Goal: Task Accomplishment & Management: Manage account settings

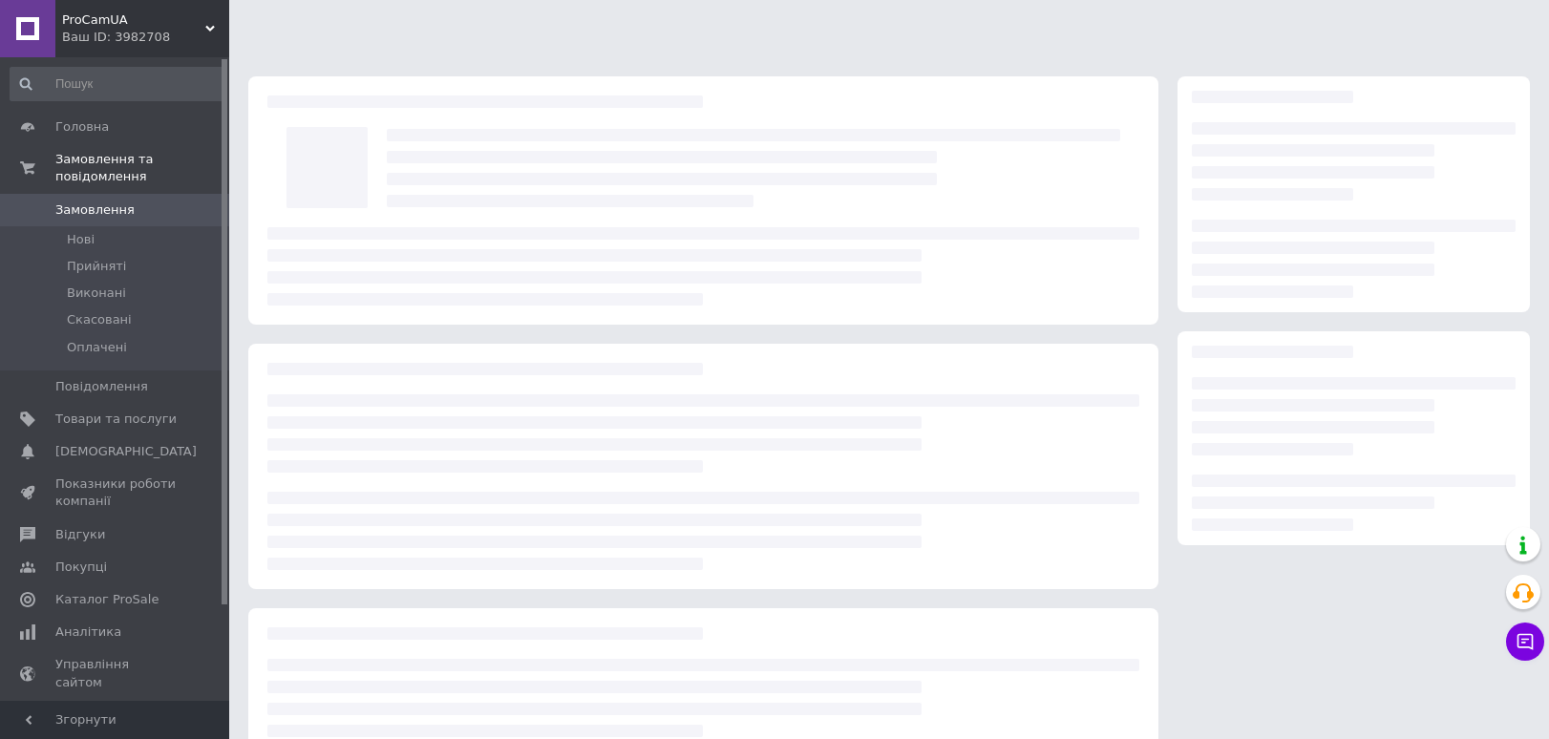
scroll to position [133, 0]
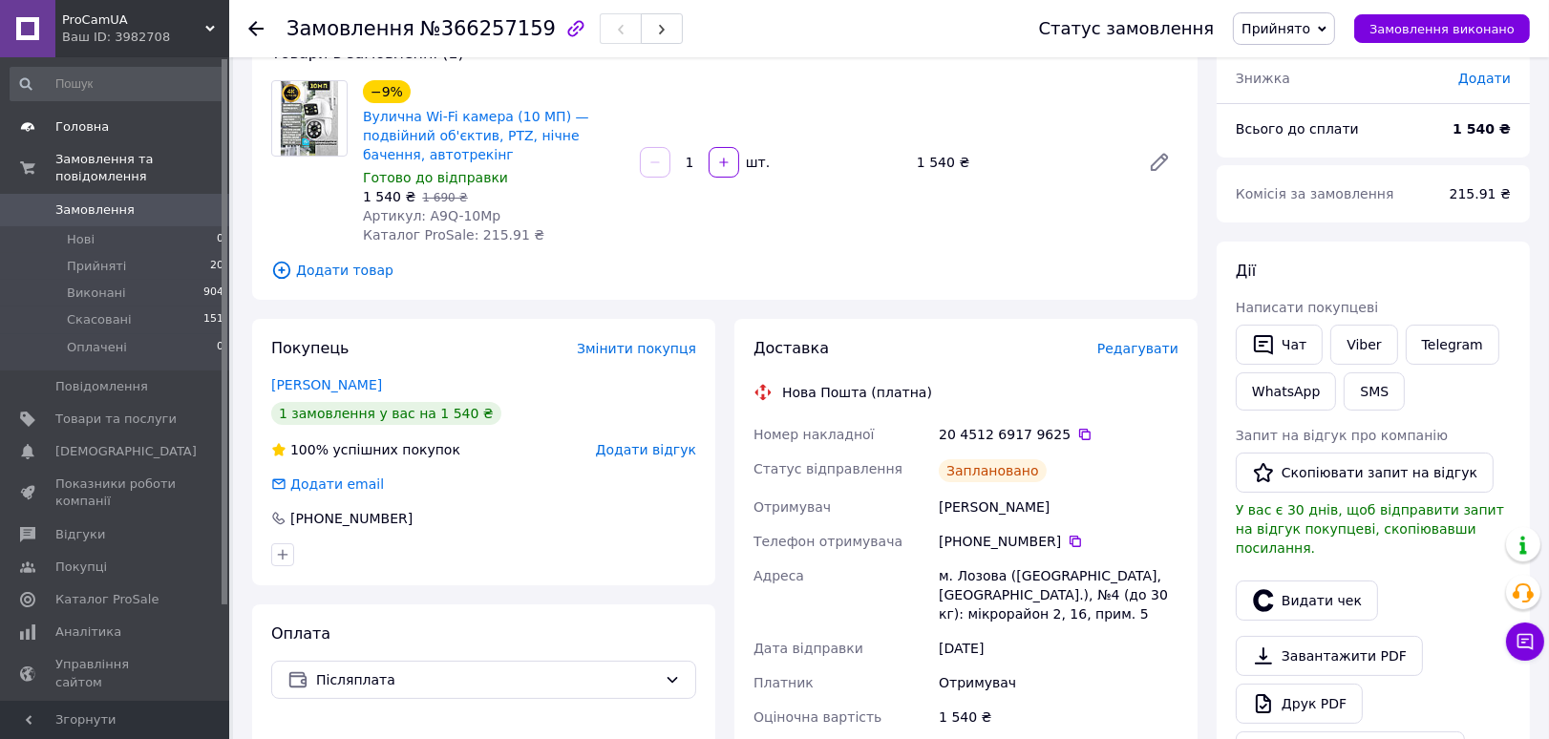
click at [76, 127] on span "Головна" at bounding box center [81, 126] width 53 height 17
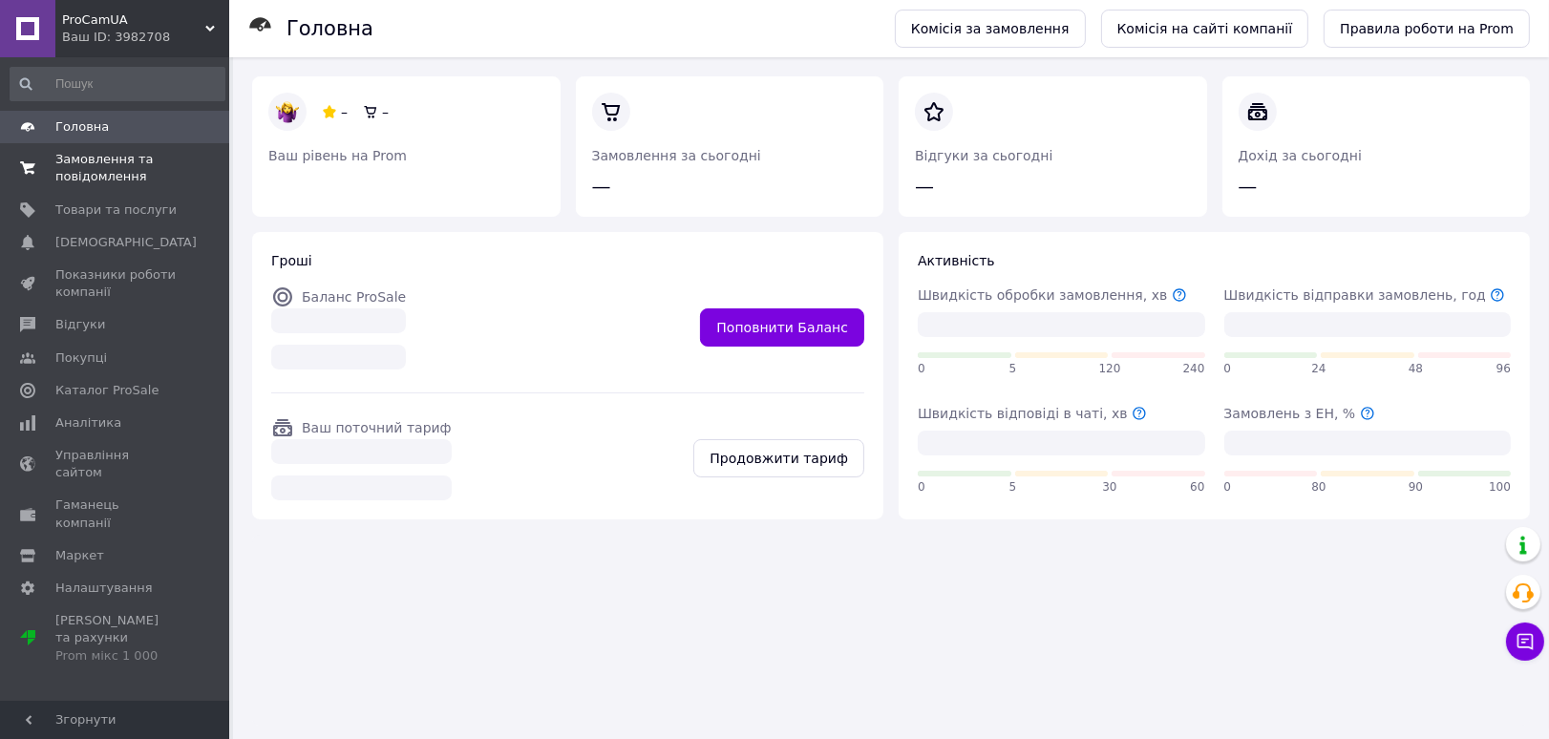
click at [104, 166] on span "Замовлення та повідомлення" at bounding box center [115, 168] width 121 height 34
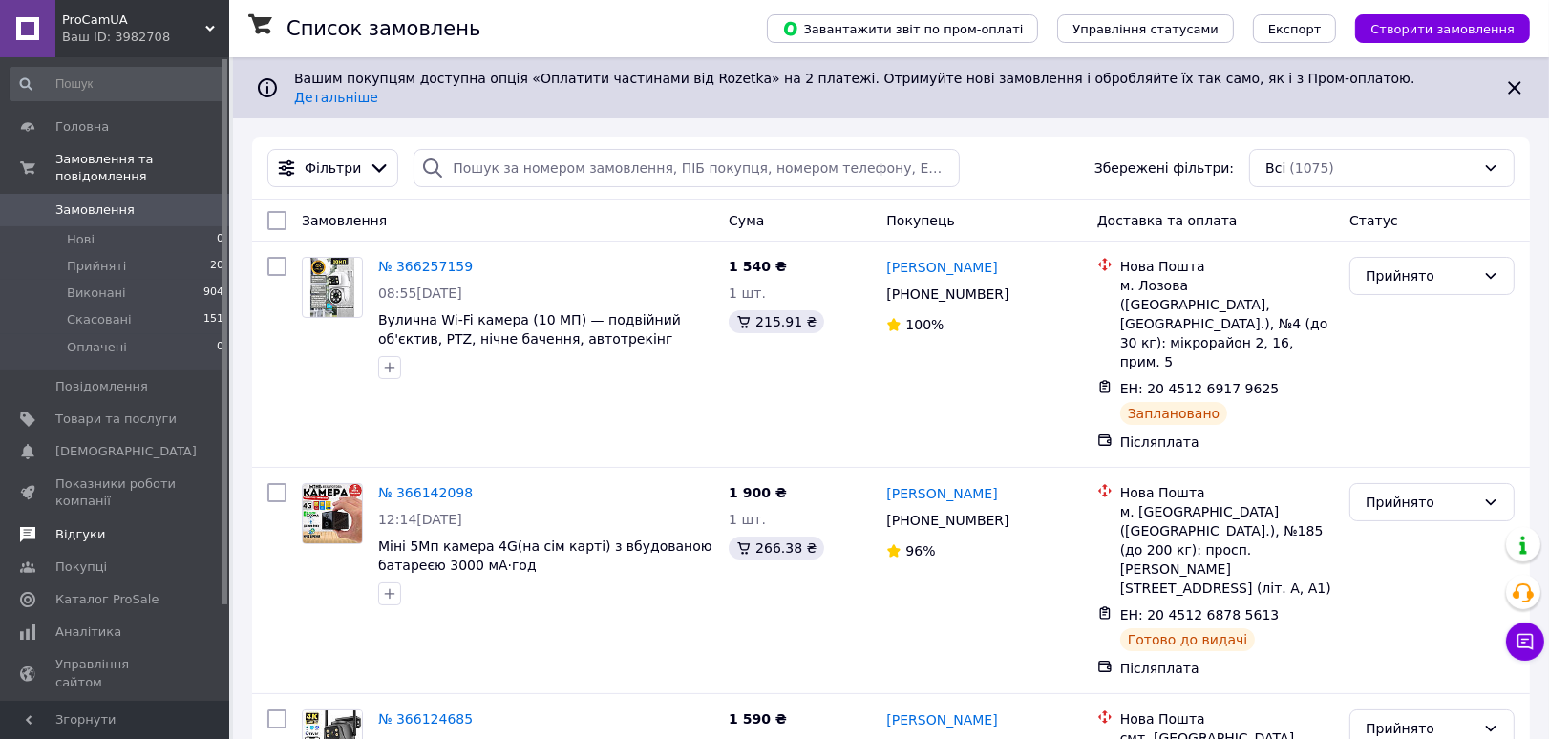
click at [96, 526] on link "Відгуки" at bounding box center [117, 535] width 235 height 32
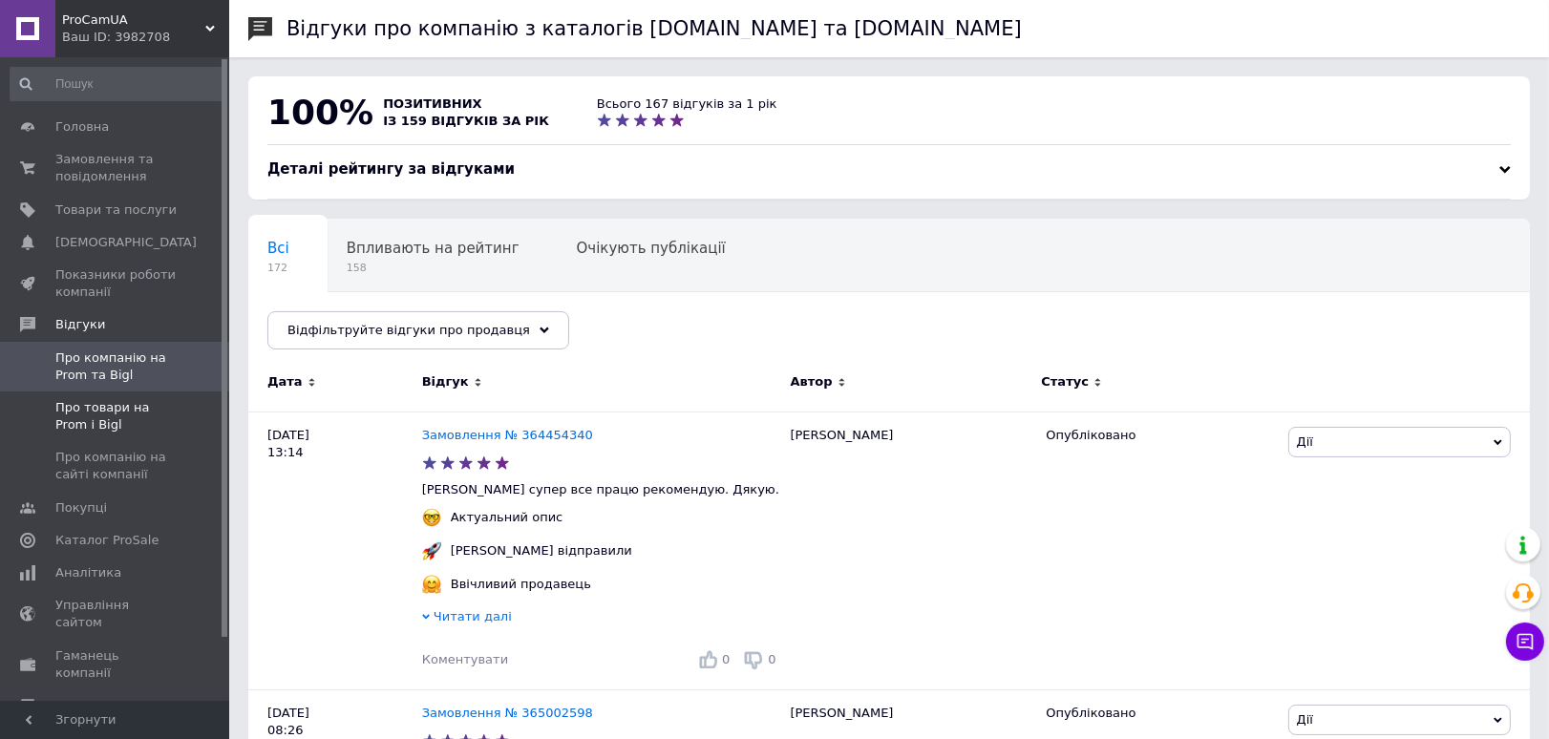
click at [94, 425] on span "Про товари на Prom і Bigl" at bounding box center [115, 416] width 121 height 34
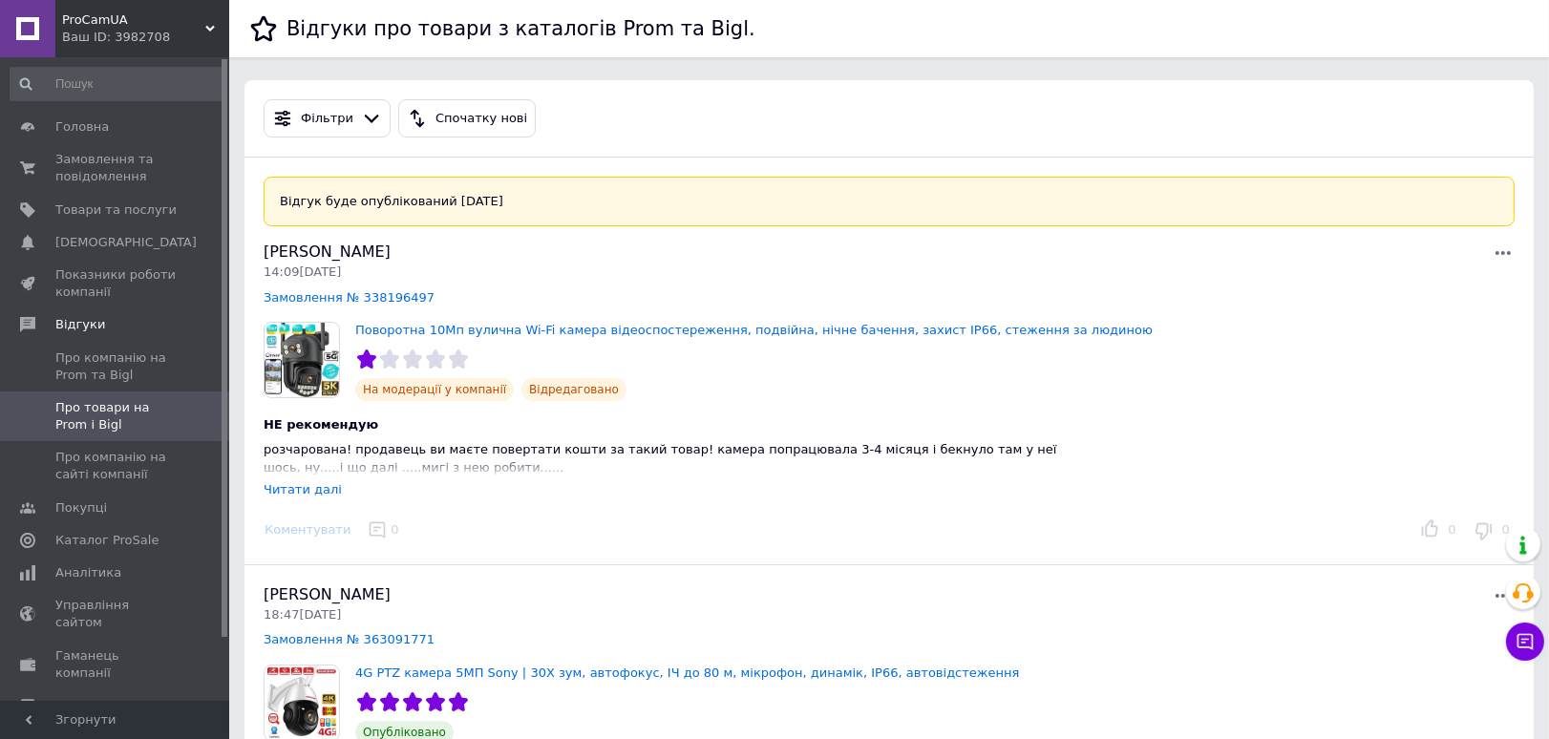
click at [286, 482] on div "Читати далі" at bounding box center [303, 489] width 78 height 14
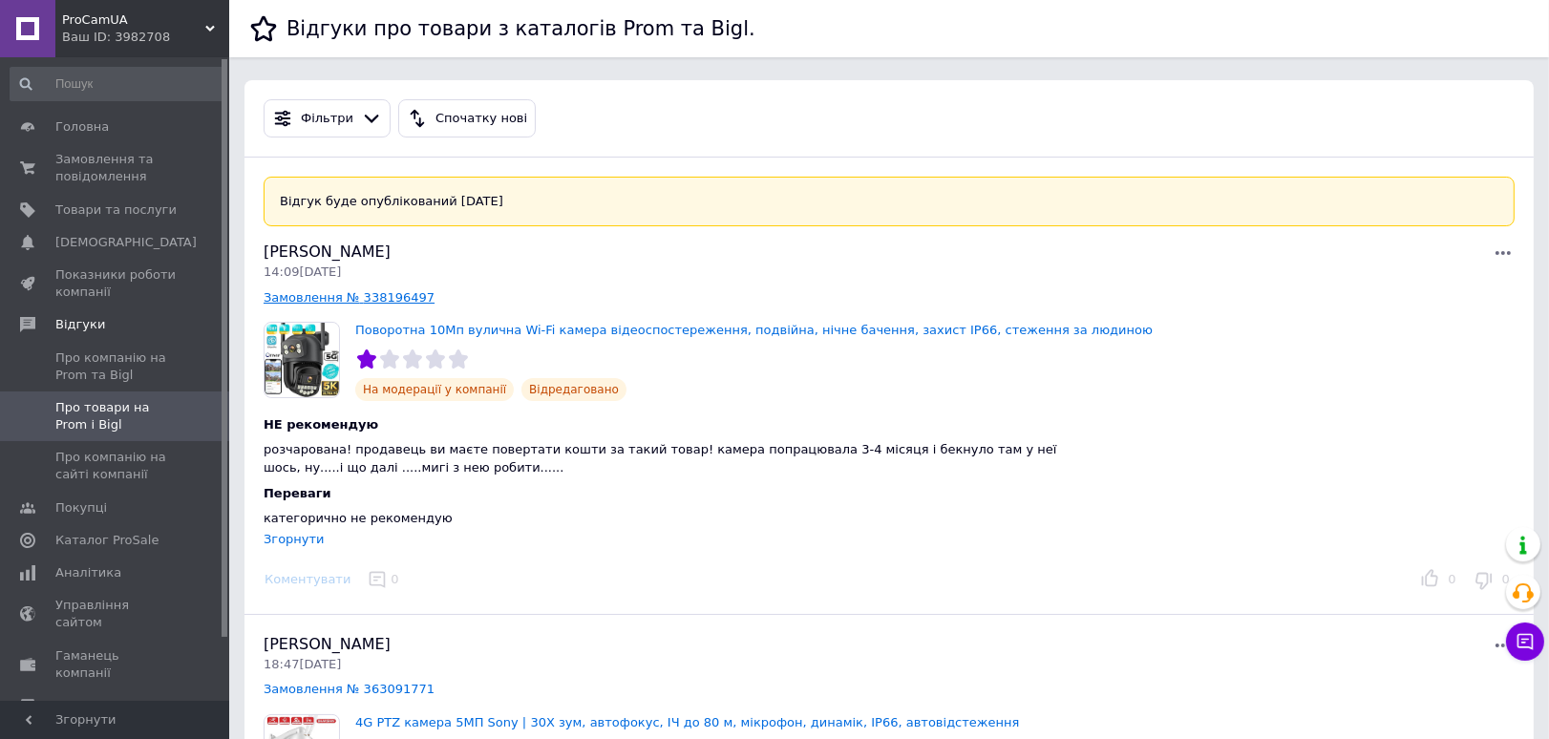
click at [303, 297] on link "Замовлення № 338196497" at bounding box center [349, 297] width 171 height 14
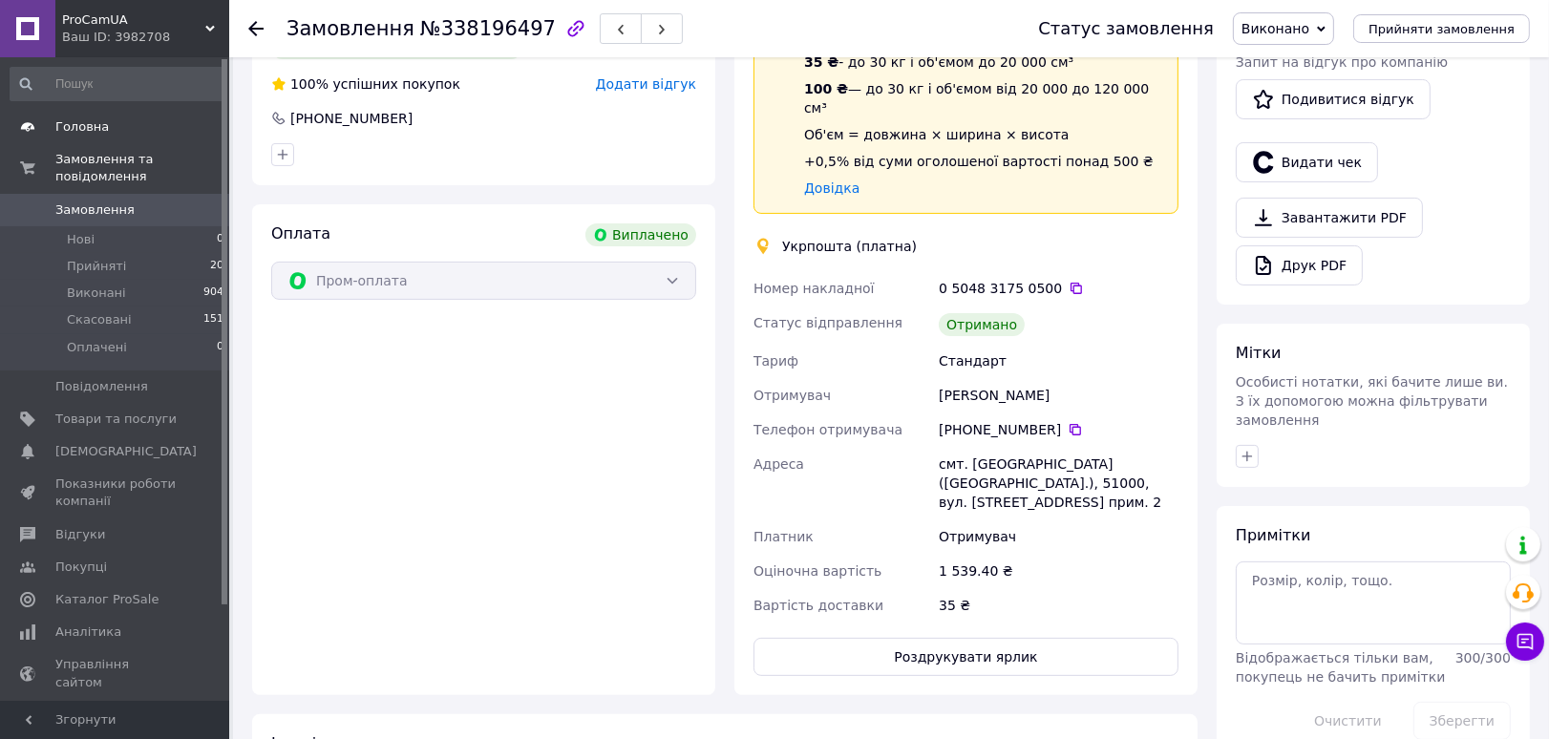
scroll to position [505, 0]
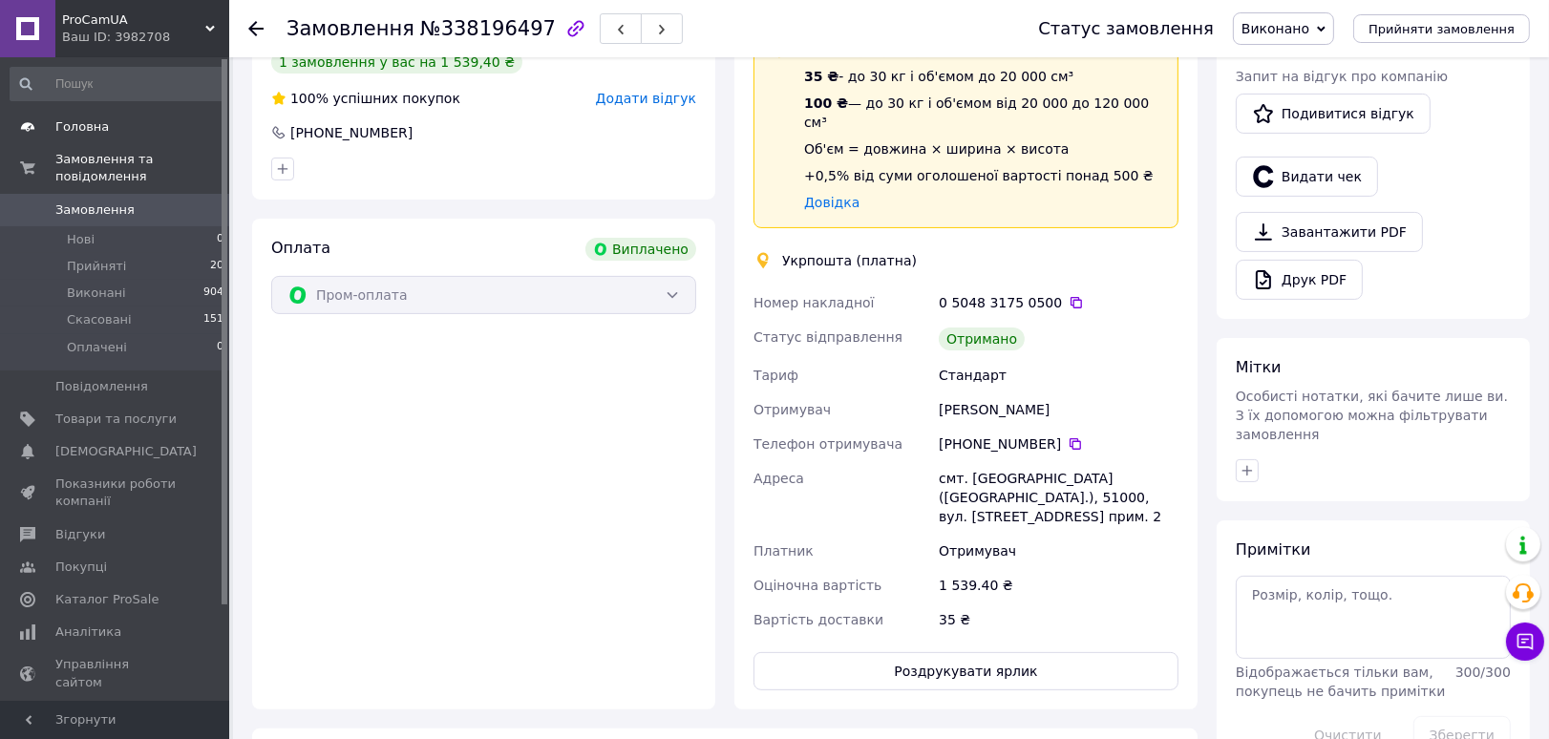
click at [83, 124] on span "Головна" at bounding box center [81, 126] width 53 height 17
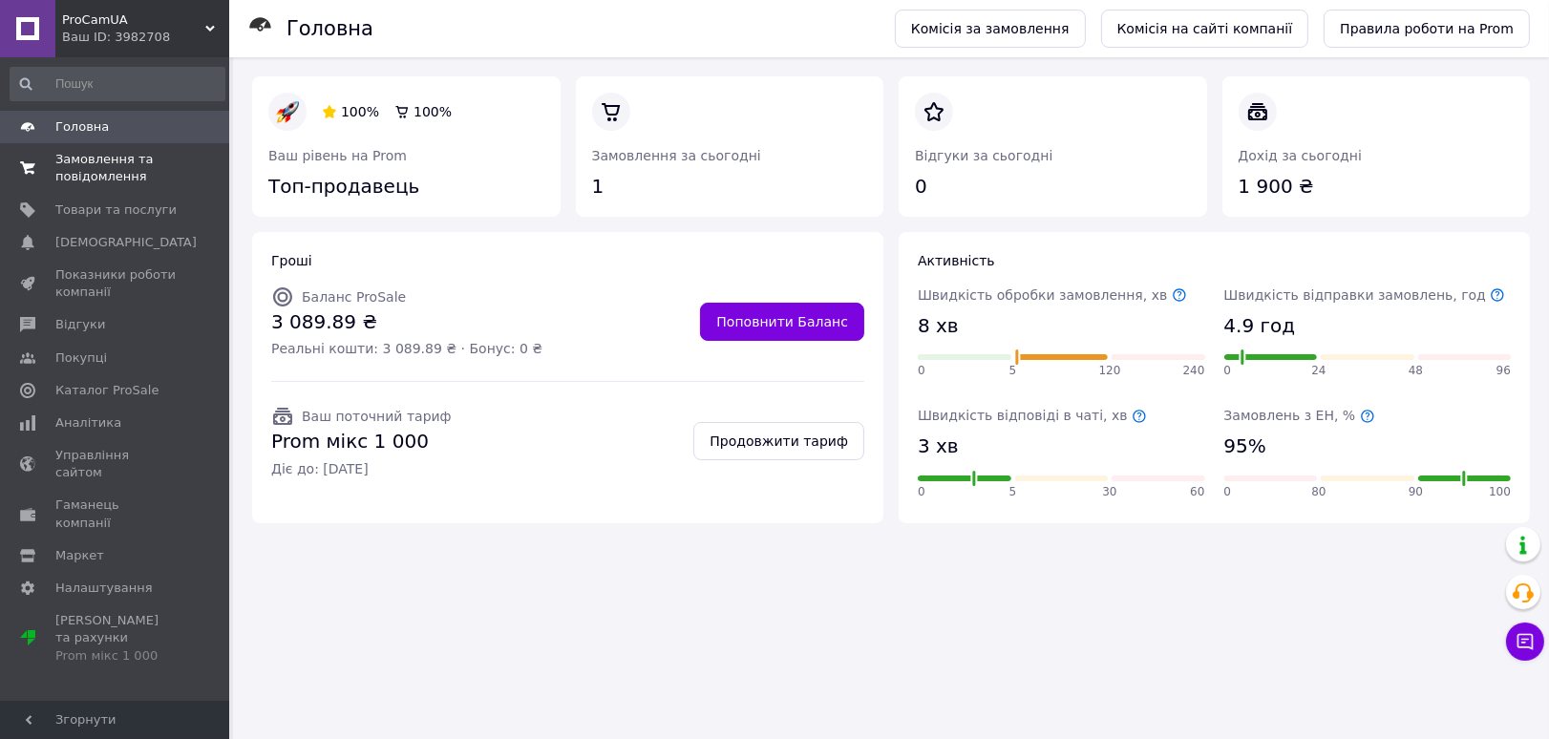
click at [136, 158] on span "Замовлення та повідомлення" at bounding box center [115, 168] width 121 height 34
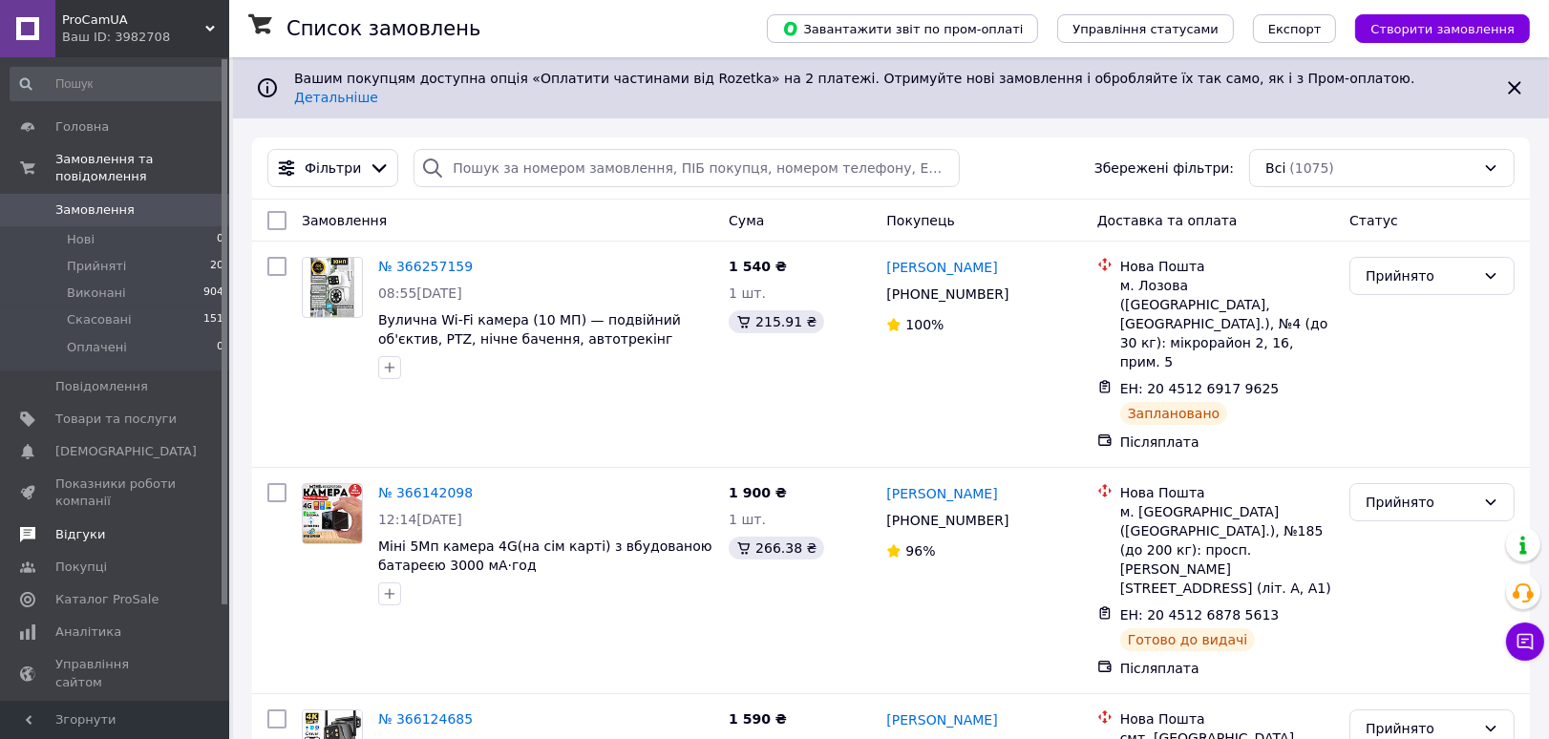
click at [81, 531] on link "Відгуки" at bounding box center [117, 535] width 235 height 32
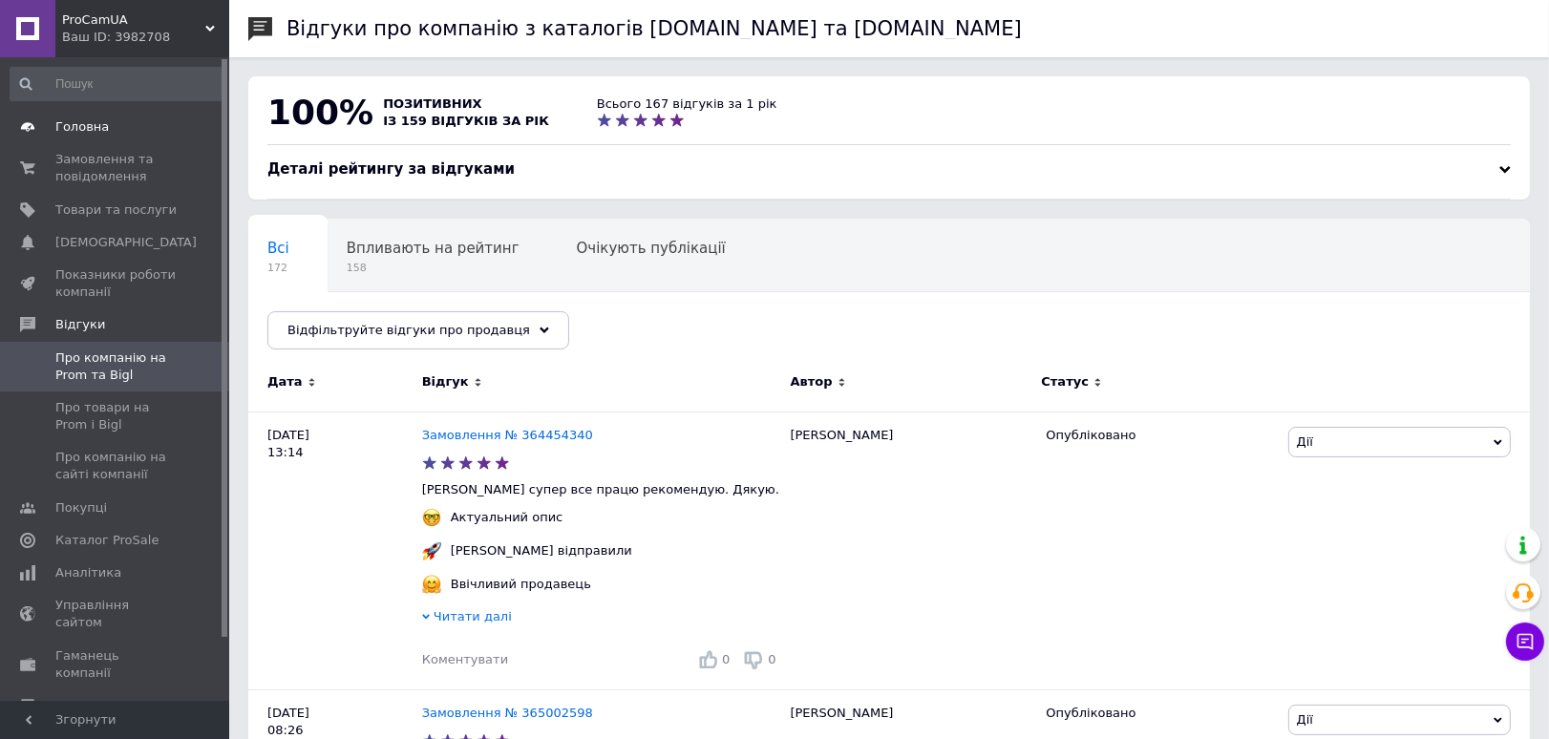
click at [107, 125] on span "Головна" at bounding box center [115, 126] width 121 height 17
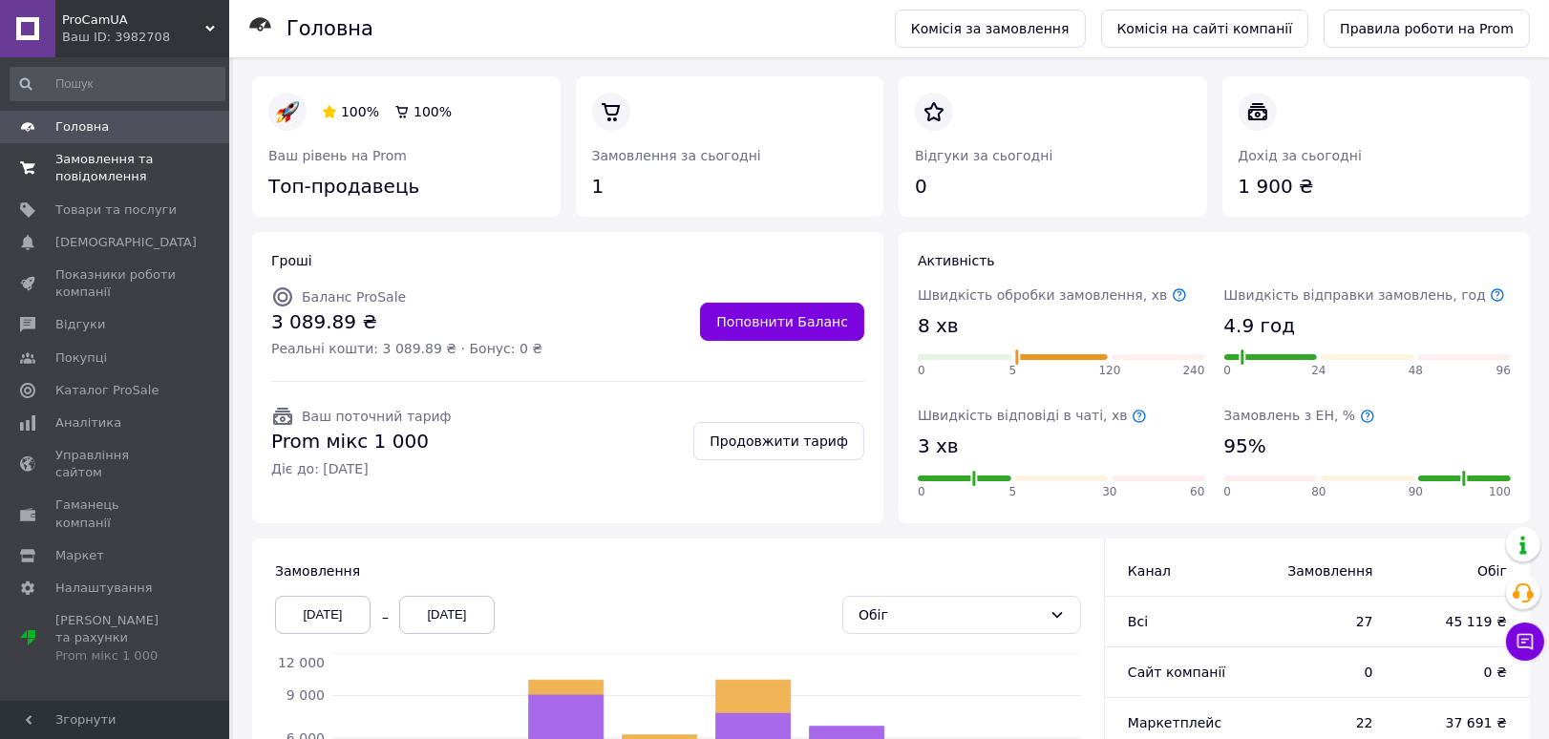
click at [88, 159] on span "Замовлення та повідомлення" at bounding box center [115, 168] width 121 height 34
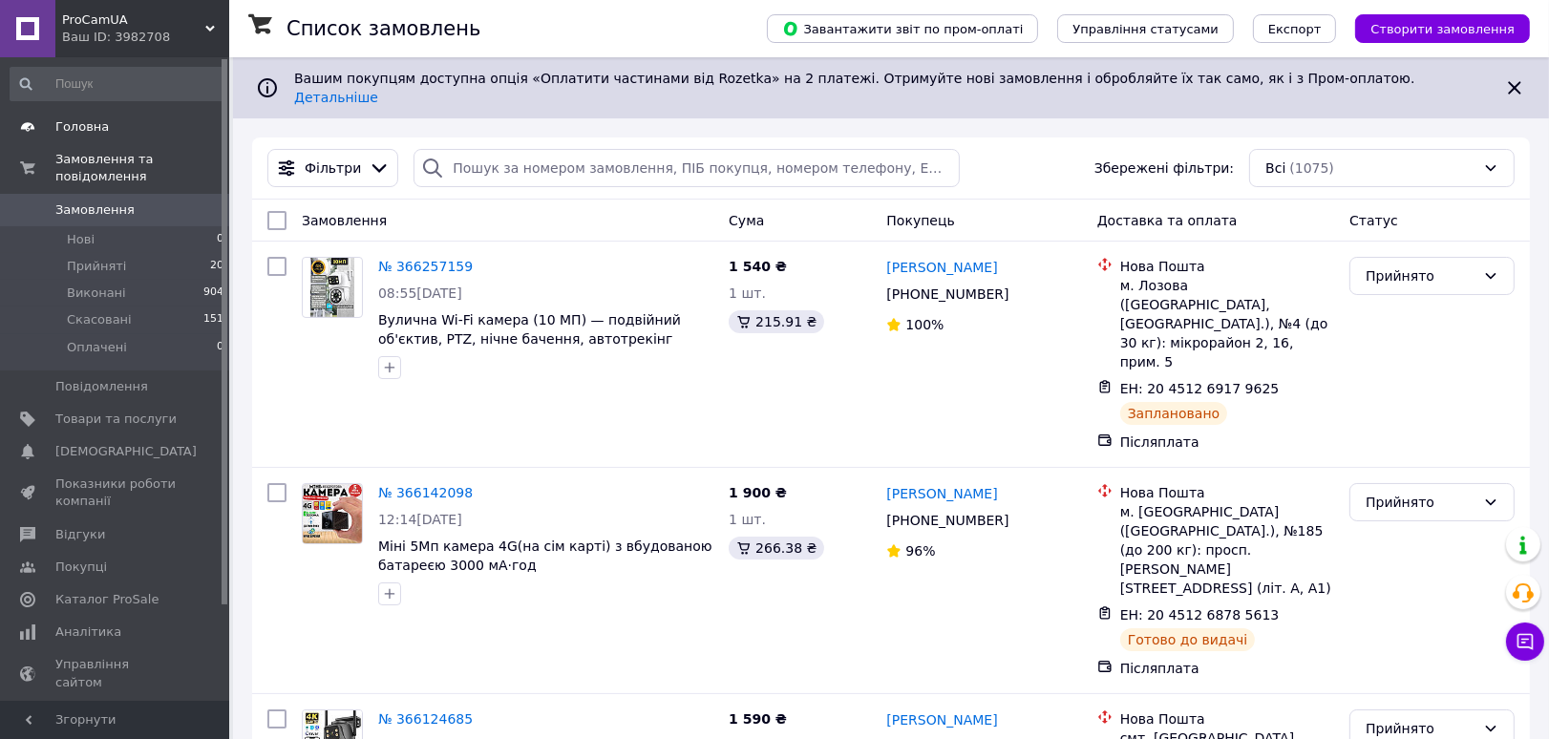
click at [40, 126] on span at bounding box center [27, 126] width 55 height 17
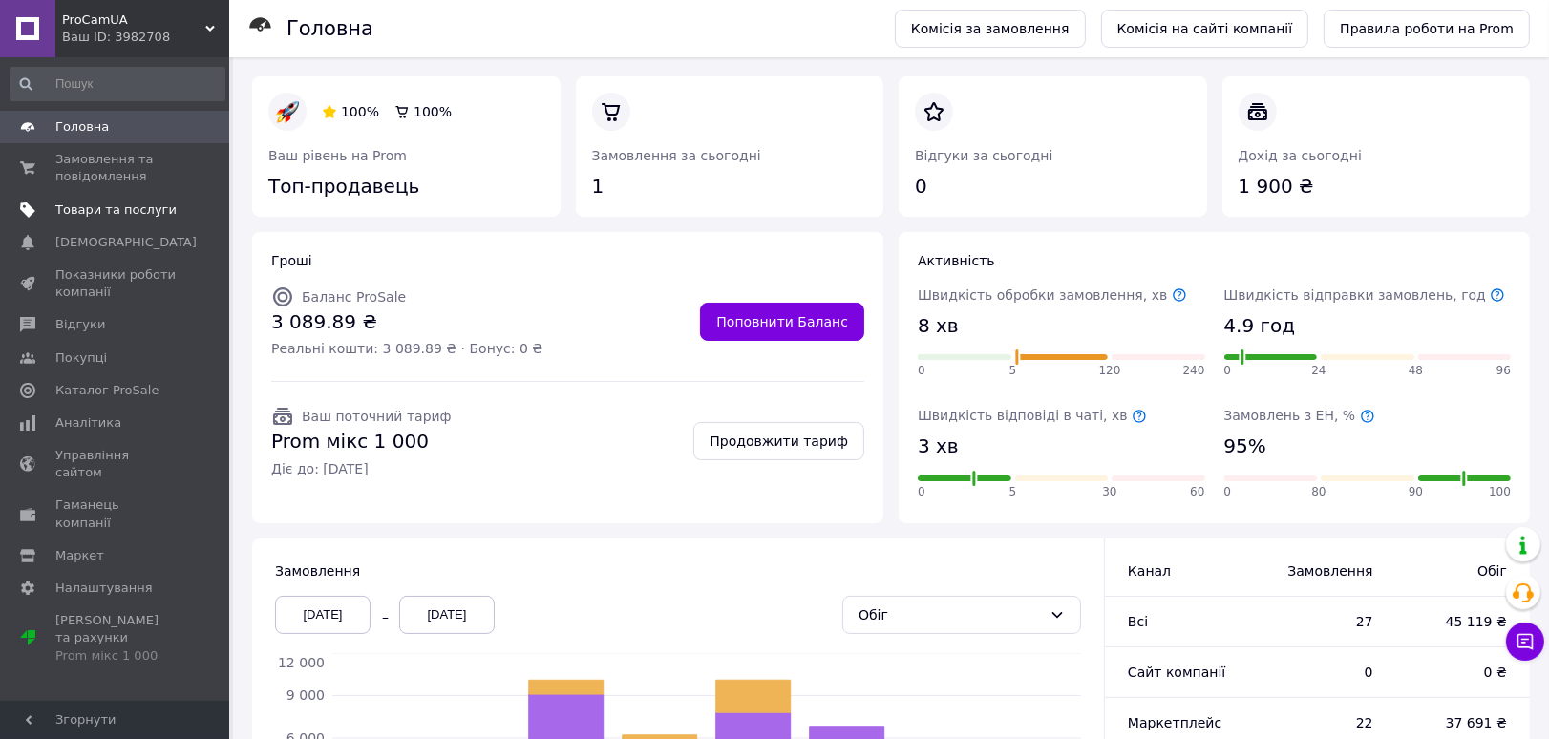
click at [112, 212] on span "Товари та послуги" at bounding box center [115, 209] width 121 height 17
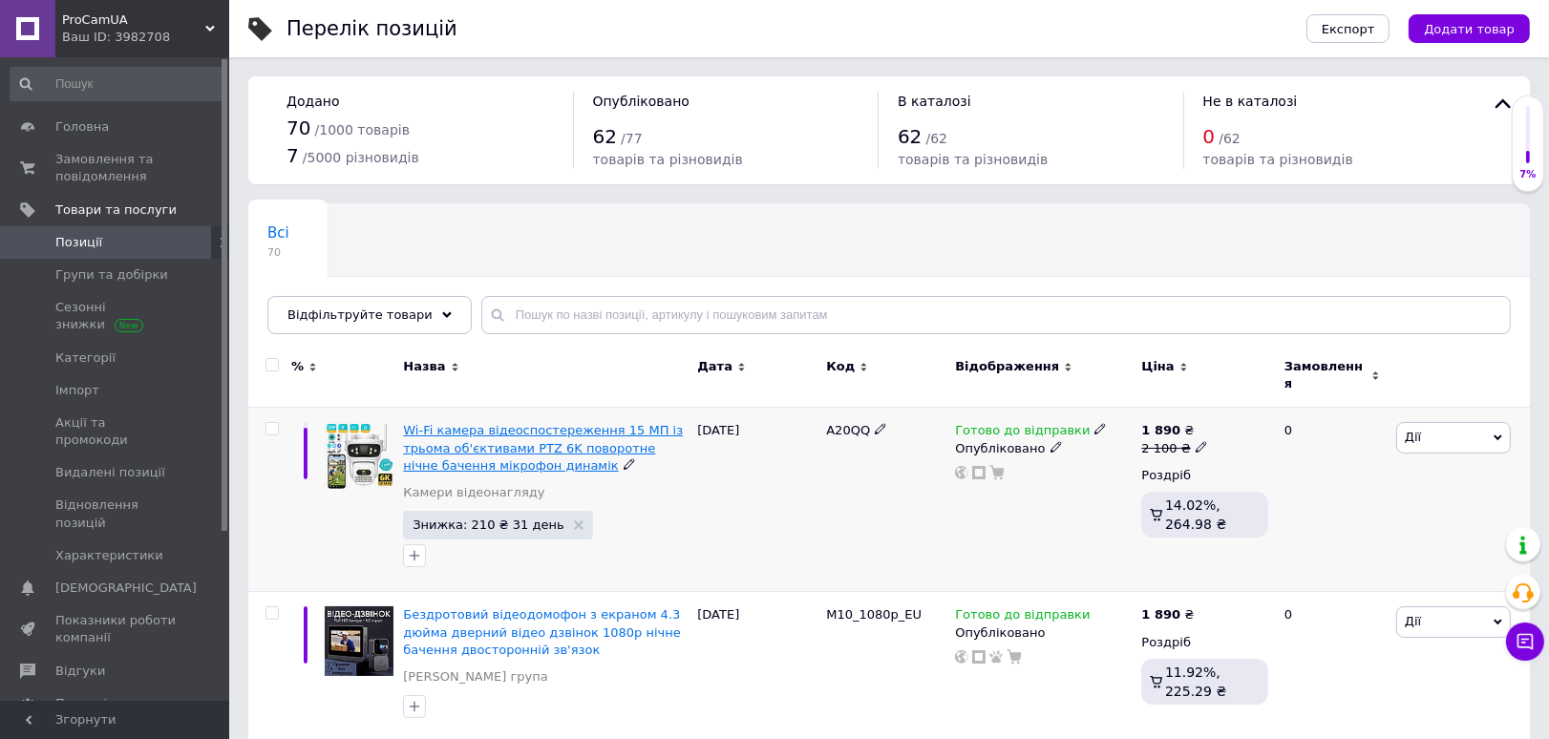
click at [477, 433] on span "Wi-Fi камера відеоспостереження 15 МП із трьома об'єктивами PTZ 6K поворотне ні…" at bounding box center [543, 447] width 280 height 49
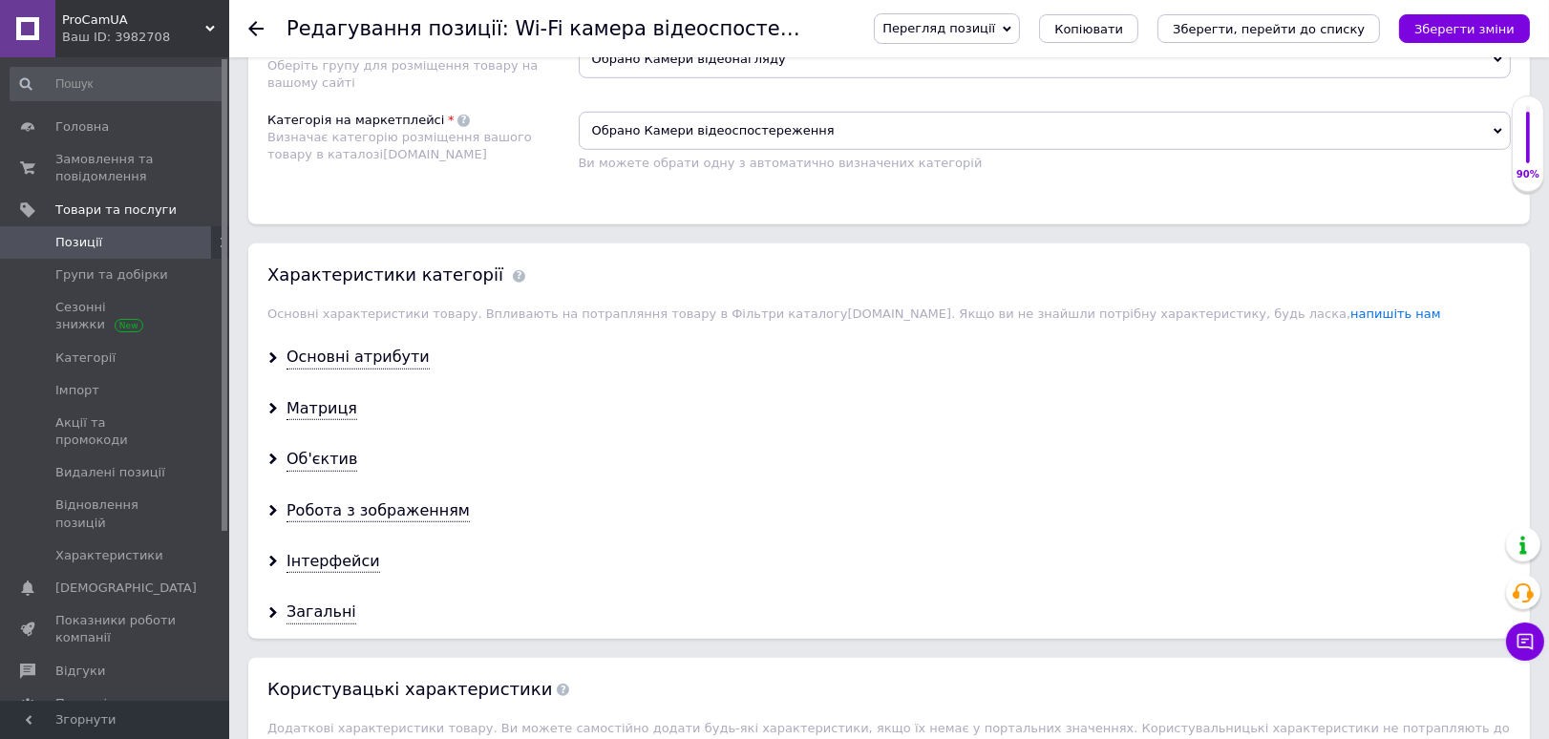
scroll to position [1591, 0]
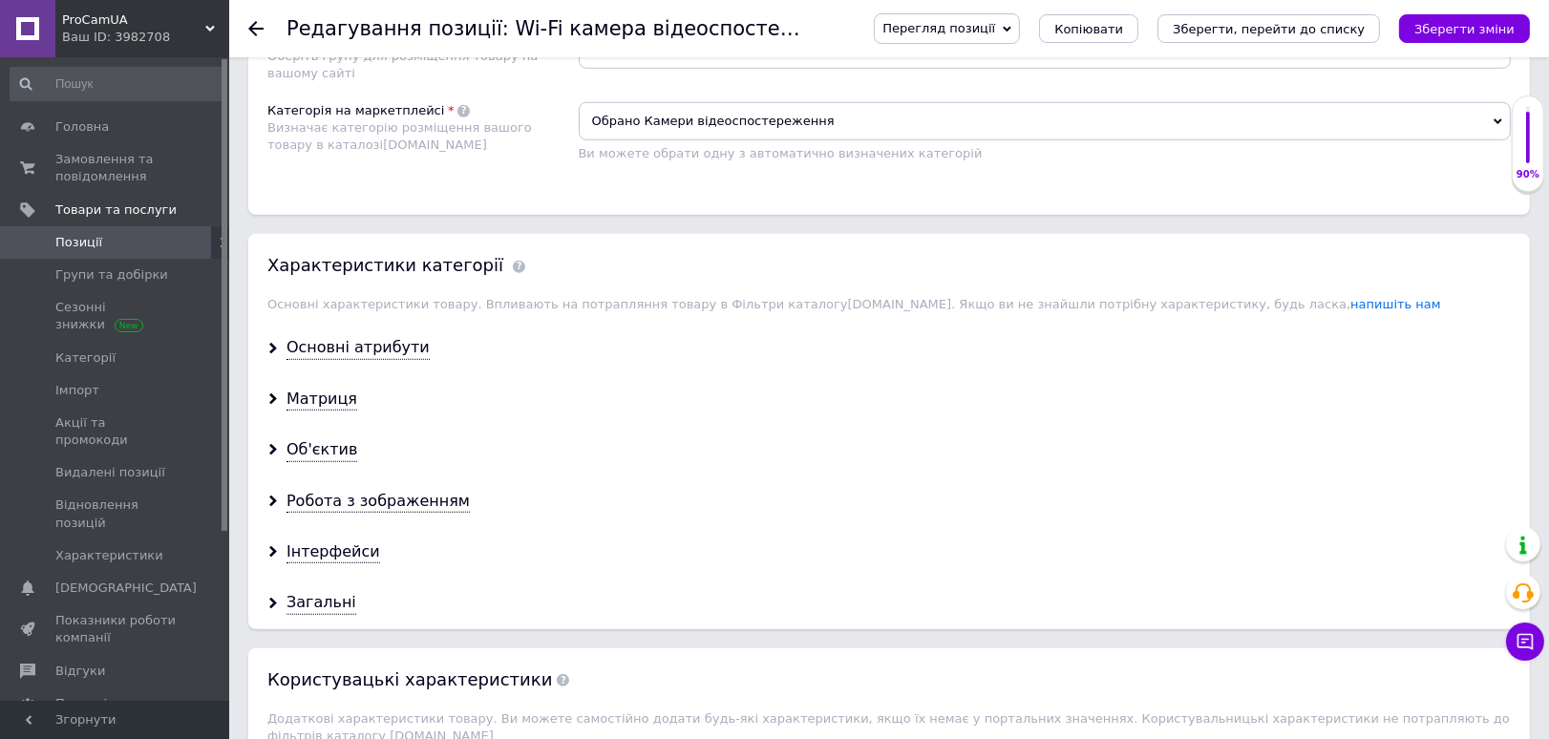
click at [371, 353] on div "Основні атрибути" at bounding box center [889, 348] width 1282 height 51
click at [361, 337] on div "Основні атрибути" at bounding box center [357, 348] width 143 height 22
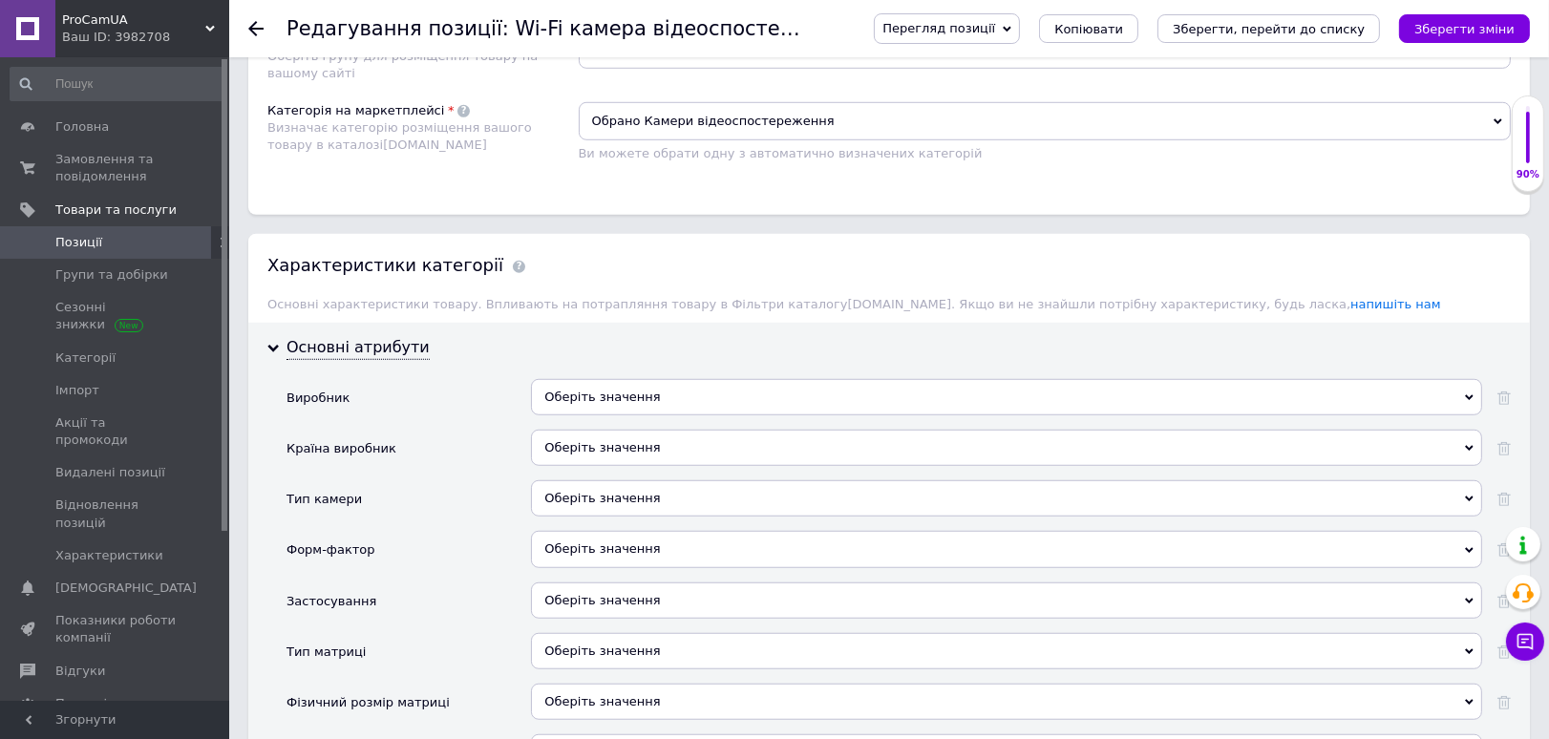
click at [605, 381] on div "Оберіть значення" at bounding box center [1006, 397] width 951 height 36
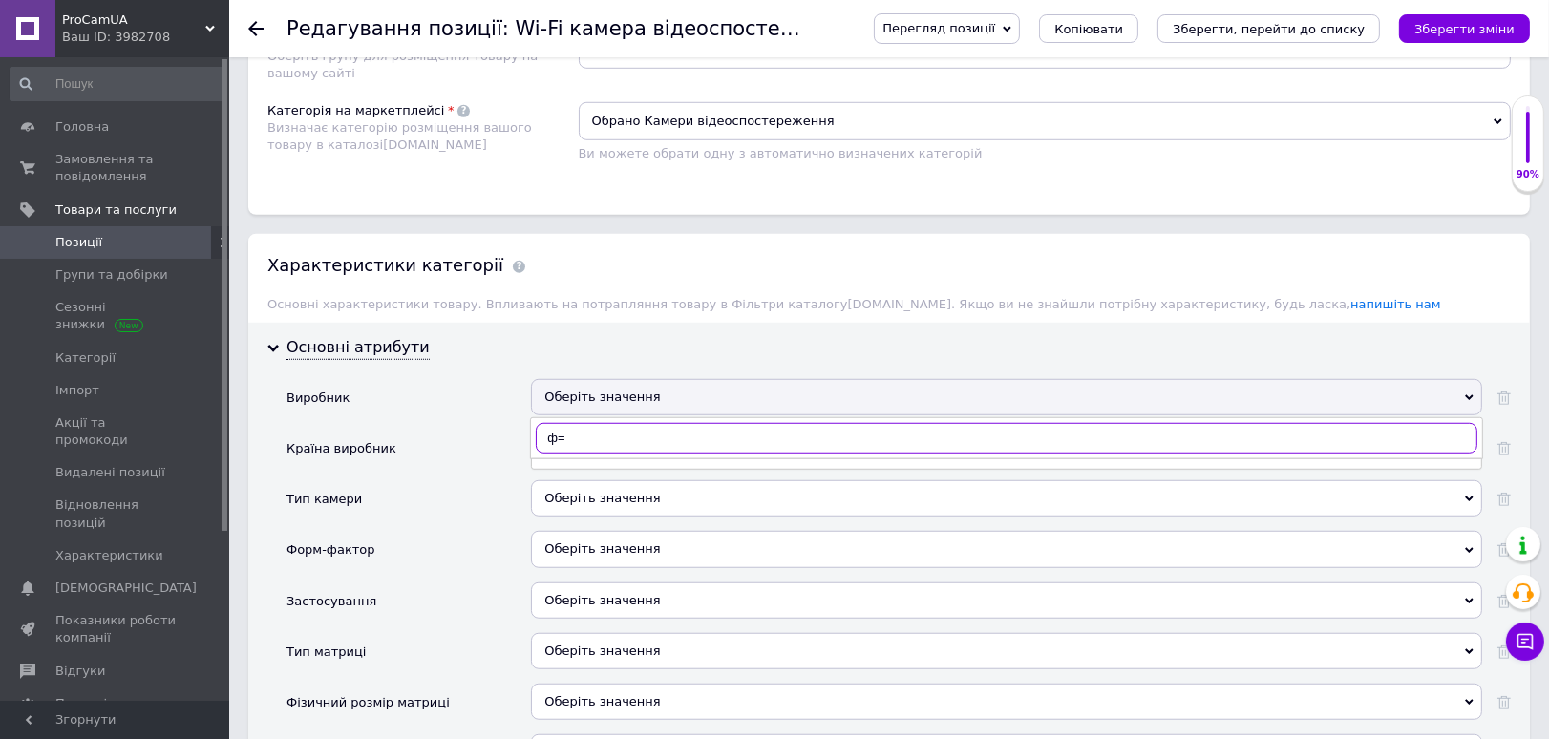
type input "ф"
type input "anbiux"
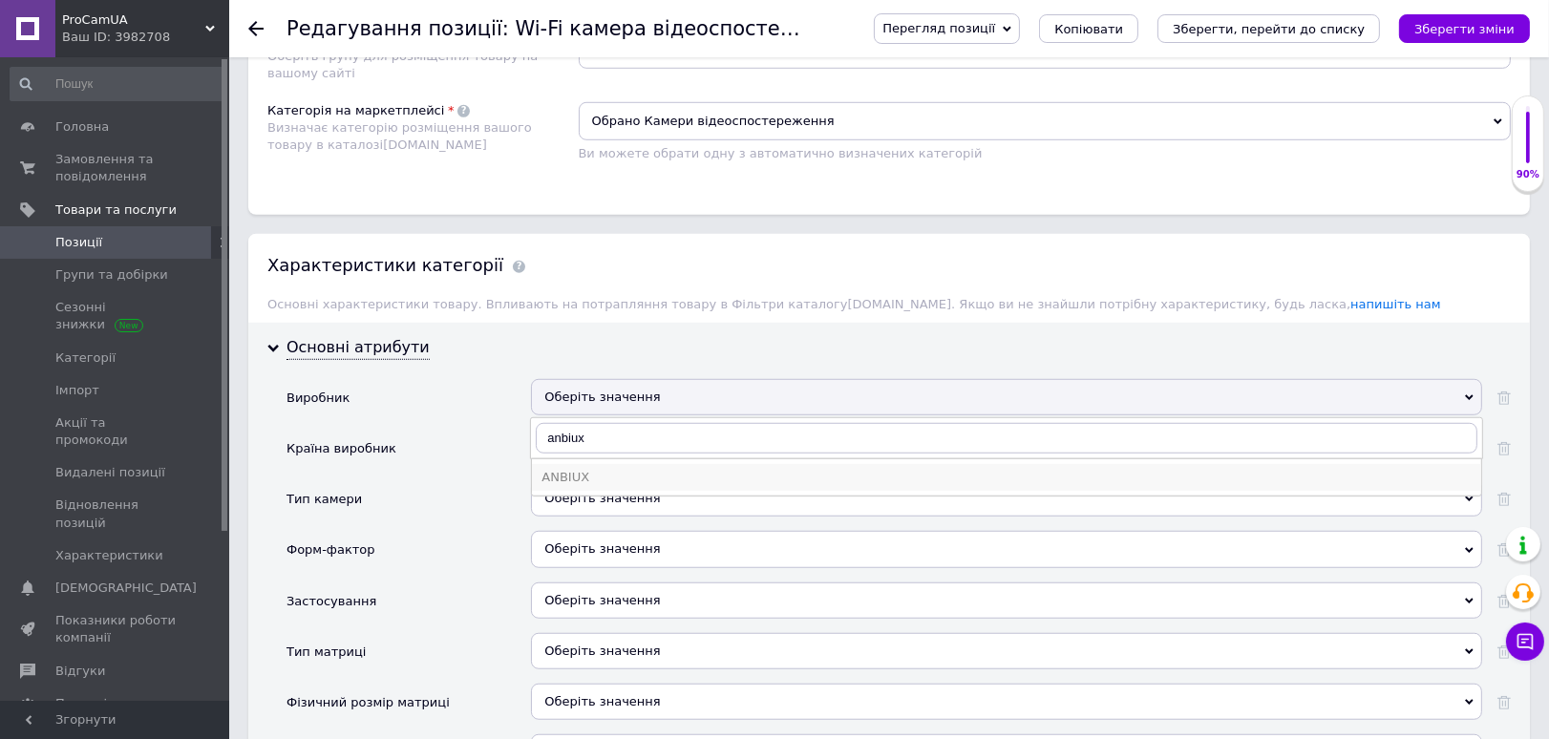
click at [589, 477] on div "ANBIUX" at bounding box center [1006, 477] width 930 height 17
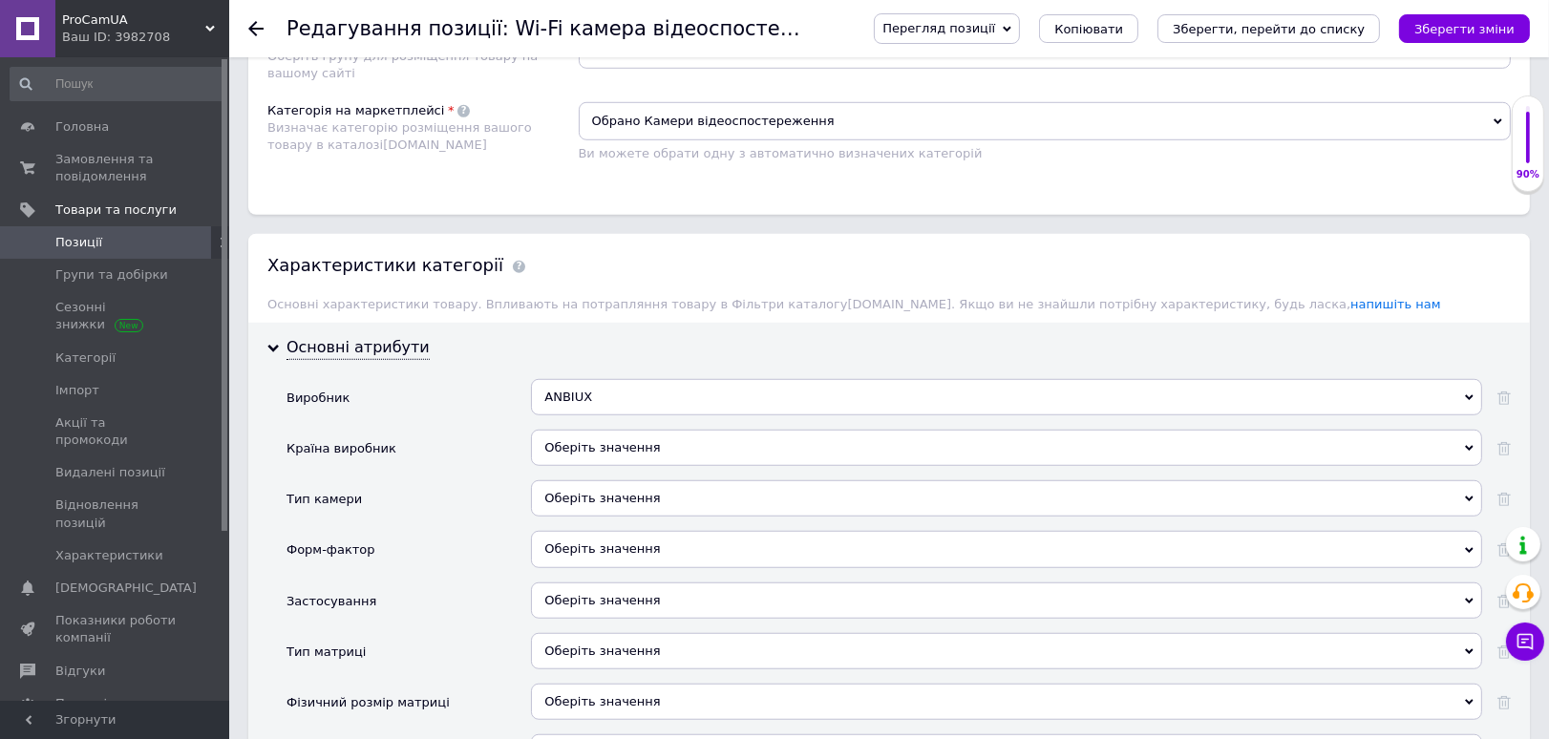
click at [615, 431] on div "Оберіть значення" at bounding box center [1006, 448] width 951 height 36
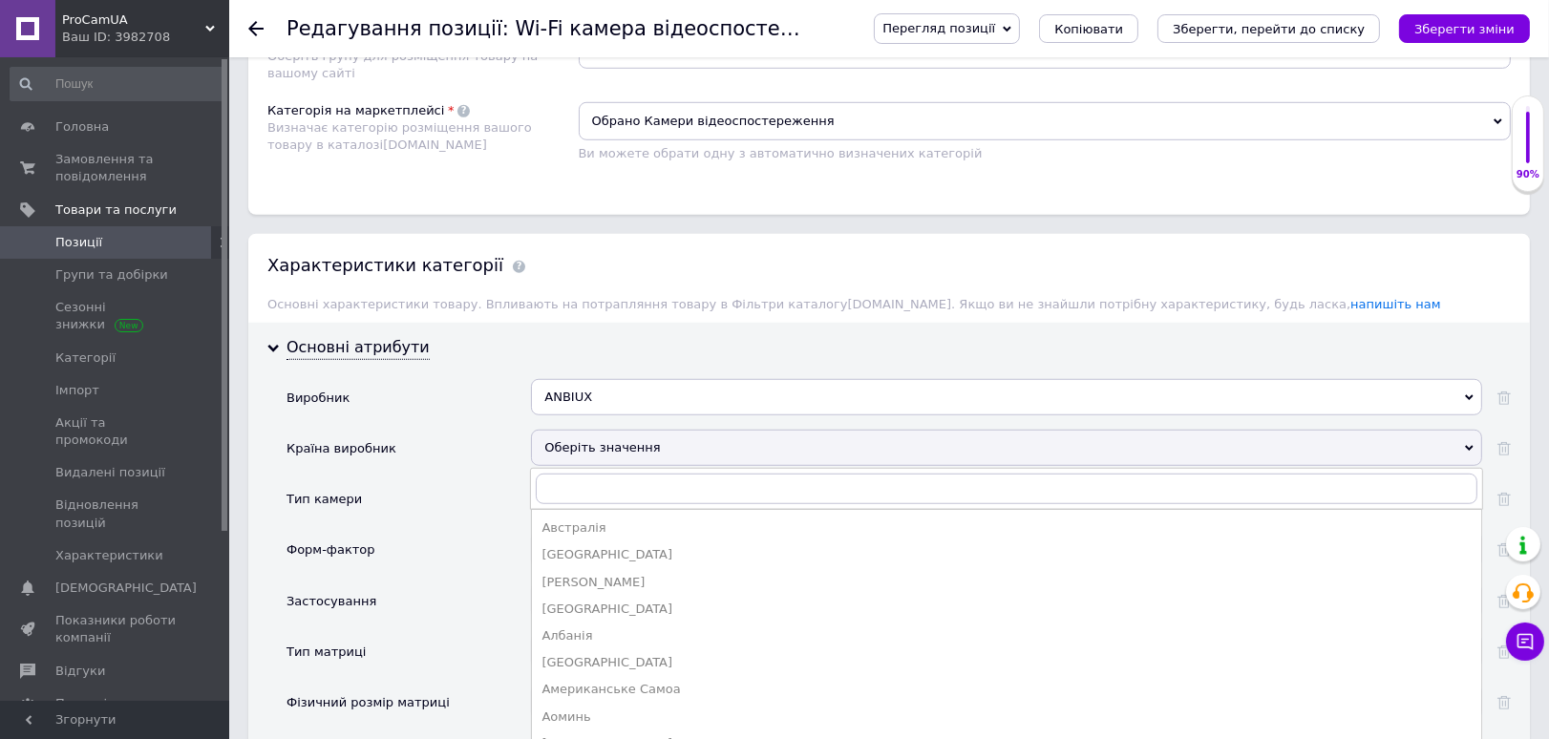
click at [618, 442] on div "Оберіть значення" at bounding box center [1006, 448] width 951 height 36
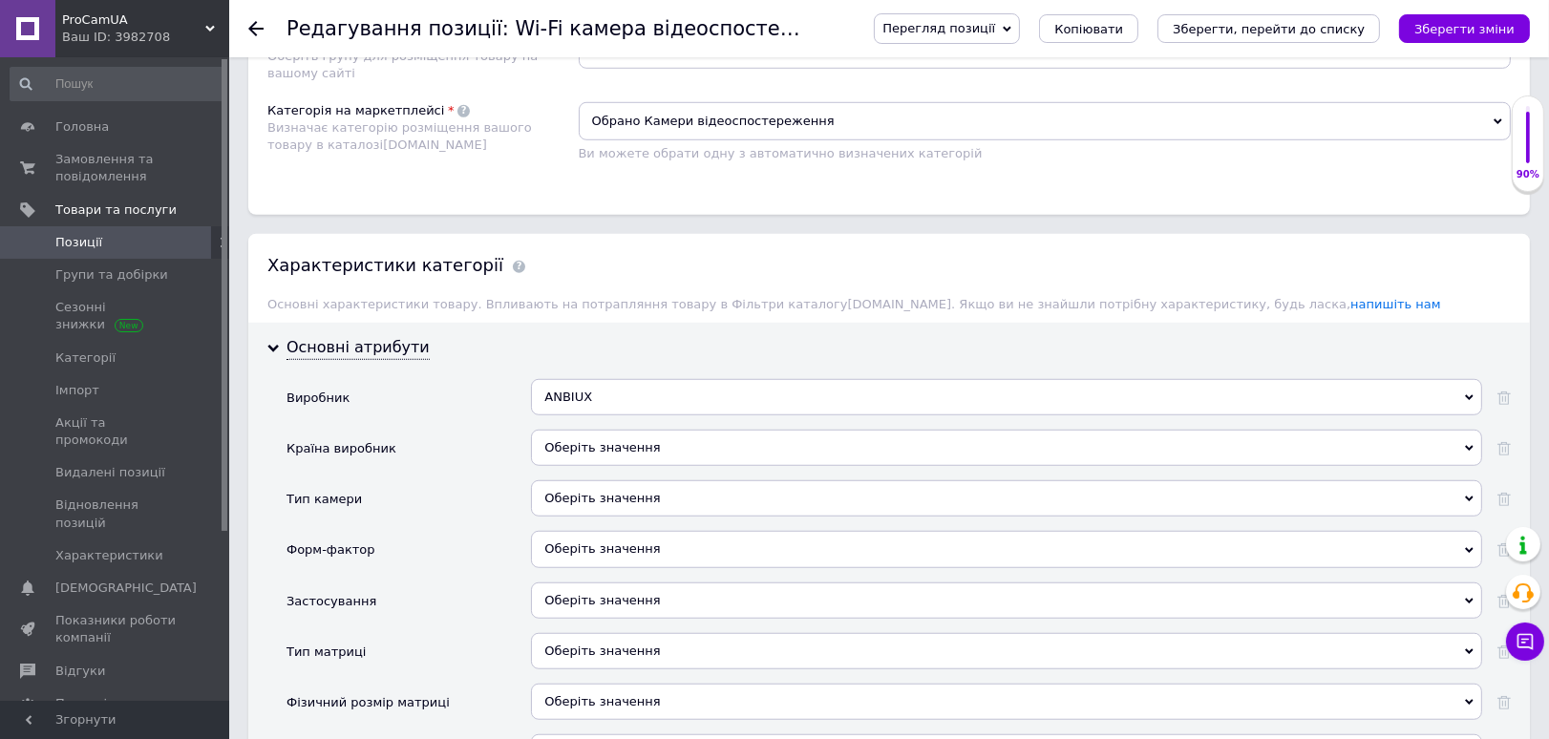
click at [596, 493] on div "Оберіть значення" at bounding box center [1006, 498] width 951 height 36
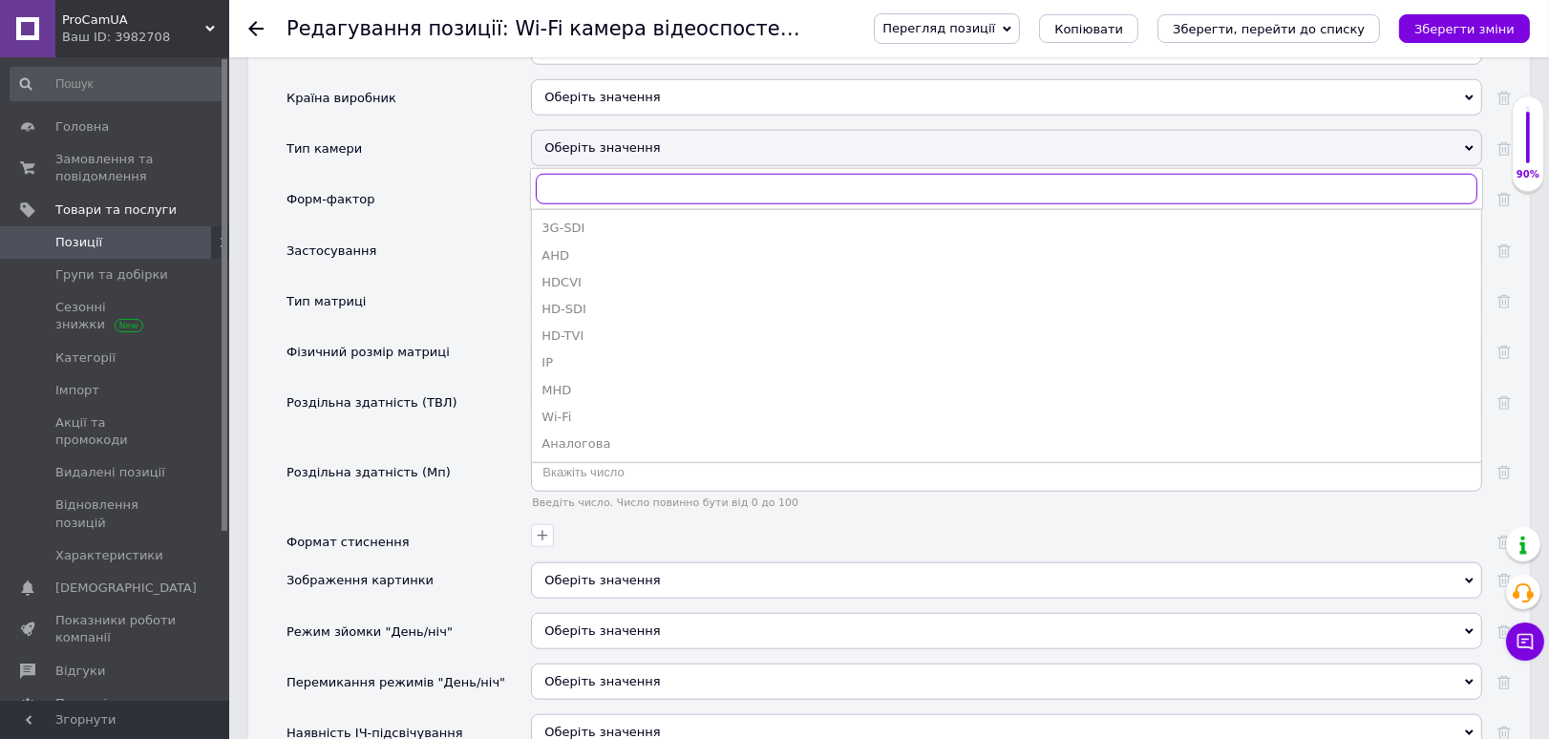
scroll to position [1942, 0]
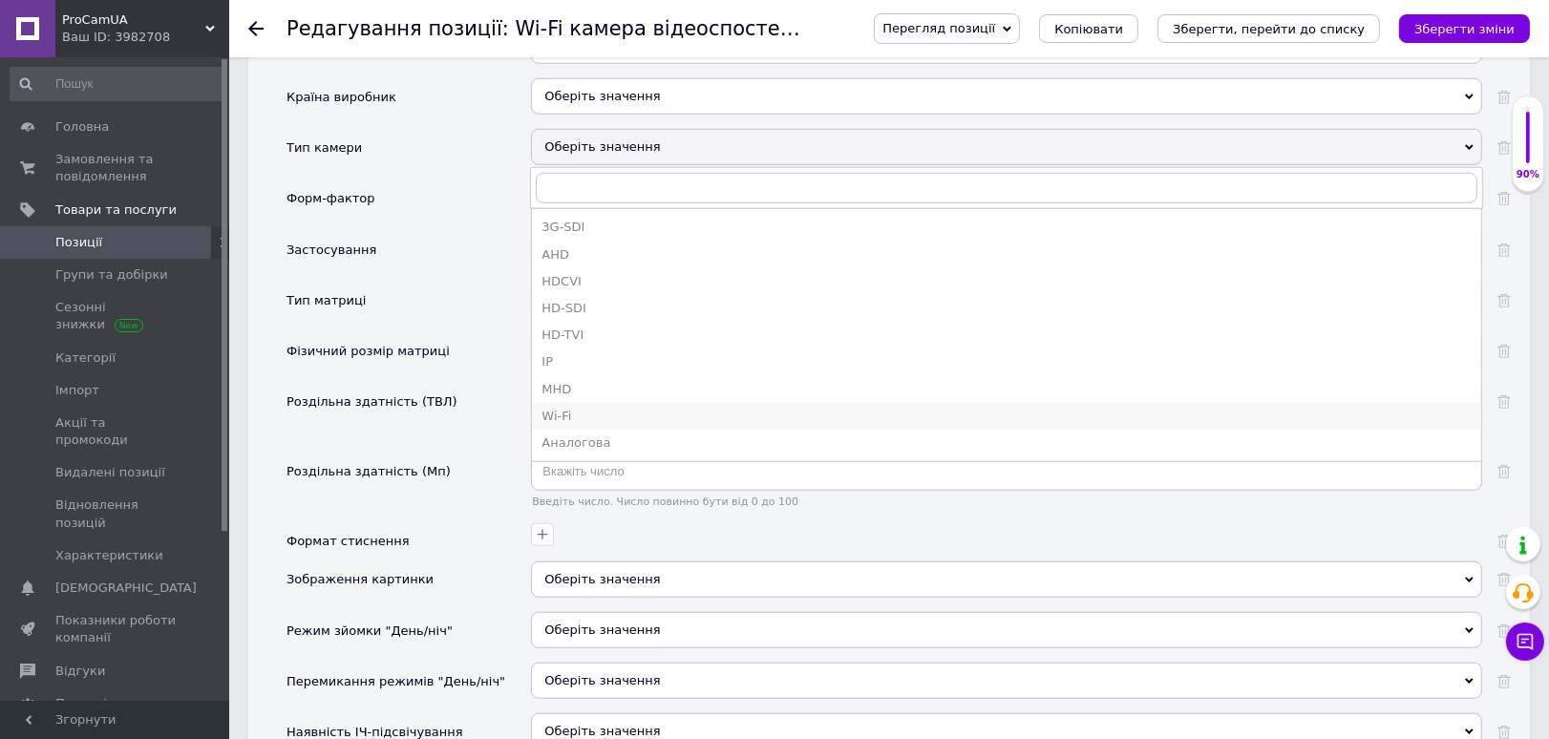
click at [583, 408] on div "Wi-Fi" at bounding box center [1006, 416] width 930 height 17
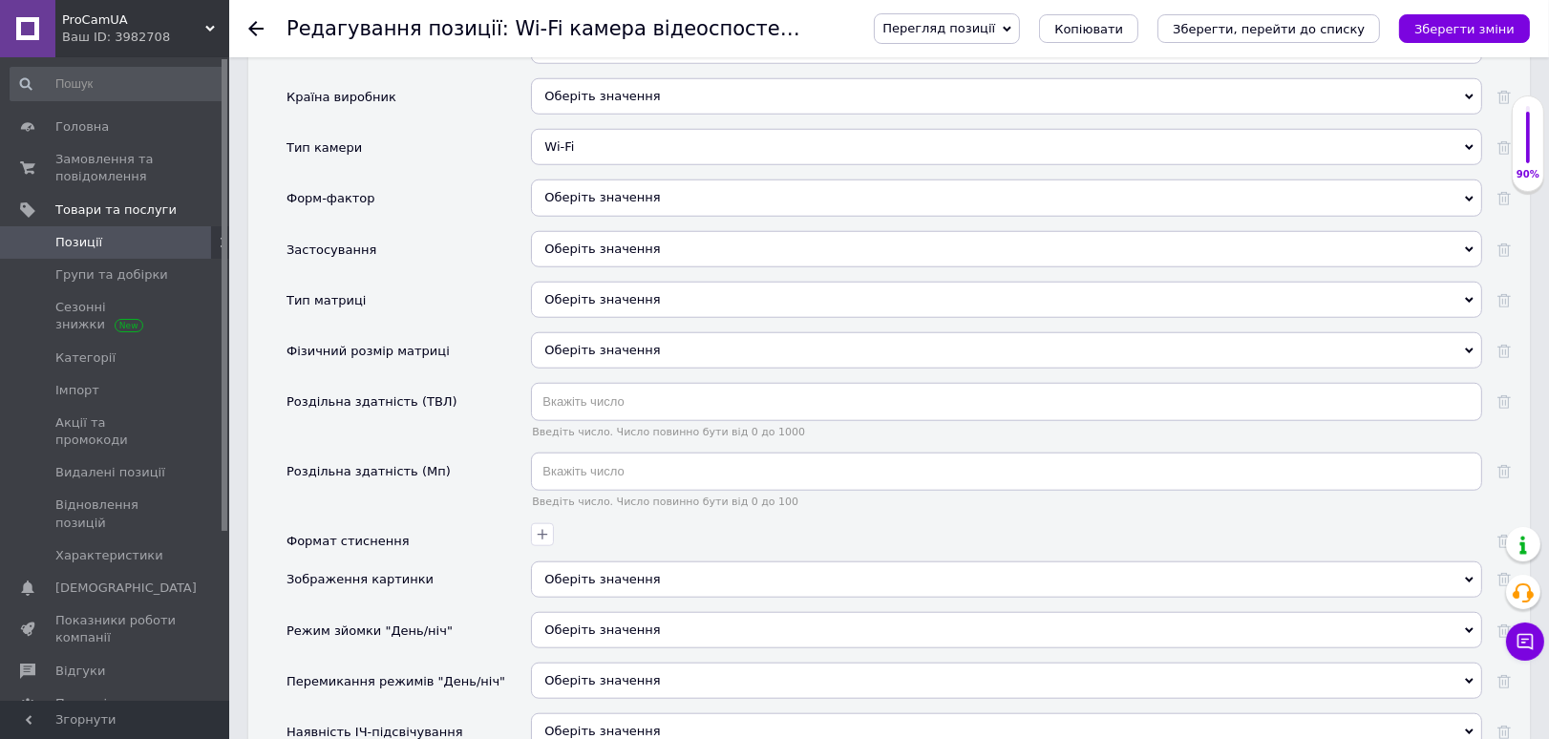
click at [606, 197] on div "Оберіть значення" at bounding box center [1006, 198] width 951 height 36
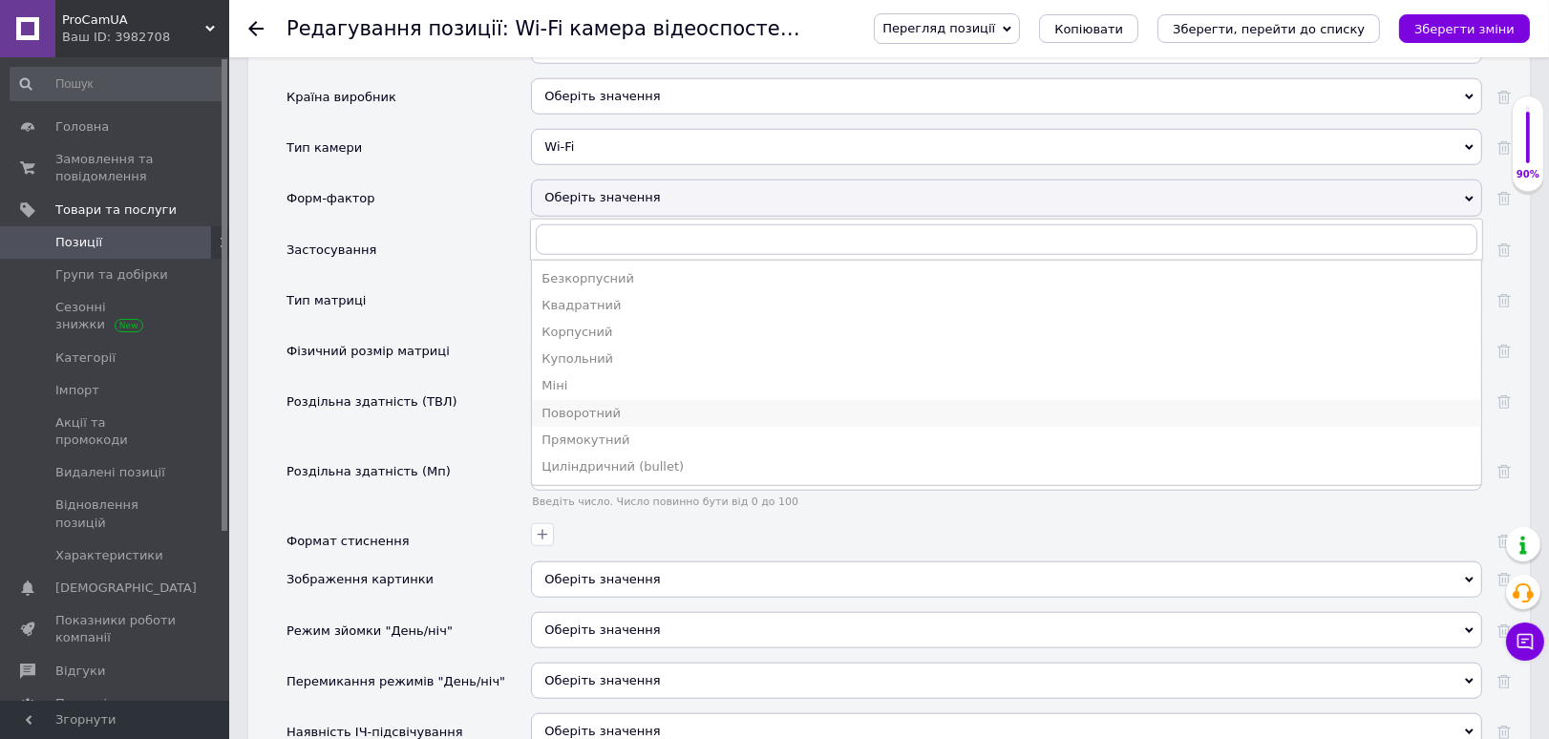
click at [590, 405] on div "Поворотний" at bounding box center [1006, 413] width 930 height 17
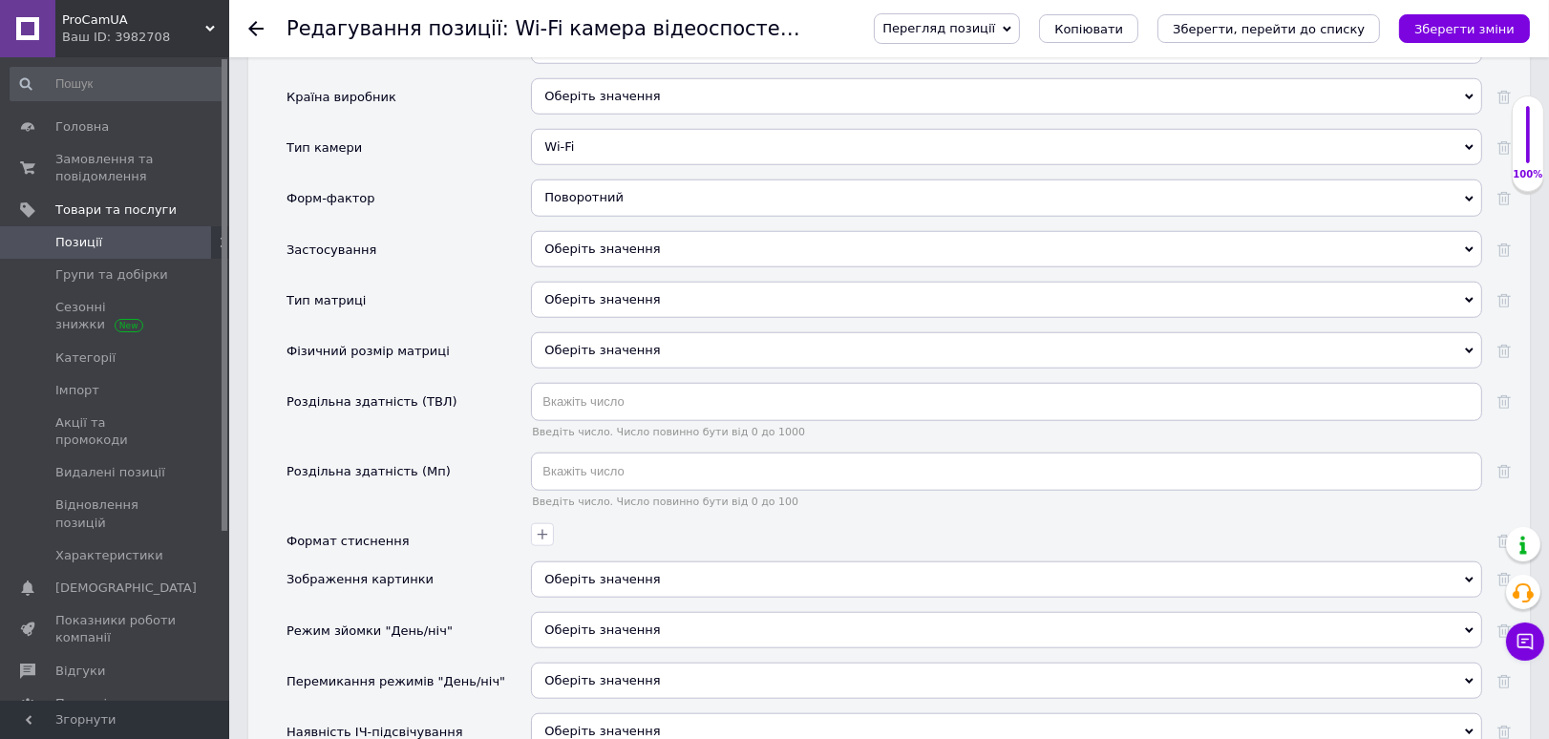
click at [617, 241] on div "Оберіть значення" at bounding box center [1006, 249] width 951 height 36
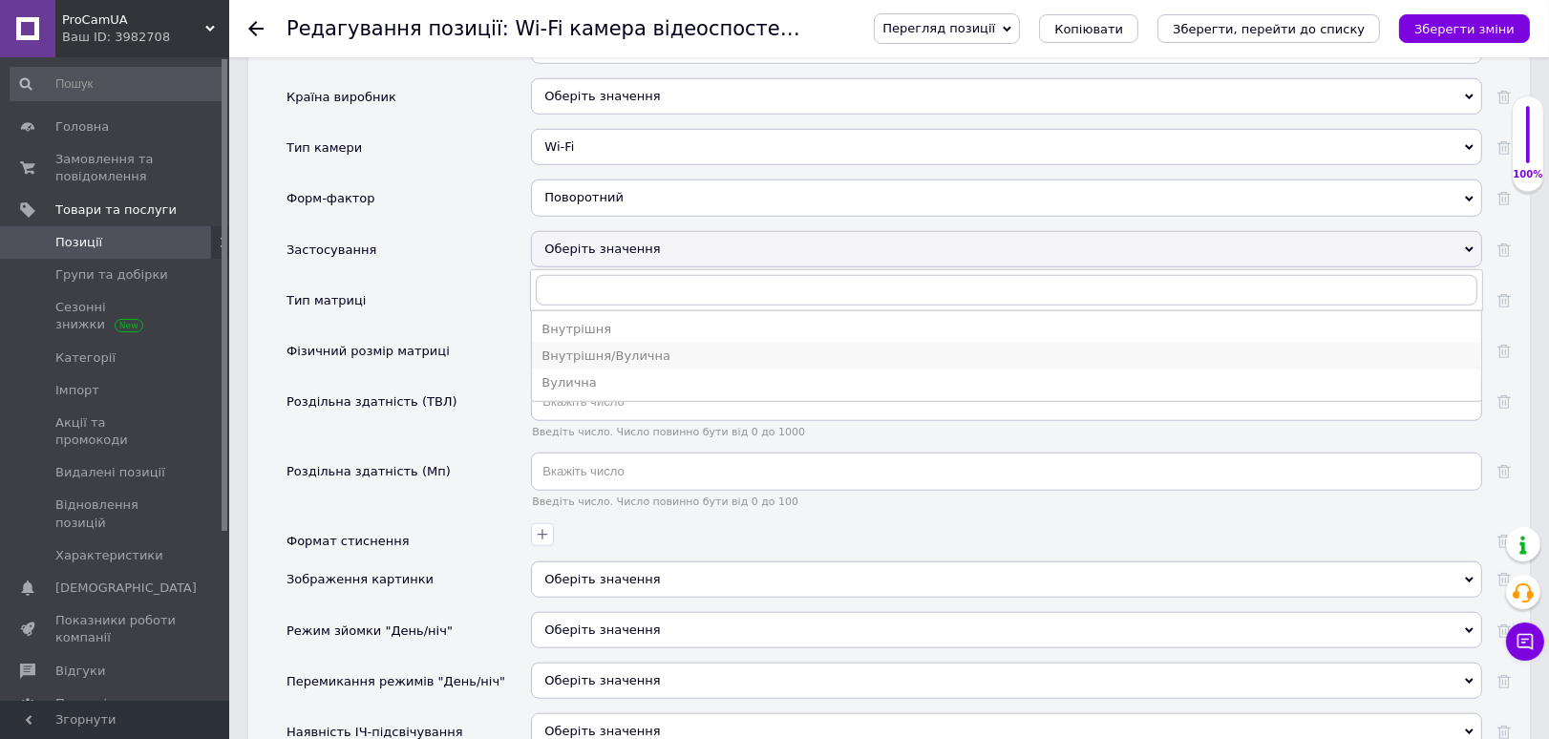
click at [626, 348] on div "Внутрішня/Вулична" at bounding box center [1006, 356] width 930 height 17
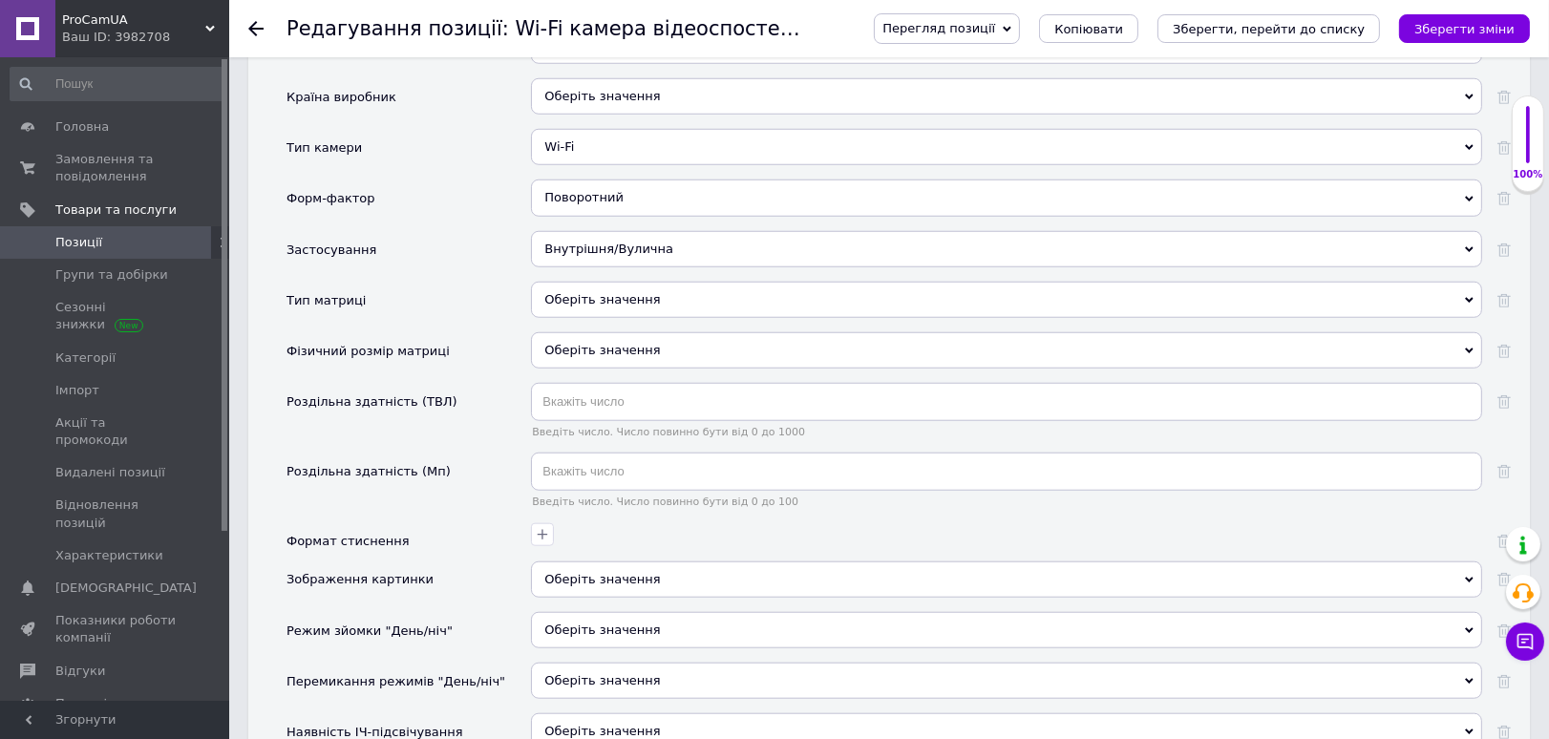
click at [621, 282] on div "Оберіть значення" at bounding box center [1006, 300] width 951 height 36
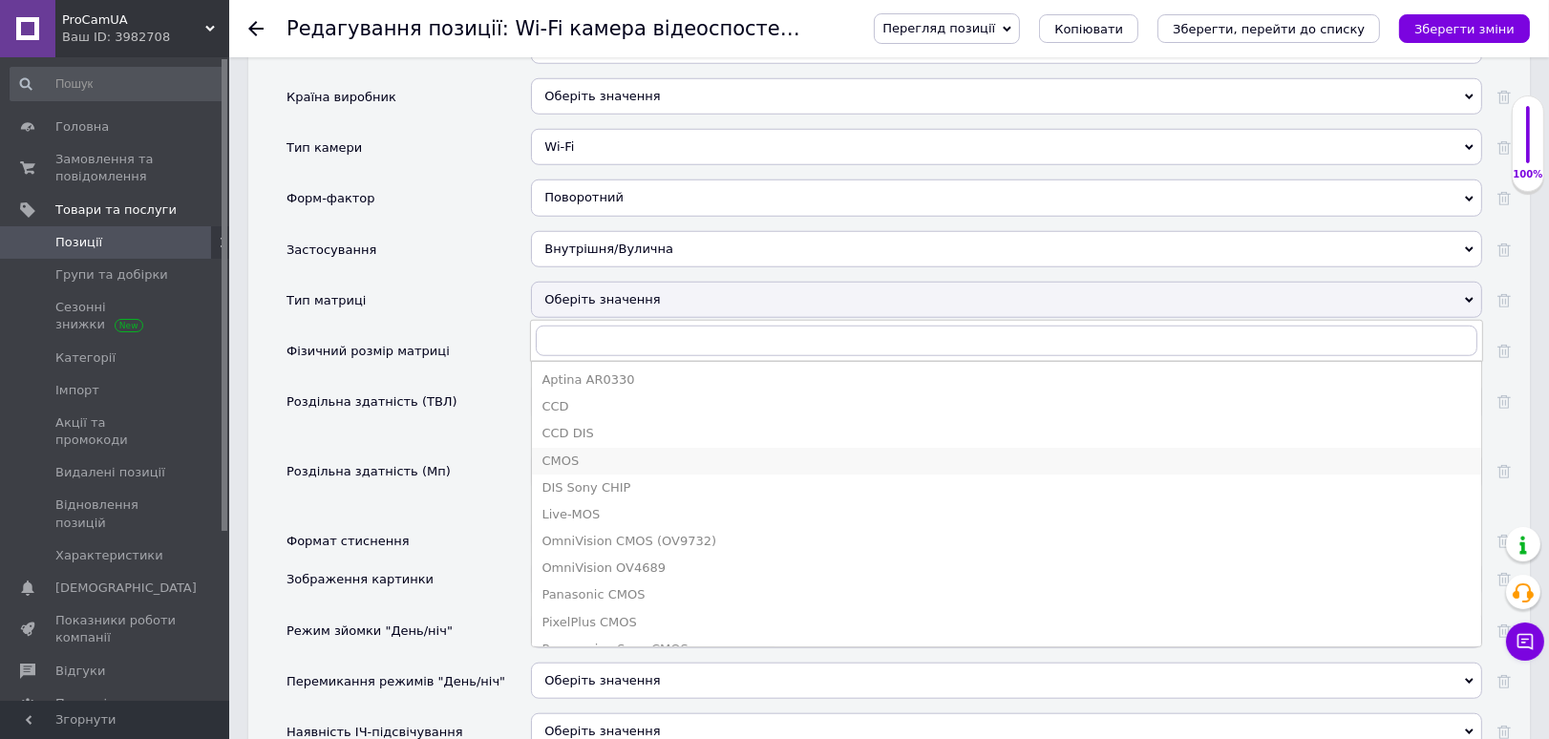
click at [633, 454] on div "CMOS" at bounding box center [1006, 461] width 930 height 17
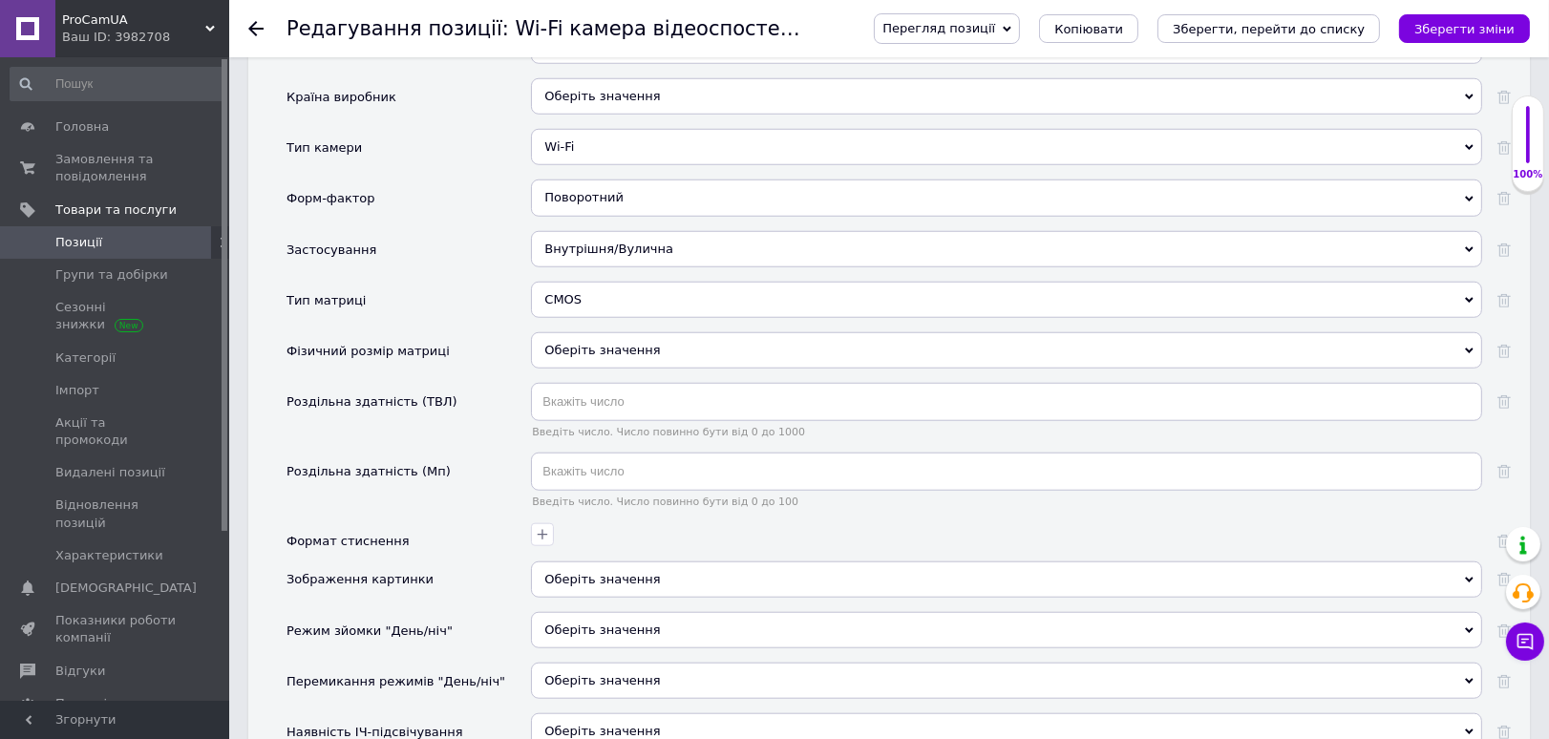
click at [594, 291] on div "CMOS" at bounding box center [1006, 300] width 951 height 36
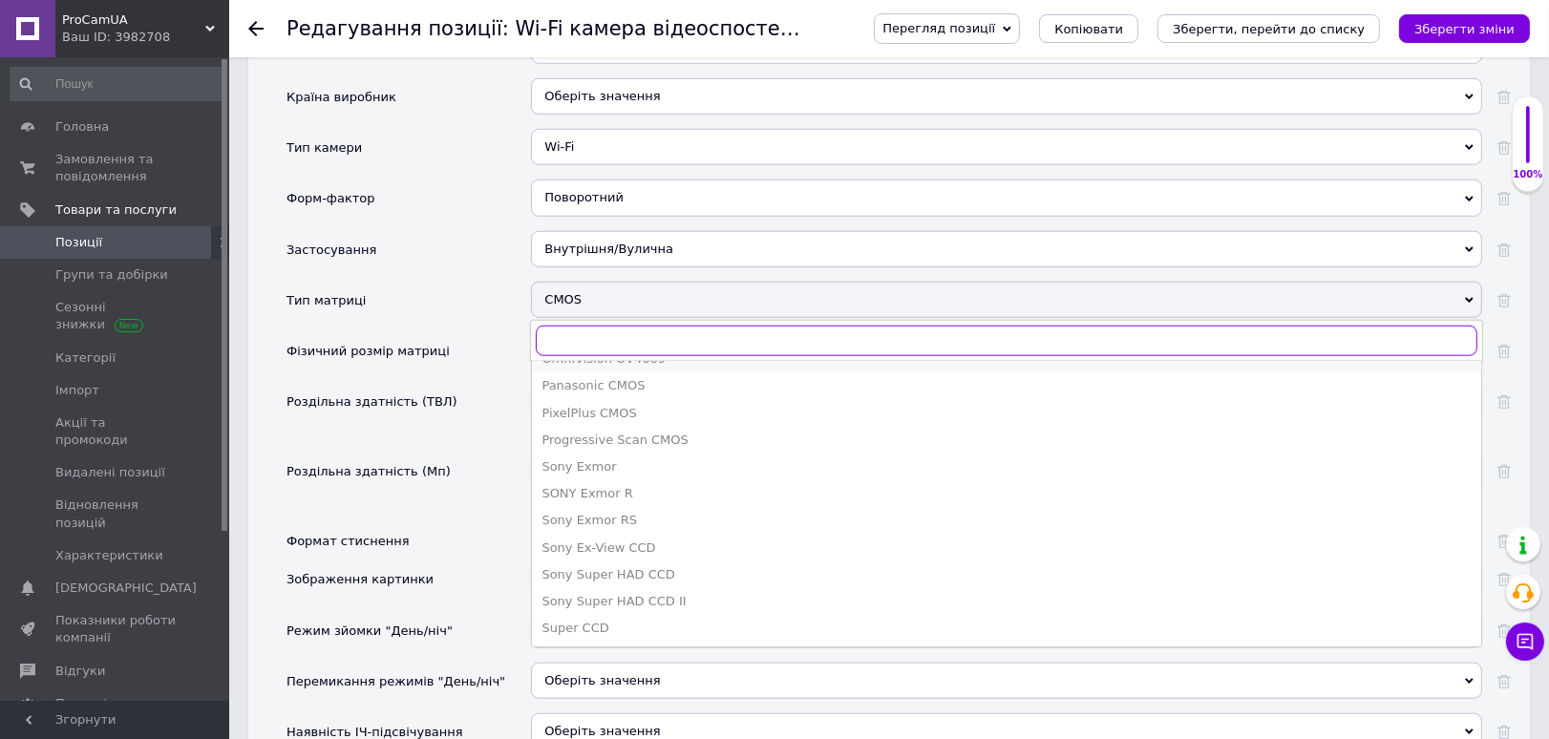
scroll to position [0, 0]
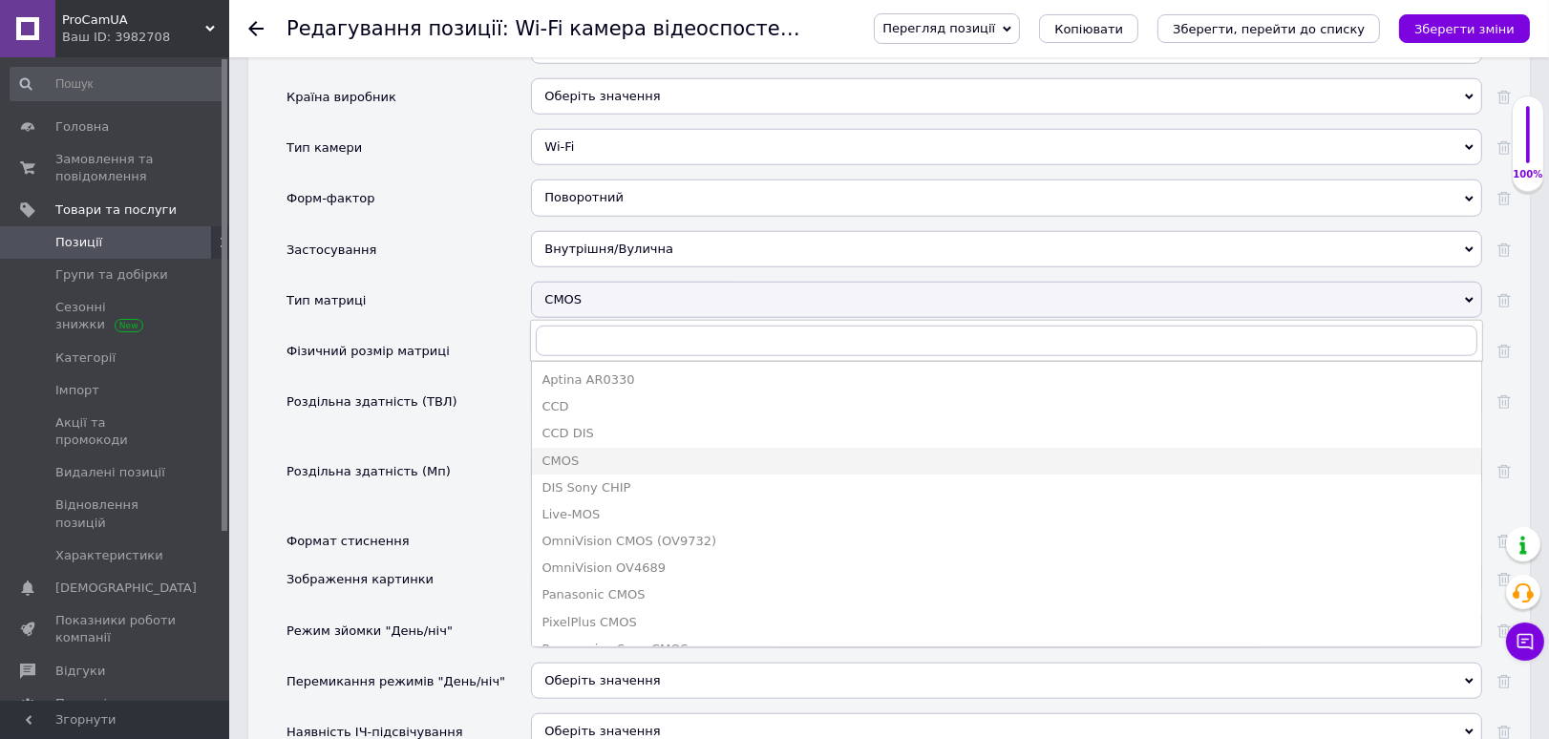
click at [604, 320] on div "Aptina AR0330 CCD CCD DIS CMOS DIS Sony CHIP Live-MOS OmniVision CMOS (OV9732) …" at bounding box center [1006, 341] width 953 height 42
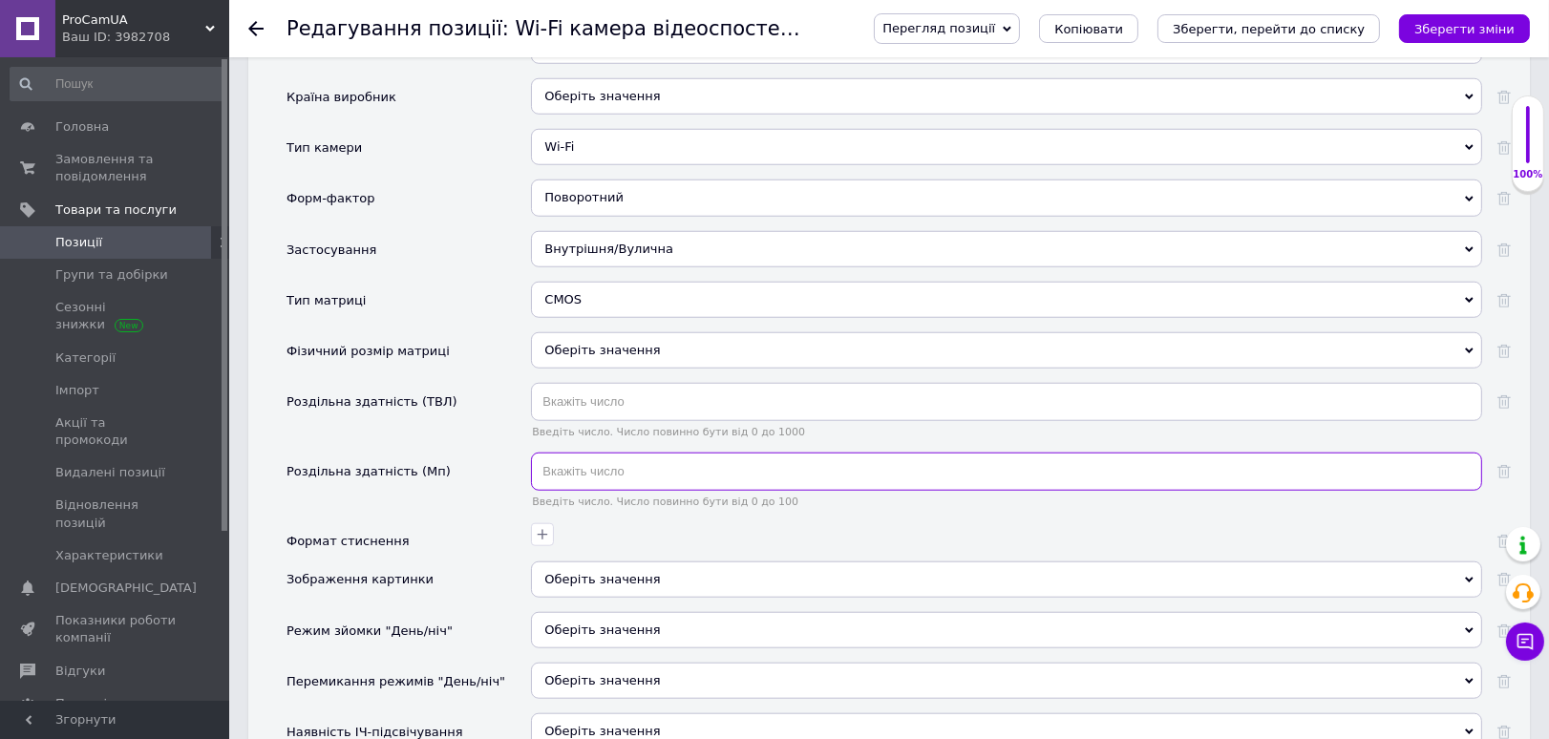
click at [606, 453] on input "text" at bounding box center [1006, 472] width 951 height 38
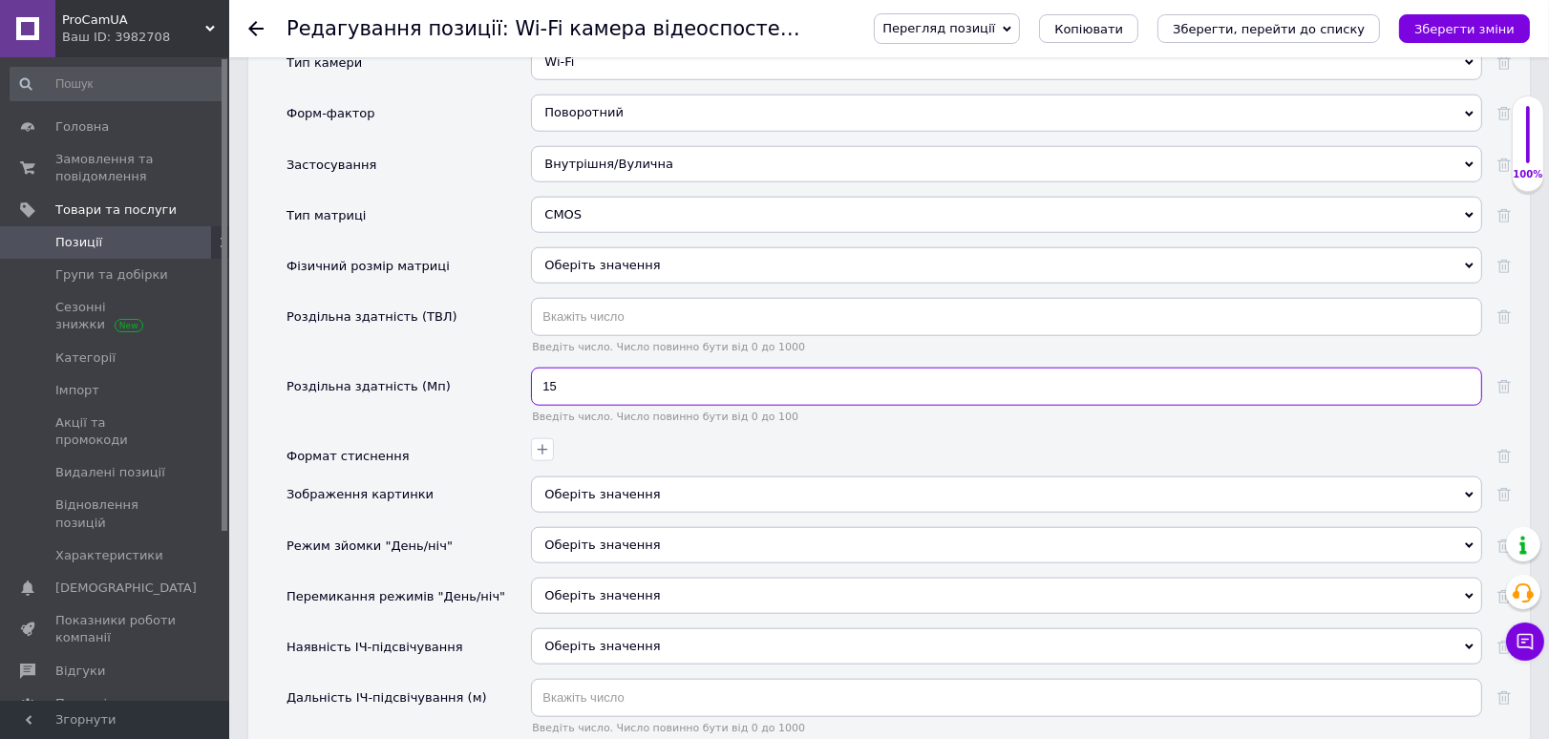
scroll to position [2045, 0]
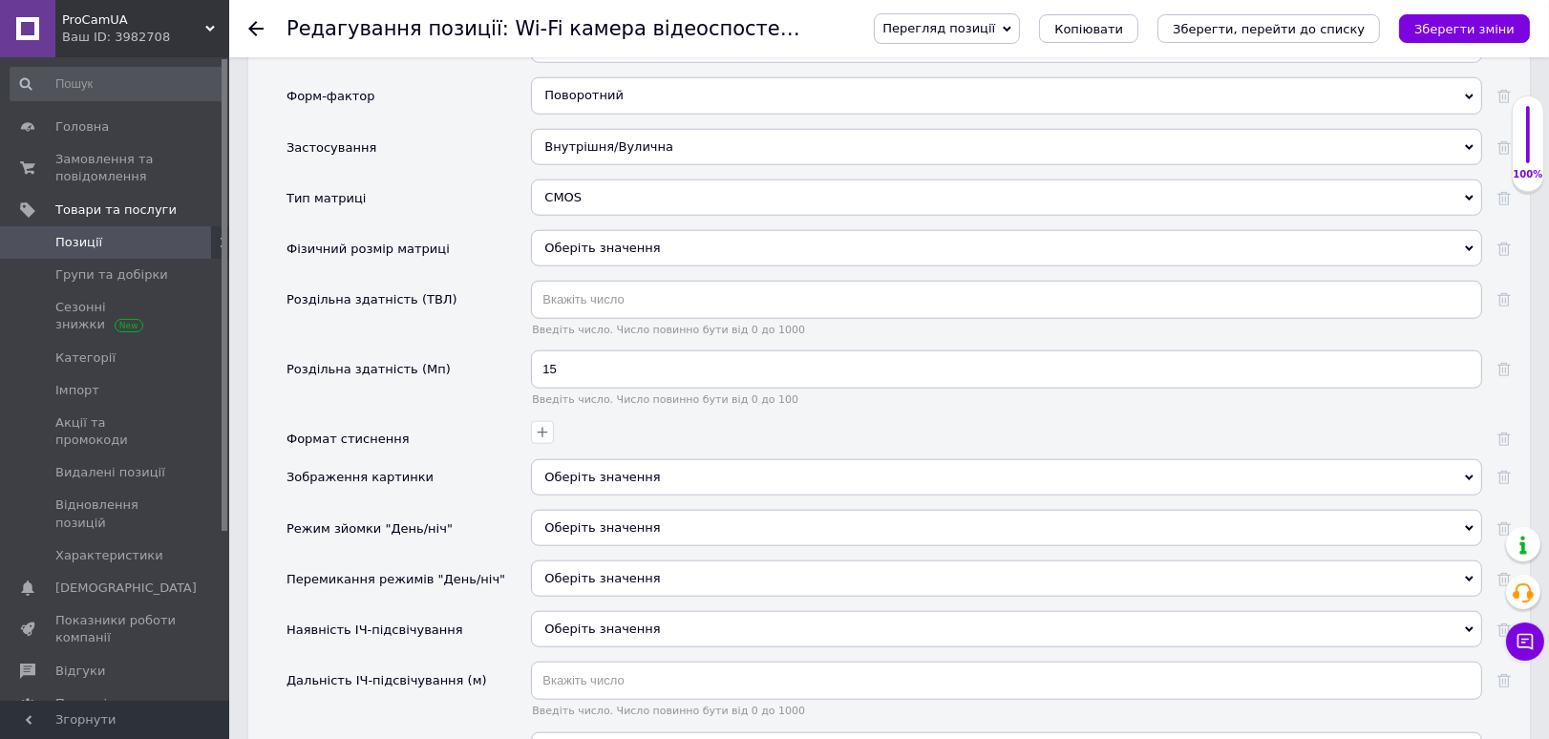
click at [591, 465] on div "Оберіть значення" at bounding box center [1006, 477] width 951 height 36
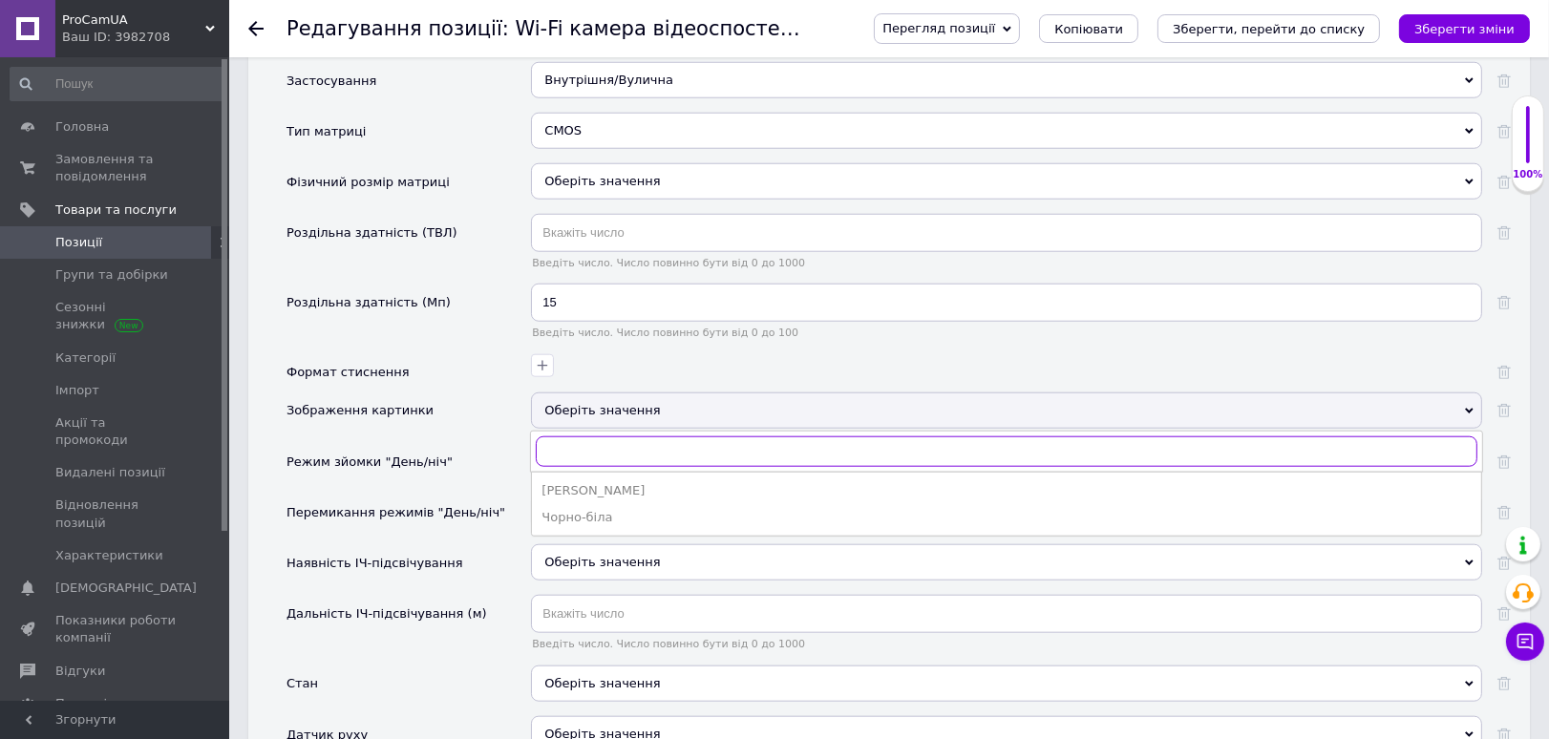
scroll to position [2122, 0]
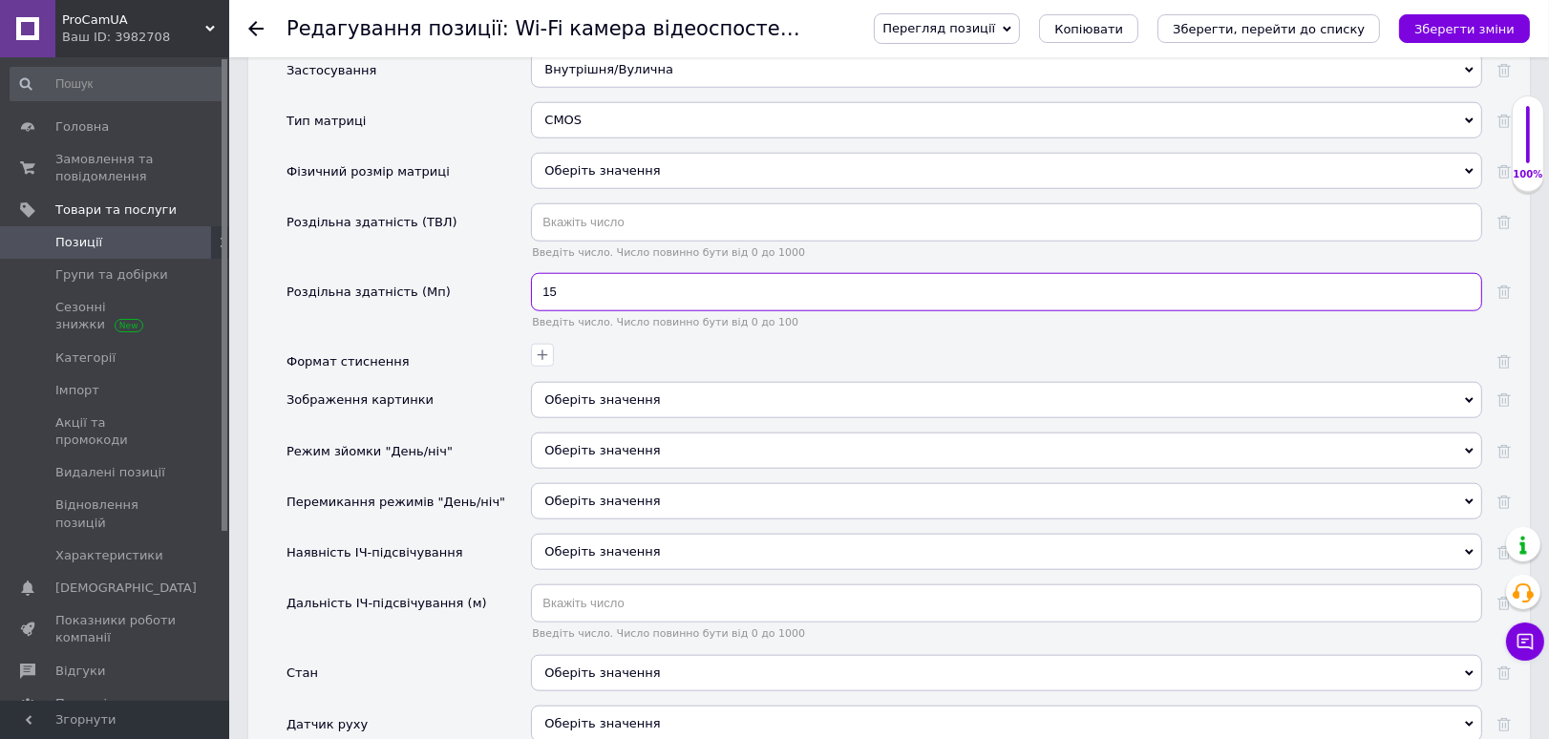
click at [578, 283] on input "15" at bounding box center [1006, 292] width 951 height 38
type input "12"
click at [545, 344] on button "button" at bounding box center [542, 355] width 23 height 23
click at [545, 362] on div at bounding box center [1006, 363] width 951 height 38
click at [542, 350] on icon "button" at bounding box center [543, 355] width 11 height 11
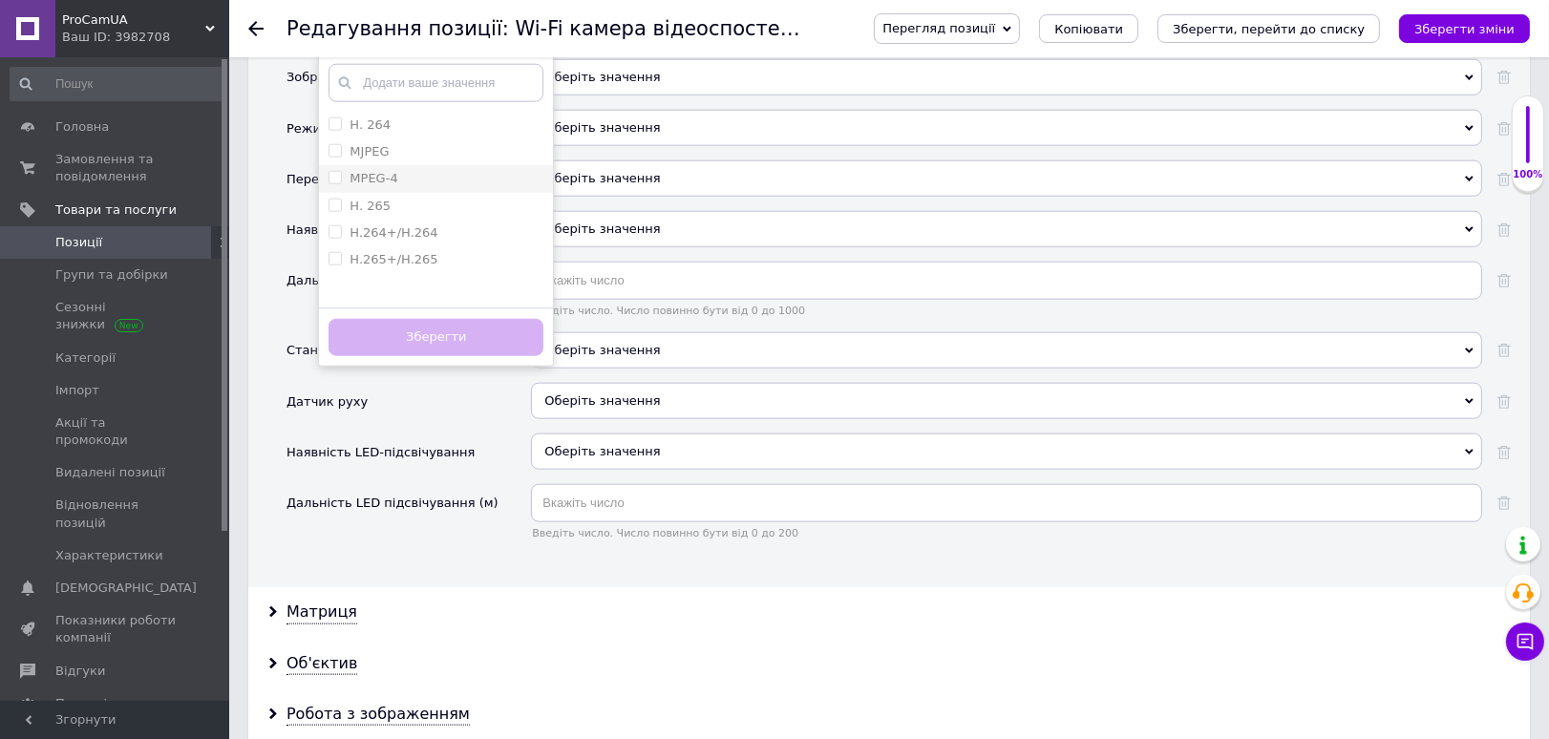
scroll to position [2334, 0]
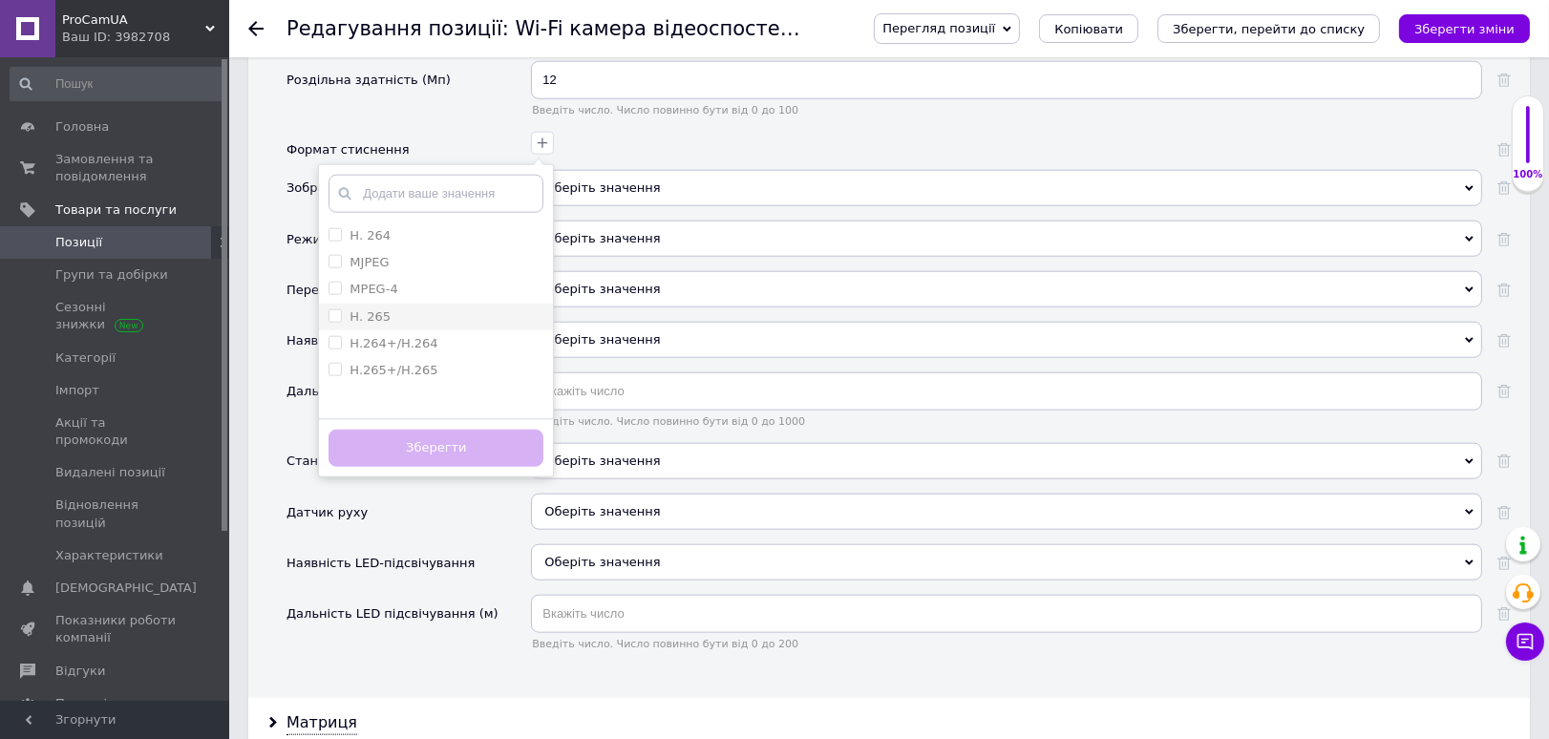
click at [386, 311] on div "H. 265" at bounding box center [436, 316] width 215 height 17
checkbox 265 "true"
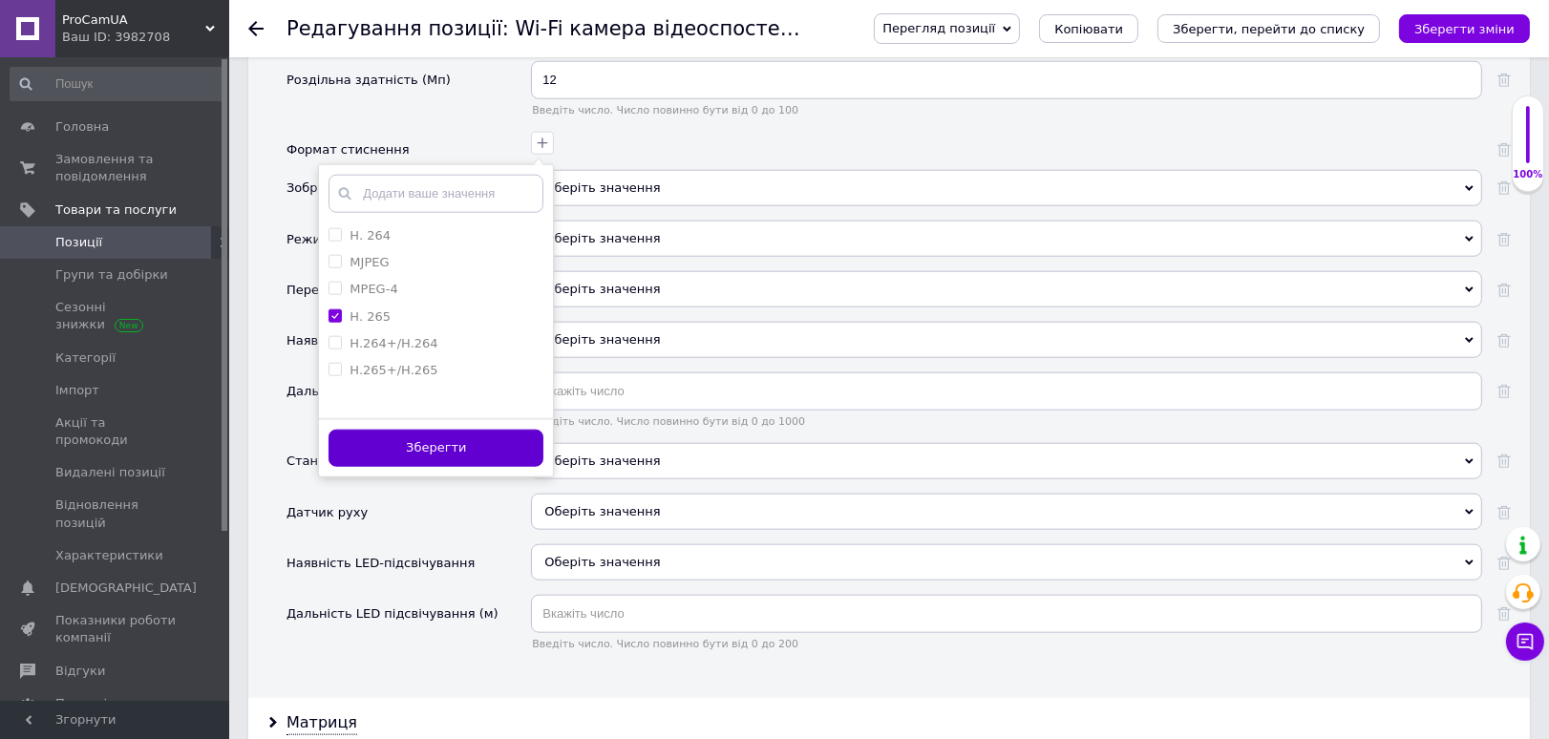
click at [482, 430] on button "Зберегти" at bounding box center [436, 448] width 215 height 37
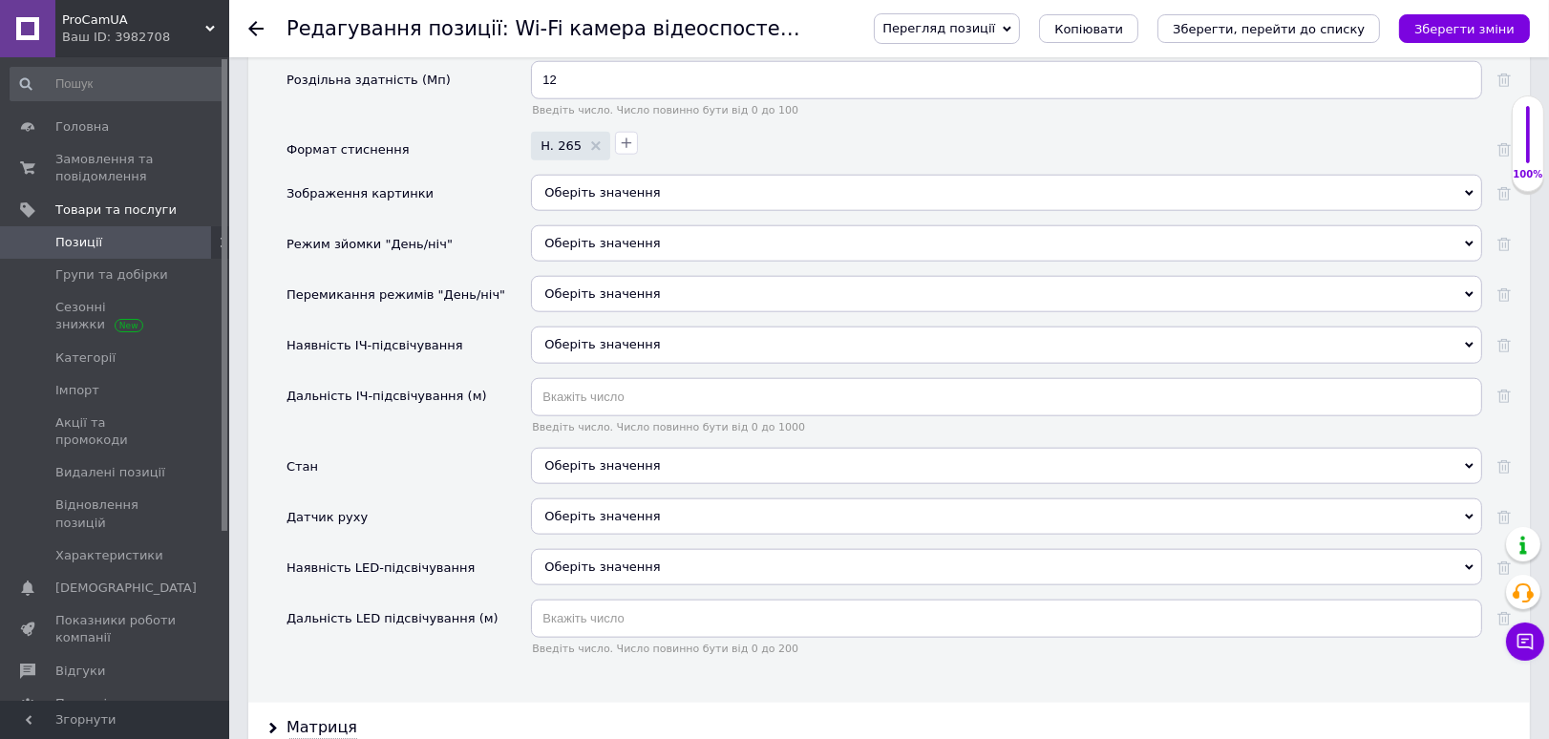
click at [599, 179] on div "Оберіть значення" at bounding box center [1006, 193] width 951 height 36
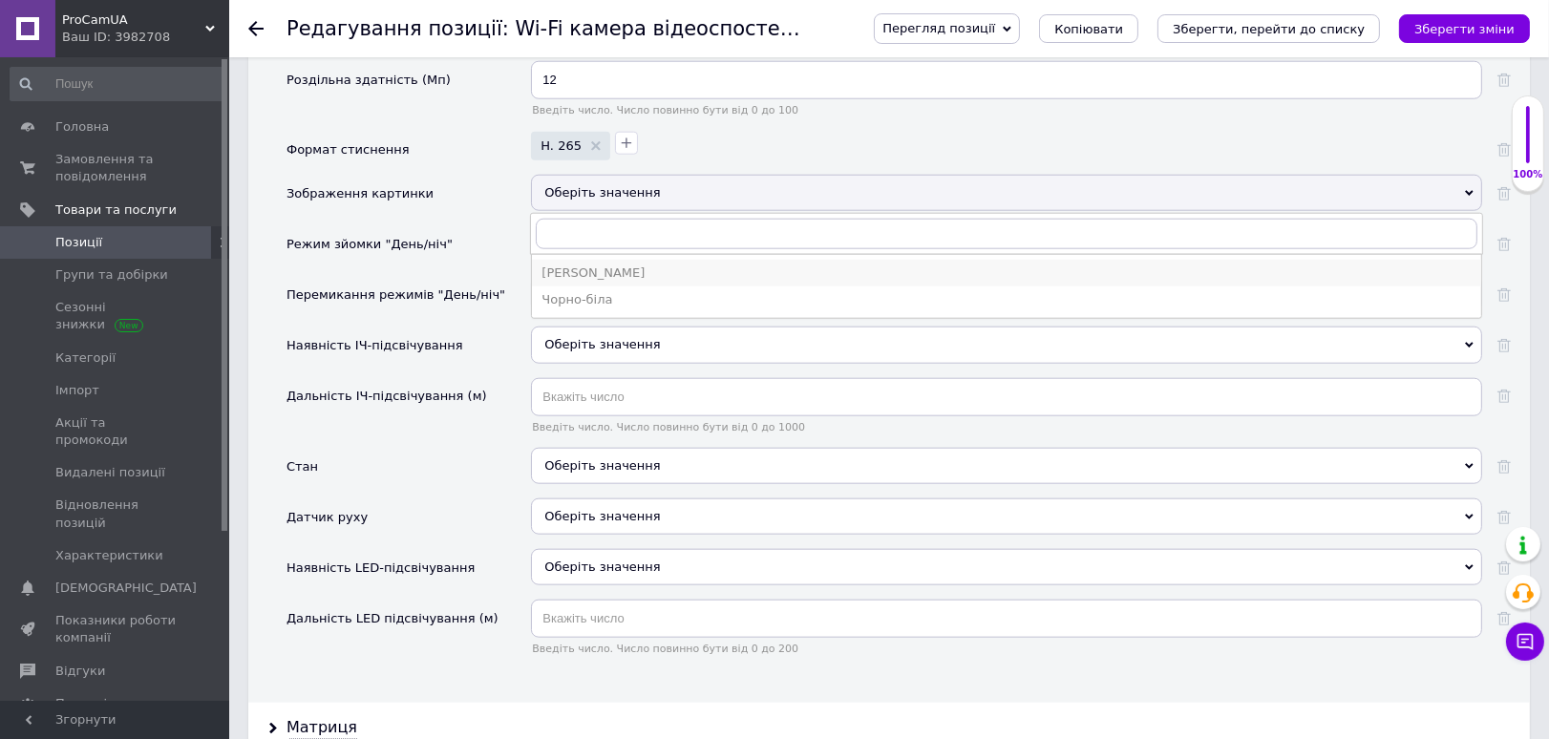
click at [628, 268] on div "Кольорова" at bounding box center [1006, 273] width 930 height 17
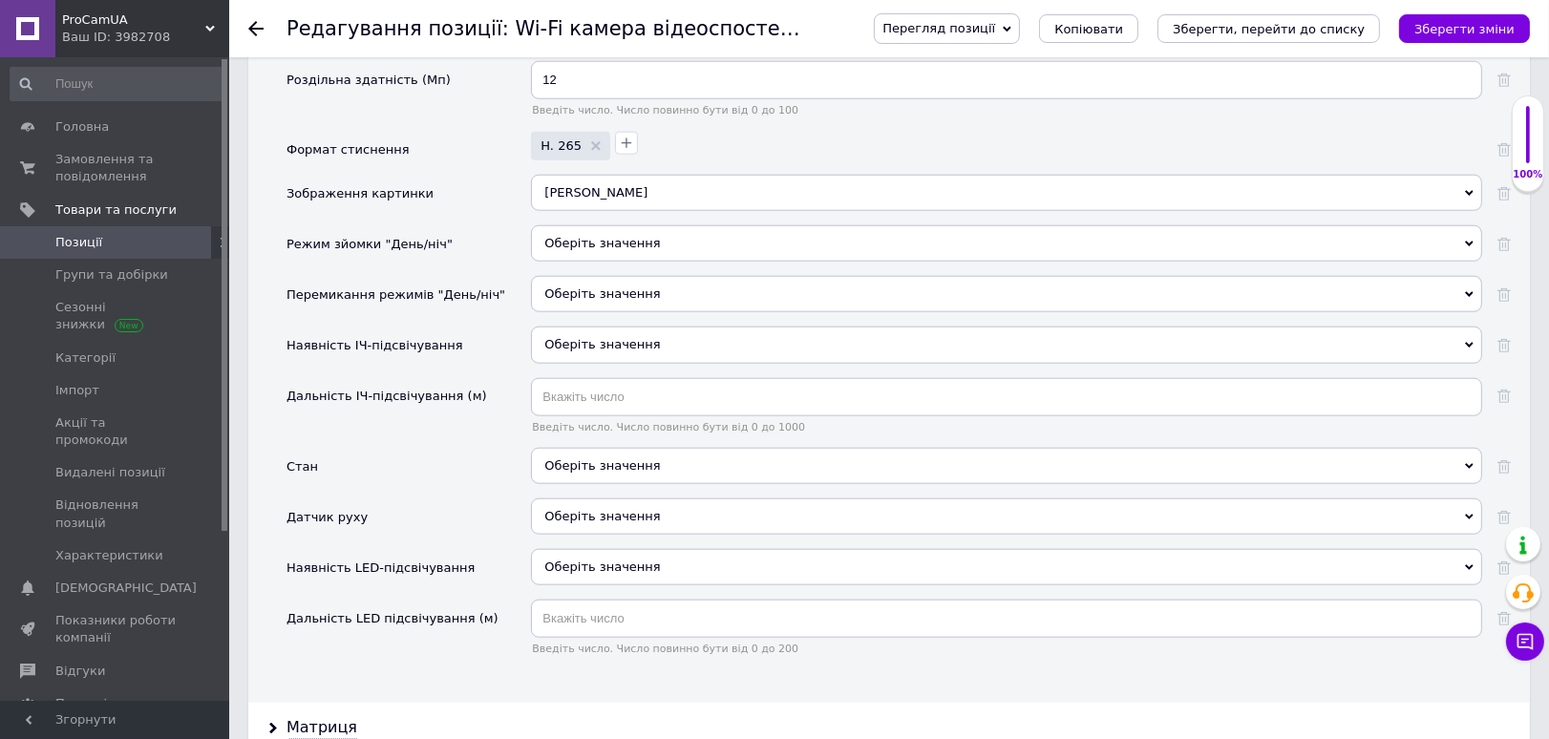
click at [591, 225] on span "Оберіть значення" at bounding box center [1006, 243] width 951 height 36
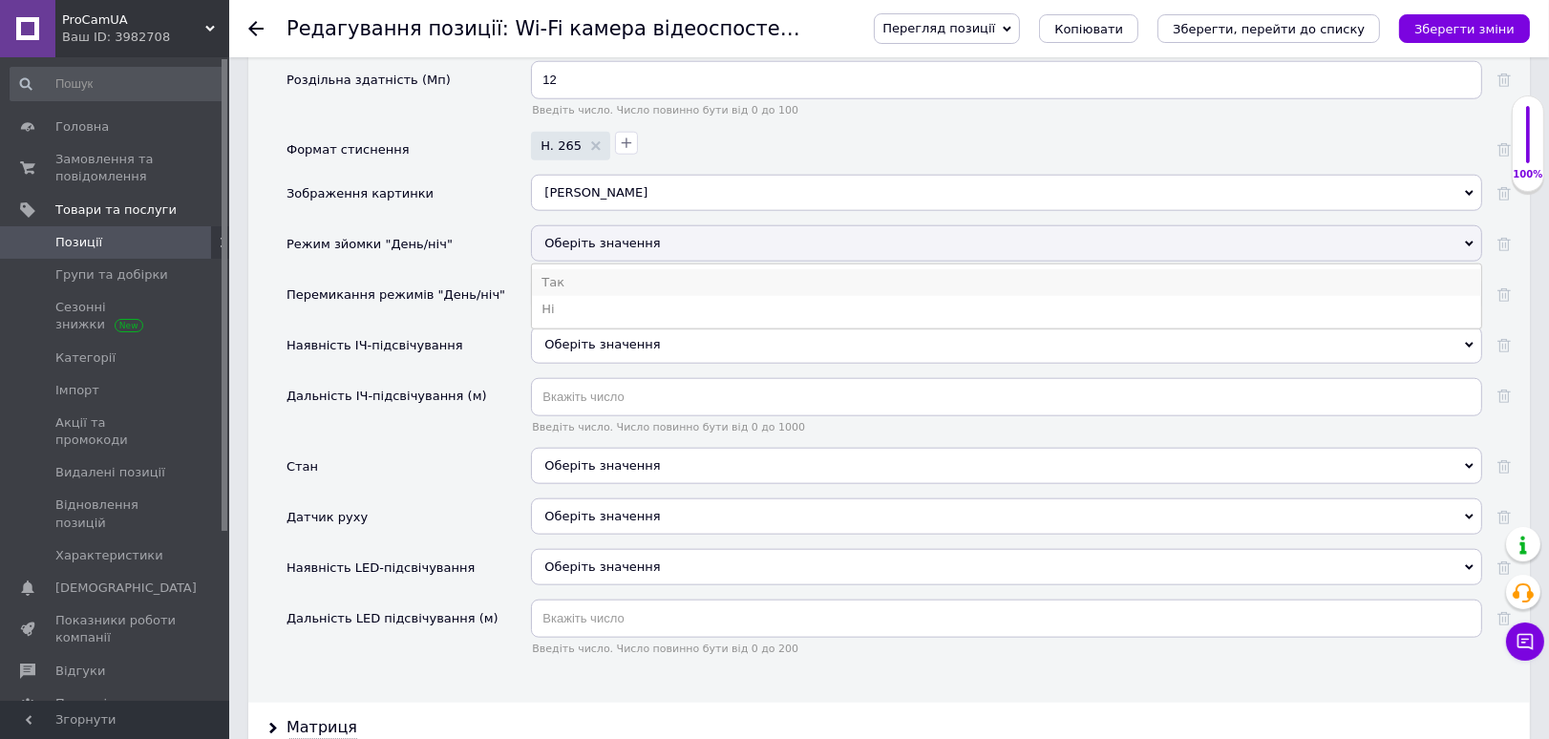
click at [598, 274] on li "Так" at bounding box center [1006, 282] width 949 height 27
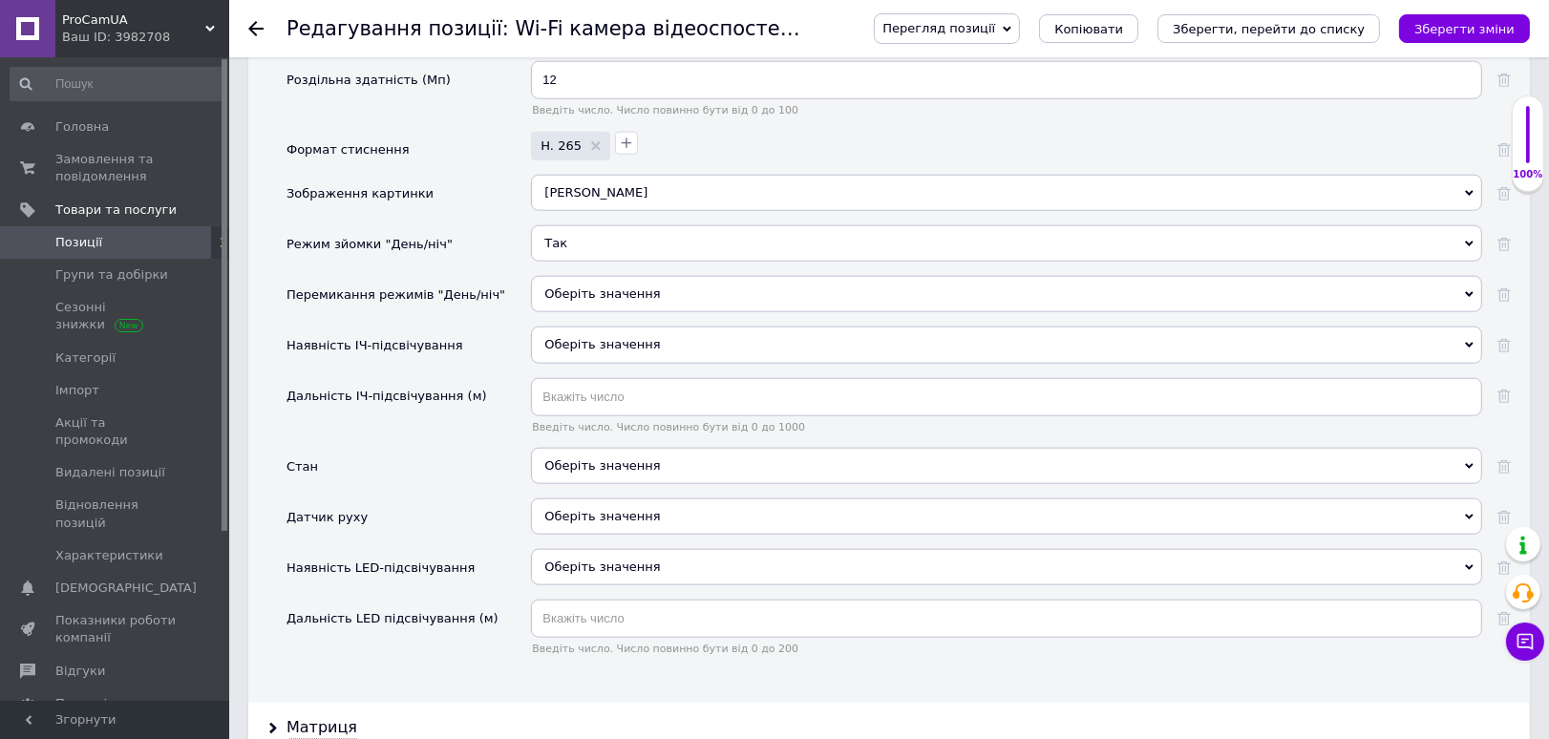
click at [571, 287] on div "Оберіть значення" at bounding box center [1006, 294] width 951 height 36
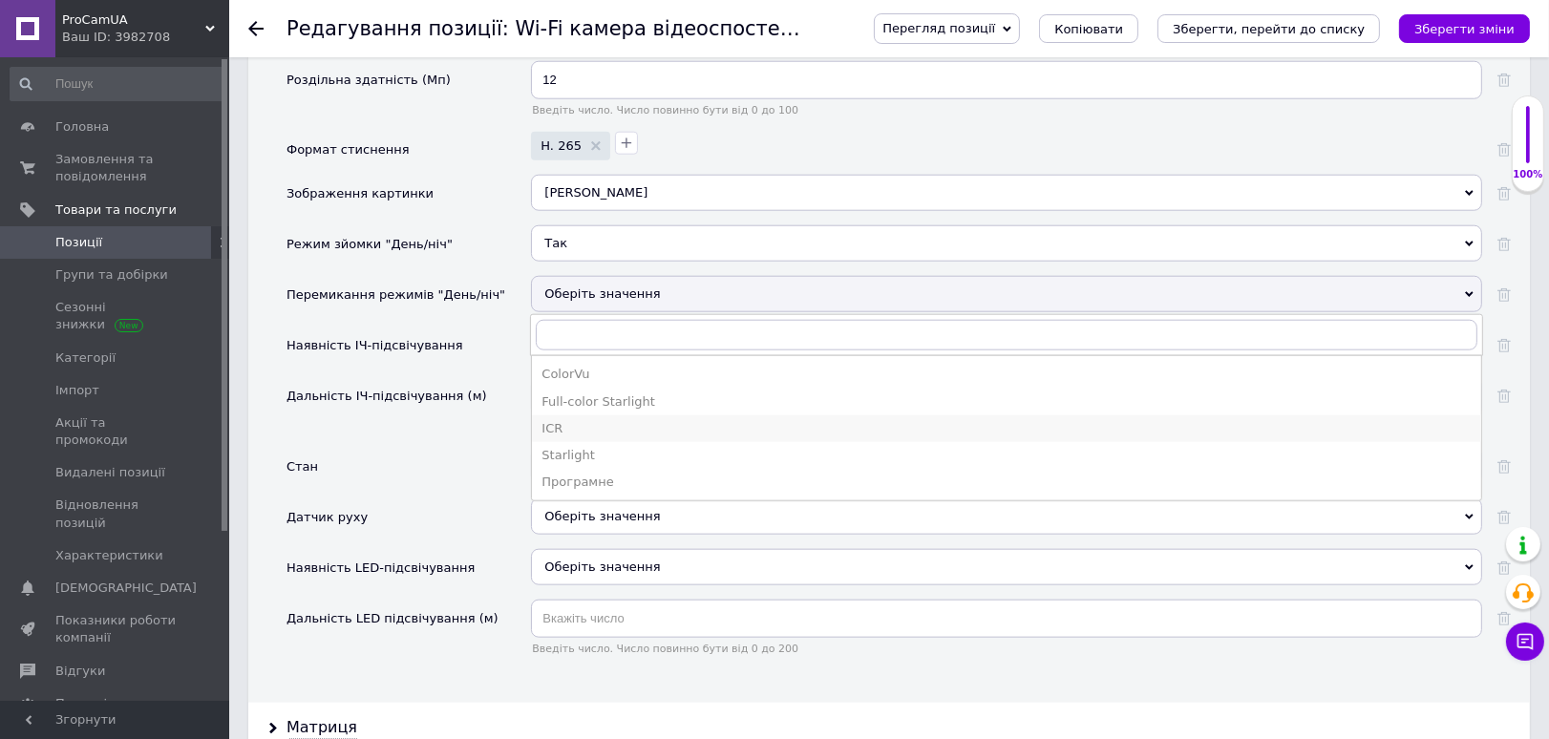
click at [582, 420] on div "ICR" at bounding box center [1006, 428] width 930 height 17
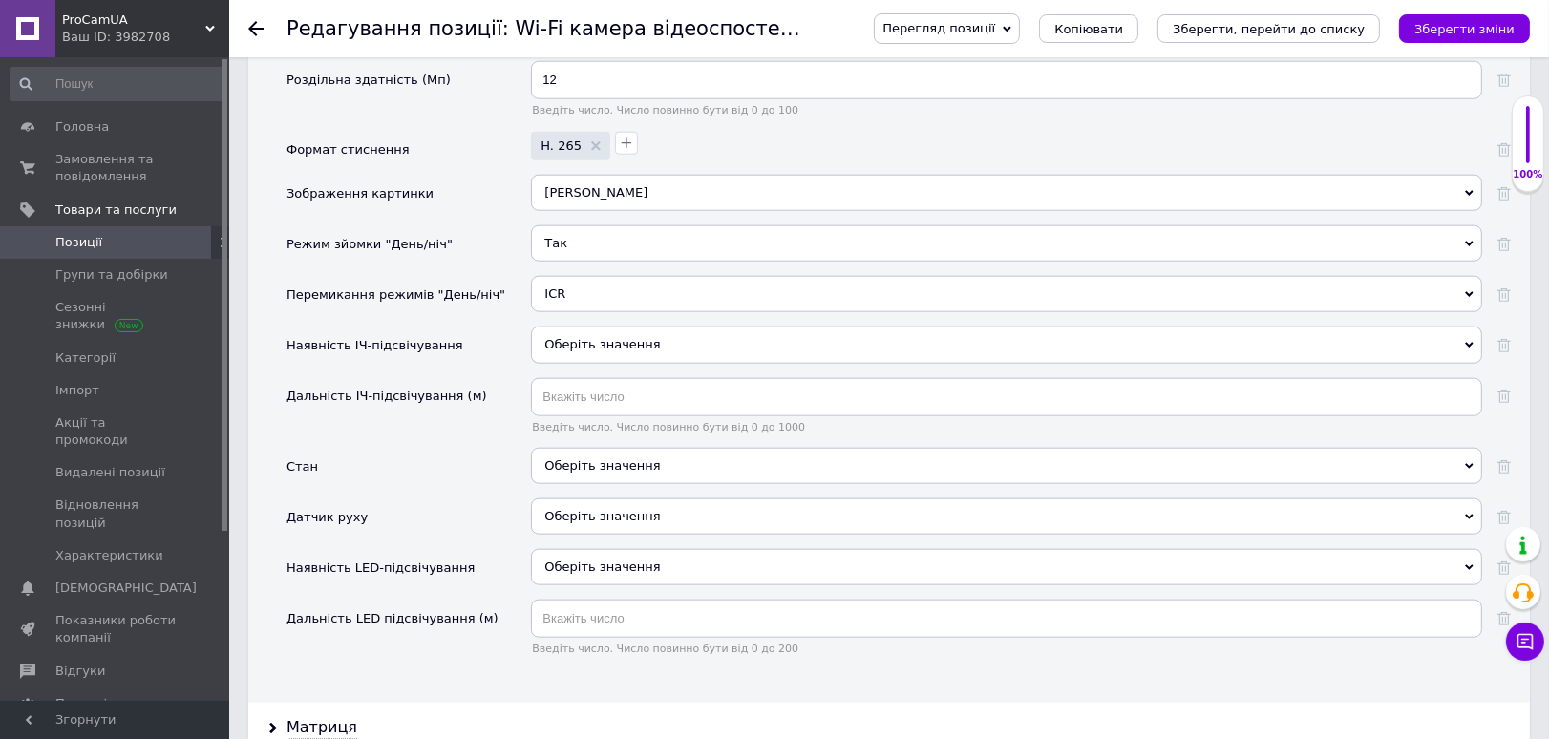
click at [577, 337] on span "Оберіть значення" at bounding box center [602, 344] width 116 height 14
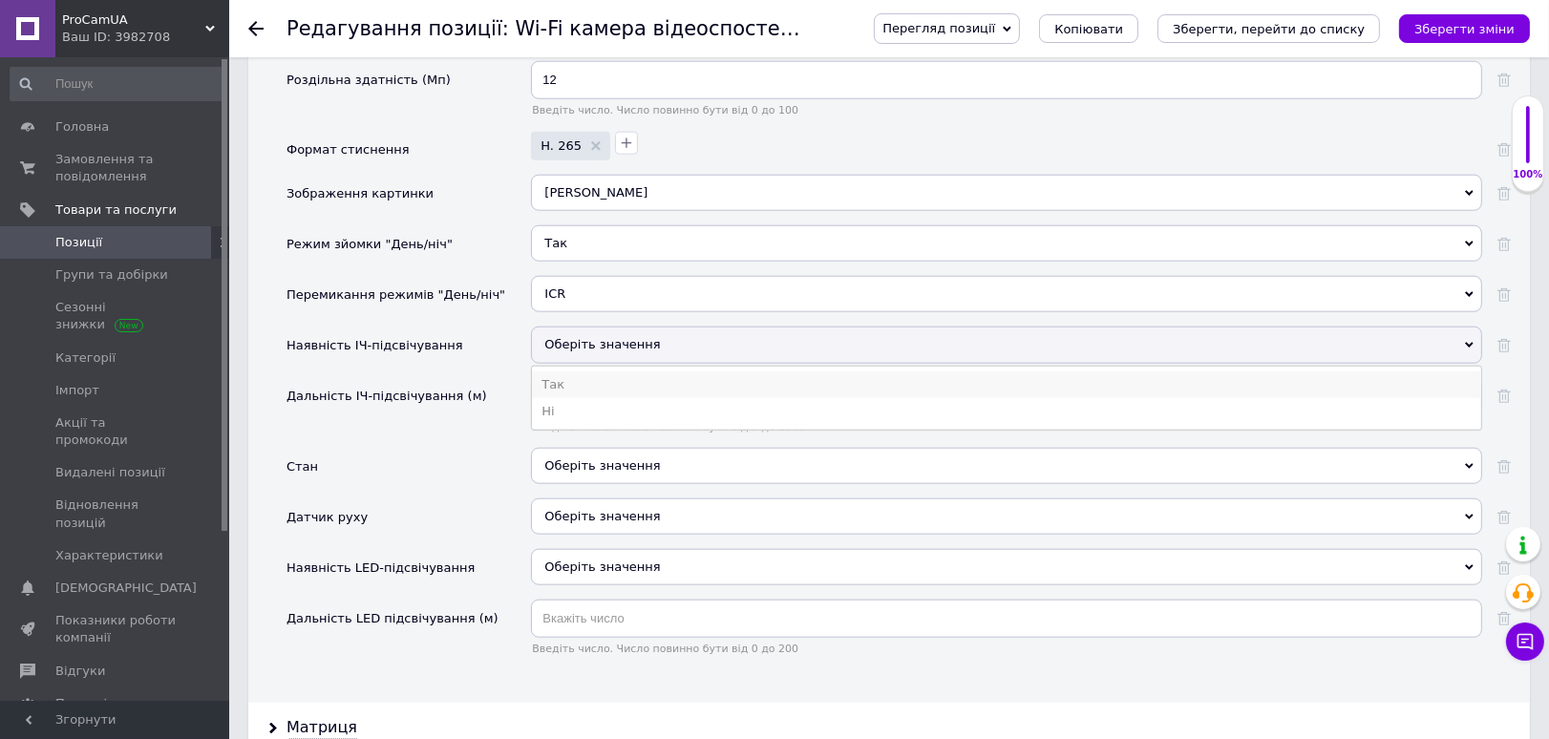
click at [597, 371] on li "Так" at bounding box center [1006, 384] width 949 height 27
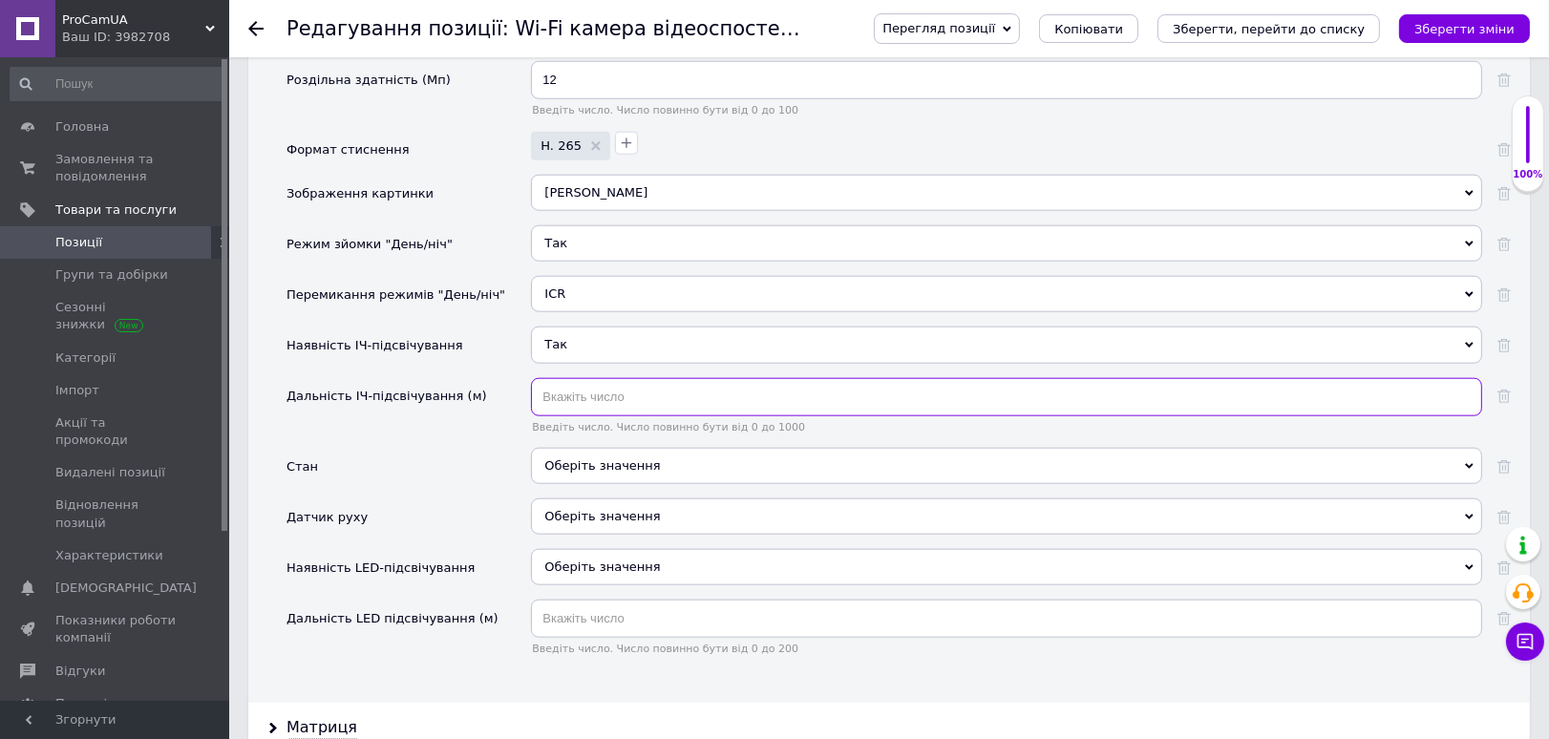
click at [597, 378] on input "text" at bounding box center [1006, 397] width 951 height 38
type input "5"
type input "30"
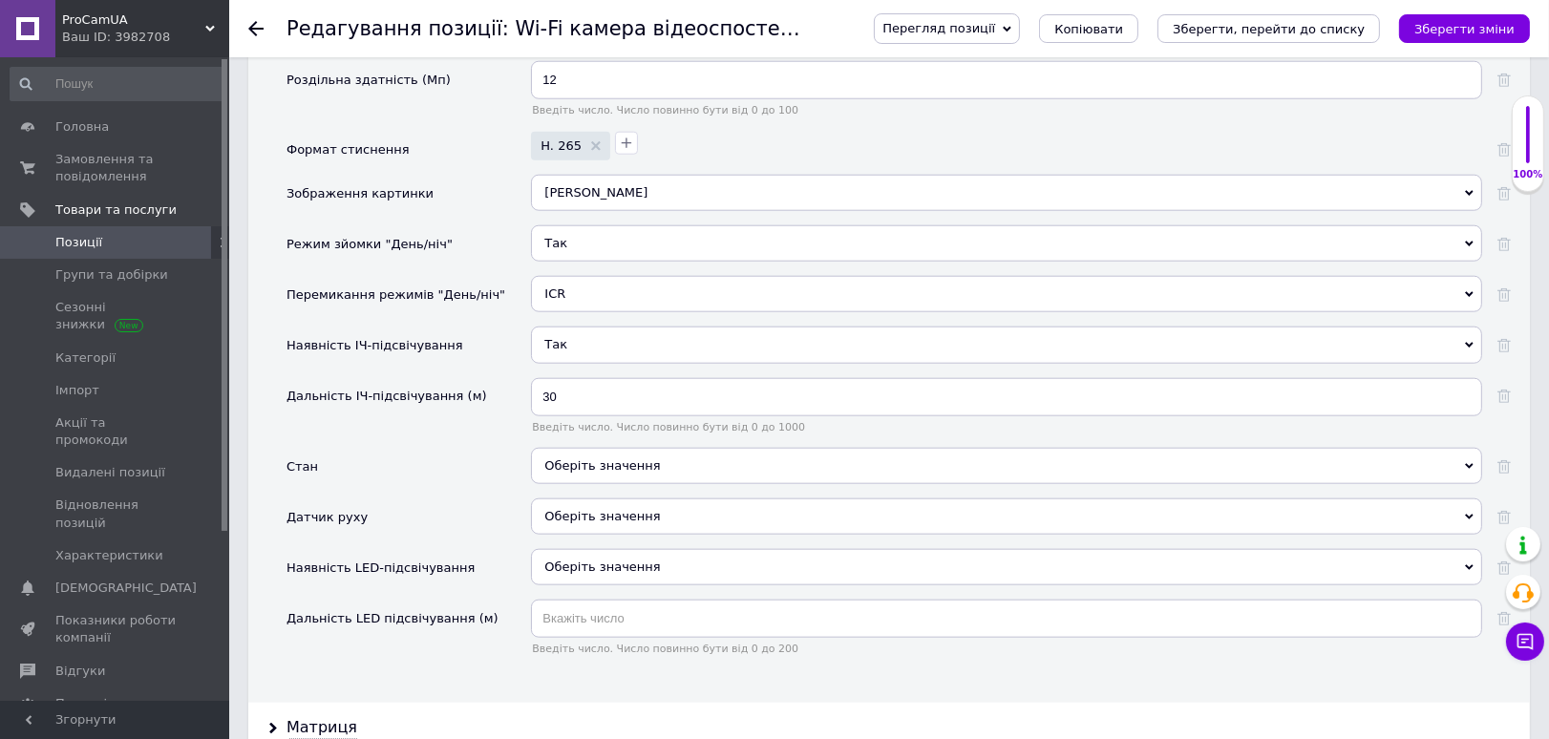
click at [575, 448] on div "Оберіть значення" at bounding box center [1006, 466] width 951 height 36
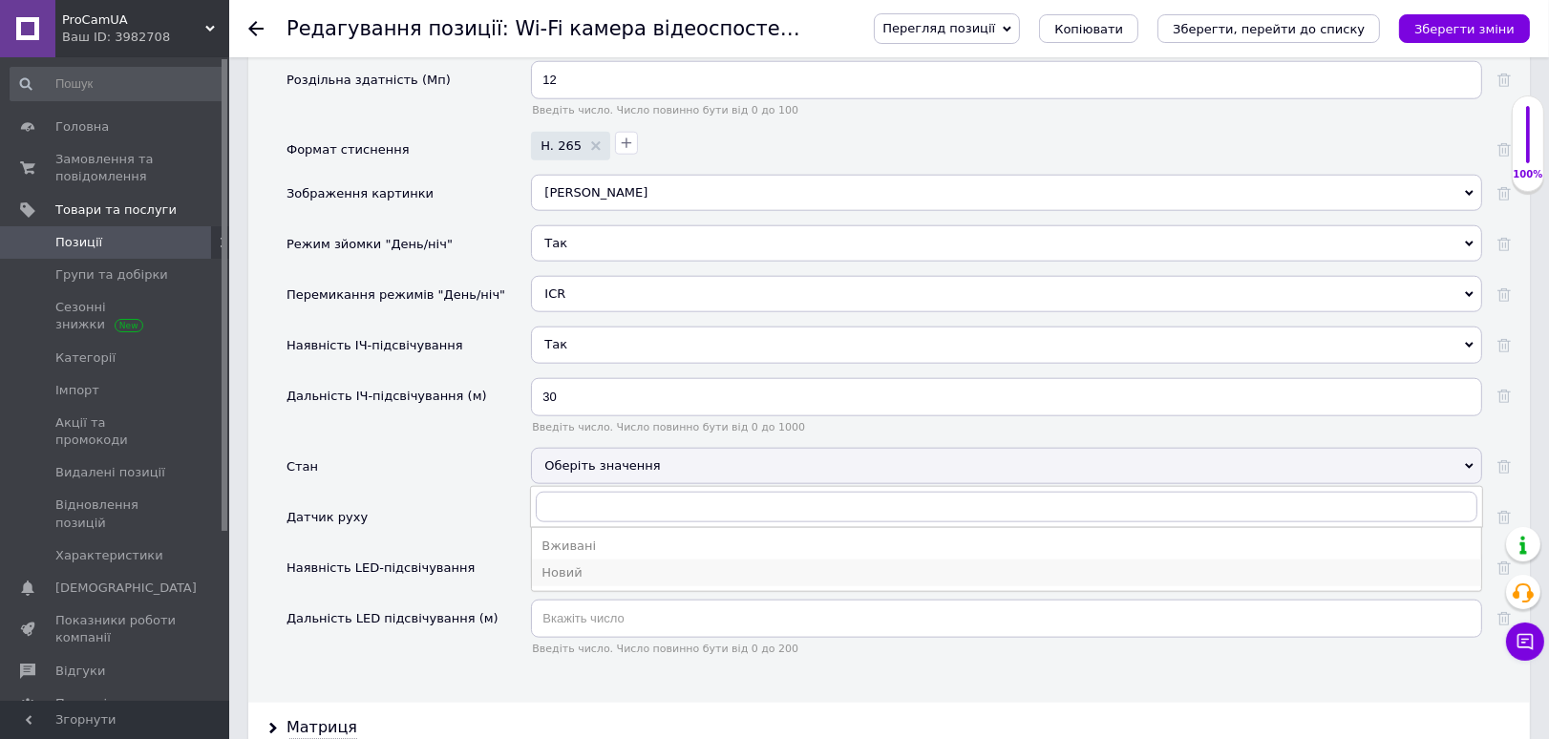
click at [566, 564] on div "Новий" at bounding box center [1006, 572] width 930 height 17
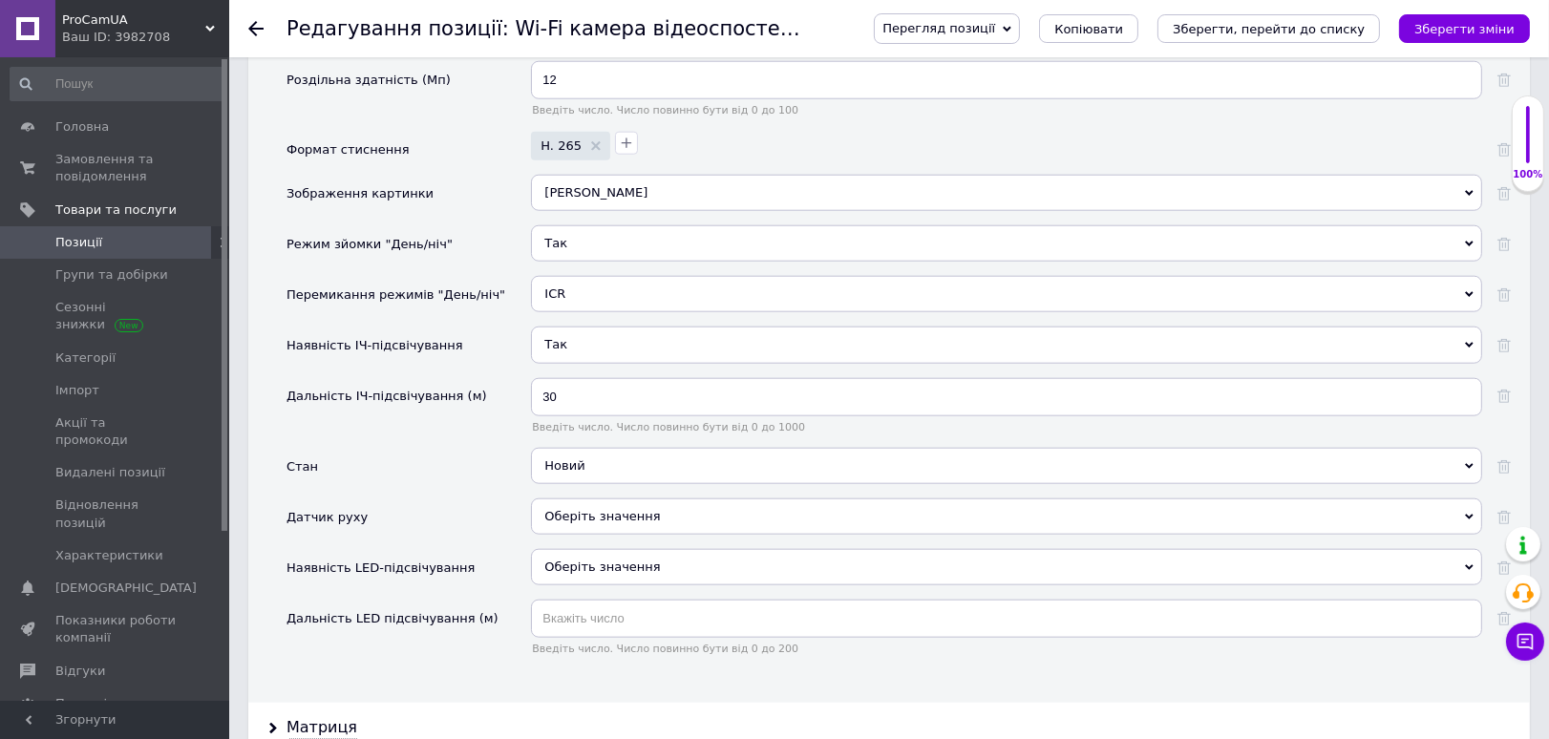
click at [566, 509] on span "Оберіть значення" at bounding box center [602, 516] width 116 height 14
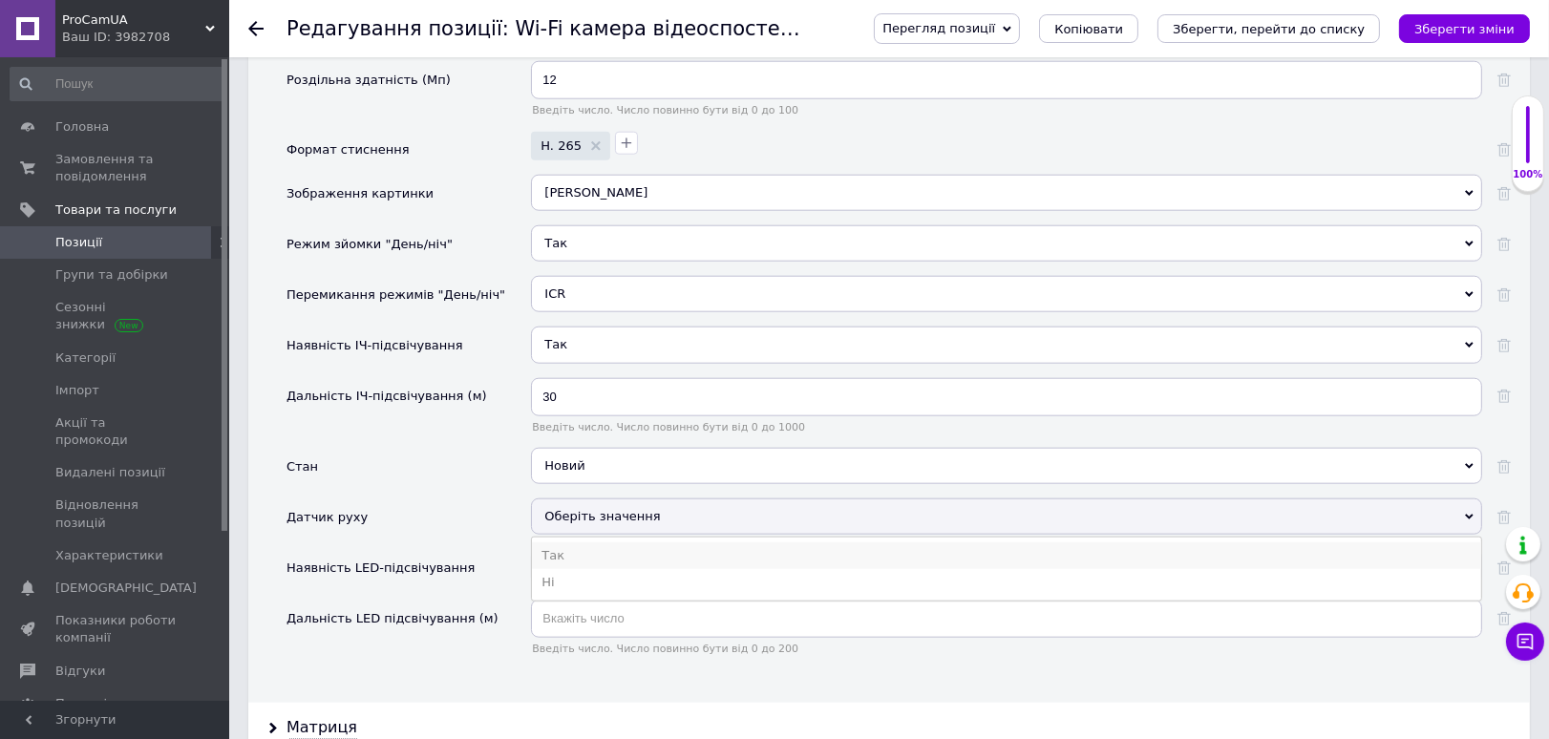
click at [566, 542] on li "Так" at bounding box center [1006, 555] width 949 height 27
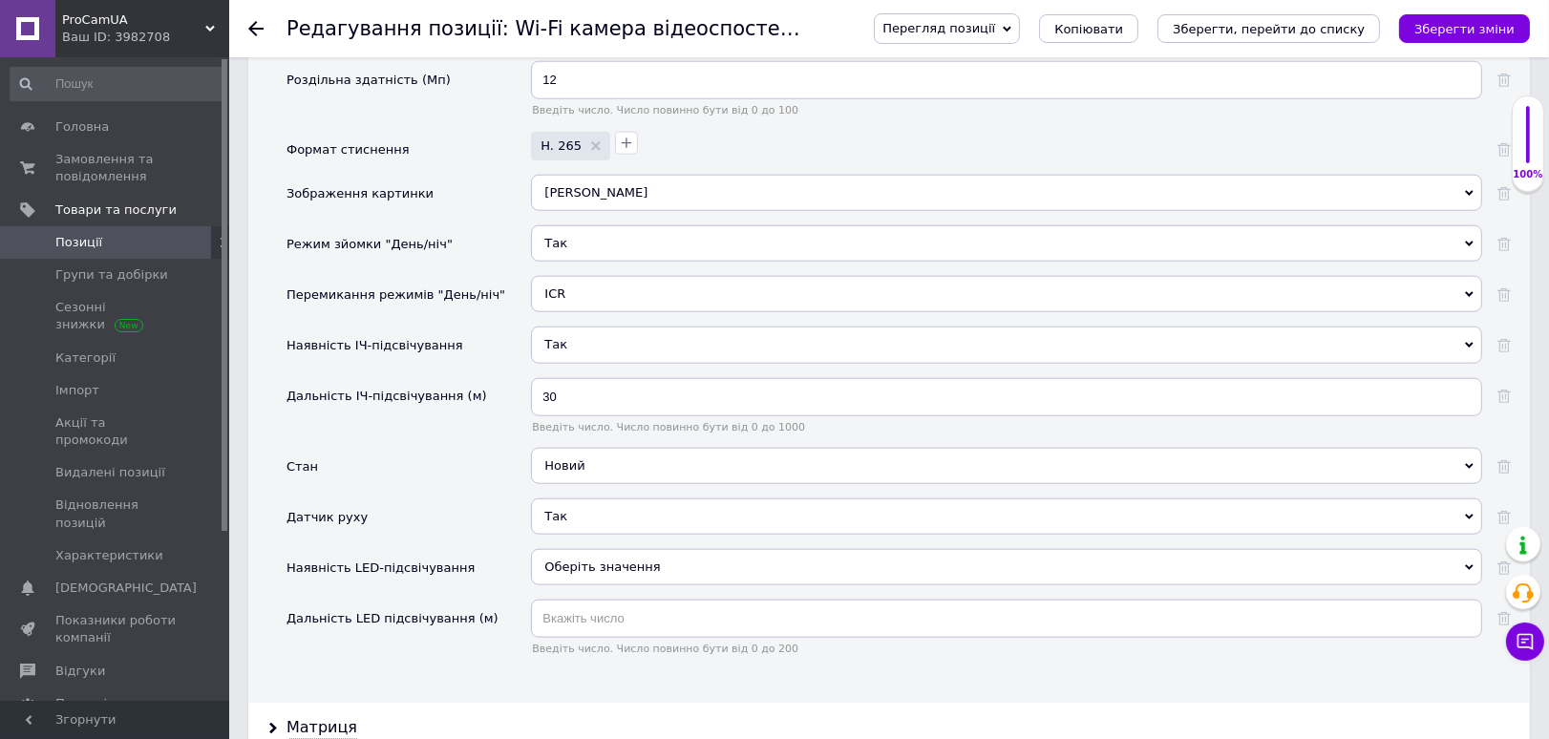
click at [566, 570] on span "Оберіть значення" at bounding box center [1006, 567] width 951 height 36
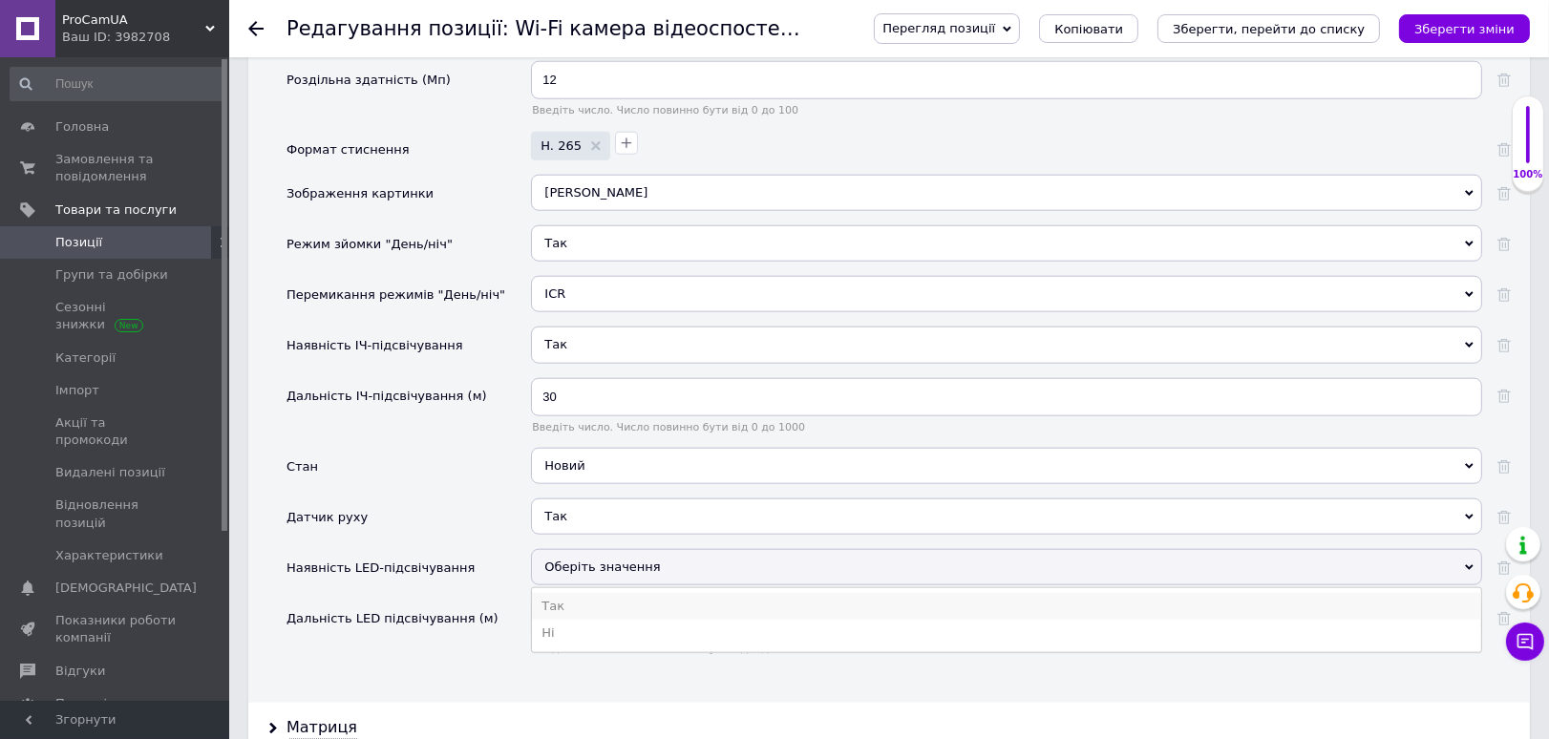
click at [566, 593] on li "Так" at bounding box center [1006, 606] width 949 height 27
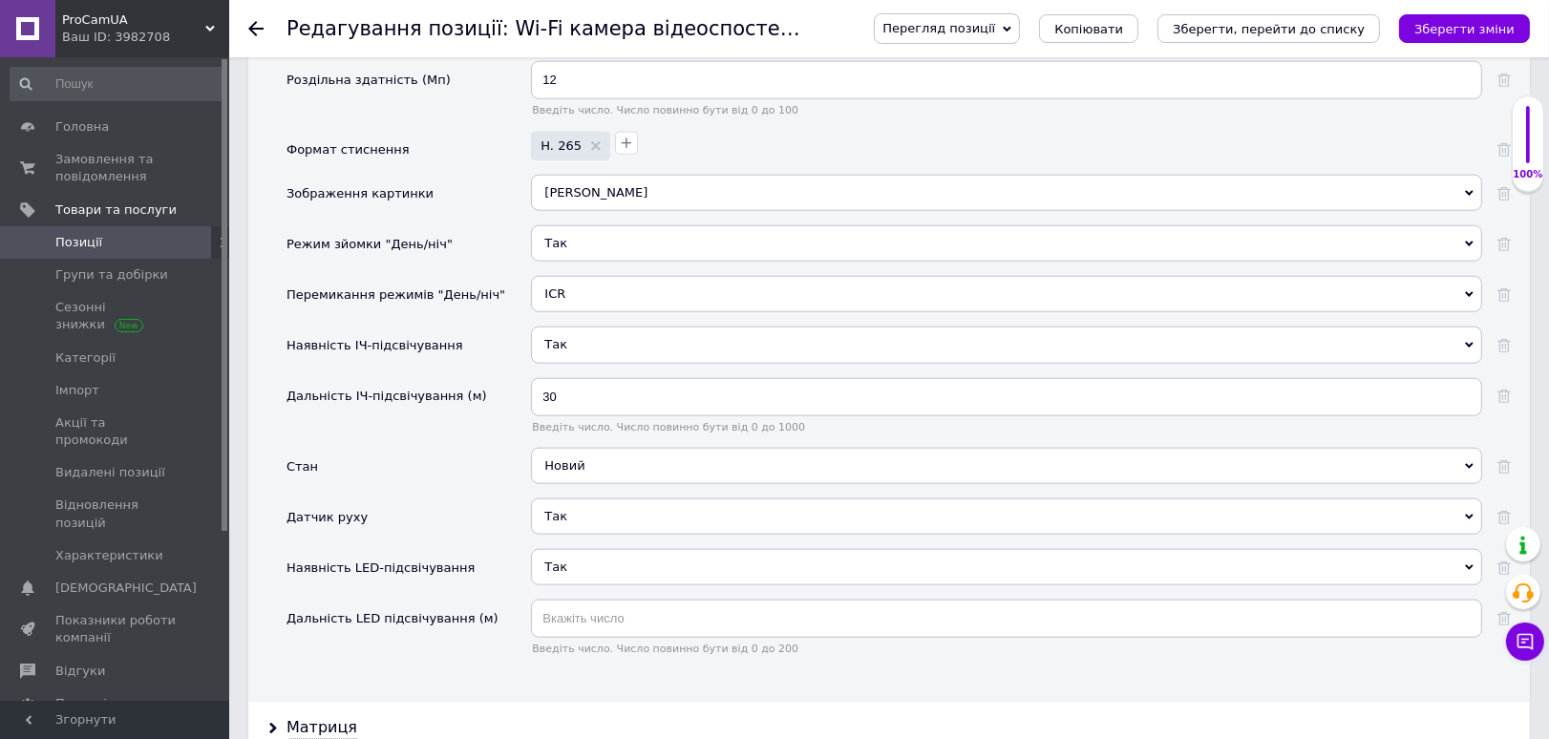
click at [578, 627] on div "Введіть число. Число повинно бути від 0 до 200" at bounding box center [1006, 627] width 951 height 55
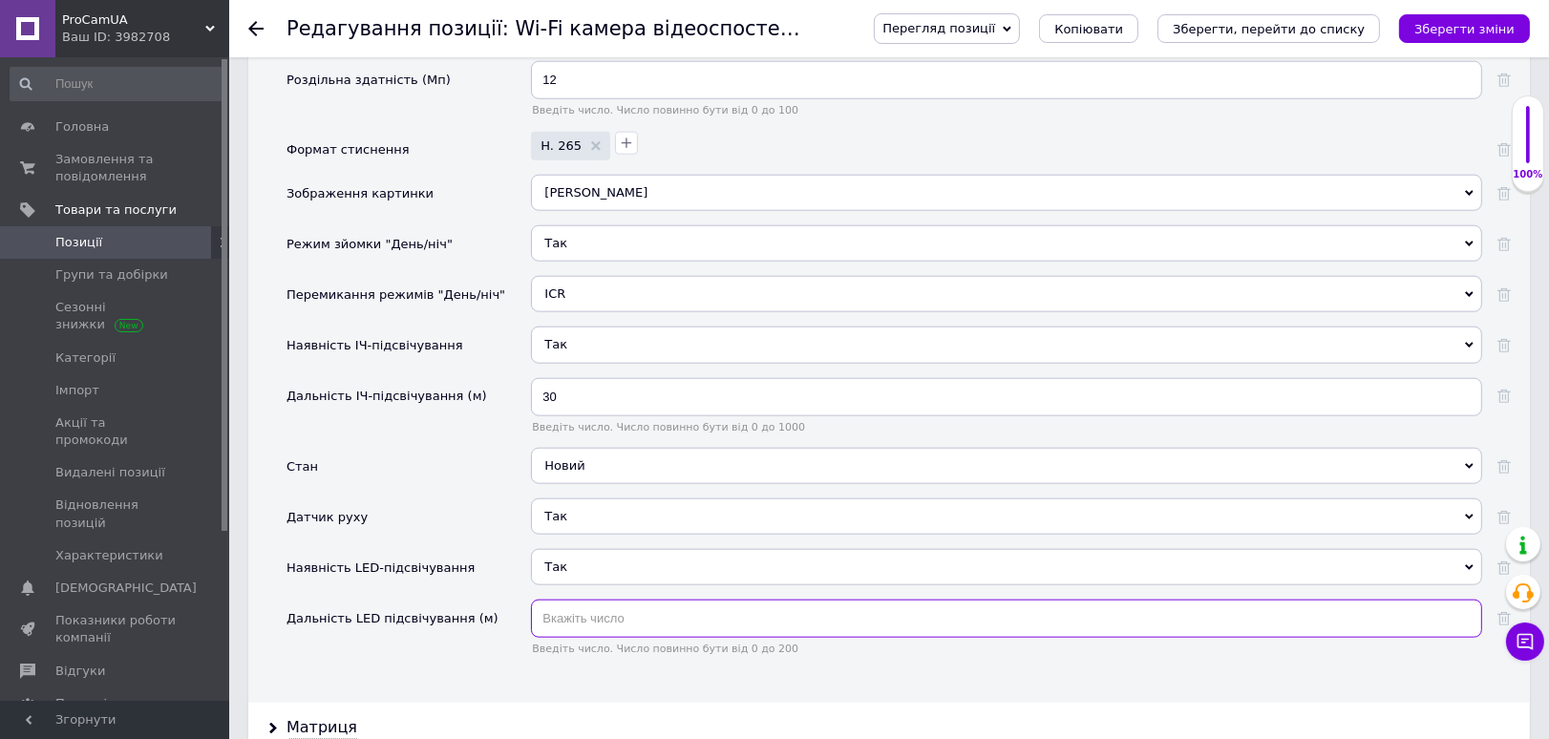
click at [578, 607] on input "text" at bounding box center [1006, 619] width 951 height 38
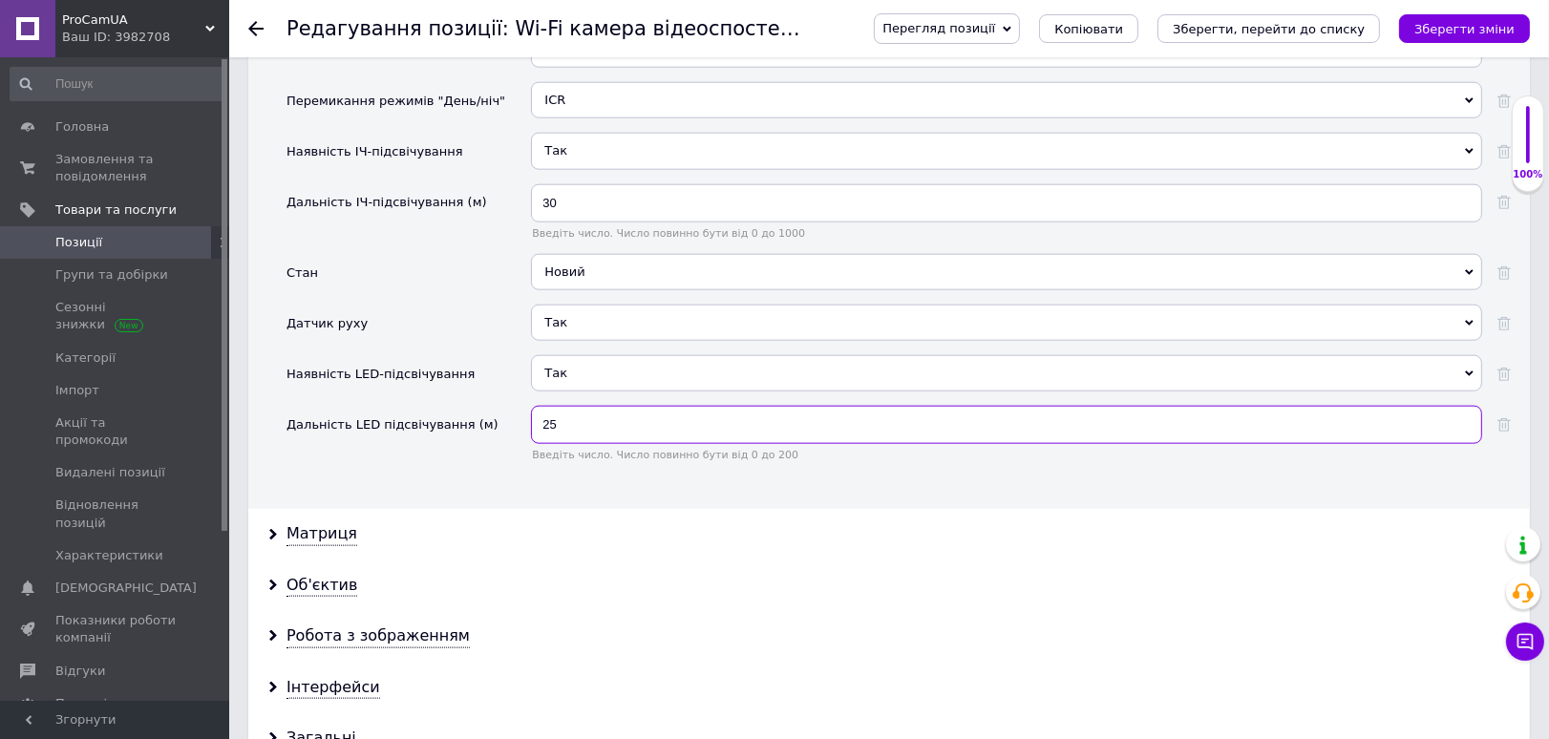
scroll to position [2546, 0]
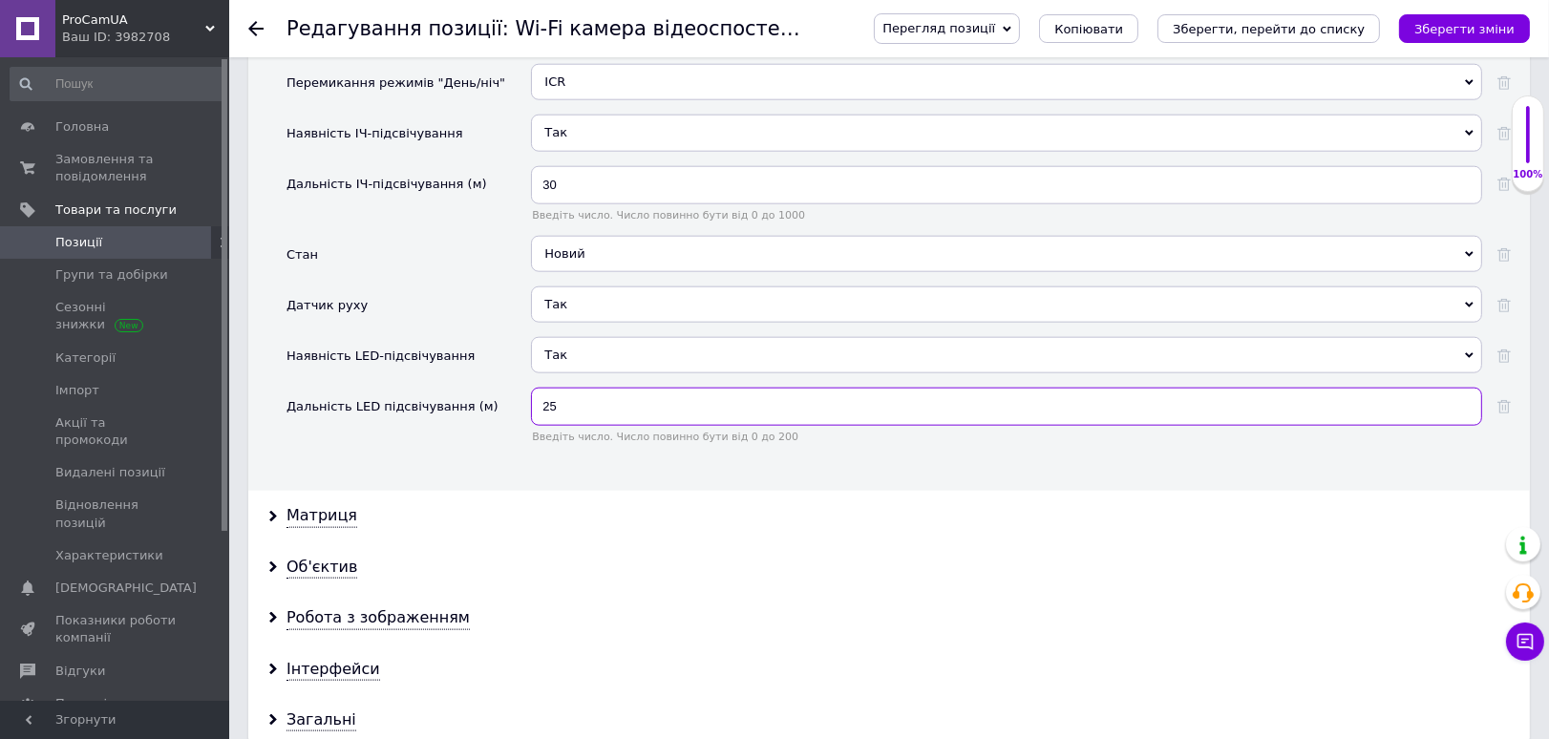
type input "25"
click at [285, 491] on div "Матриця" at bounding box center [889, 516] width 1282 height 51
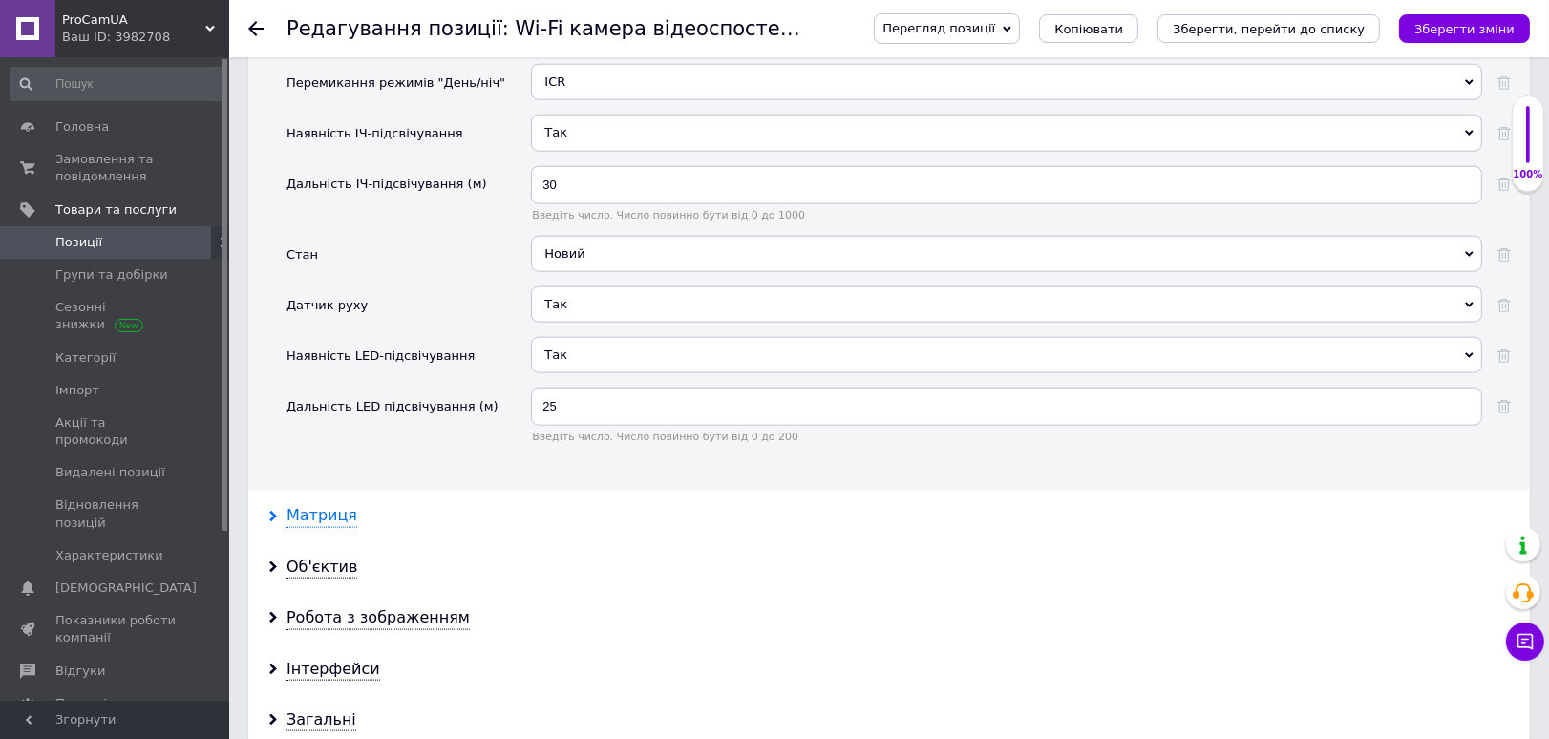
click at [298, 508] on div "Матриця" at bounding box center [321, 516] width 71 height 22
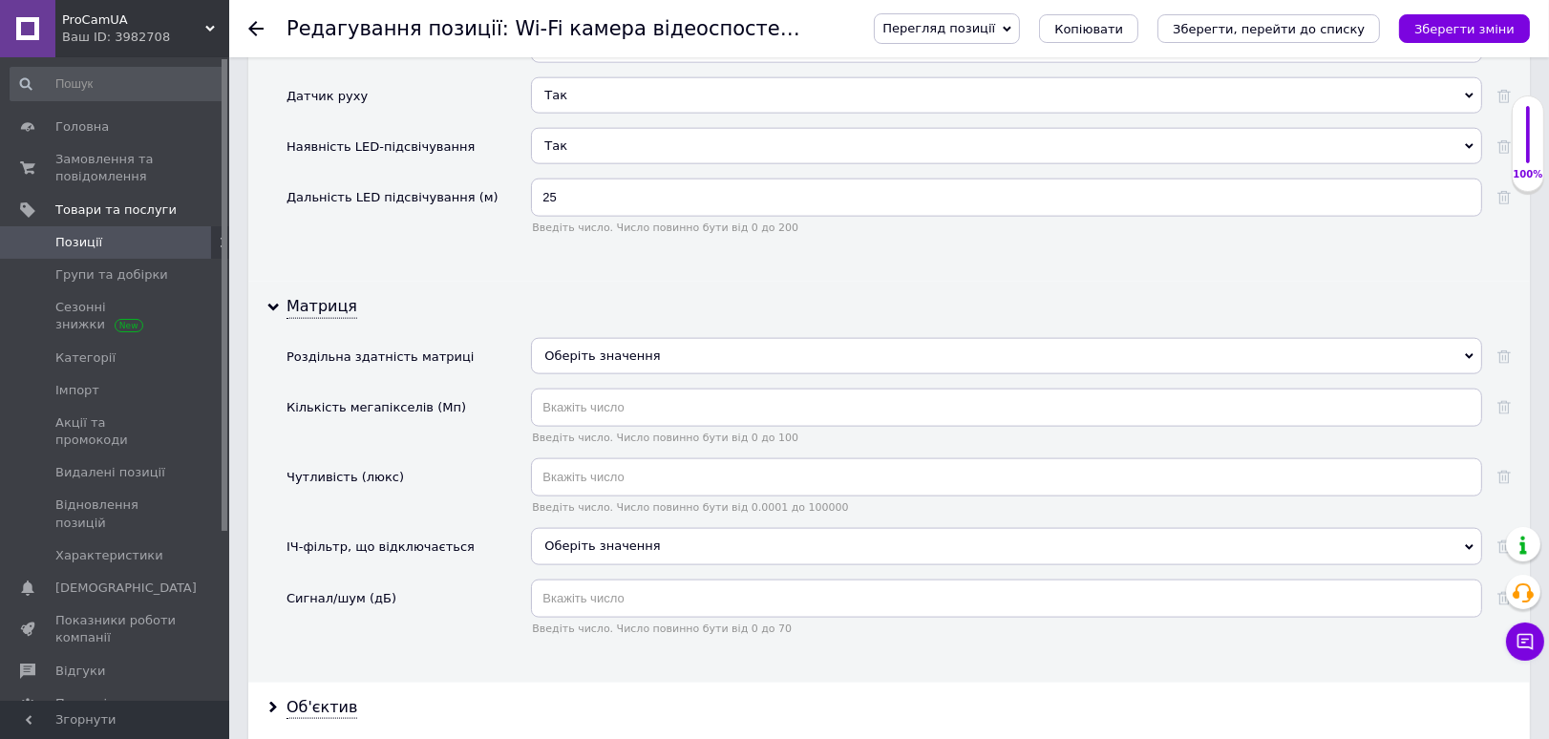
scroll to position [2758, 0]
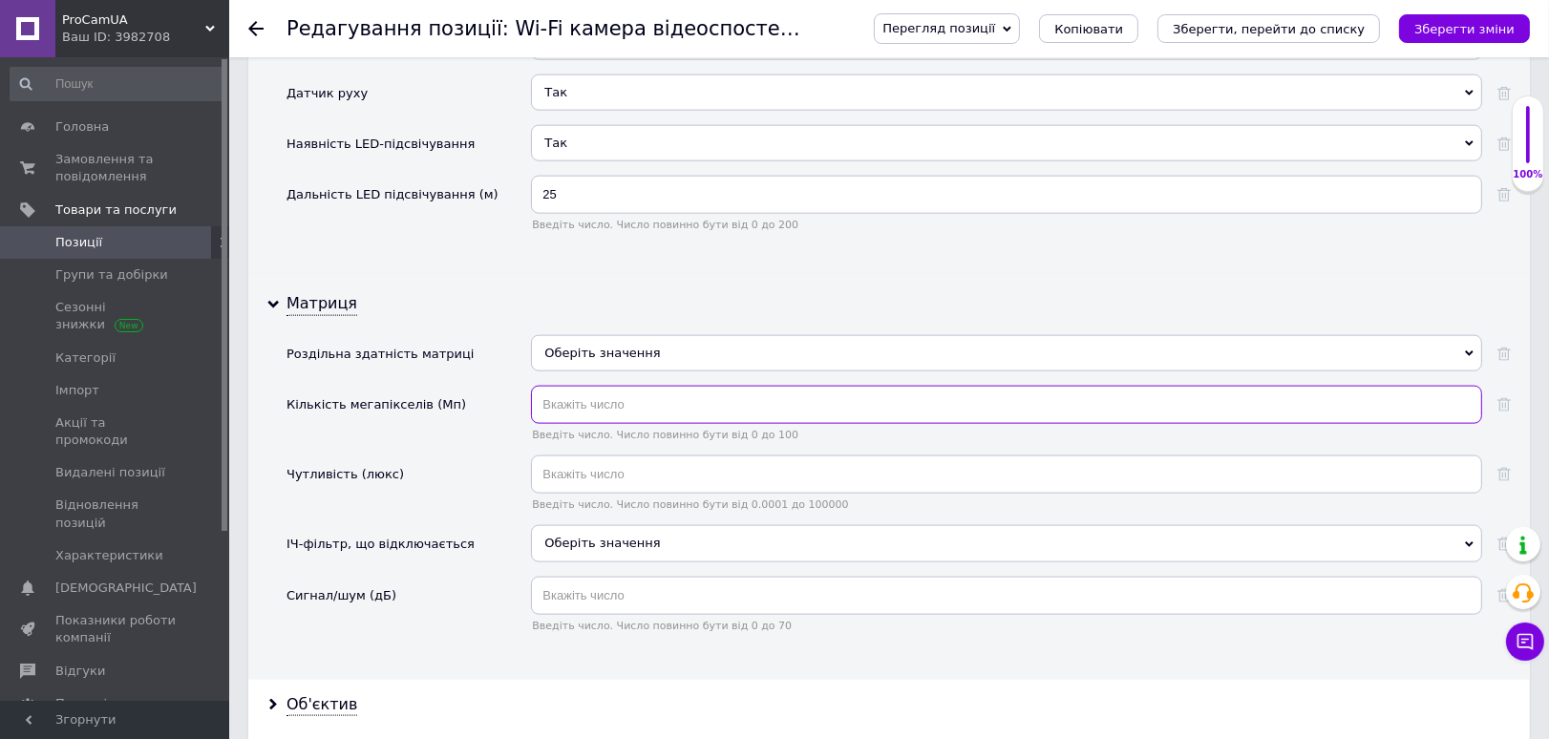
click at [583, 394] on input "text" at bounding box center [1006, 405] width 951 height 38
type input "12"
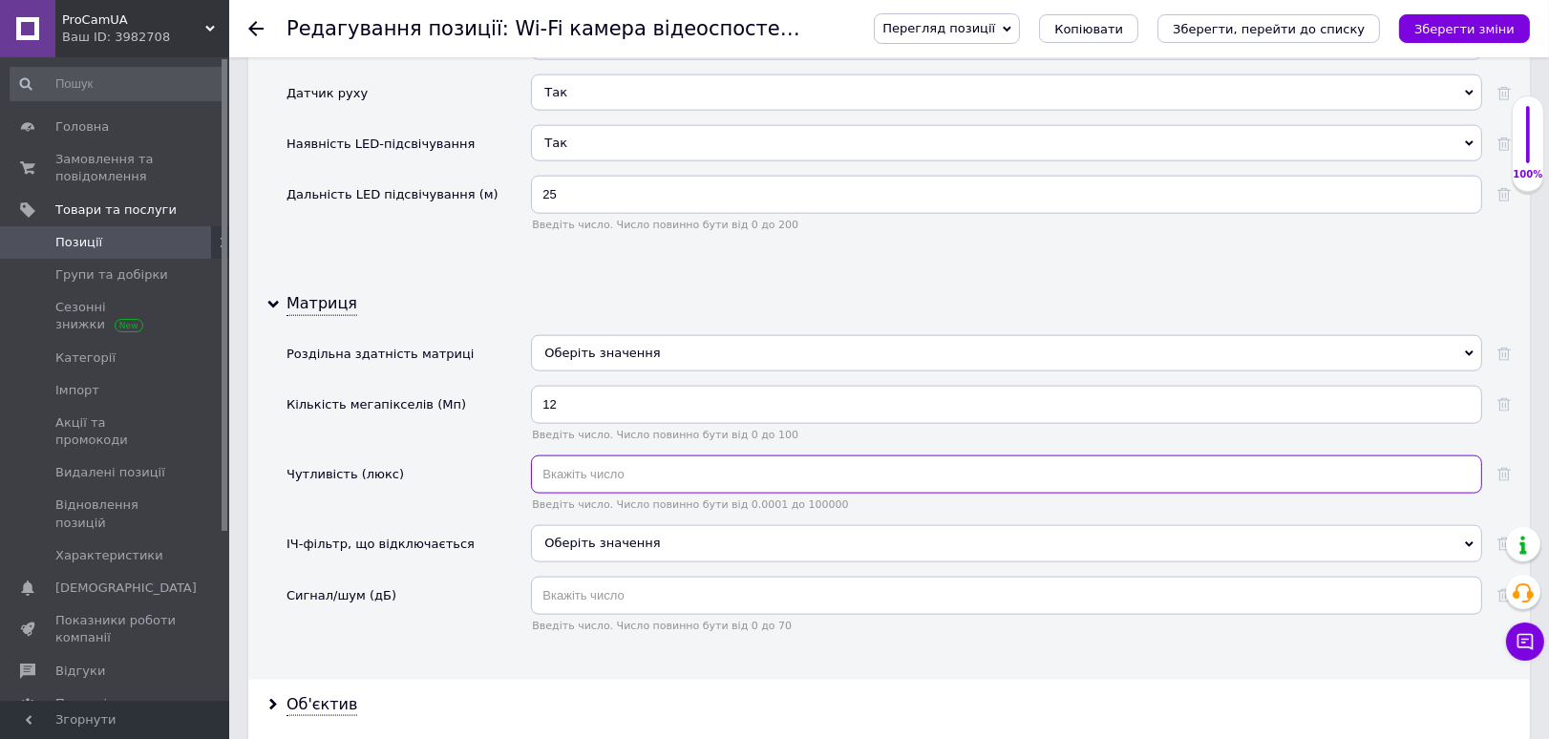
click at [602, 460] on input "text" at bounding box center [1006, 475] width 951 height 38
type input "0.01"
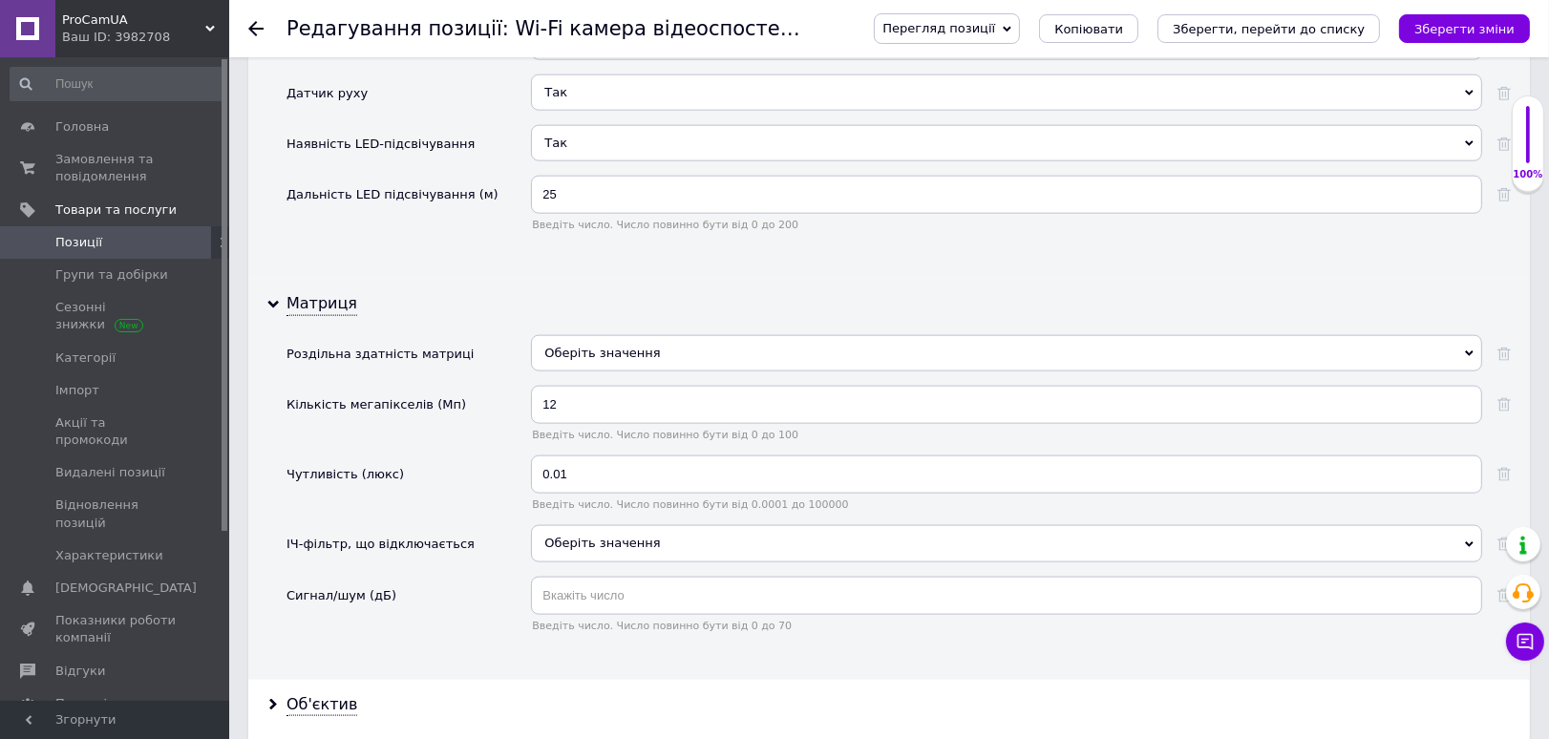
click at [586, 525] on span "Оберіть значення" at bounding box center [1006, 543] width 951 height 36
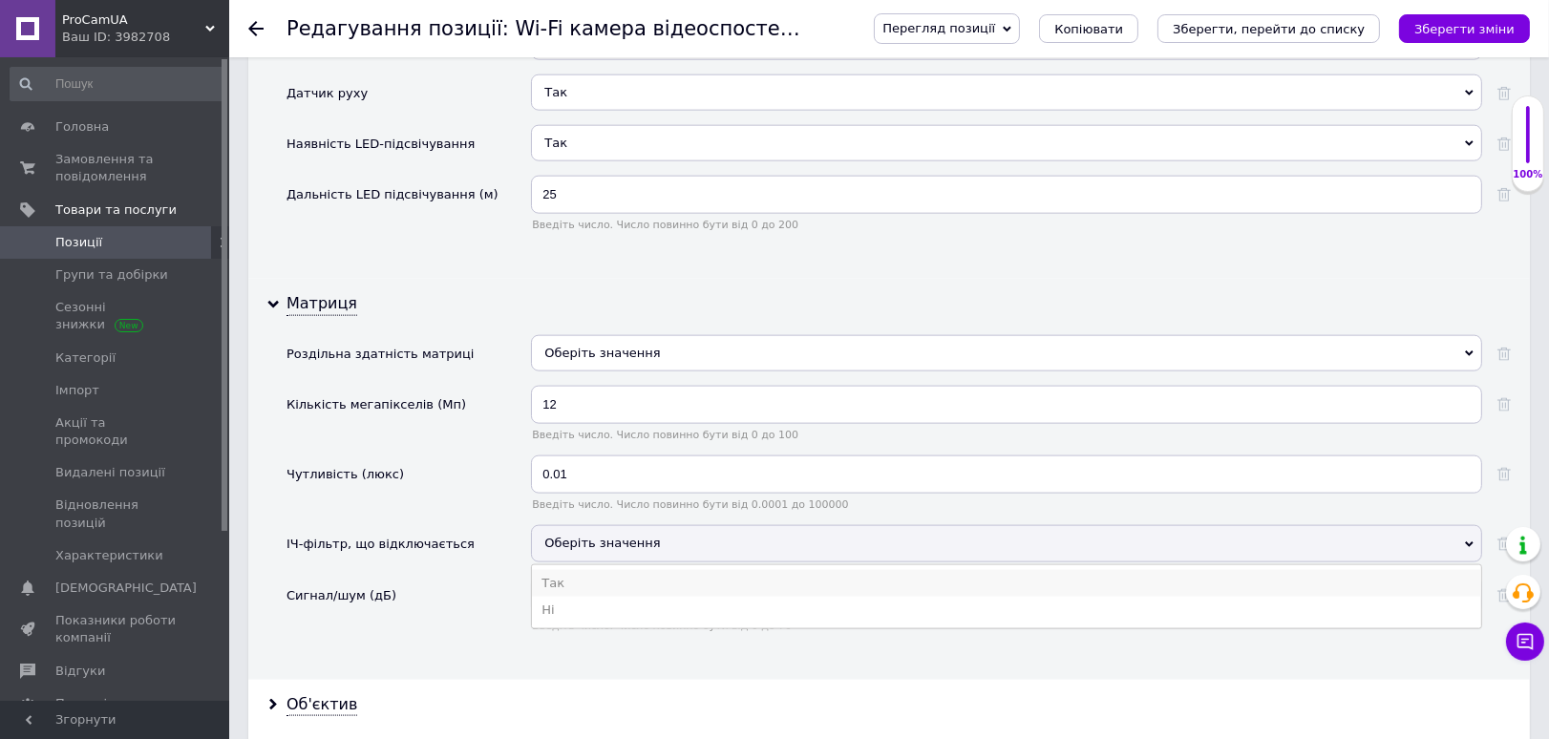
click at [566, 570] on li "Так" at bounding box center [1006, 583] width 949 height 27
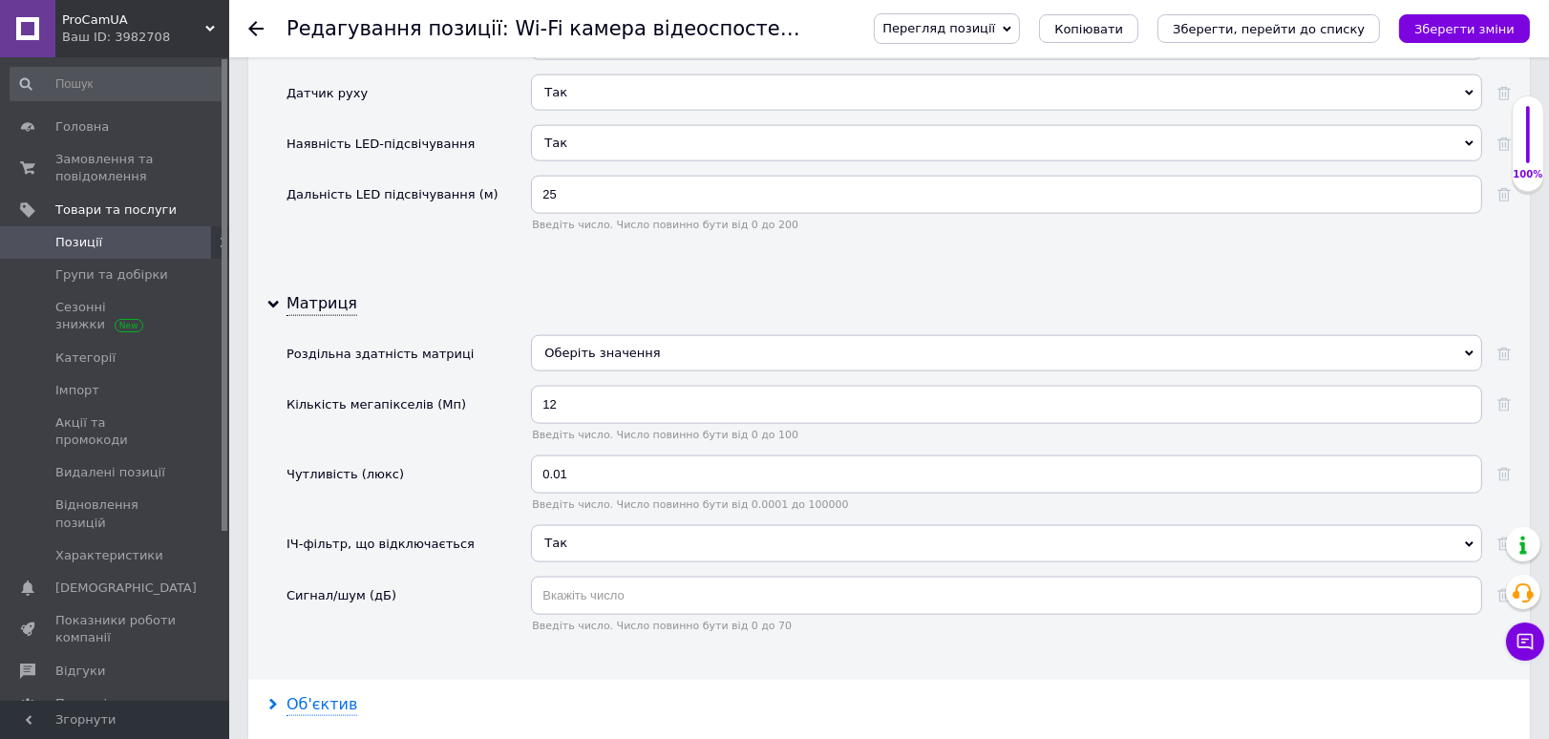
click at [307, 680] on div "Об'єктив" at bounding box center [889, 705] width 1282 height 51
click at [307, 694] on div "Об'єктив" at bounding box center [321, 705] width 71 height 22
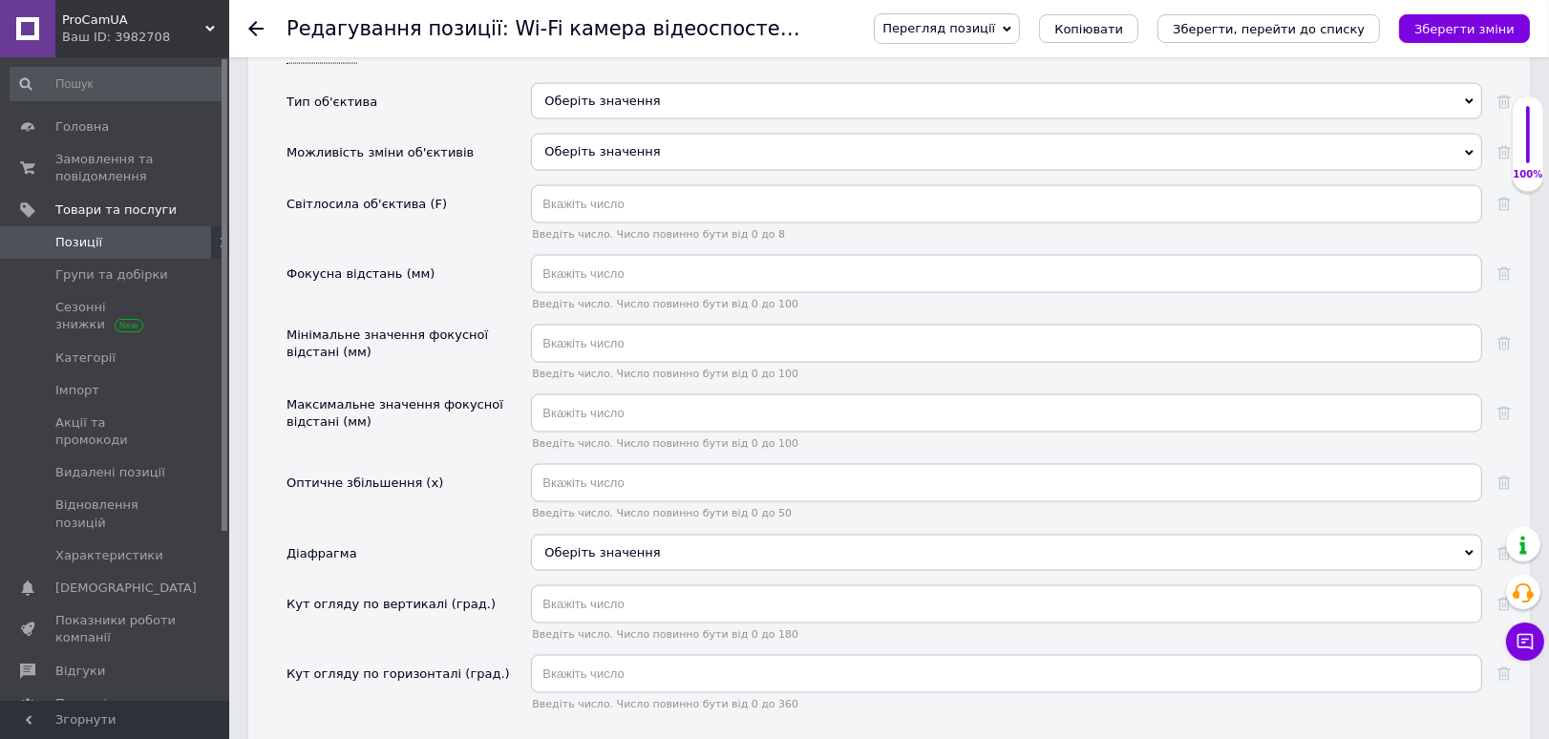
scroll to position [3501, 0]
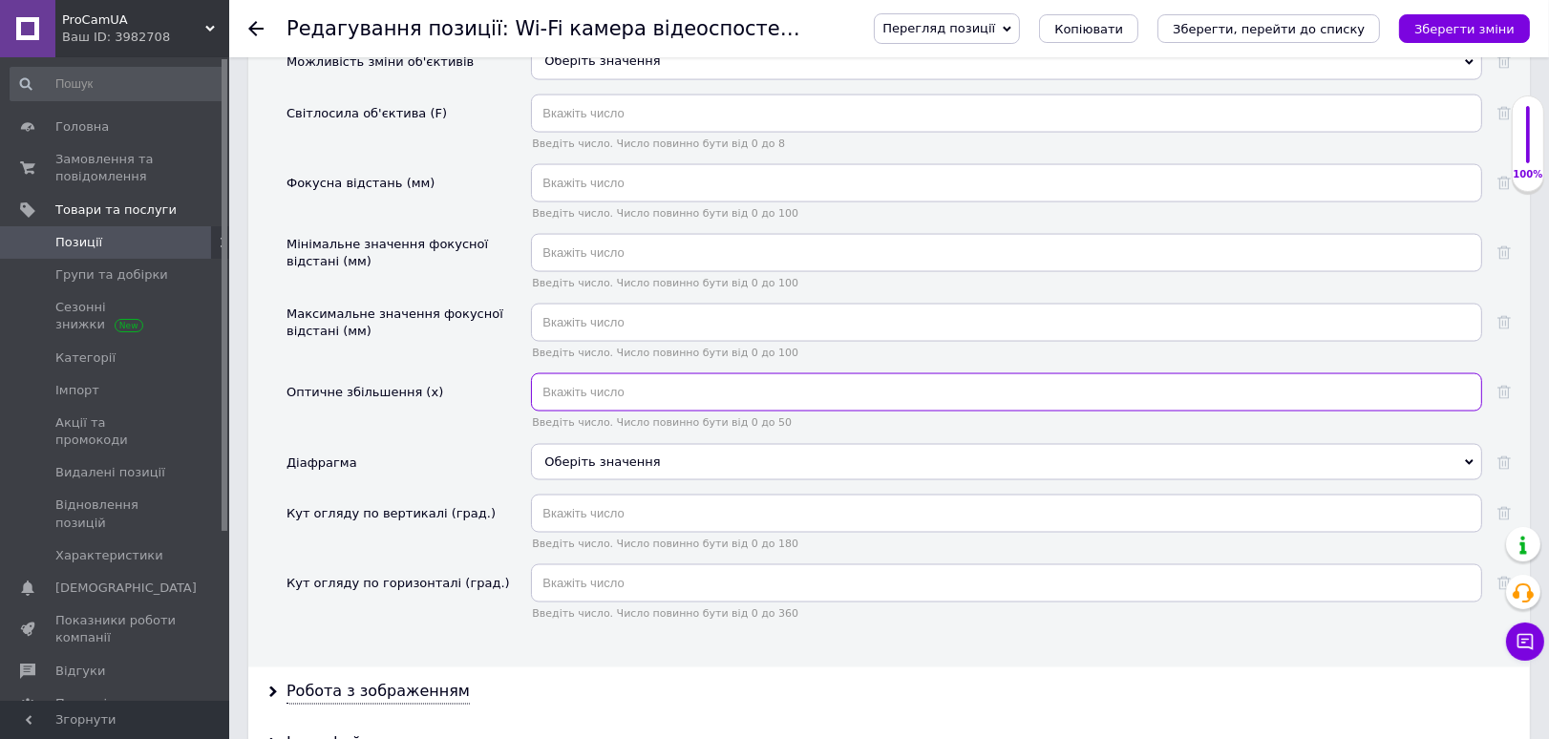
click at [590, 373] on input "text" at bounding box center [1006, 392] width 951 height 38
type input "5"
click at [400, 668] on div "Робота з зображенням" at bounding box center [889, 693] width 1282 height 51
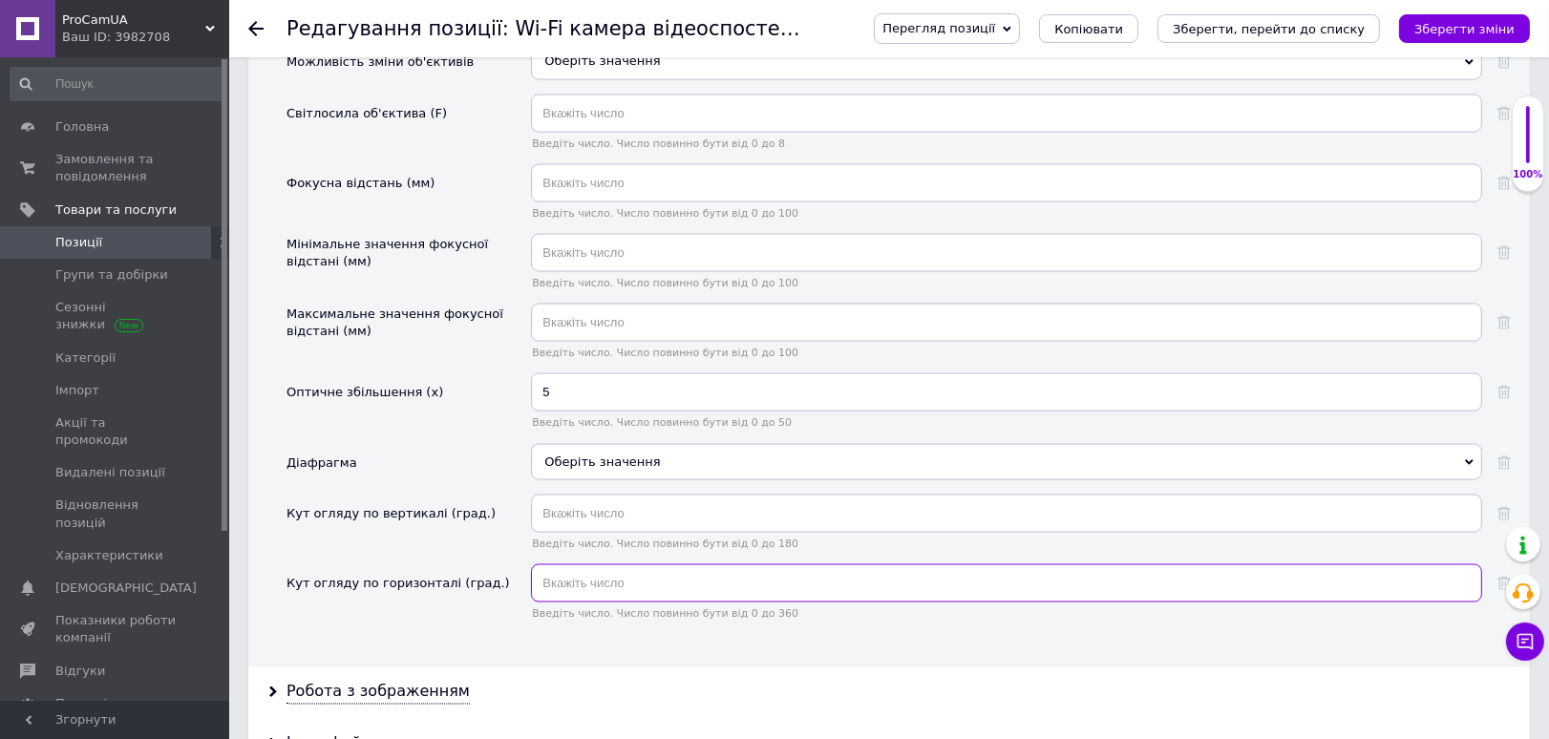
click at [590, 570] on input "text" at bounding box center [1006, 583] width 951 height 38
type input "180"
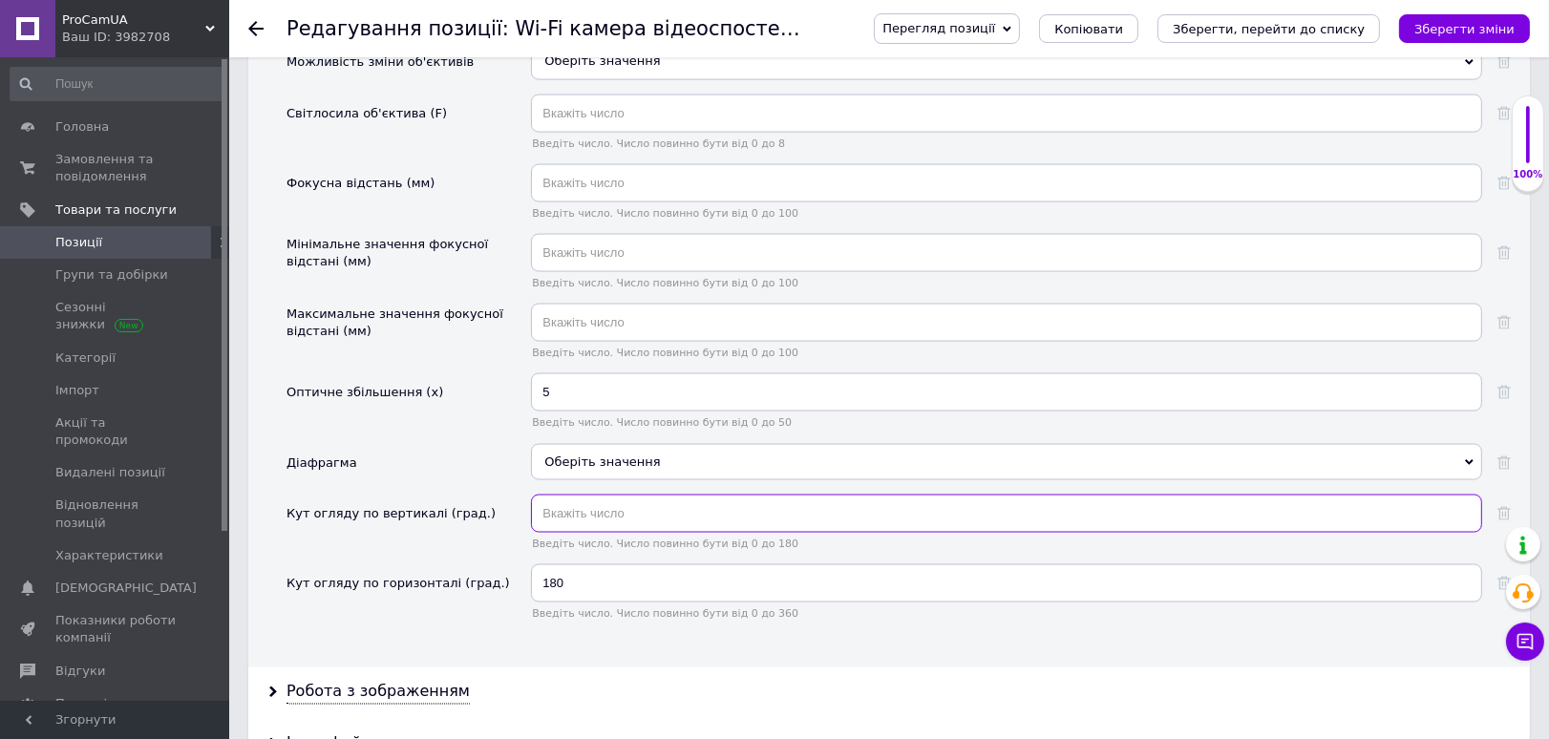
click at [638, 496] on input "text" at bounding box center [1006, 514] width 951 height 38
click at [362, 668] on div "Робота з зображенням" at bounding box center [889, 693] width 1282 height 51
click at [366, 668] on div "Робота з зображенням" at bounding box center [889, 693] width 1282 height 51
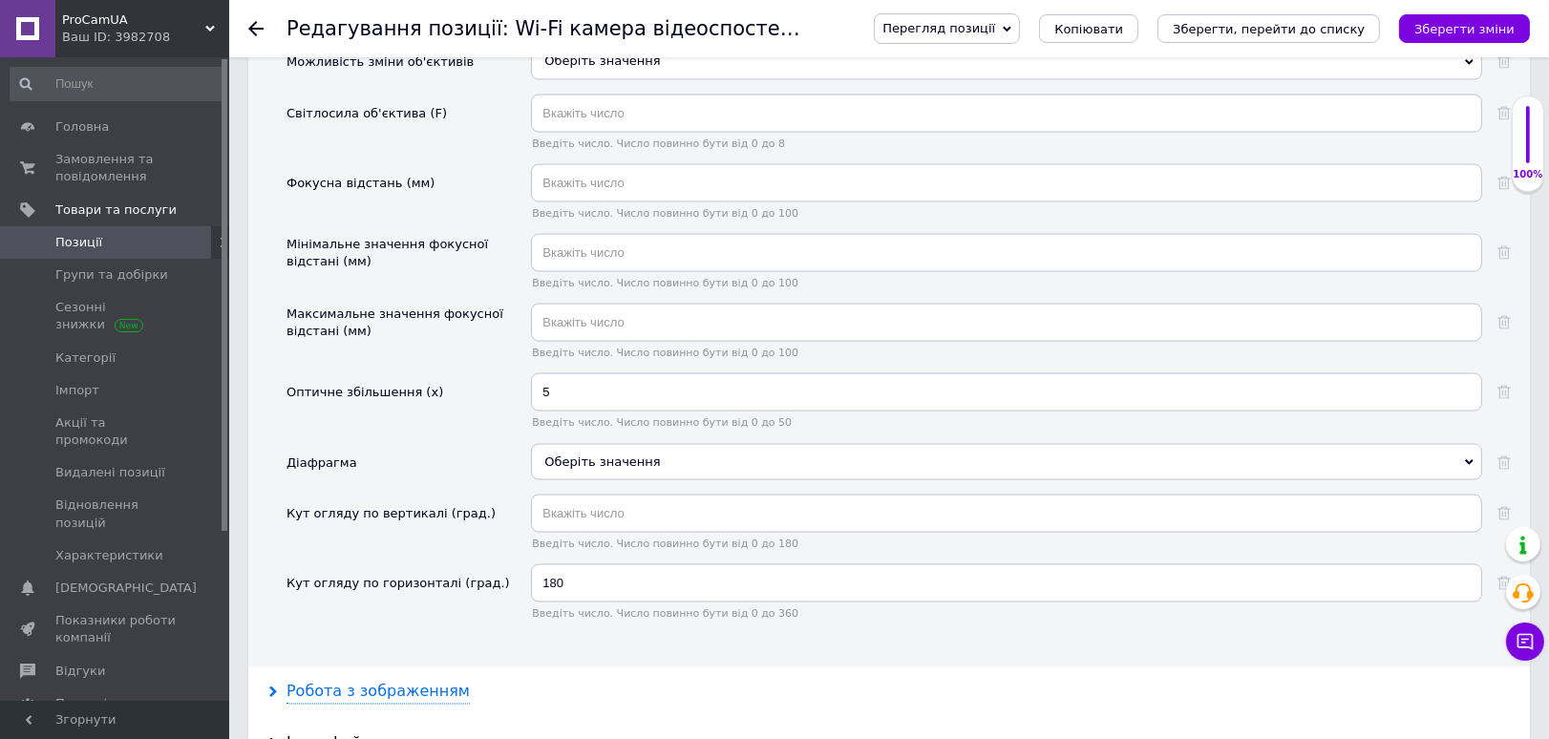
click at [368, 682] on div "Робота з зображенням" at bounding box center [377, 693] width 183 height 22
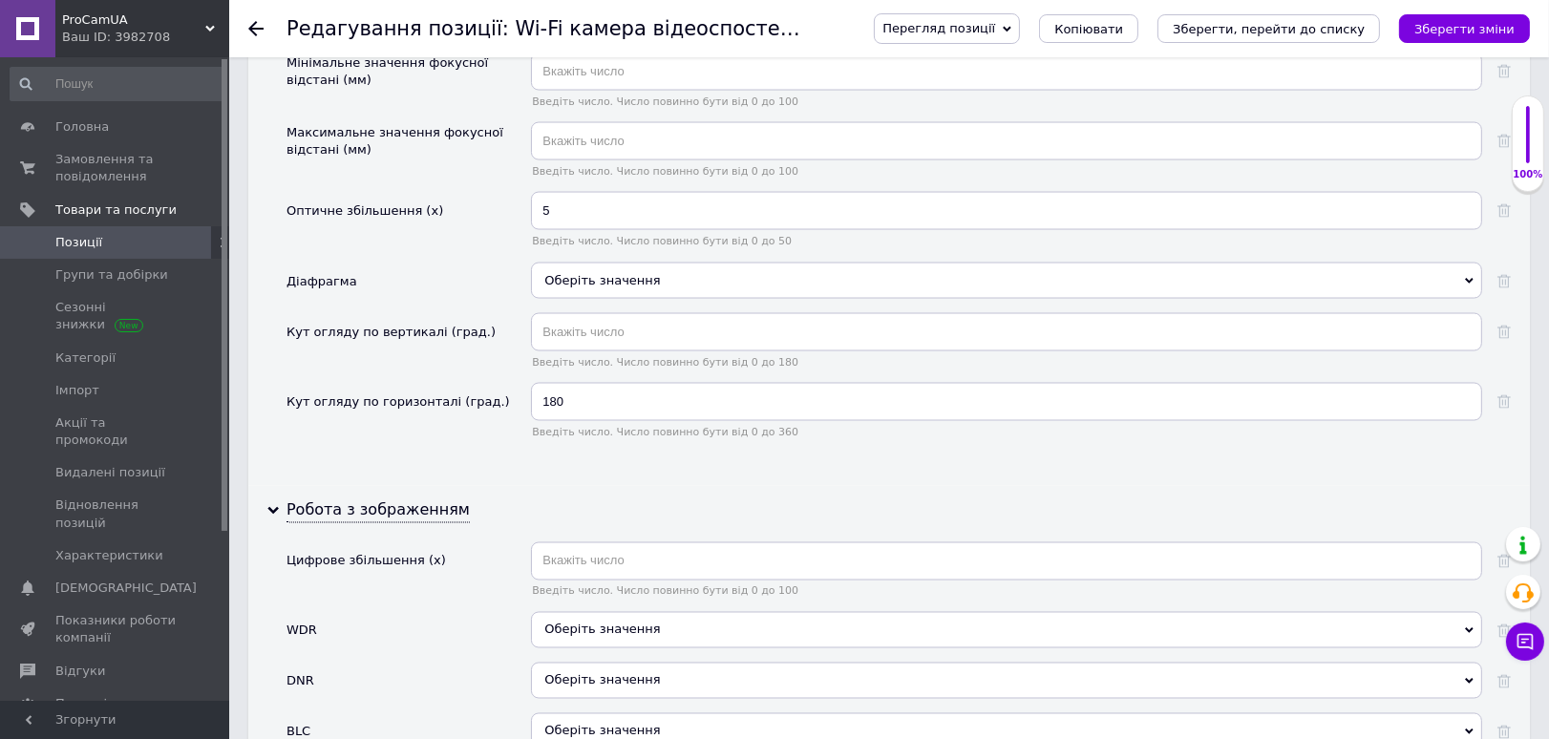
scroll to position [3713, 0]
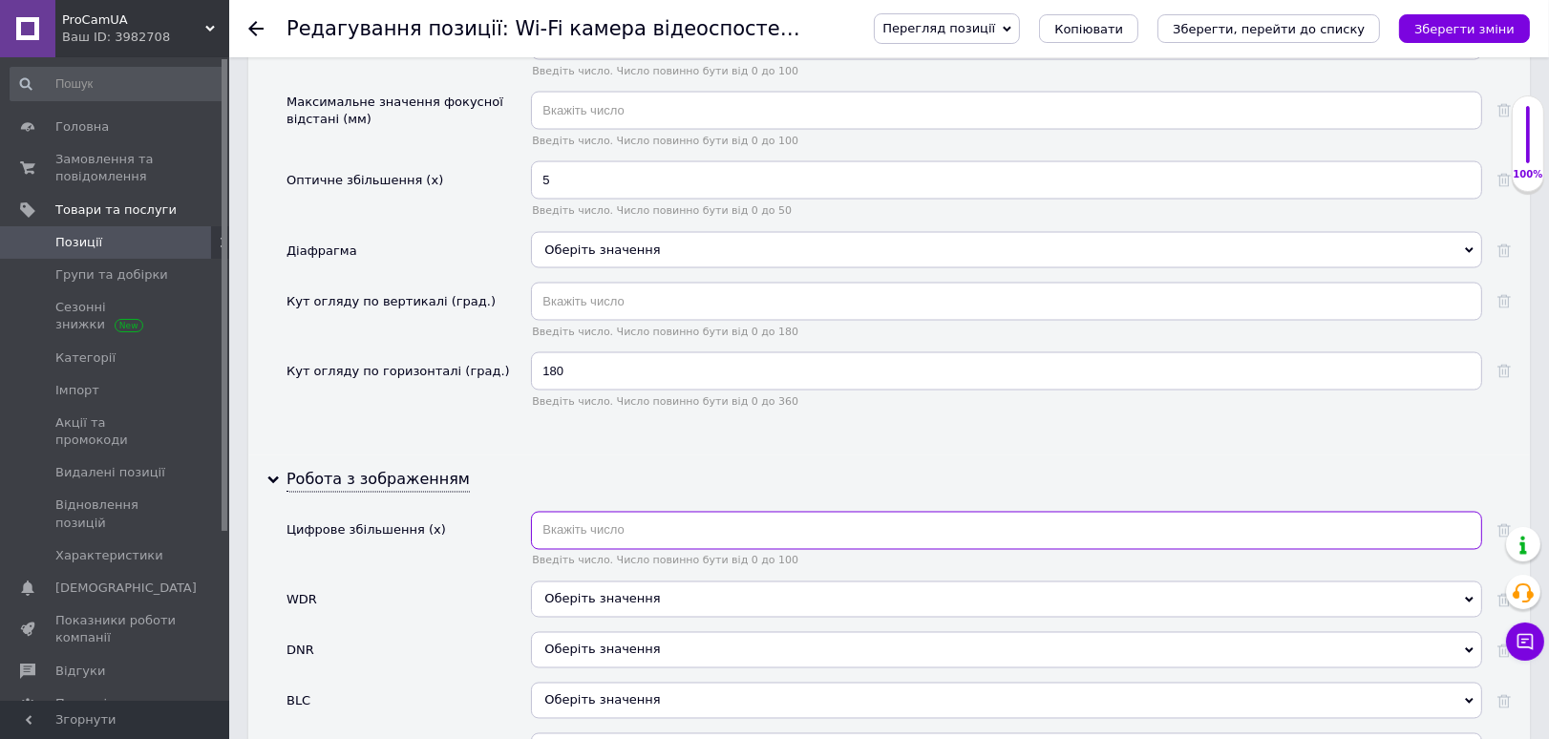
click at [622, 512] on input "text" at bounding box center [1006, 531] width 951 height 38
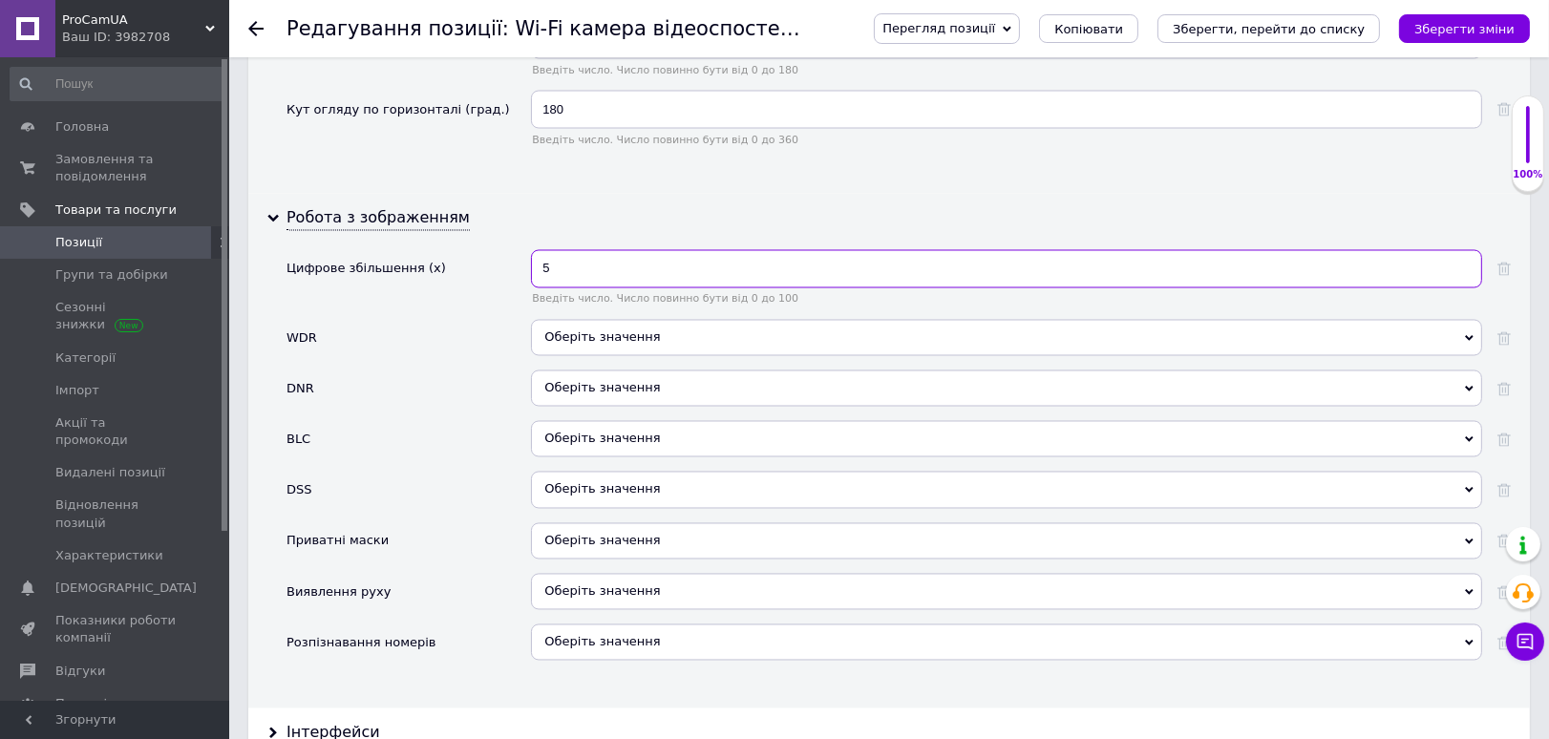
scroll to position [4032, 0]
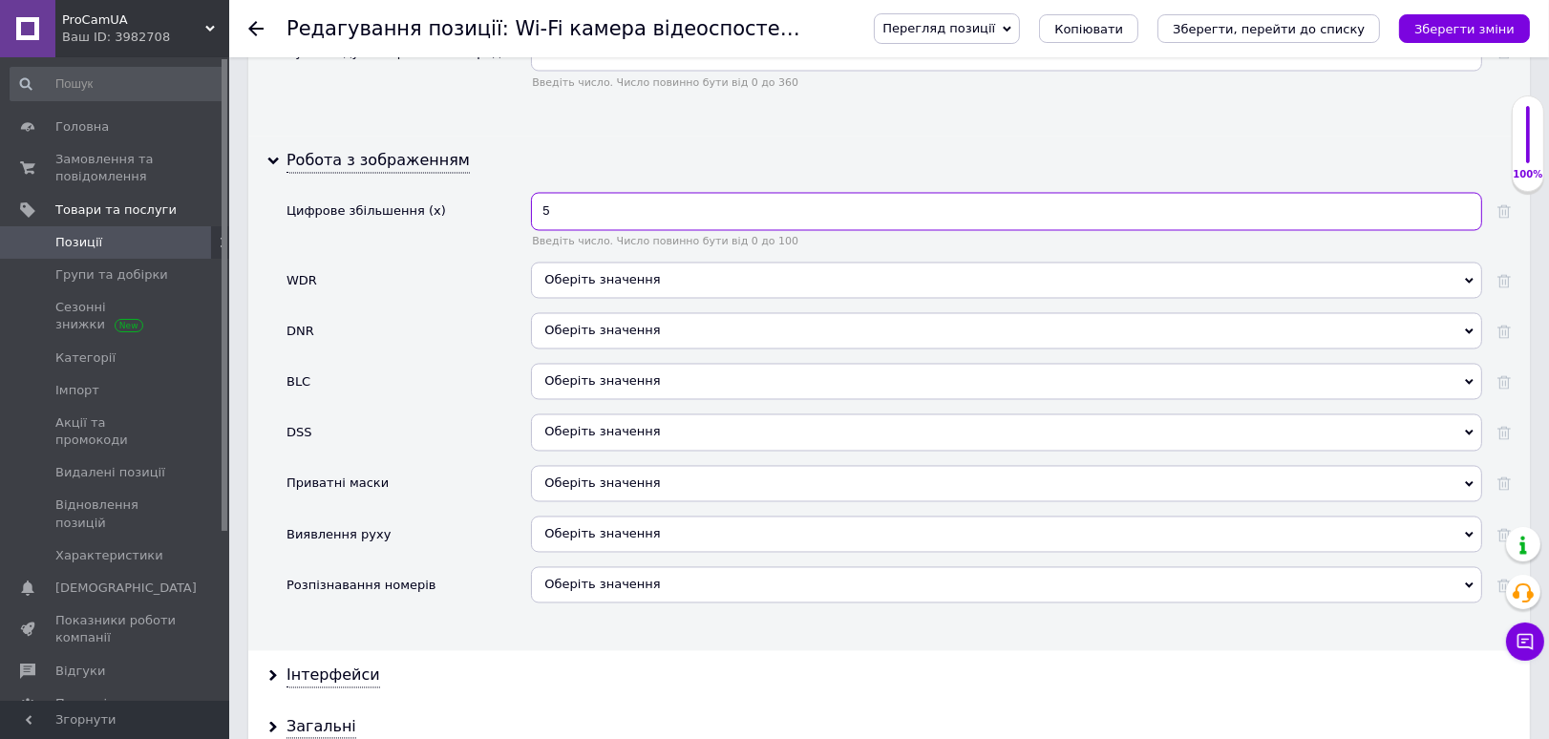
type input "5"
click at [616, 527] on span "Оберіть значення" at bounding box center [602, 534] width 116 height 14
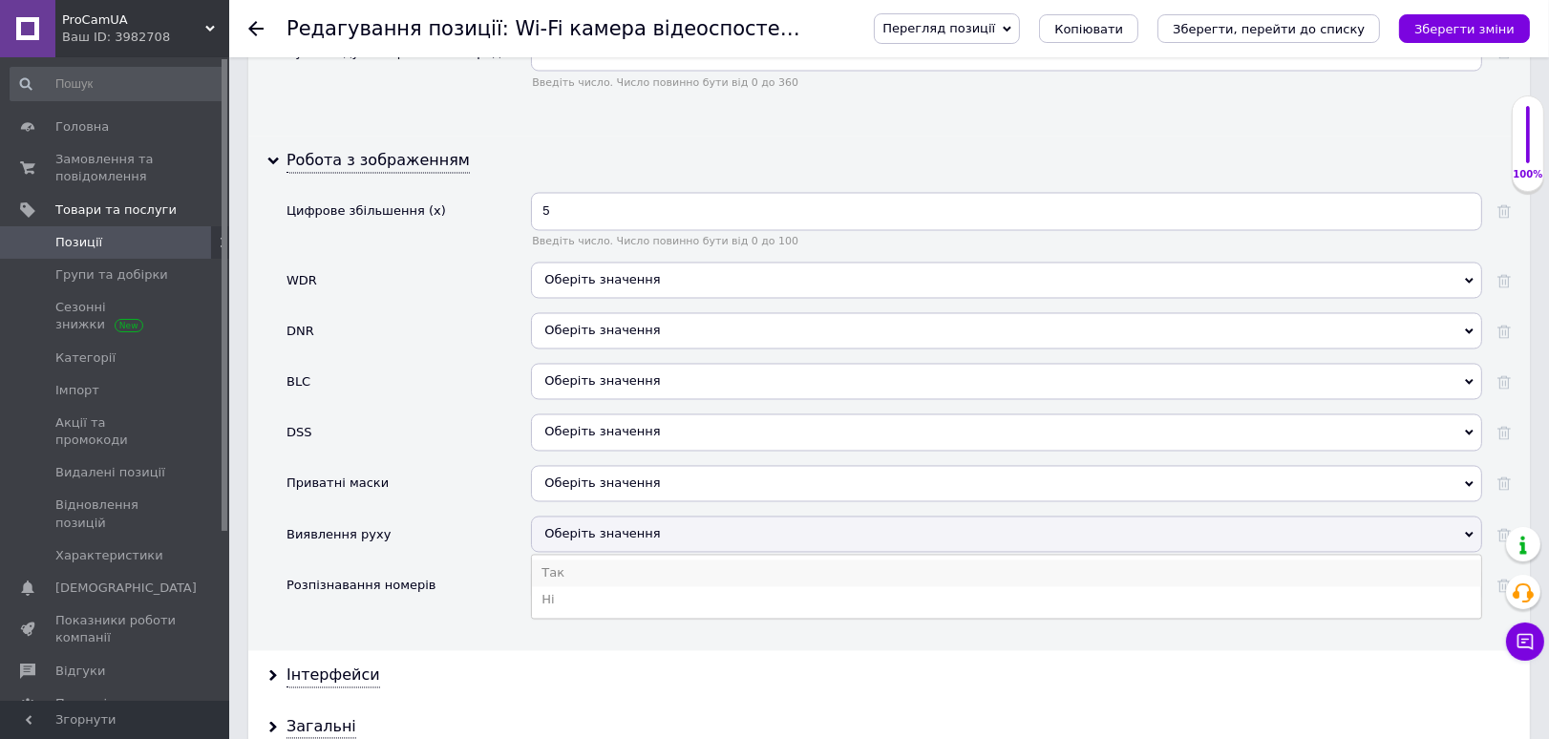
click at [564, 561] on li "Так" at bounding box center [1006, 574] width 949 height 27
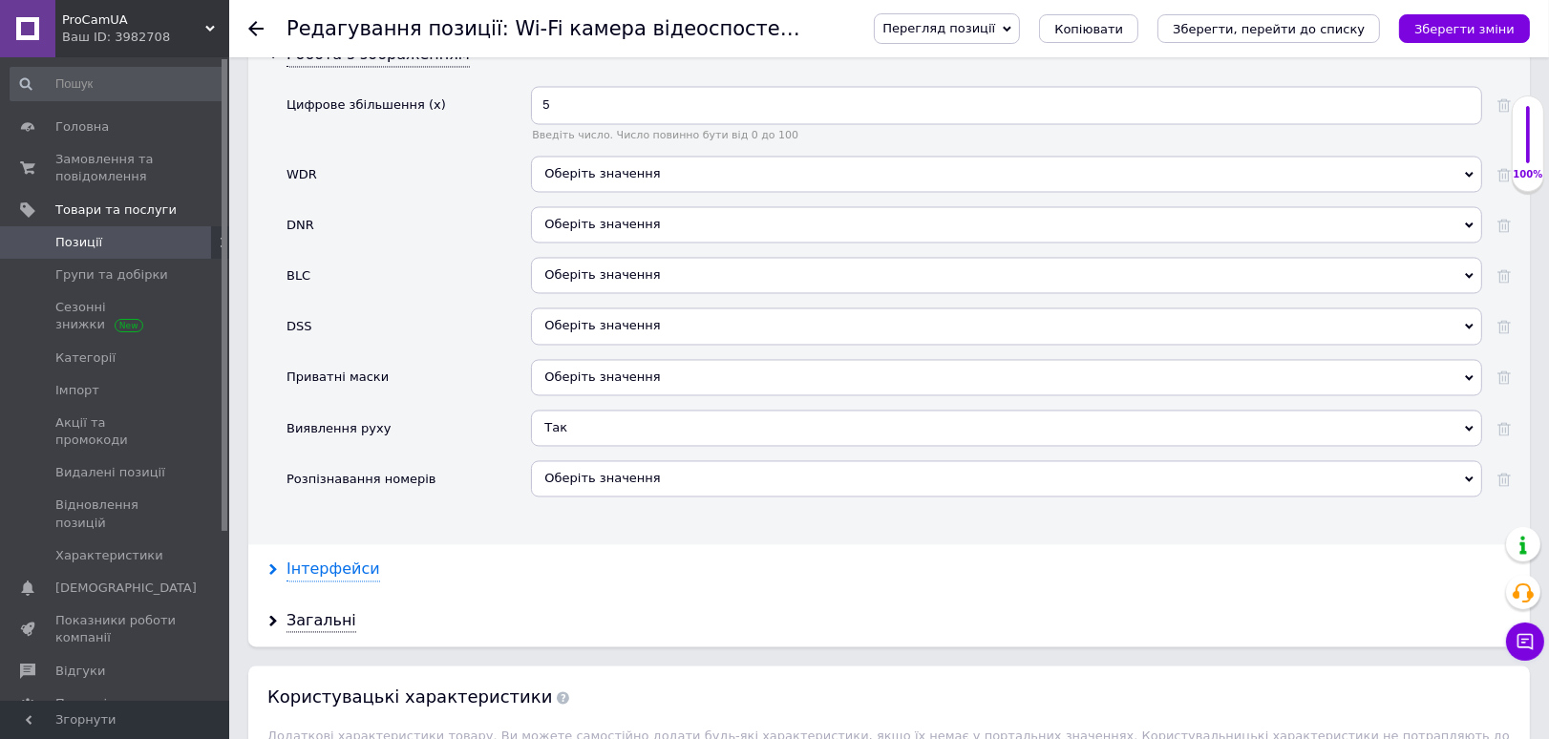
click at [342, 560] on div "Інтерфейси" at bounding box center [333, 571] width 94 height 22
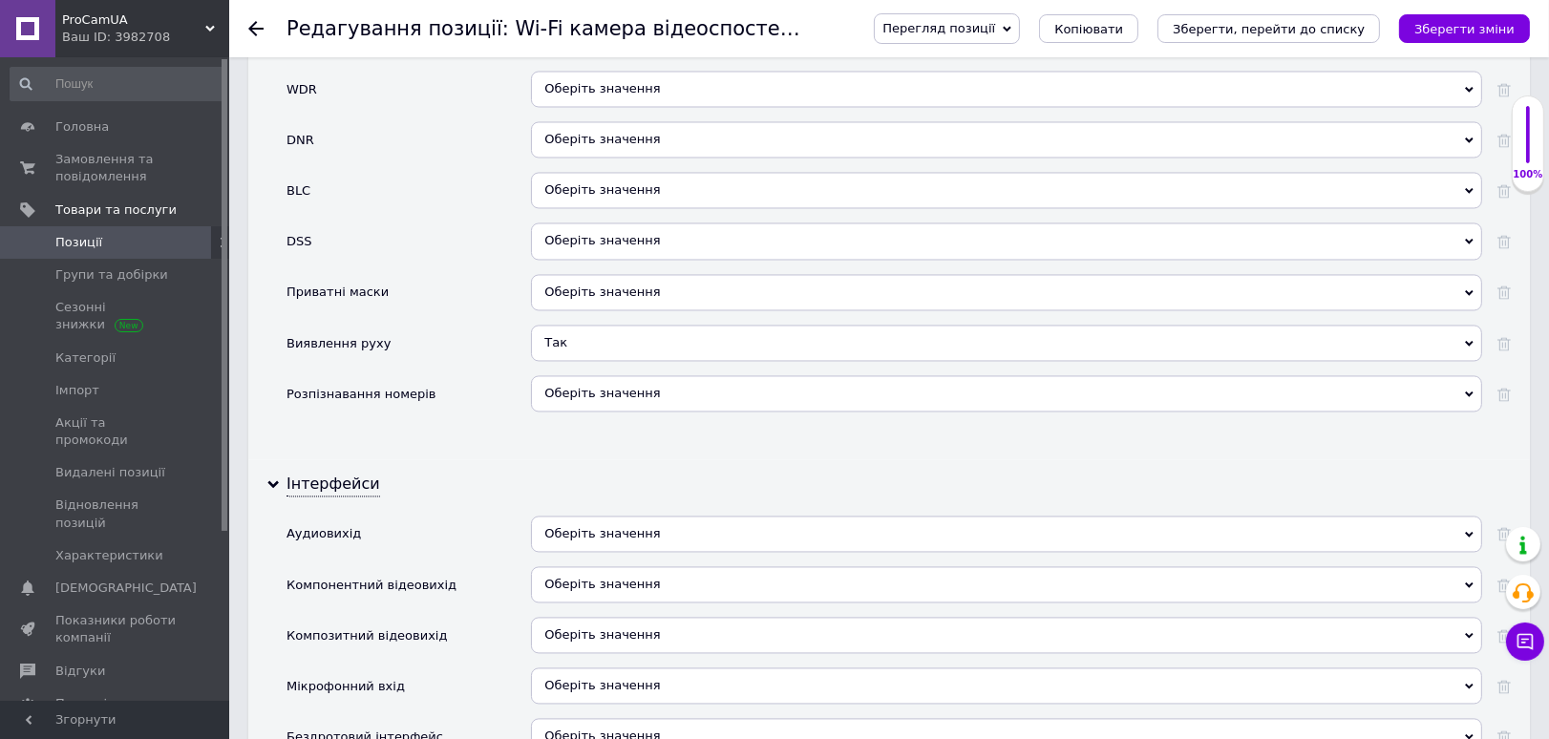
scroll to position [4350, 0]
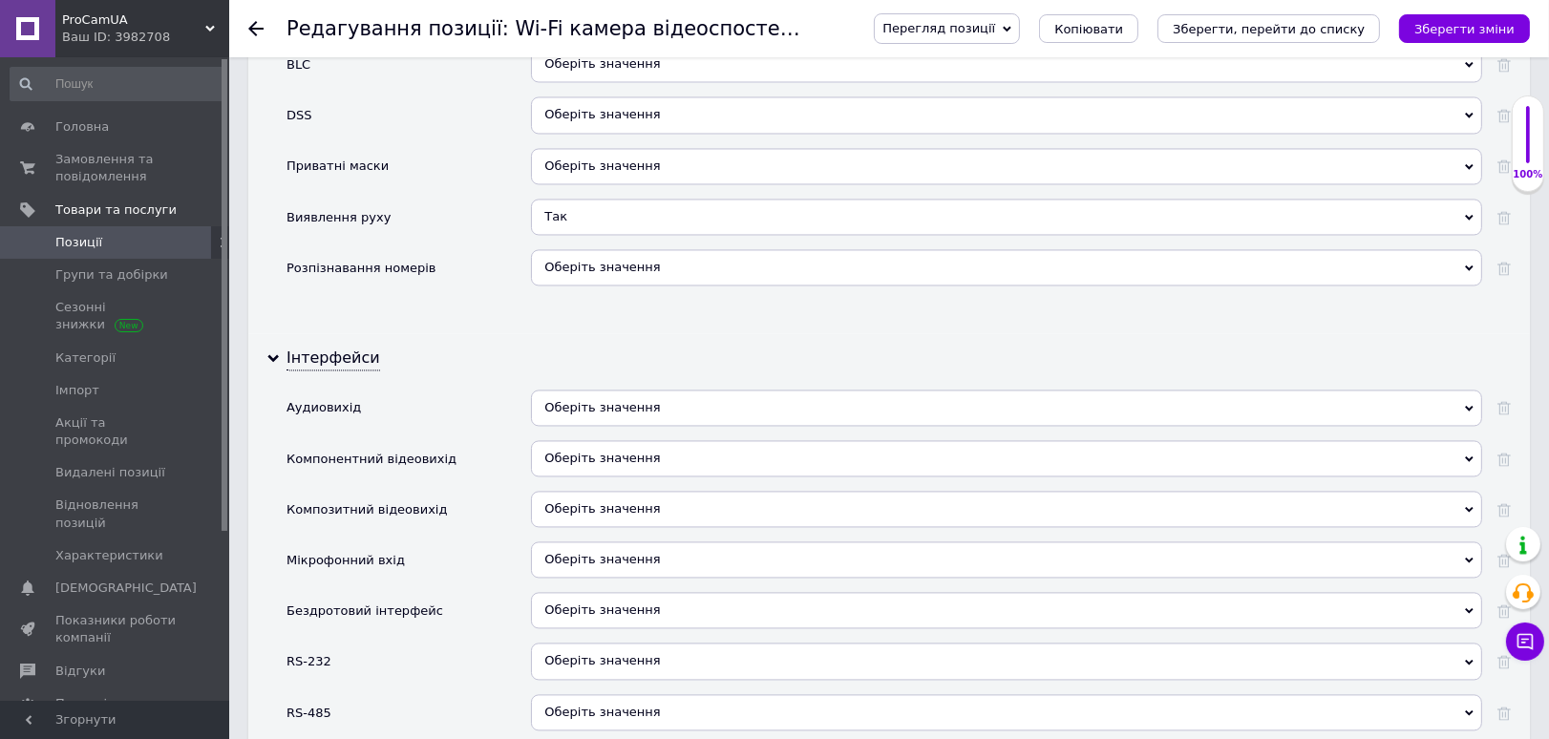
click at [567, 400] on span "Оберіть значення" at bounding box center [602, 407] width 116 height 14
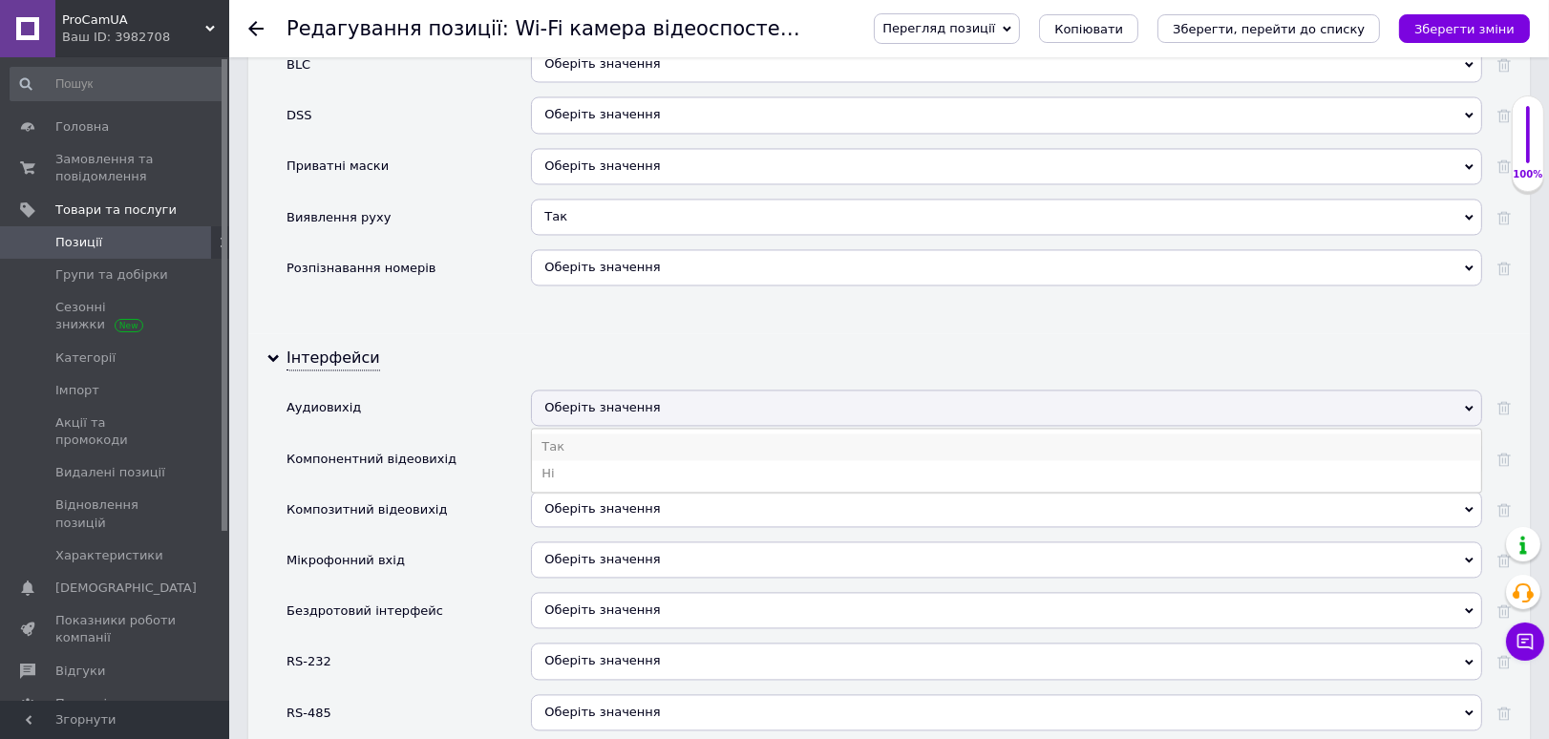
click at [578, 434] on li "Так" at bounding box center [1006, 447] width 949 height 27
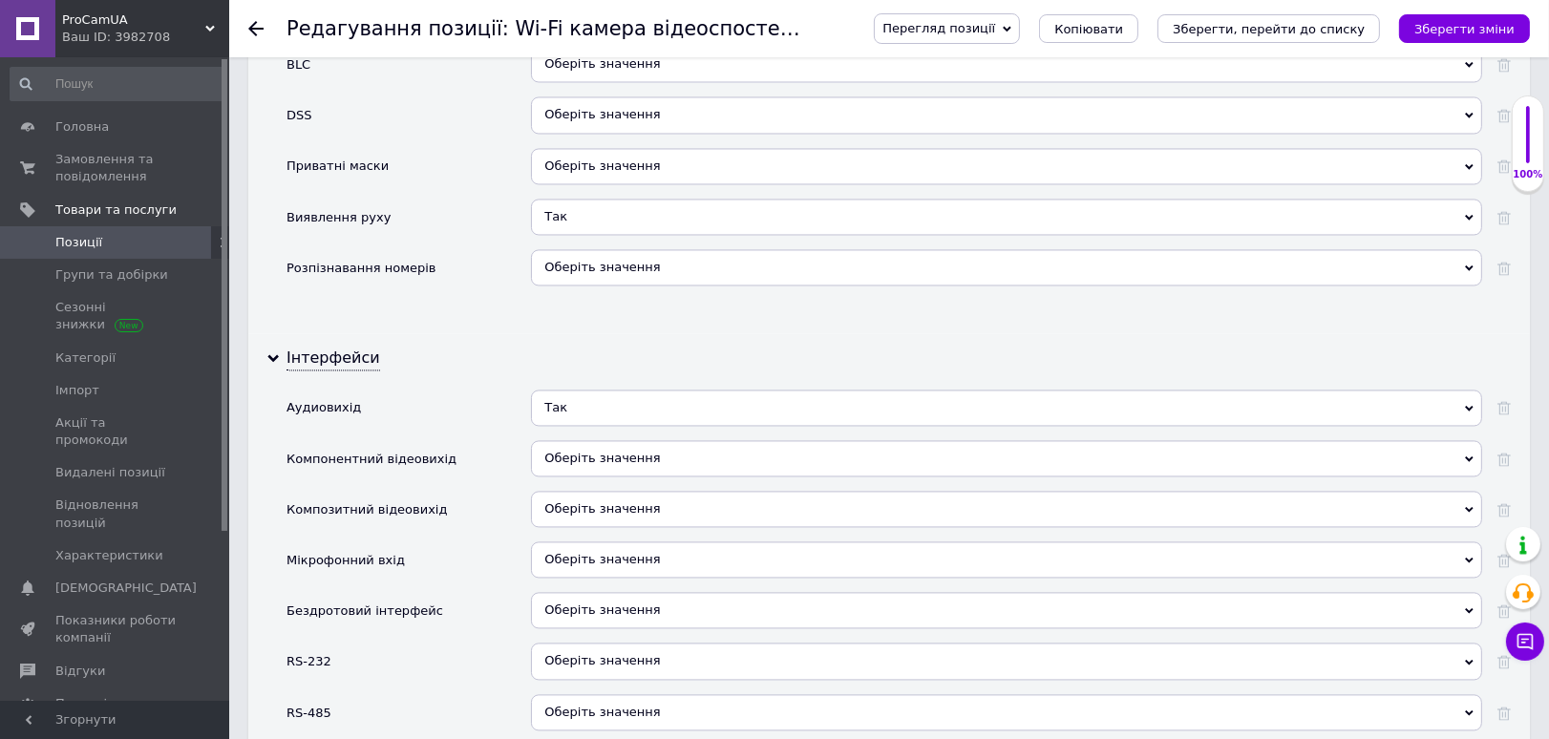
click at [572, 552] on span "Оберіть значення" at bounding box center [602, 559] width 116 height 14
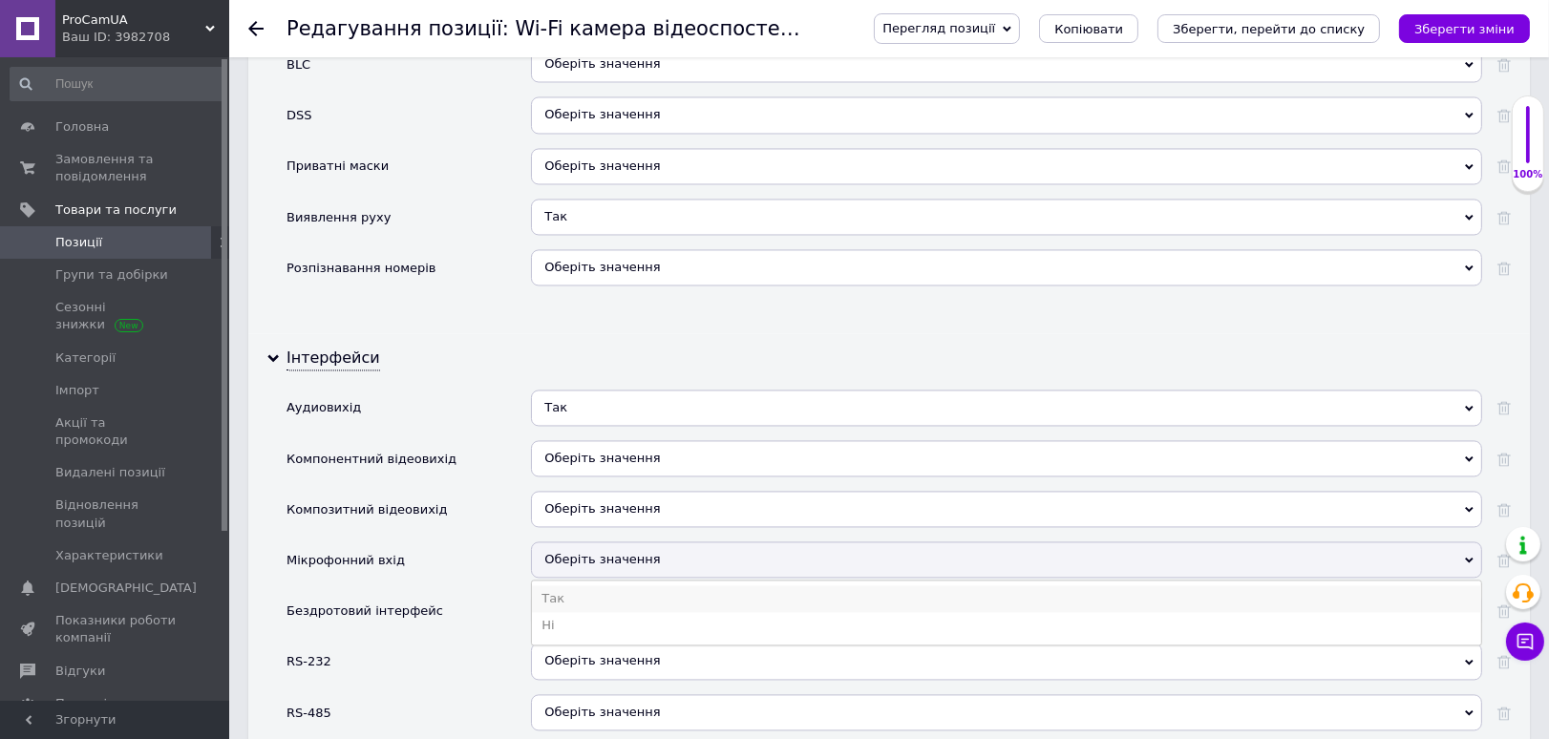
click at [572, 585] on li "Так" at bounding box center [1006, 598] width 949 height 27
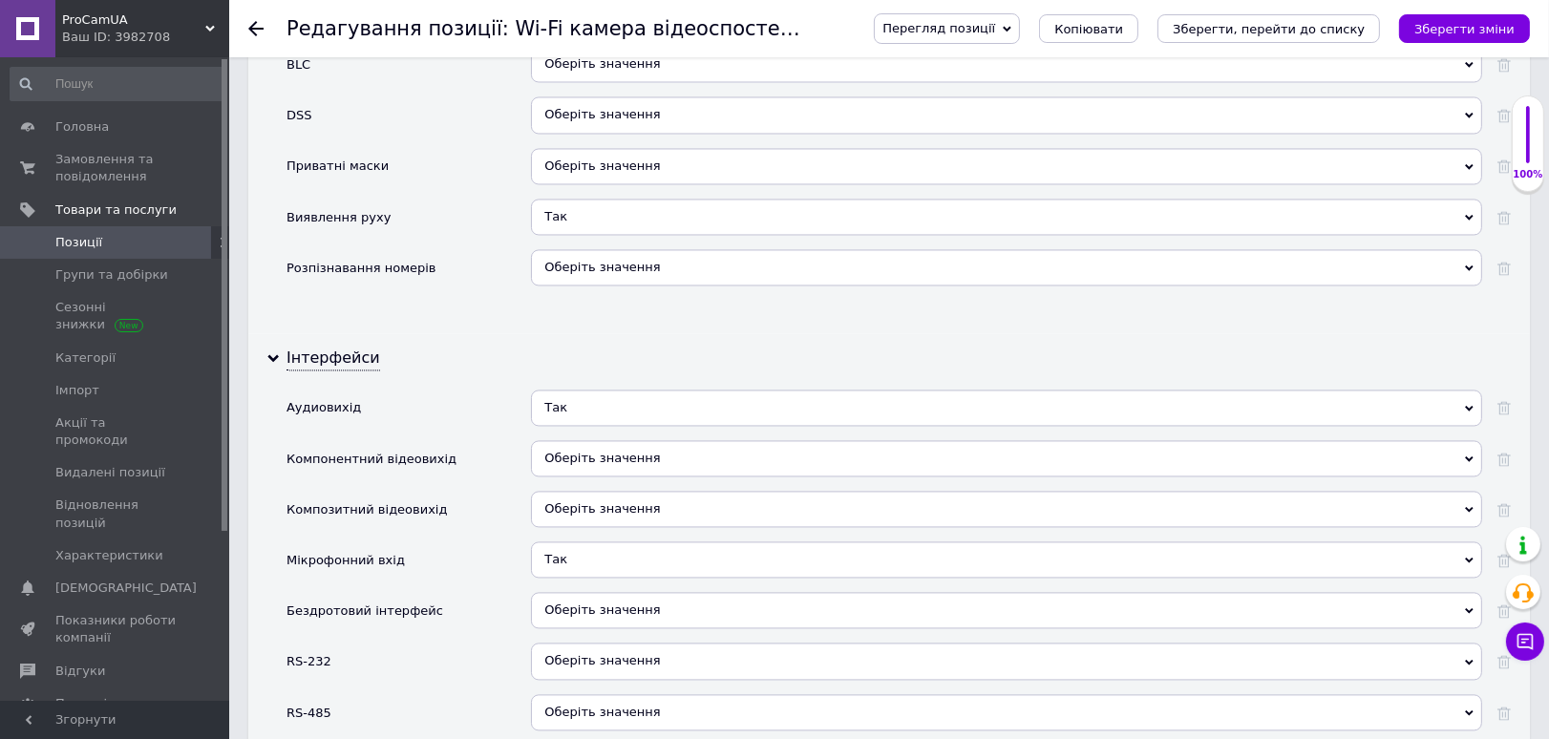
click at [559, 603] on span "Оберіть значення" at bounding box center [602, 610] width 116 height 14
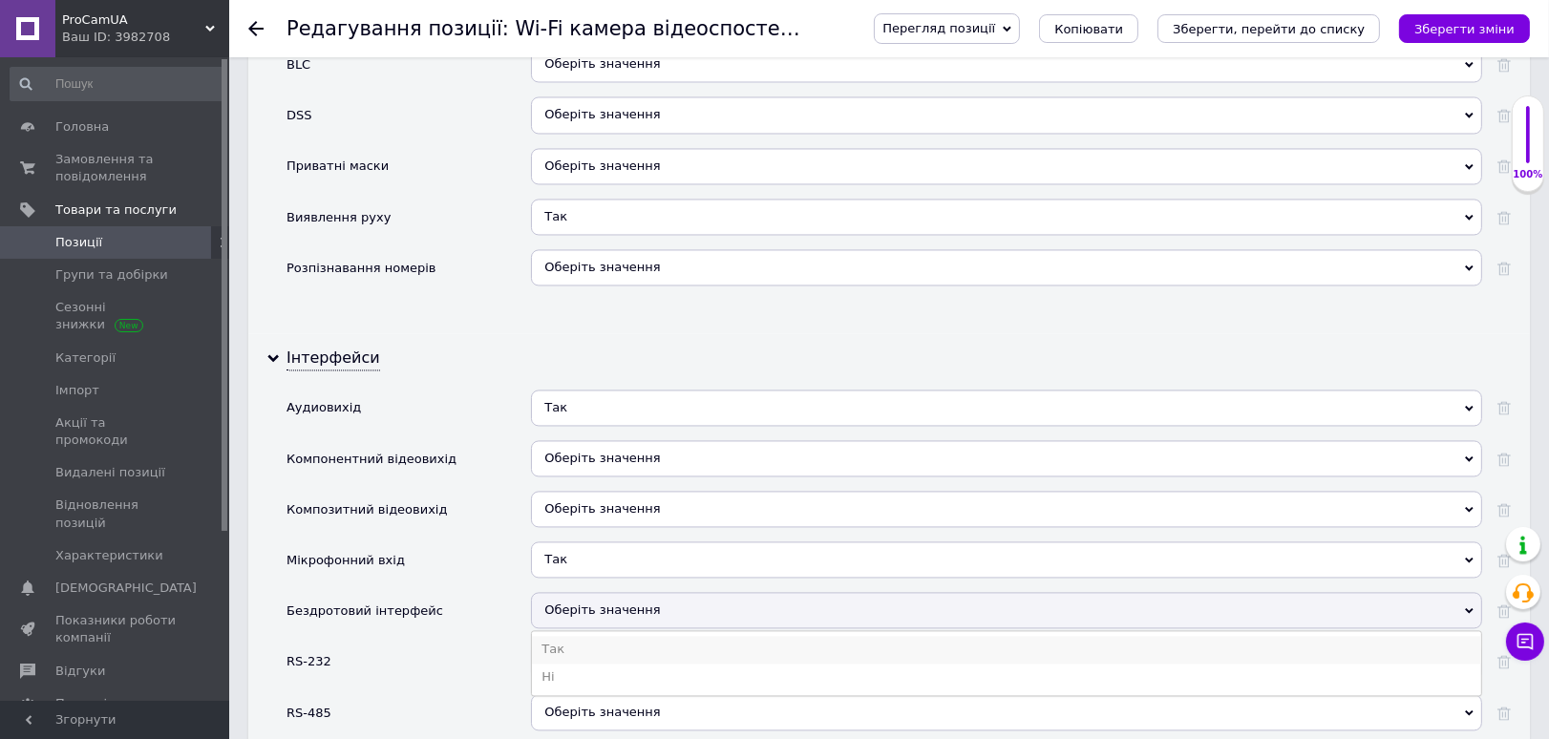
click at [545, 636] on li "Так" at bounding box center [1006, 649] width 949 height 27
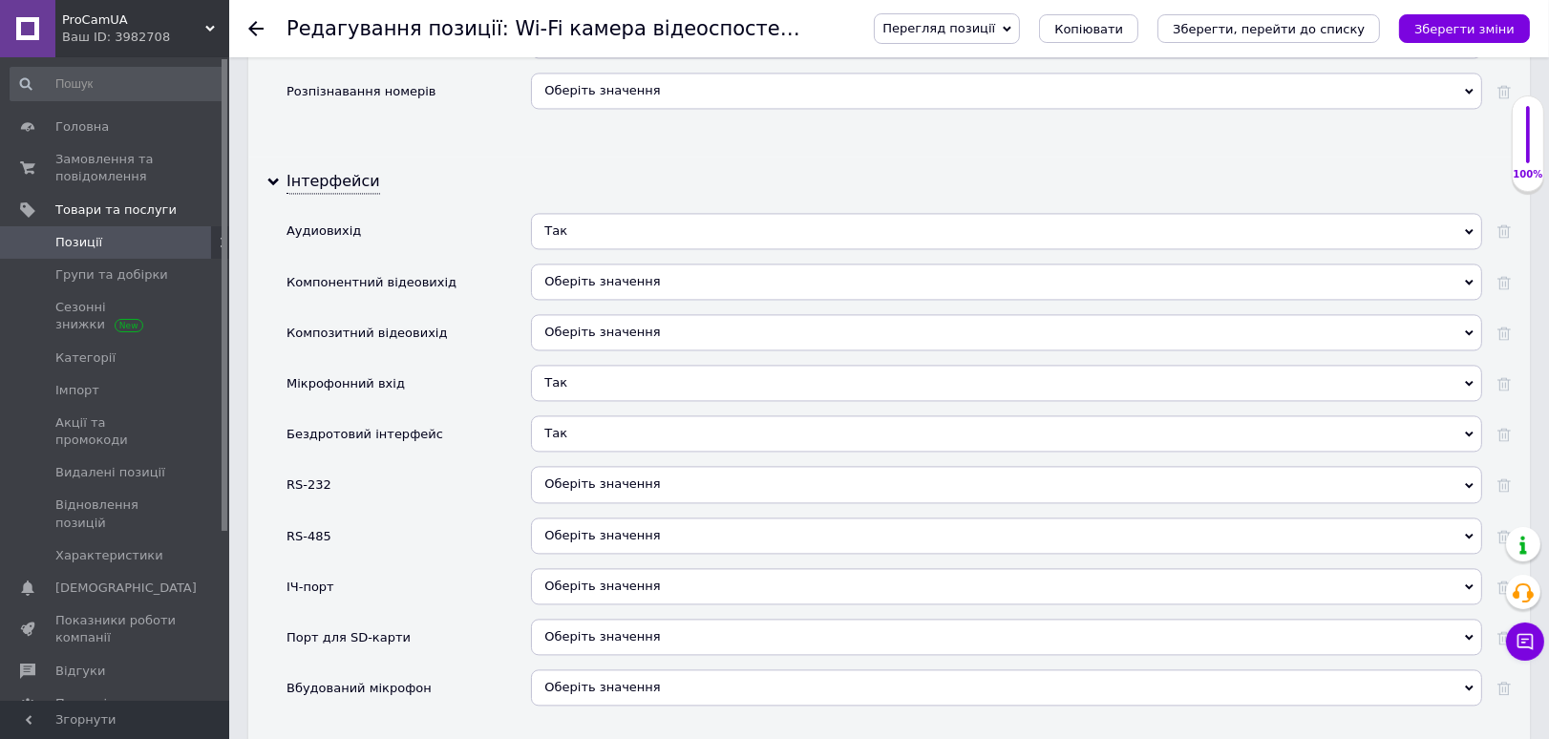
scroll to position [4562, 0]
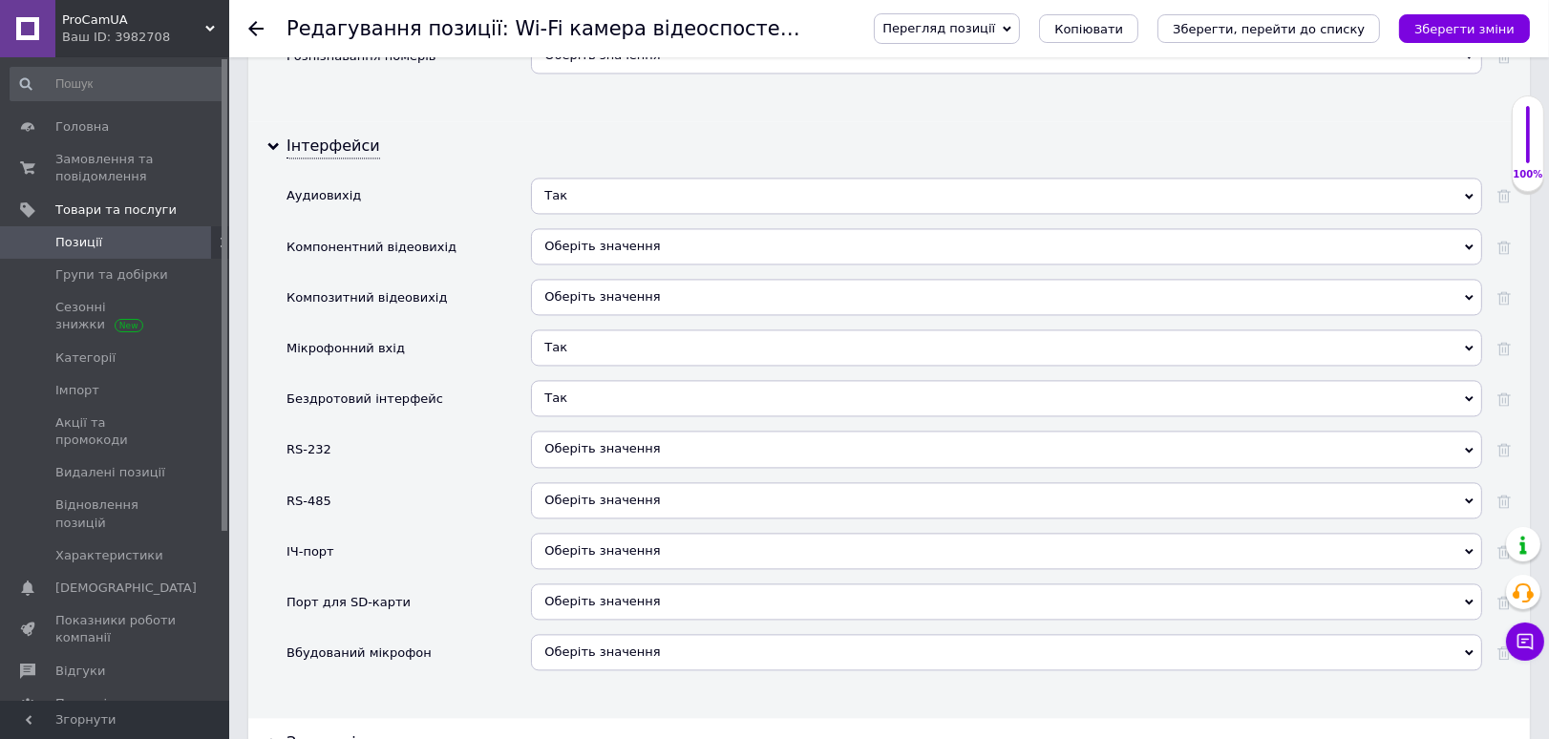
click at [578, 594] on span "Оберіть значення" at bounding box center [602, 601] width 116 height 14
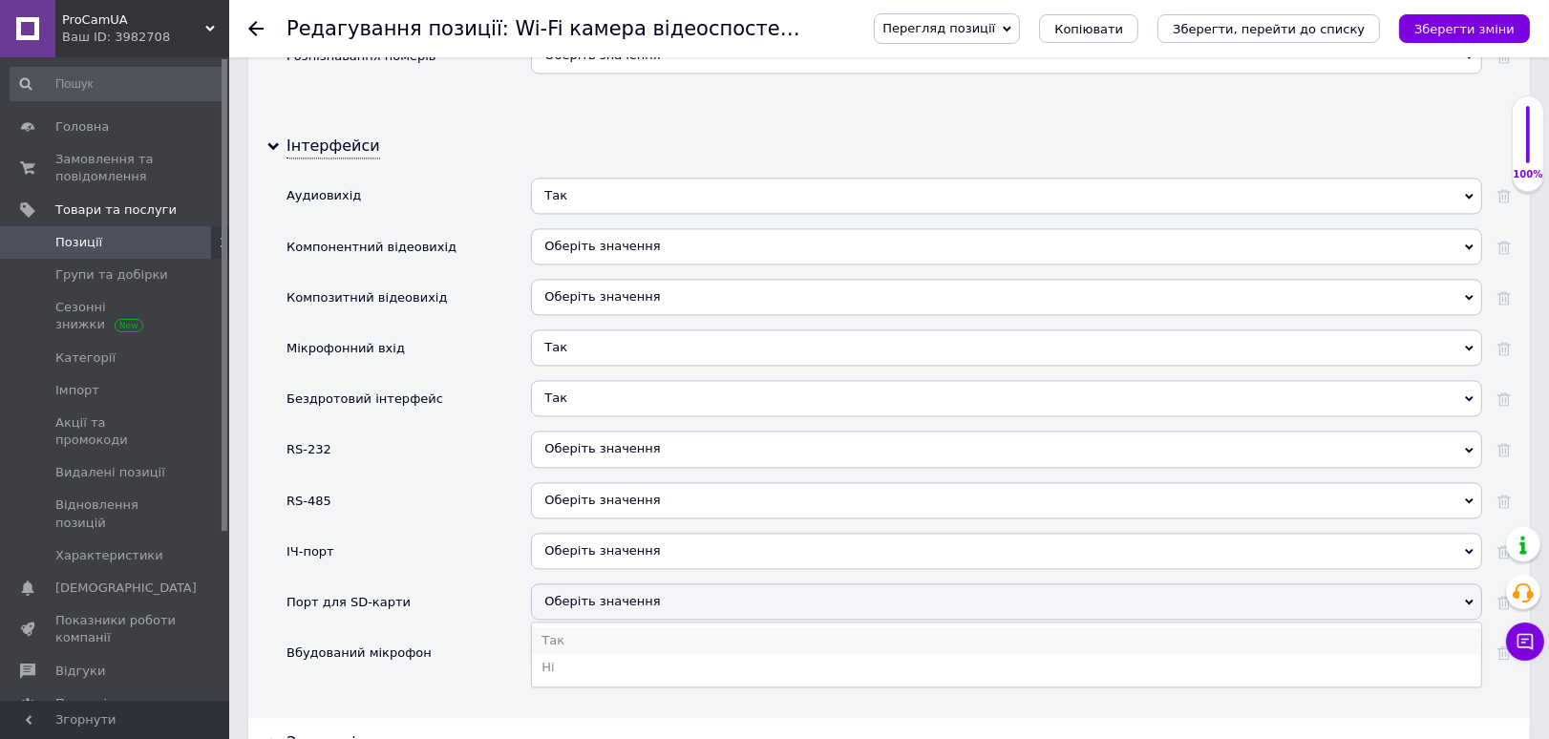
click at [574, 627] on li "Так" at bounding box center [1006, 640] width 949 height 27
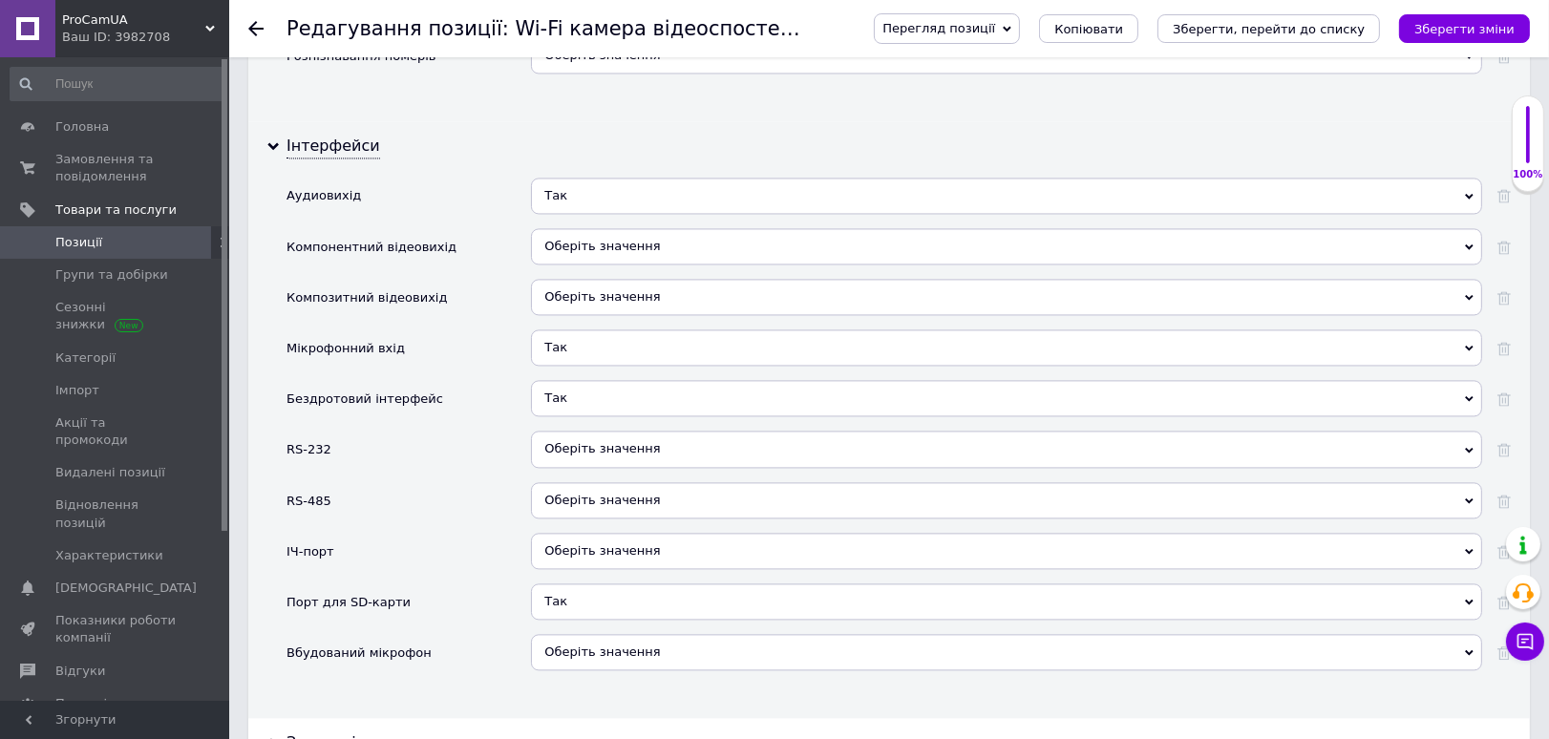
click at [566, 643] on span "Оберіть значення" at bounding box center [1006, 652] width 951 height 36
click at [553, 678] on li "Так" at bounding box center [1006, 691] width 949 height 27
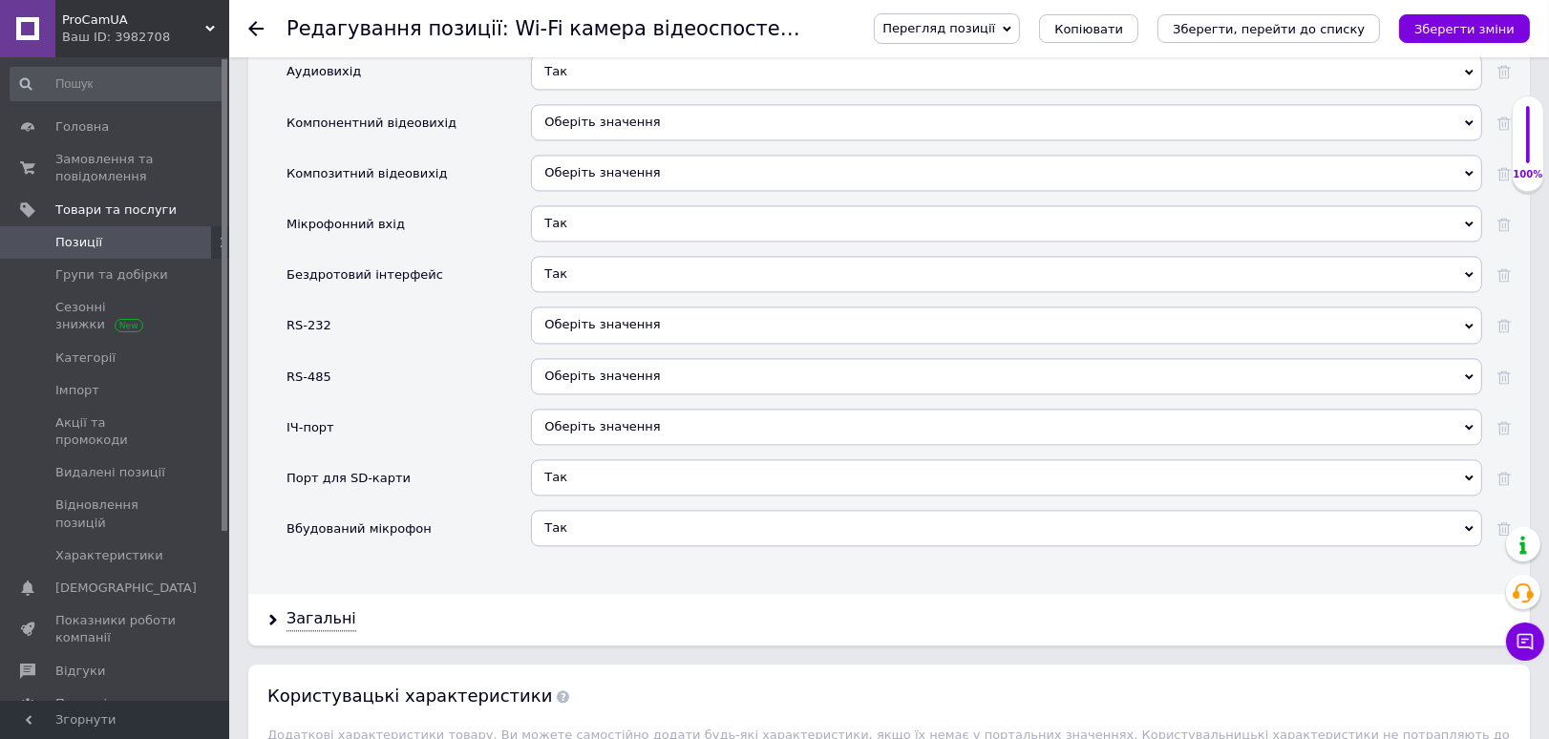
scroll to position [4774, 0]
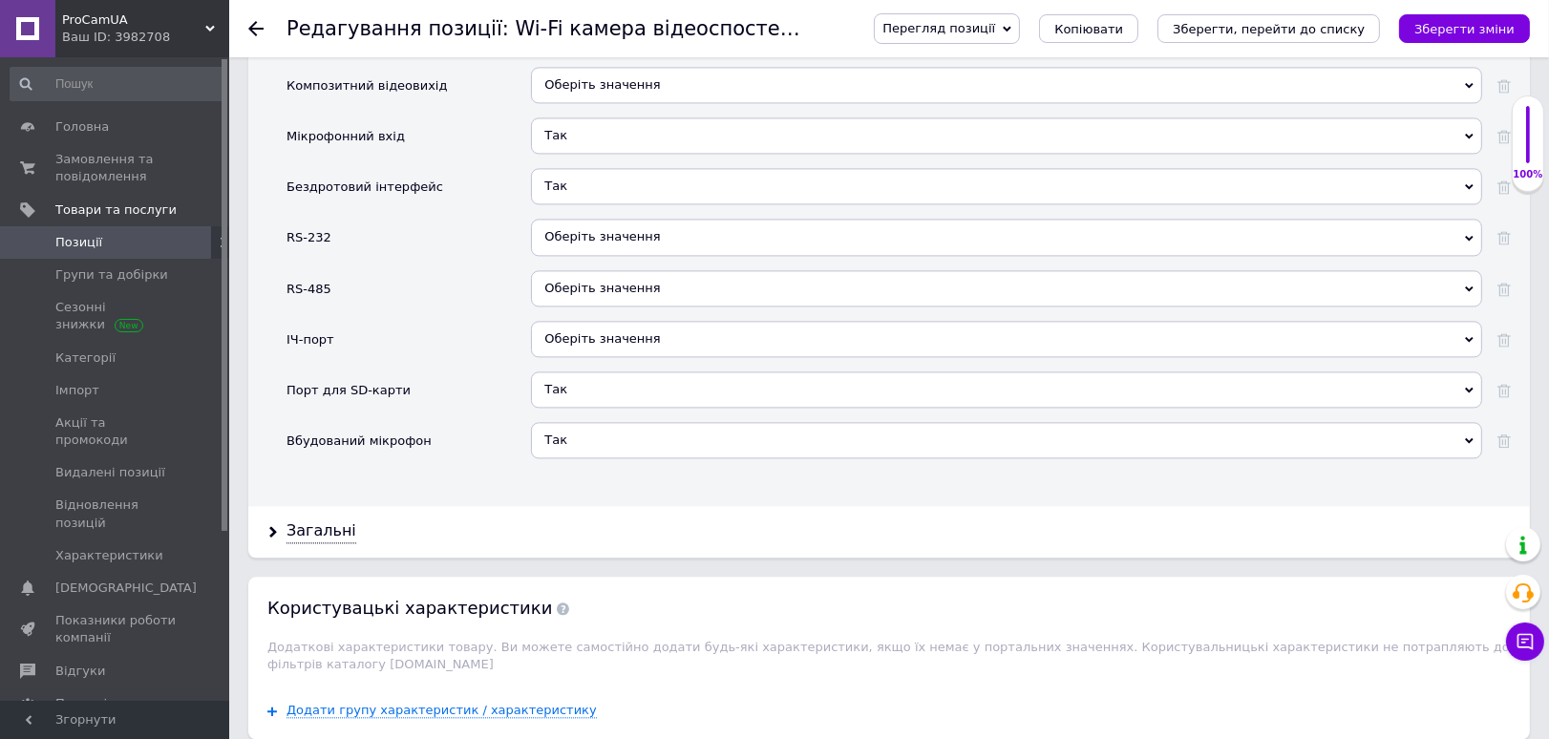
click at [310, 529] on div "Загальні" at bounding box center [889, 531] width 1282 height 51
click at [312, 520] on div "Загальні" at bounding box center [321, 531] width 70 height 22
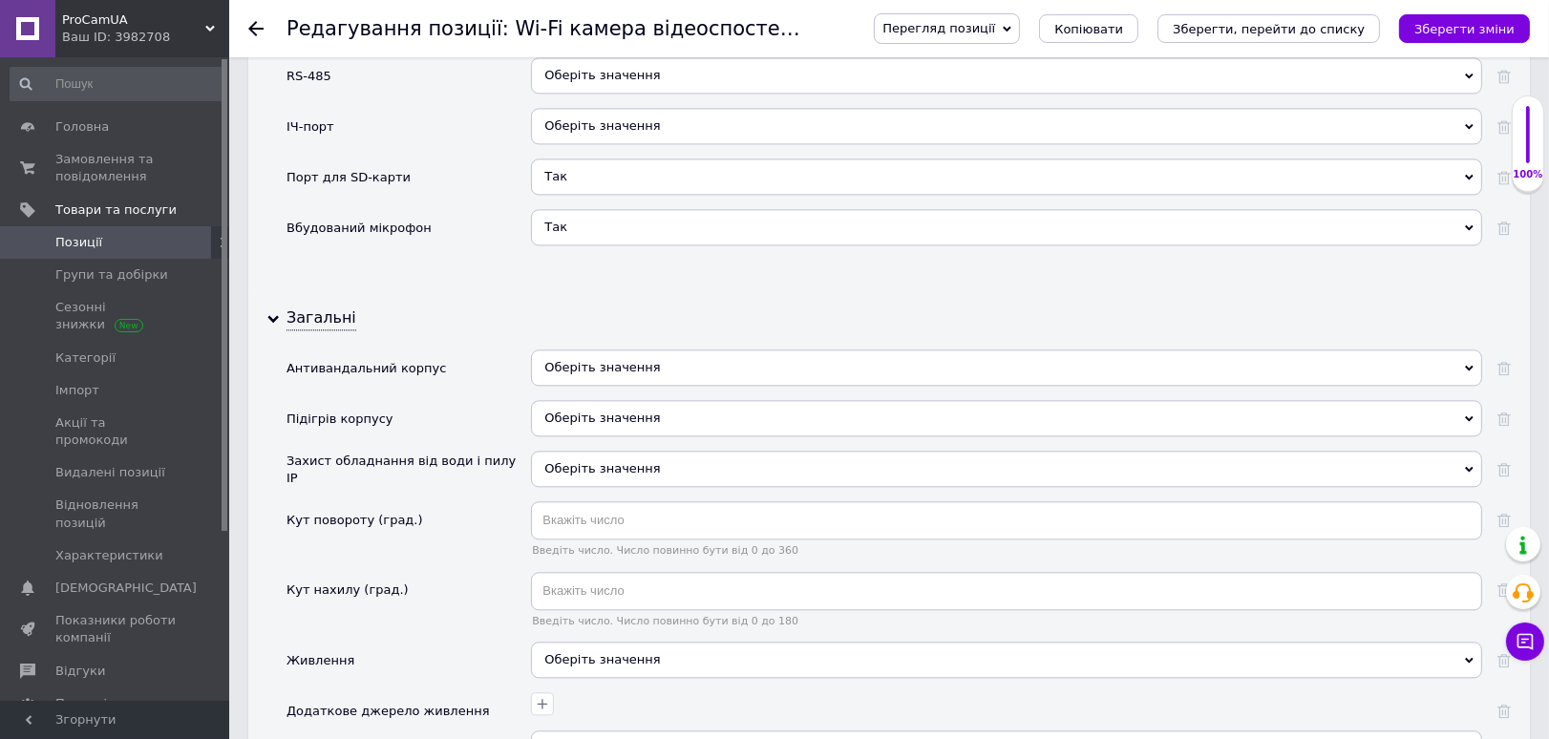
scroll to position [5199, 0]
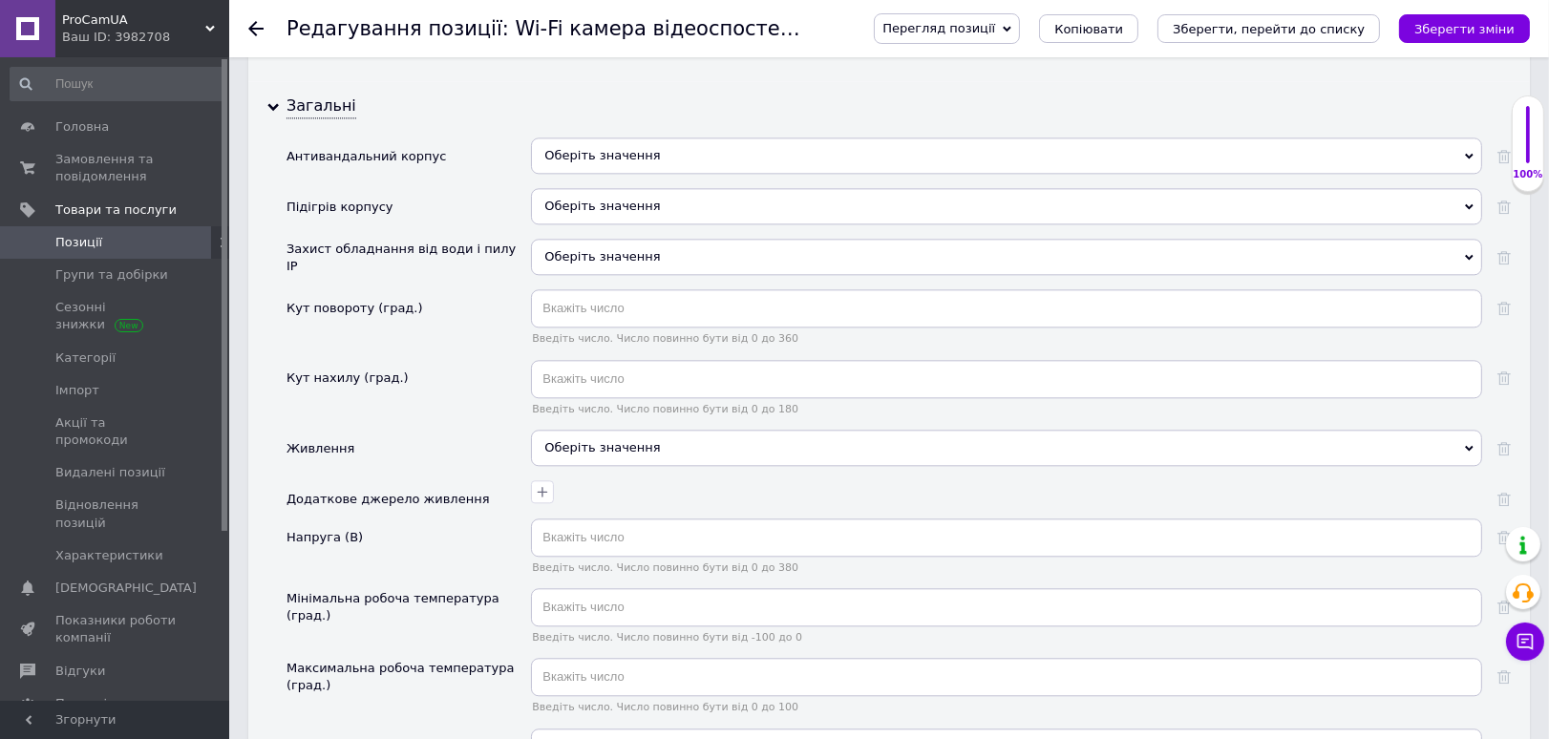
click at [566, 441] on div "Оберіть значення" at bounding box center [1006, 448] width 951 height 36
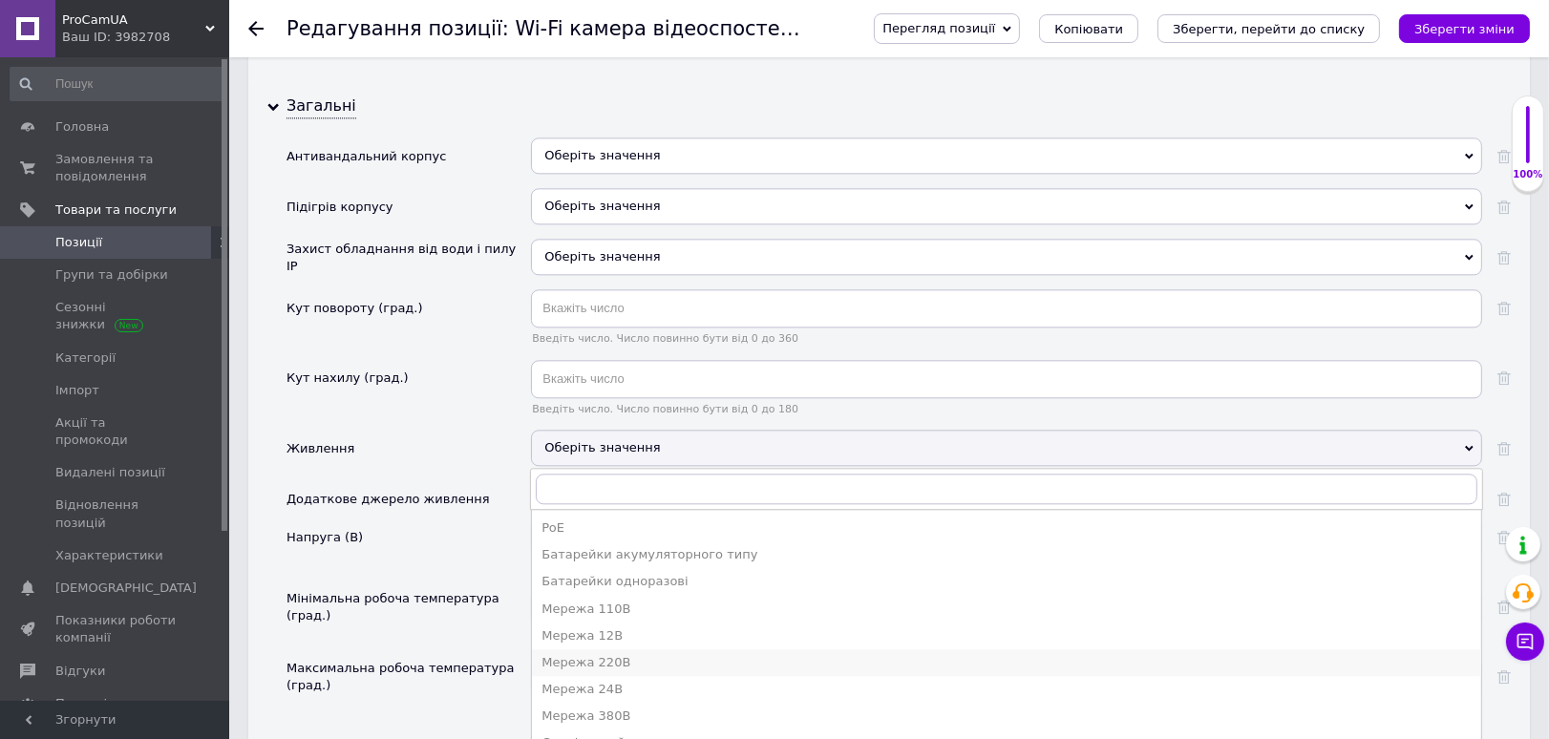
click at [620, 654] on div "Мережа 220В" at bounding box center [1006, 662] width 930 height 17
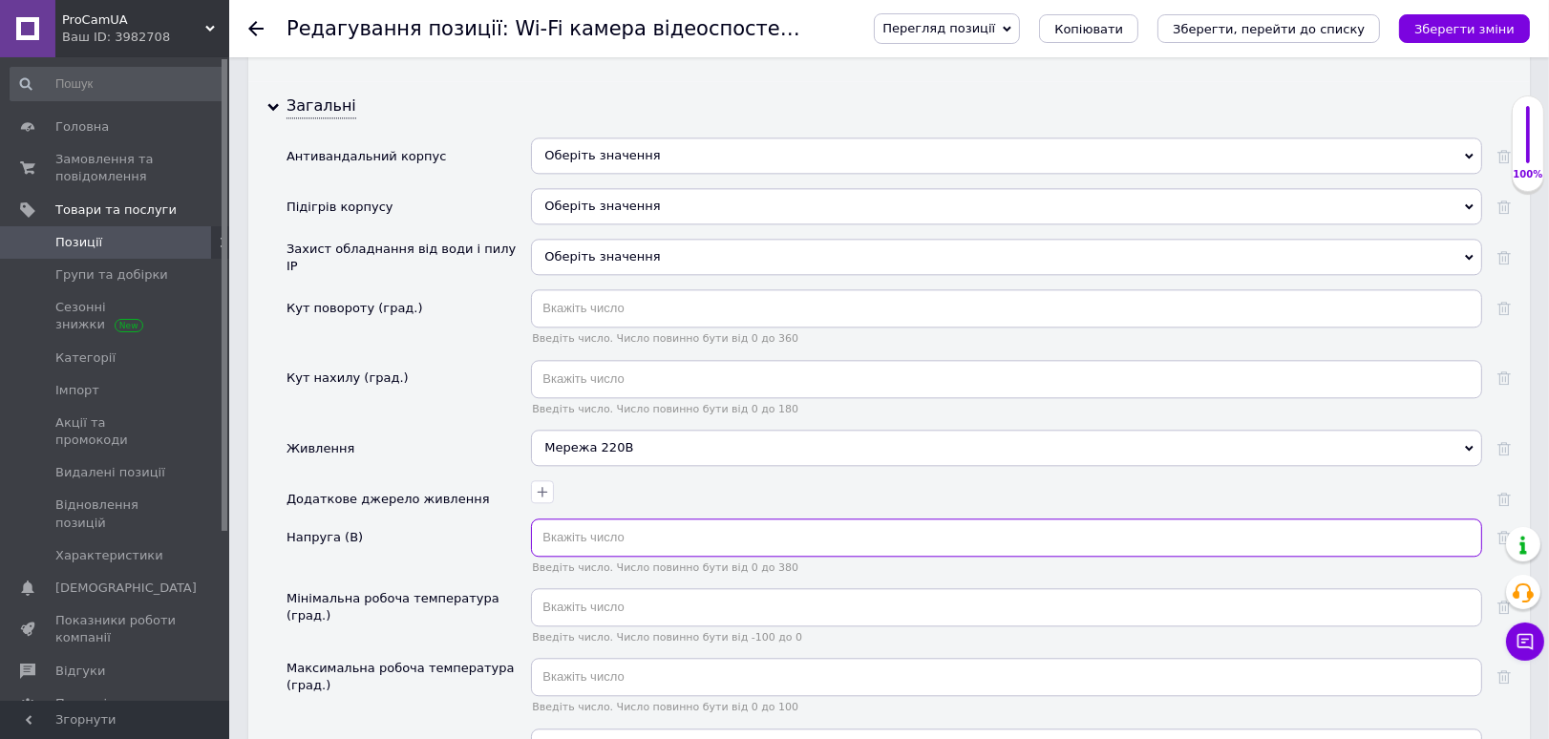
click at [557, 519] on input "text" at bounding box center [1006, 538] width 951 height 38
type input "12"
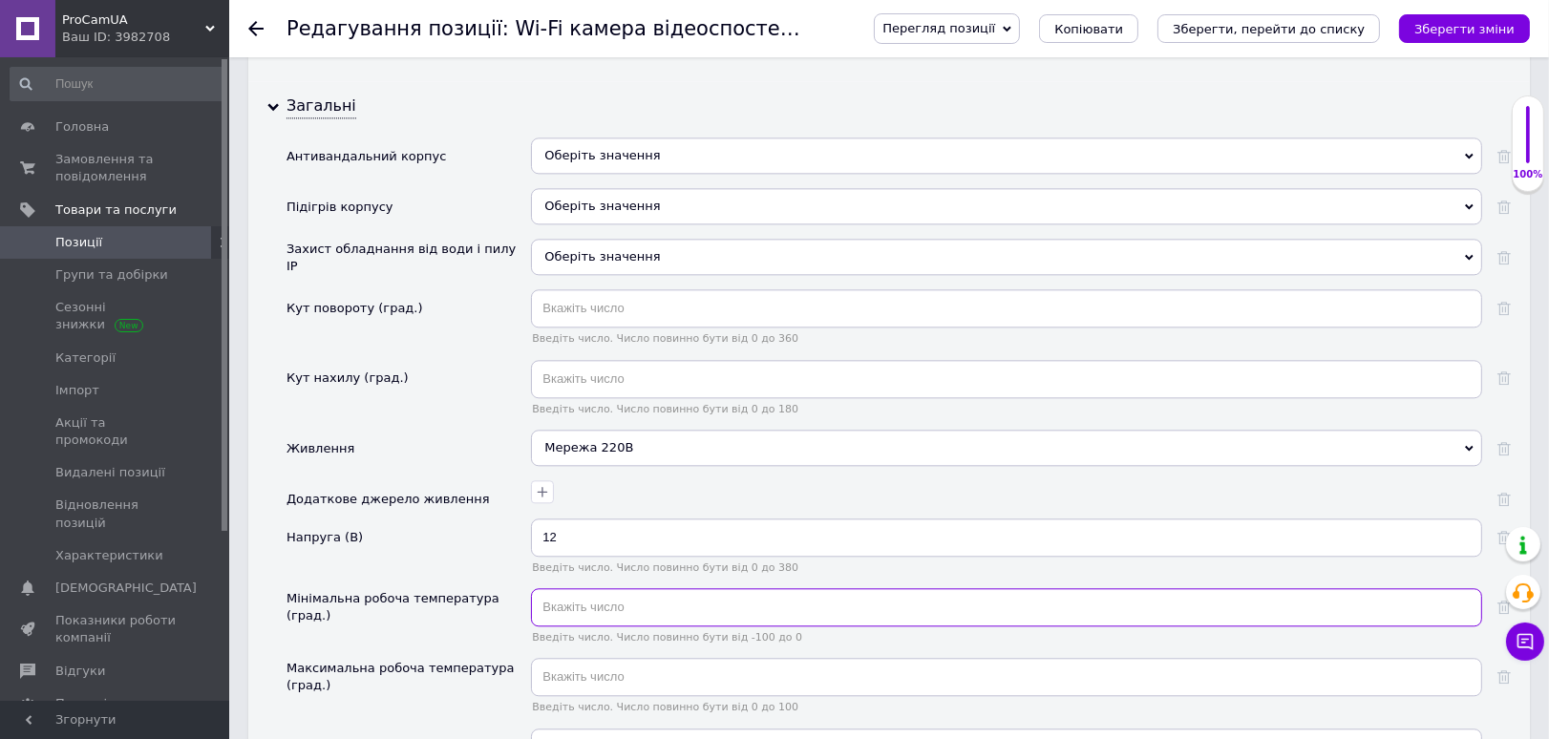
click at [583, 590] on input "text" at bounding box center [1006, 607] width 951 height 38
type input "-30"
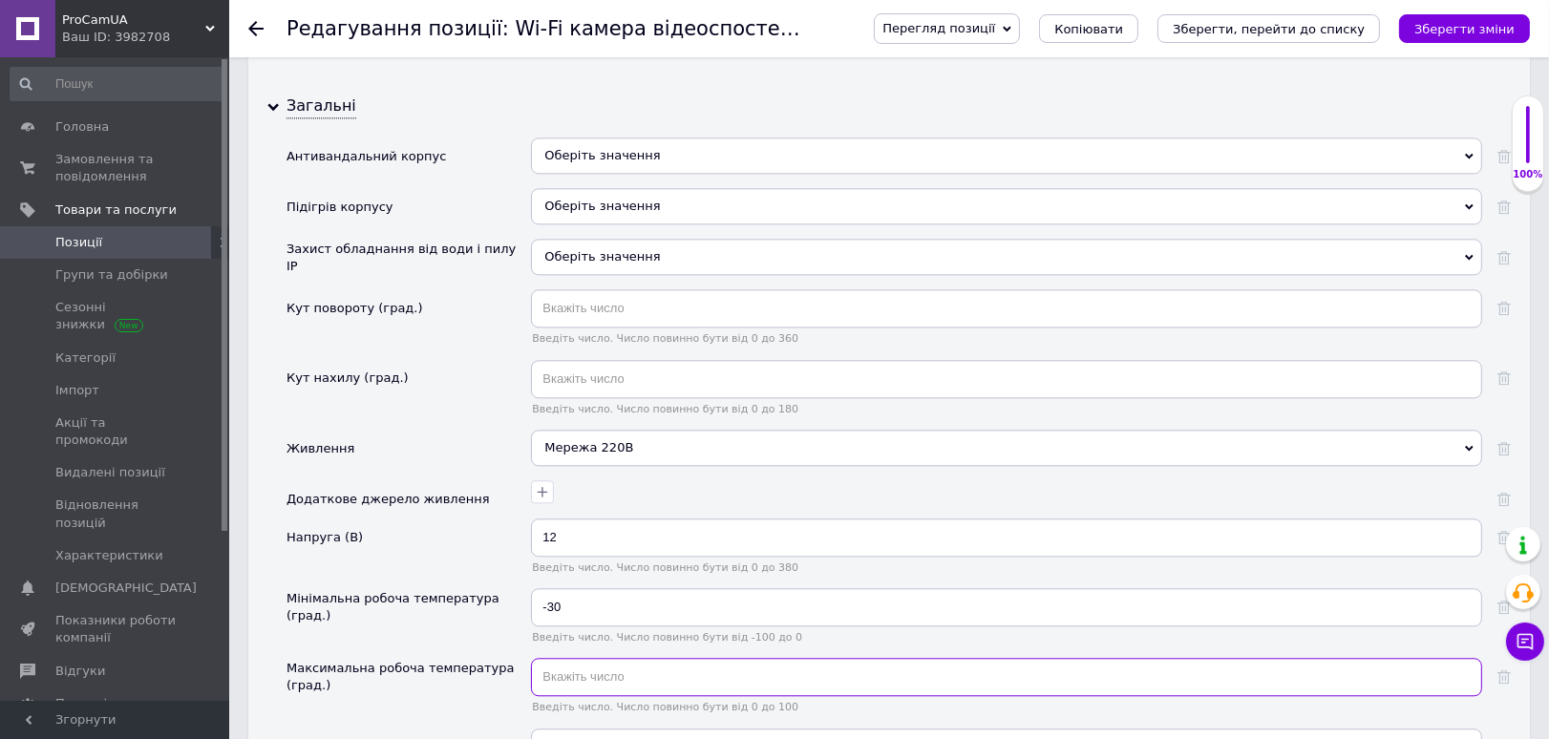
click at [612, 659] on input "text" at bounding box center [1006, 677] width 951 height 38
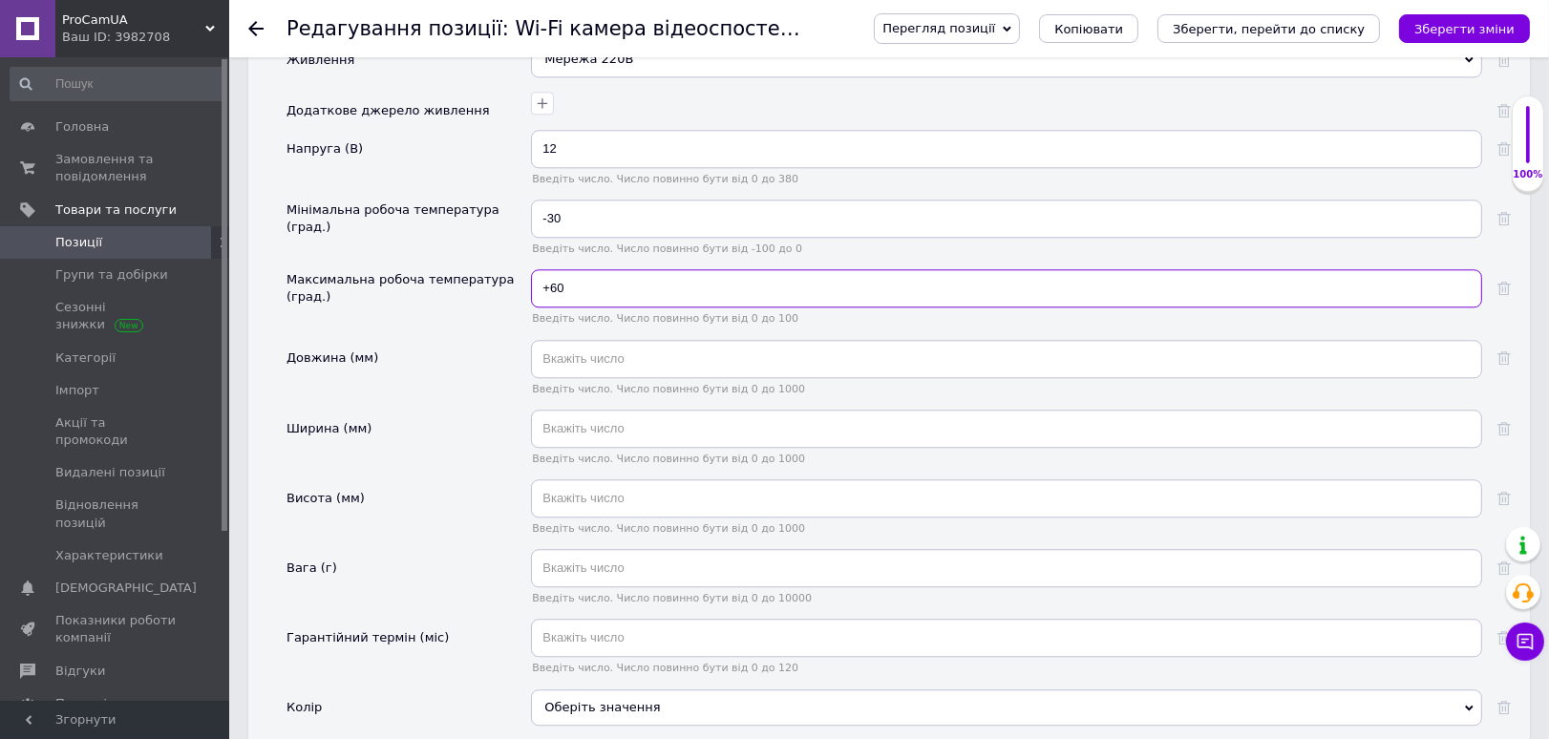
scroll to position [5623, 0]
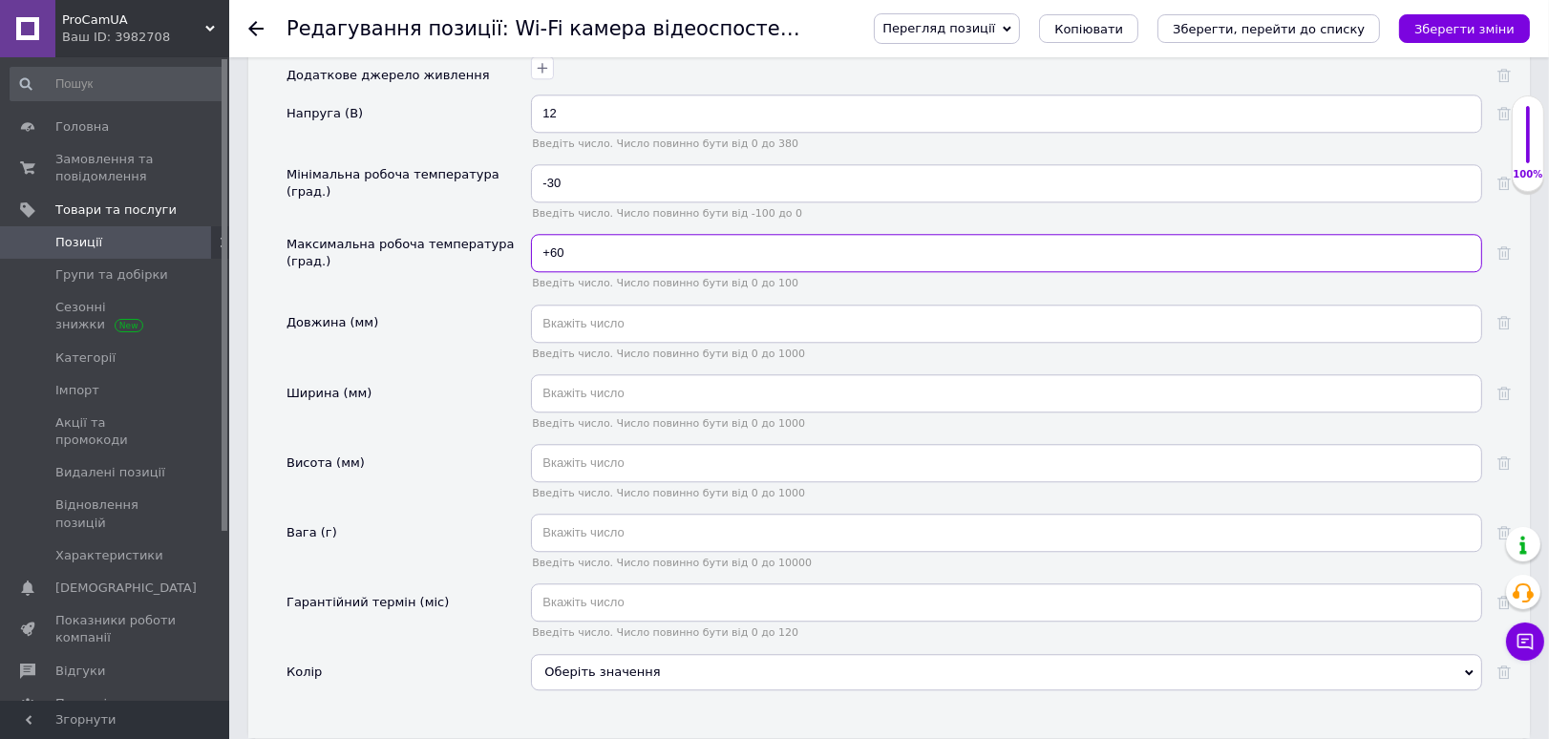
type input "+60"
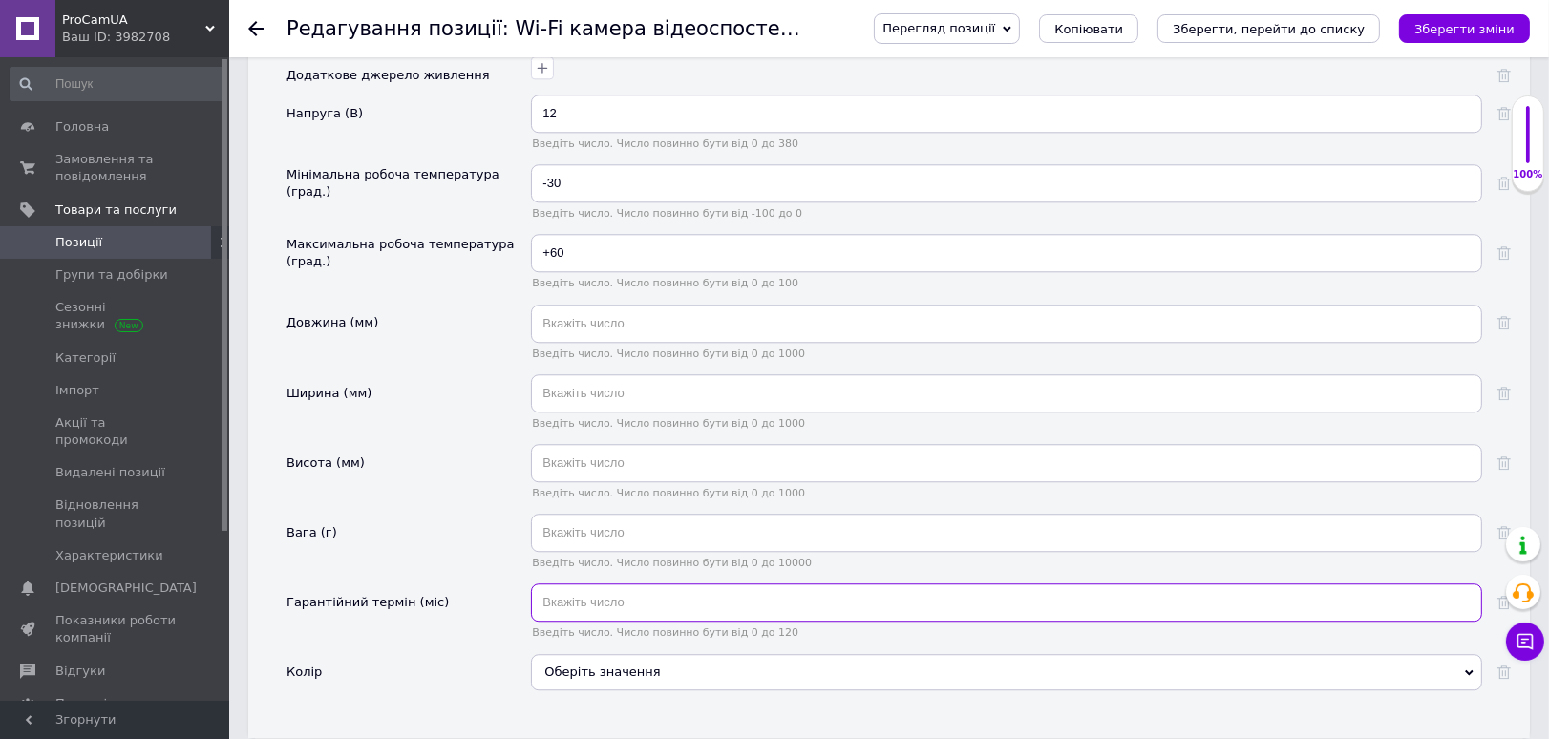
click at [619, 583] on input "text" at bounding box center [1006, 602] width 951 height 38
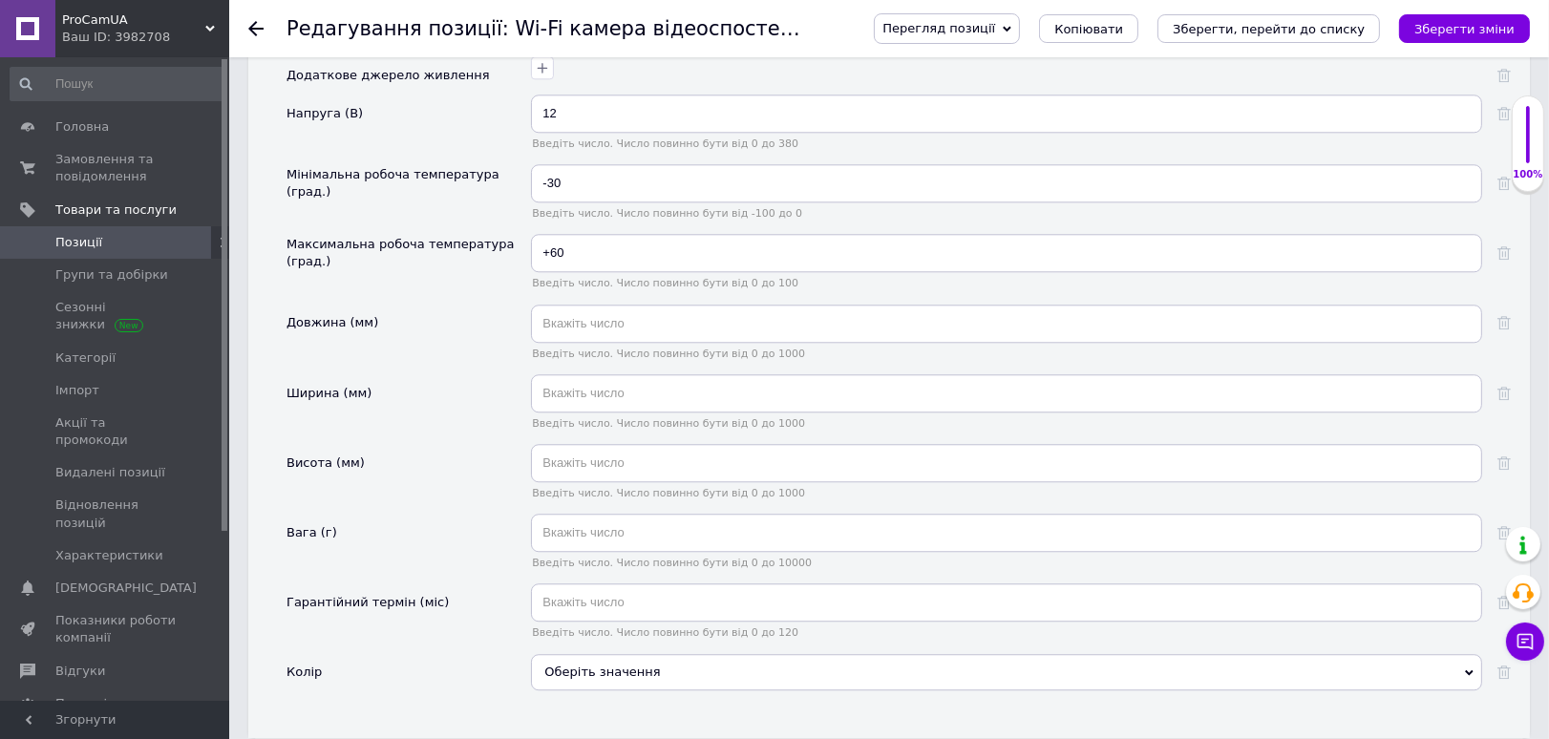
click at [583, 654] on div "Оберіть значення" at bounding box center [1006, 672] width 951 height 36
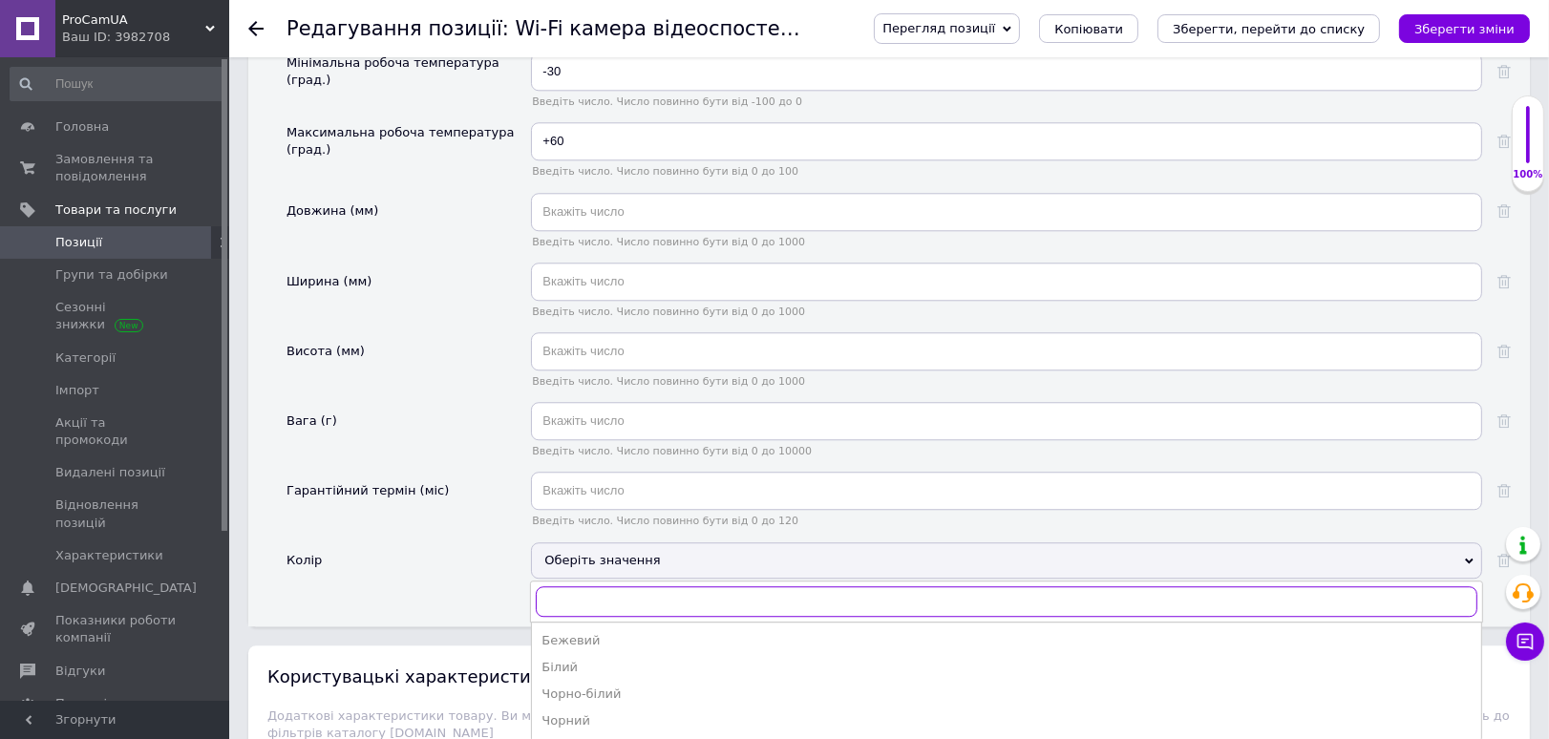
scroll to position [5835, 0]
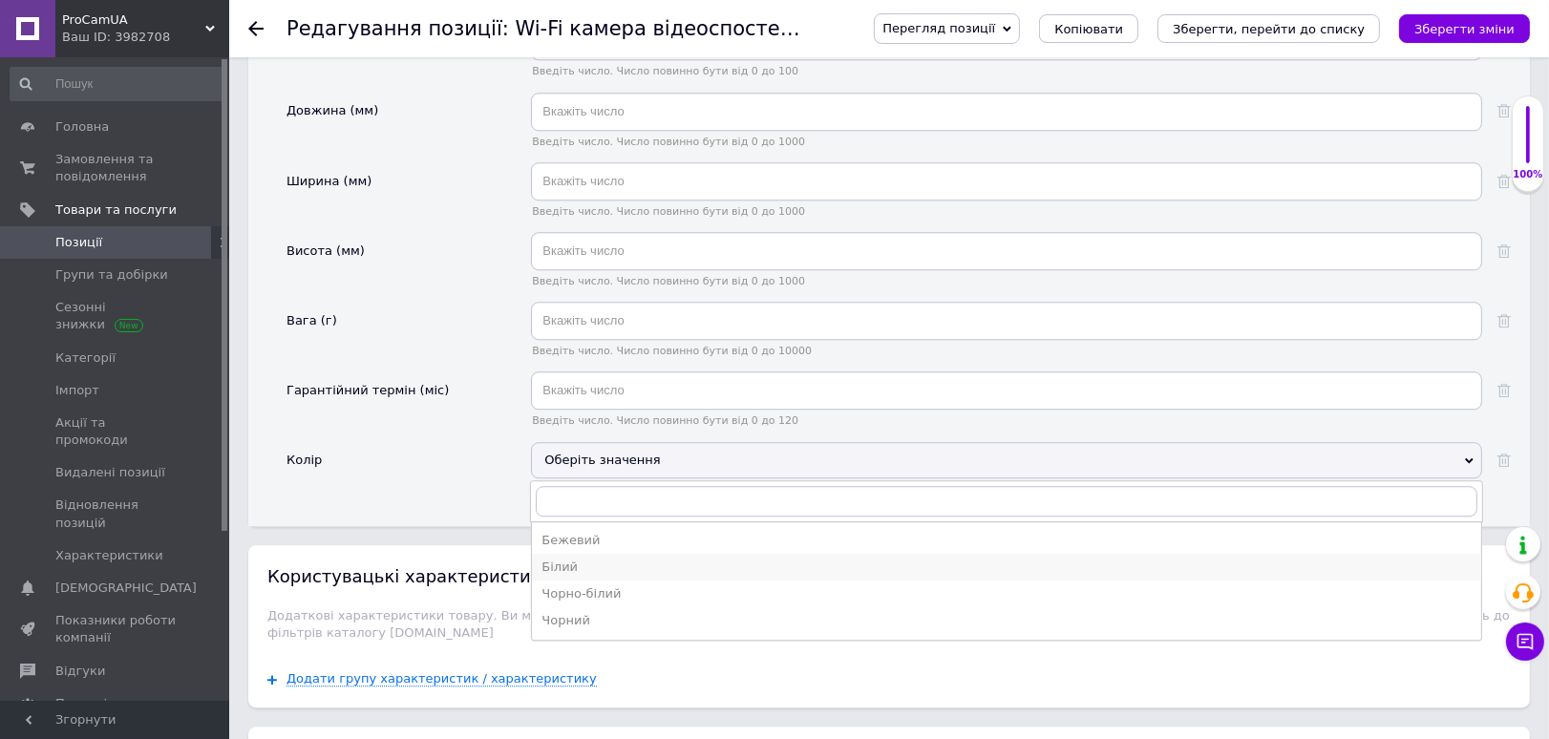
click at [608, 559] on div "Білий" at bounding box center [1006, 567] width 930 height 17
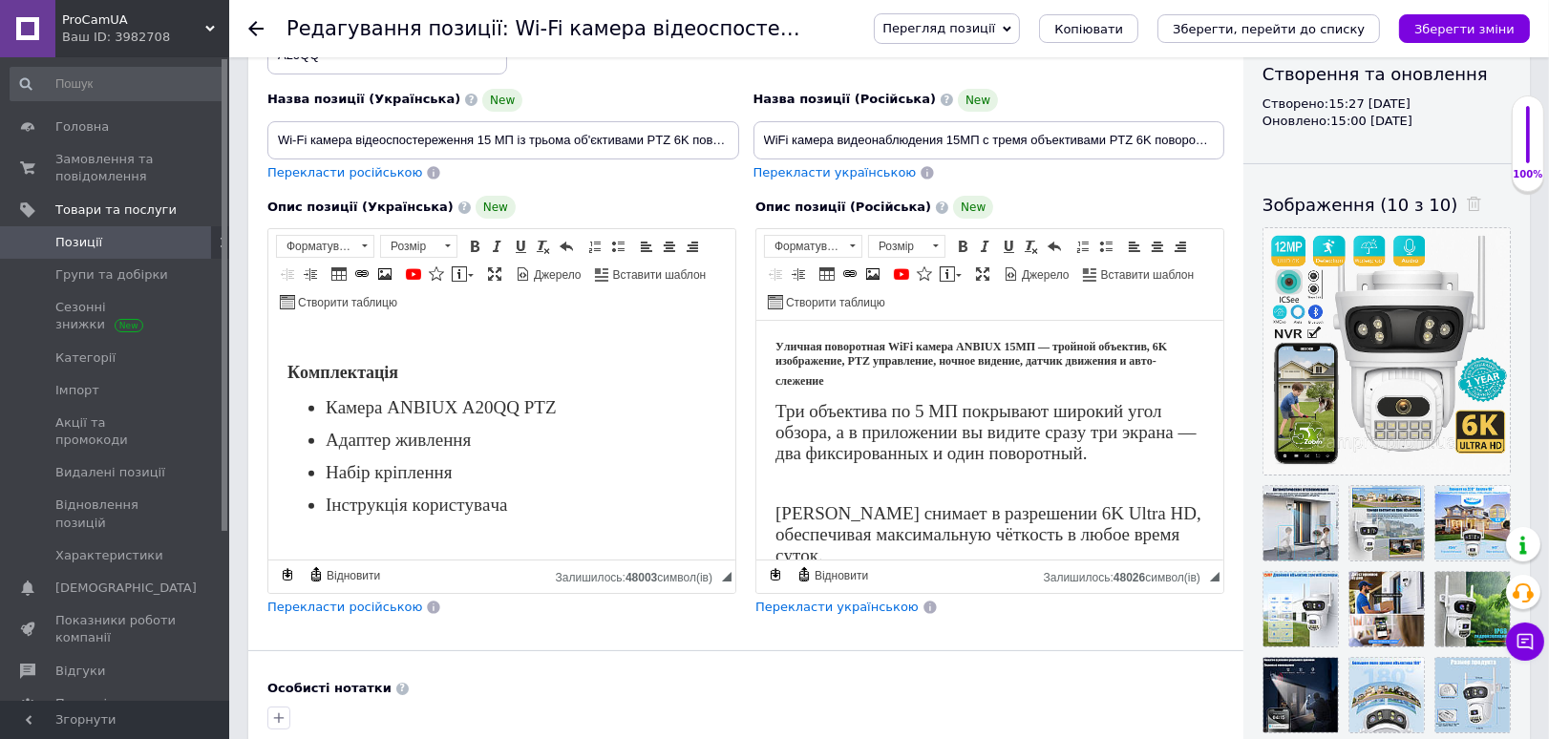
scroll to position [1714, 0]
click at [476, 533] on p "Редактор, 2198769F-74E8-42B0-B8B8-2A4BFCEC2B85" at bounding box center [500, 534] width 429 height 13
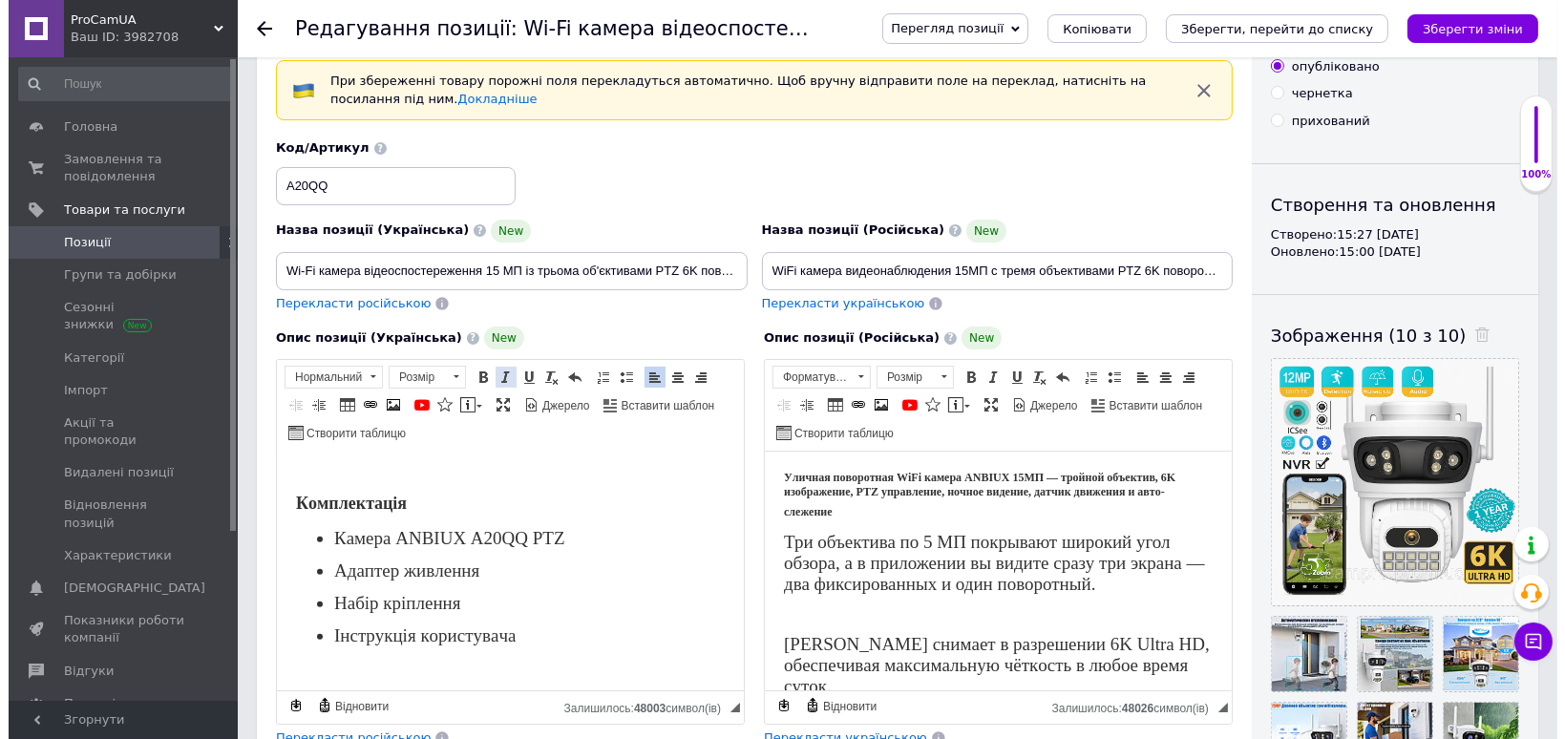
scroll to position [0, 0]
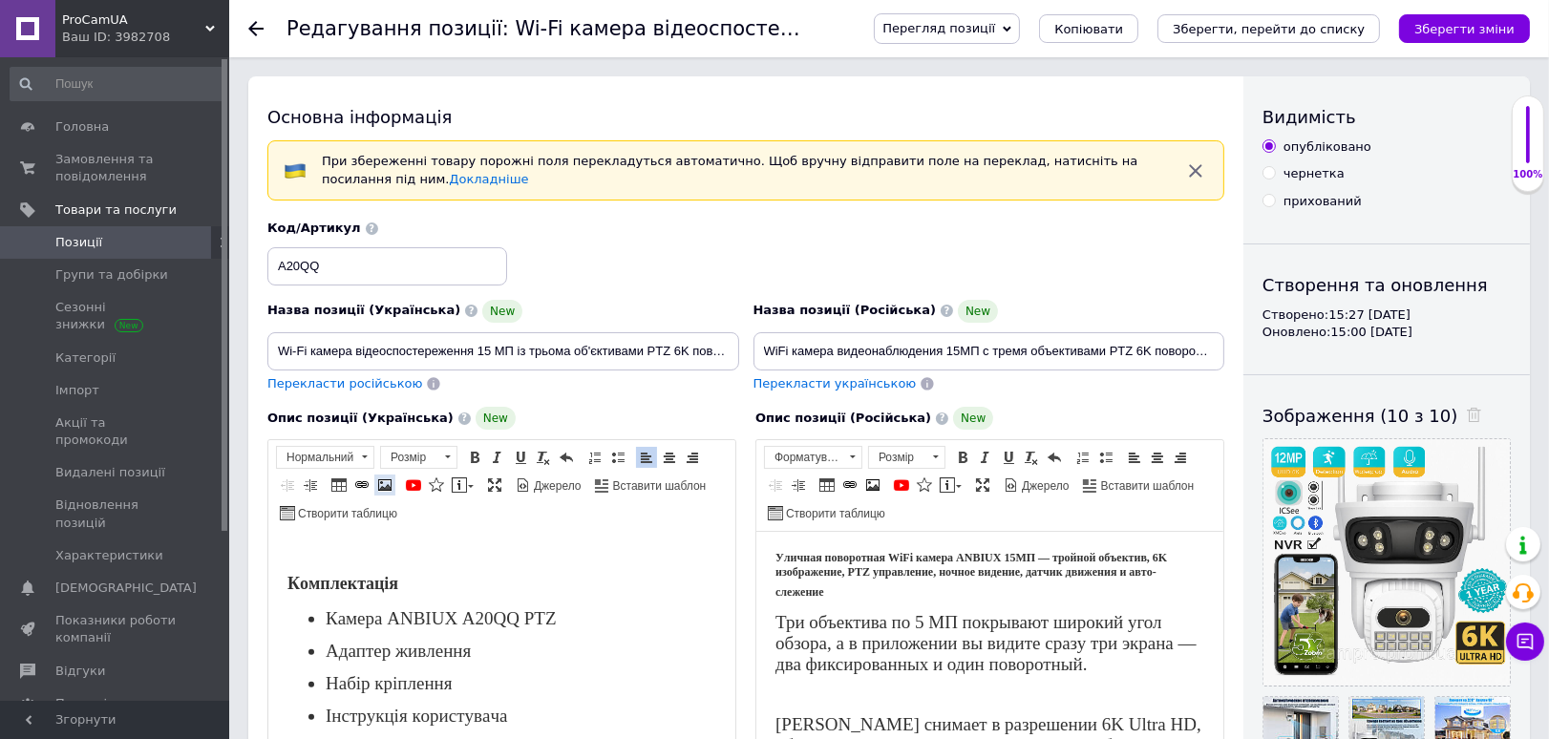
click at [383, 486] on span at bounding box center [384, 484] width 15 height 15
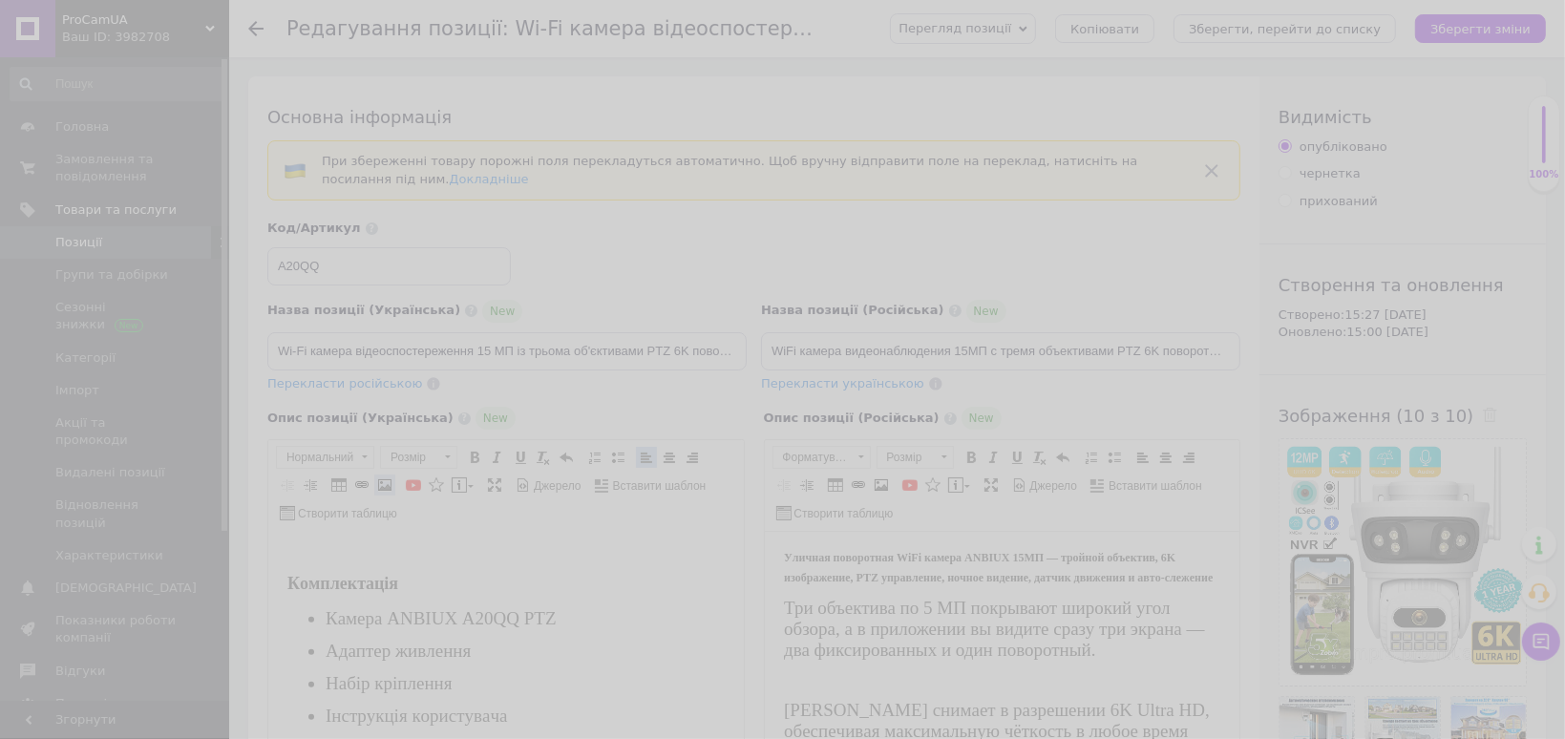
scroll to position [1693, 0]
select select
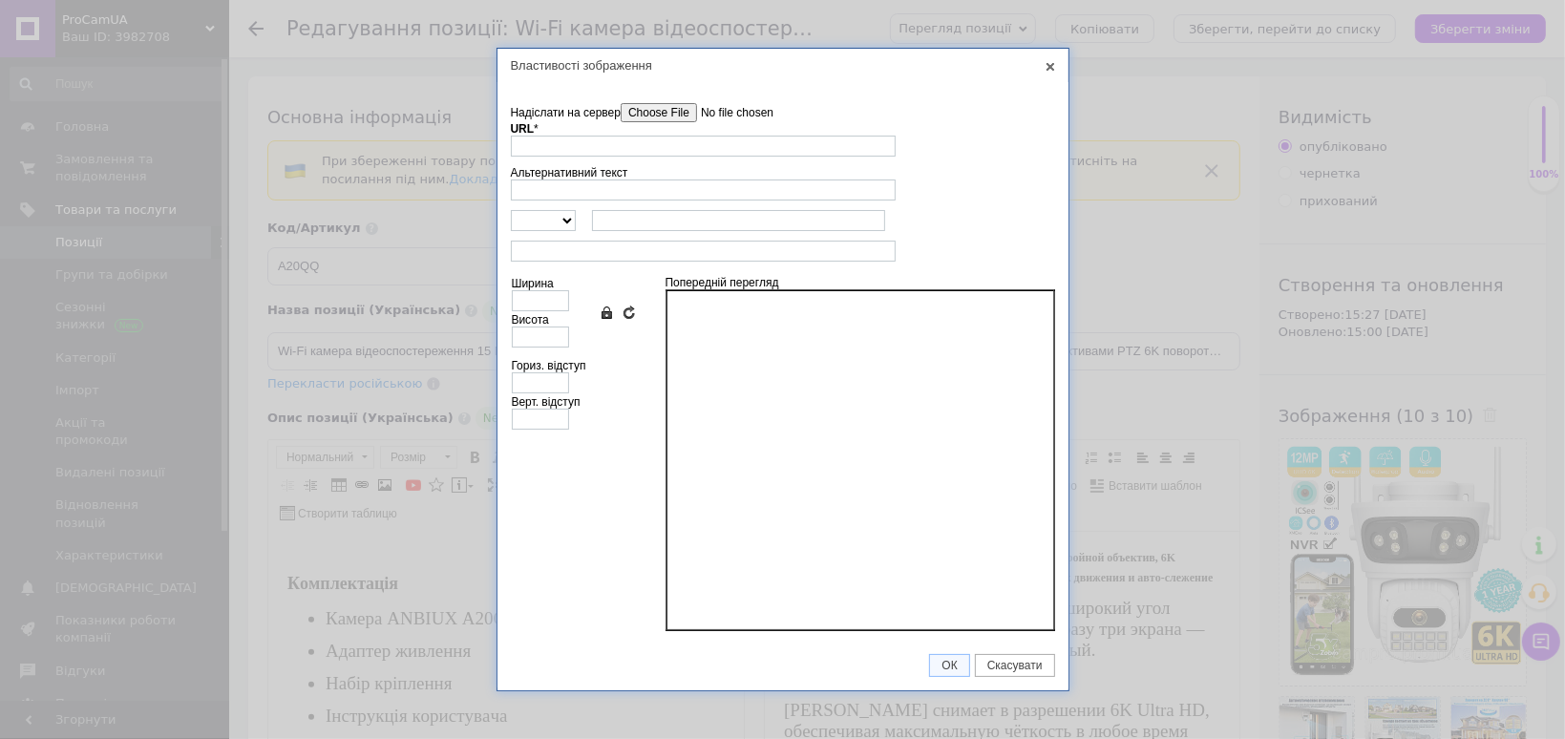
click at [662, 114] on input"] "Надіслати на сервер" at bounding box center [729, 112] width 217 height 19
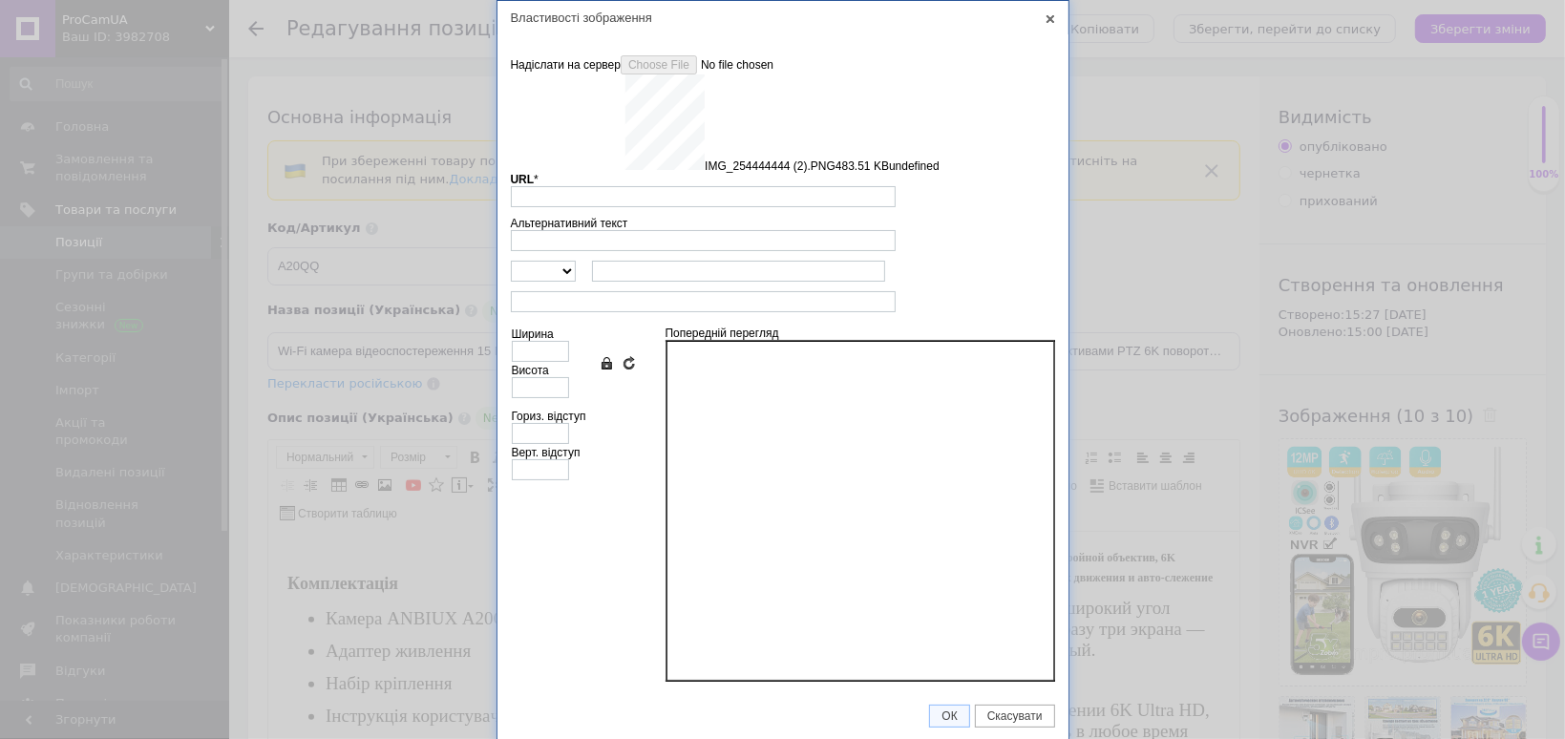
type input "https://images.prom.ua/6546139450_w640_h2048_img_254444444_2.png?fresh=1&PIMAGE…"
type input "640"
type input "771"
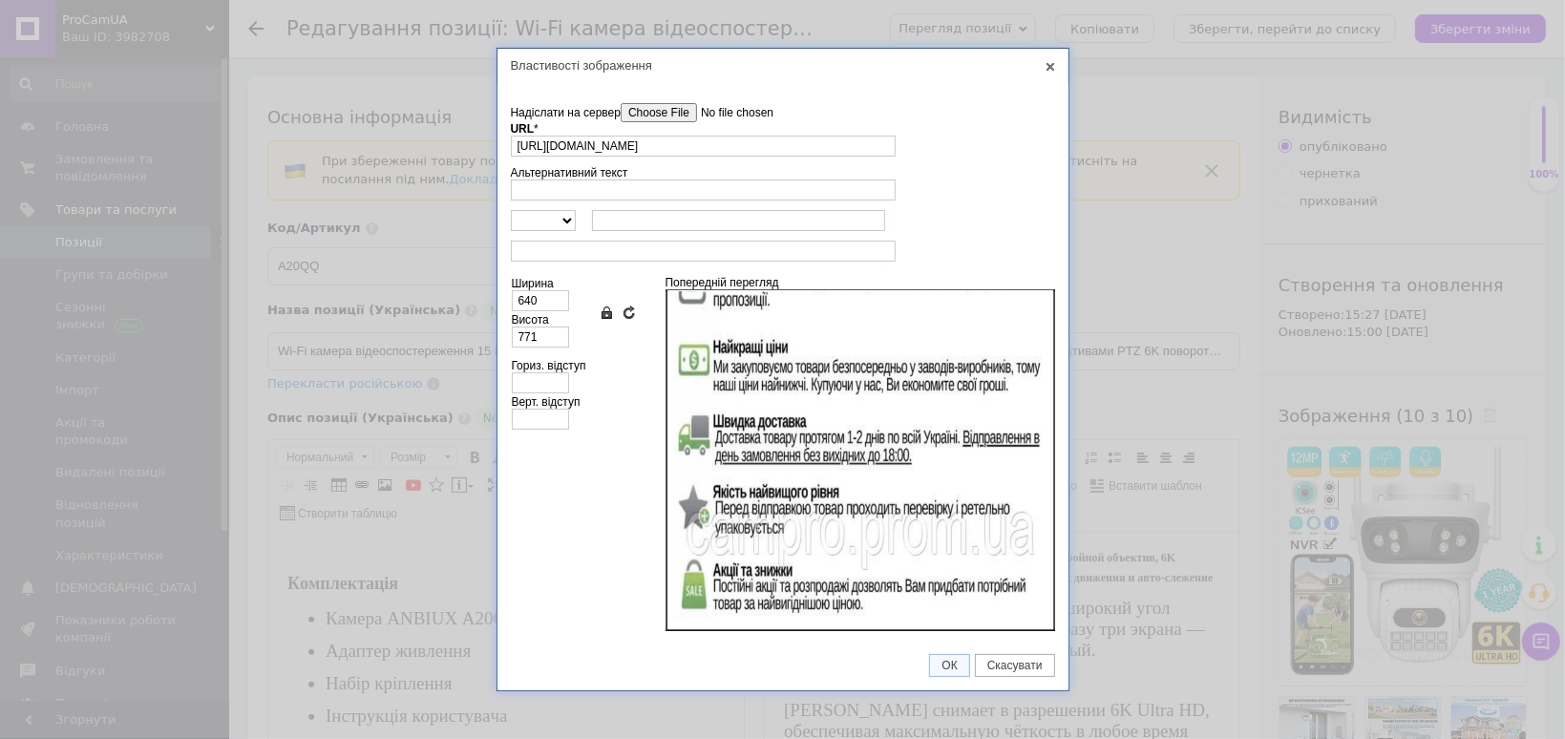
scroll to position [410, 0]
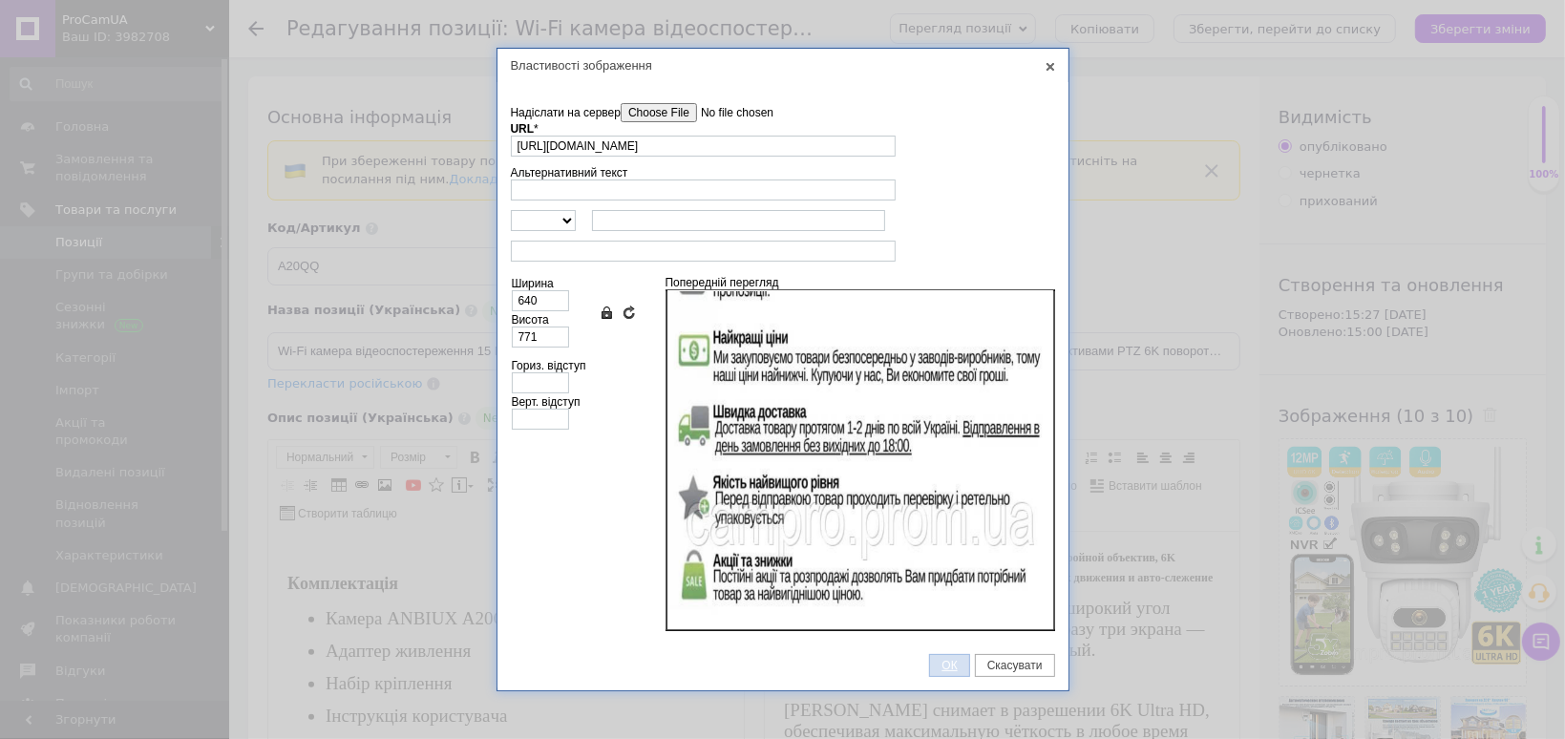
click at [952, 668] on span "ОК" at bounding box center [949, 665] width 38 height 13
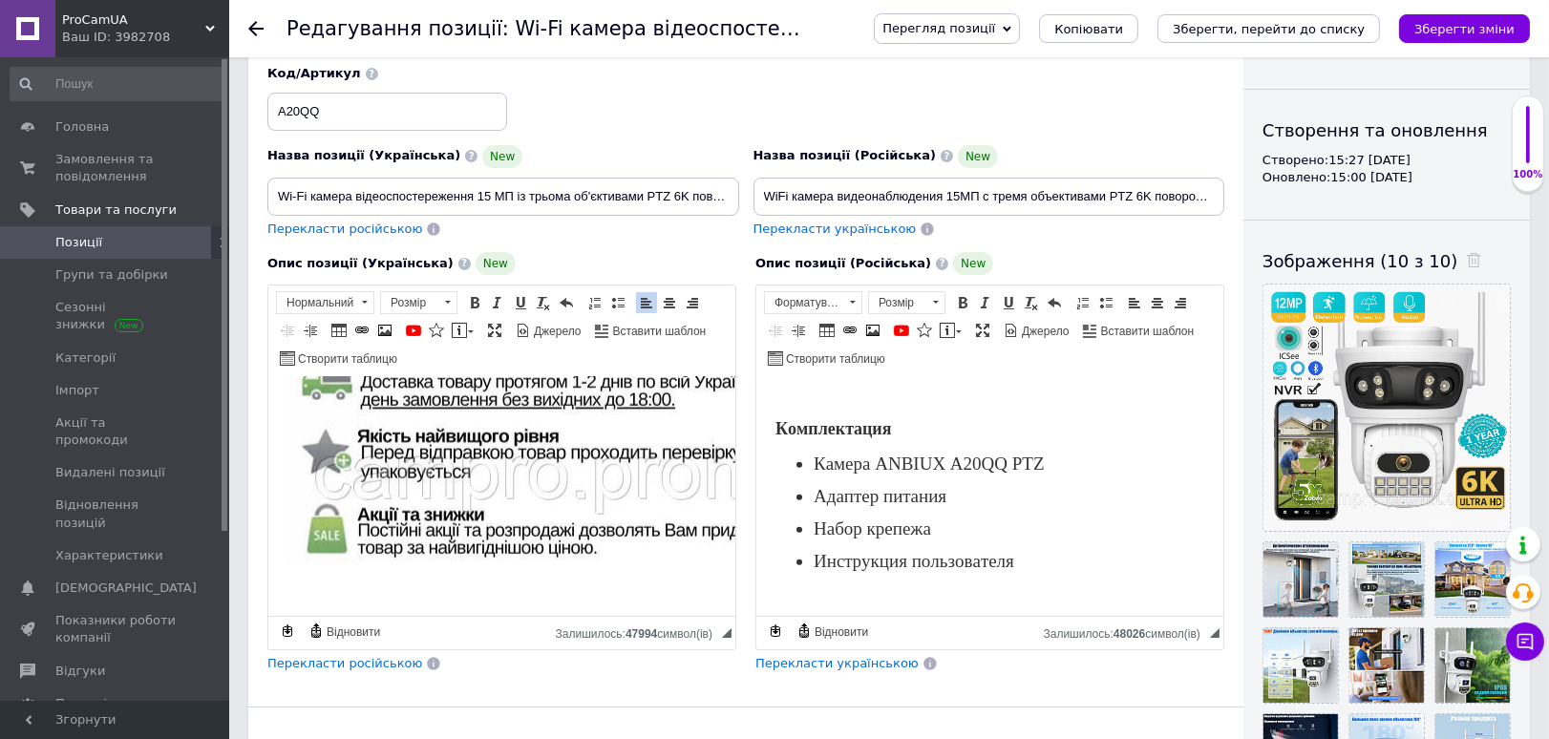
scroll to position [437, 0]
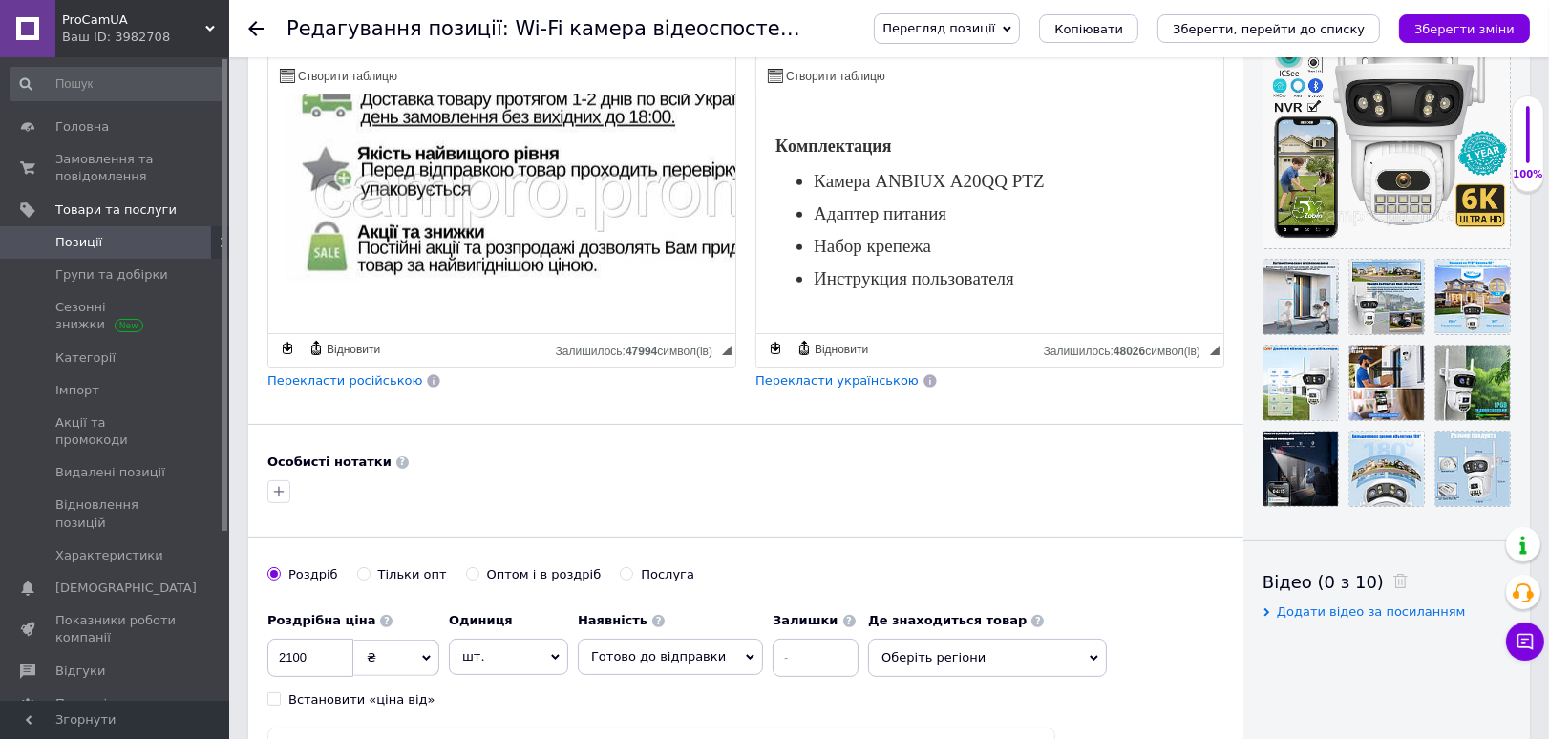
click at [865, 302] on p "Редактор, 9EFA4682-F2F6-4554-8457-710E4790E837" at bounding box center [988, 308] width 429 height 13
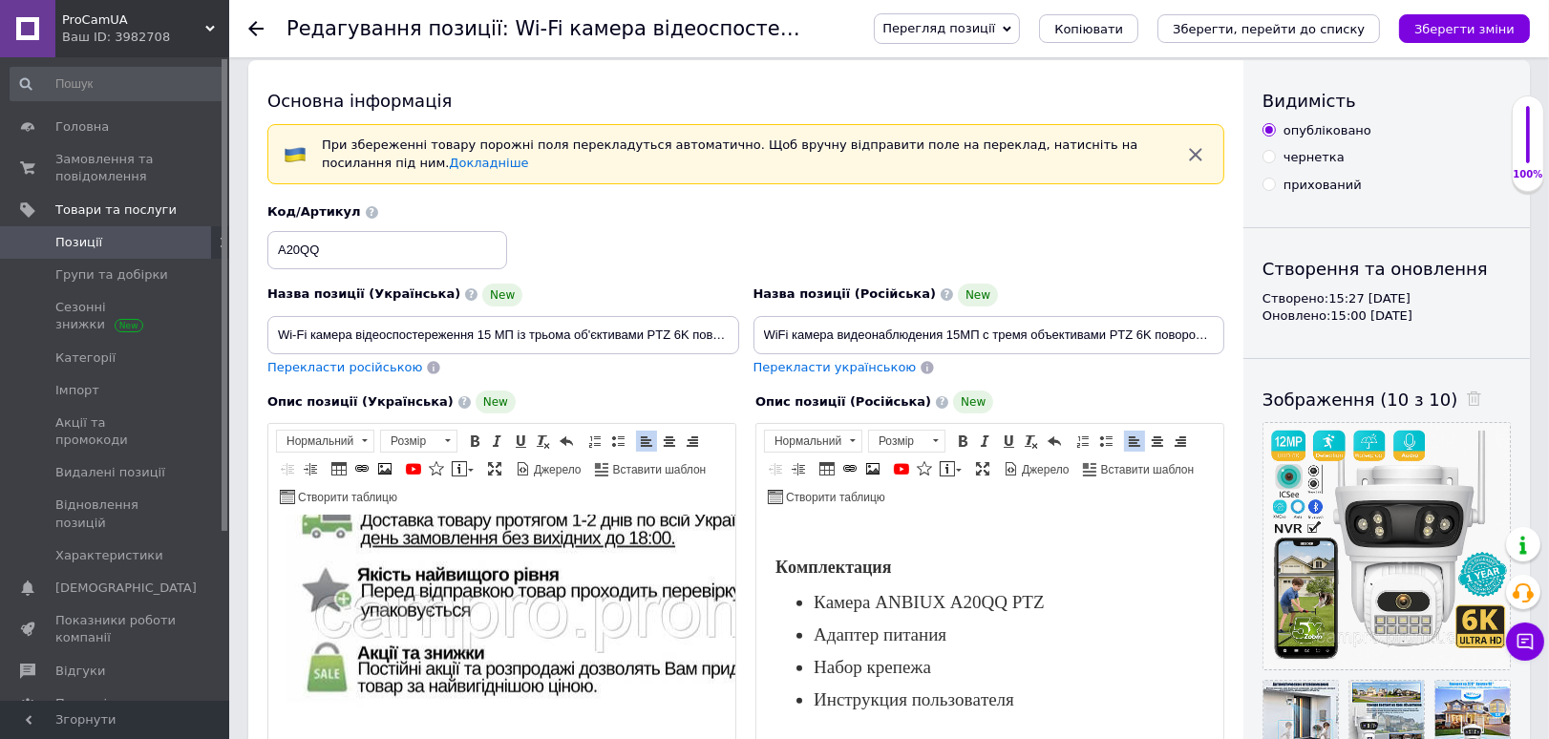
scroll to position [12, 0]
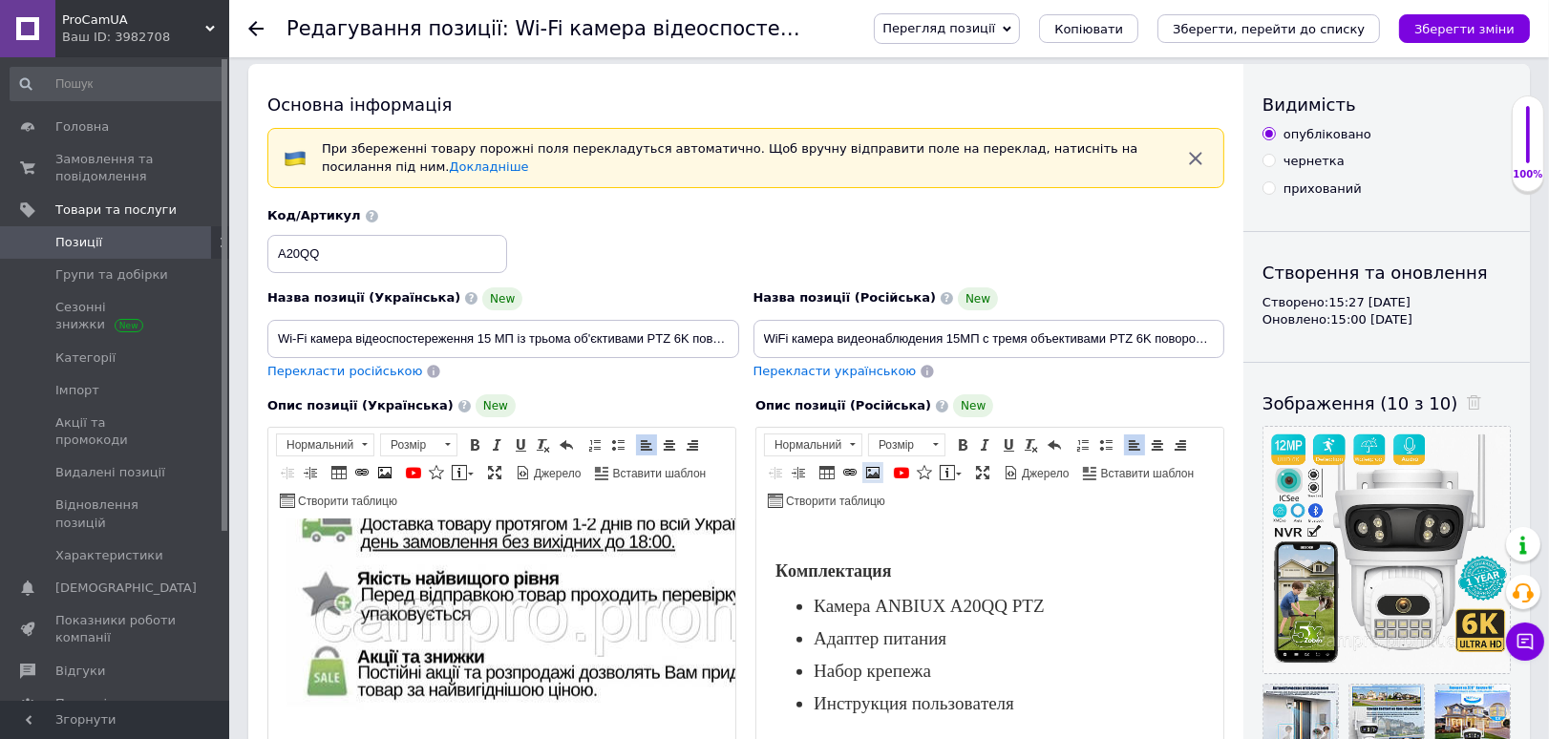
click at [871, 471] on span at bounding box center [872, 472] width 15 height 15
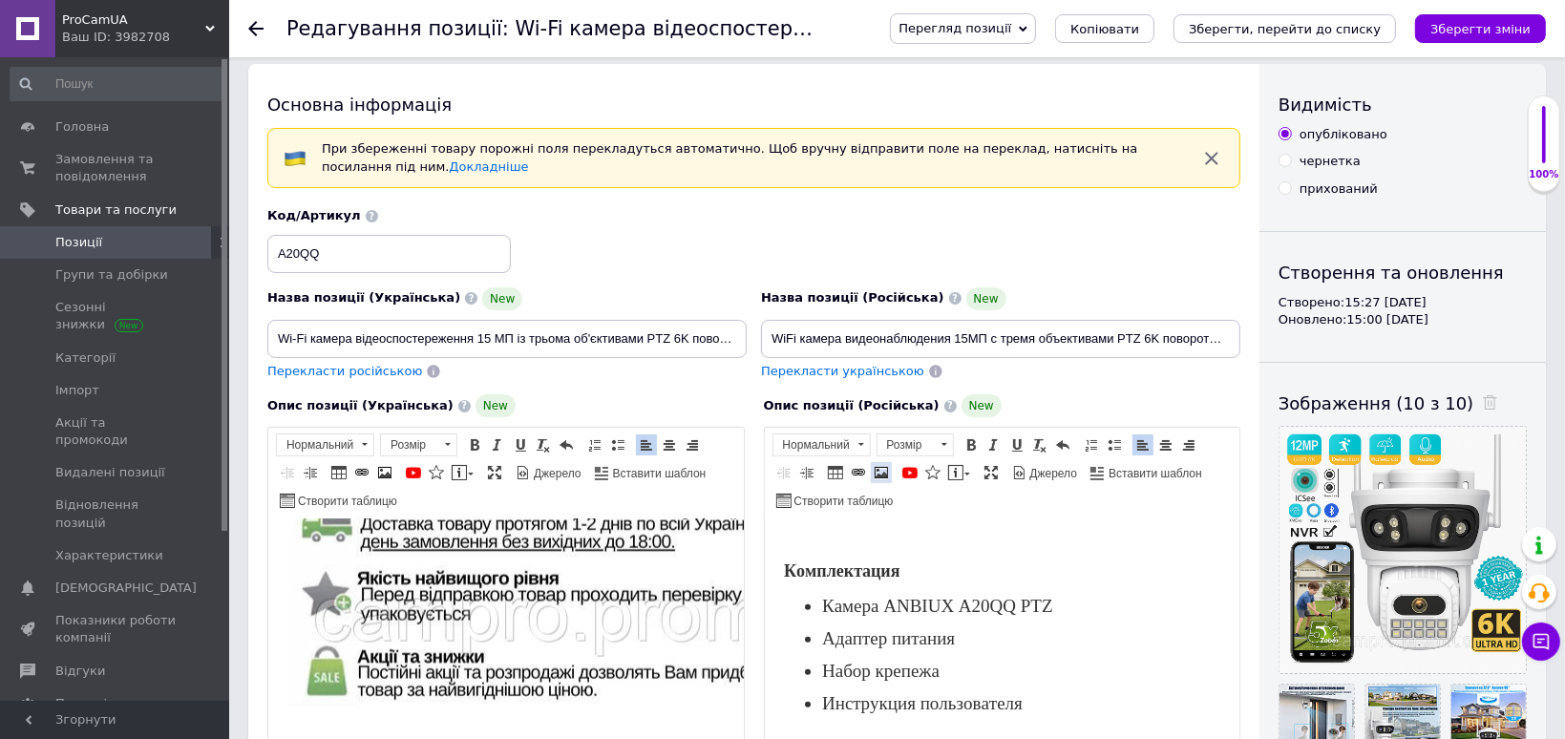
scroll to position [1771, 0]
select select
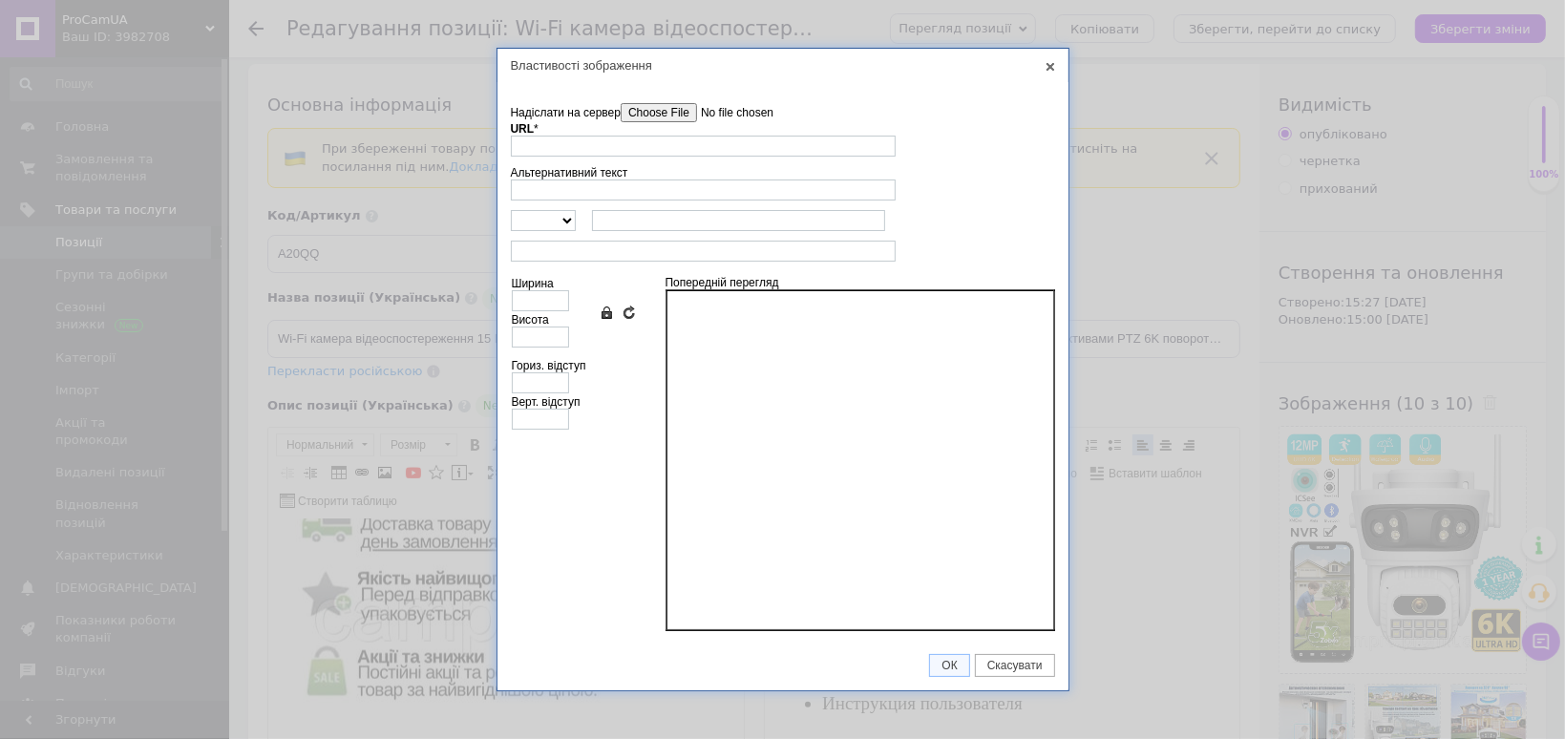
click at [679, 103] on input"] "Надіслати на сервер" at bounding box center [729, 112] width 217 height 19
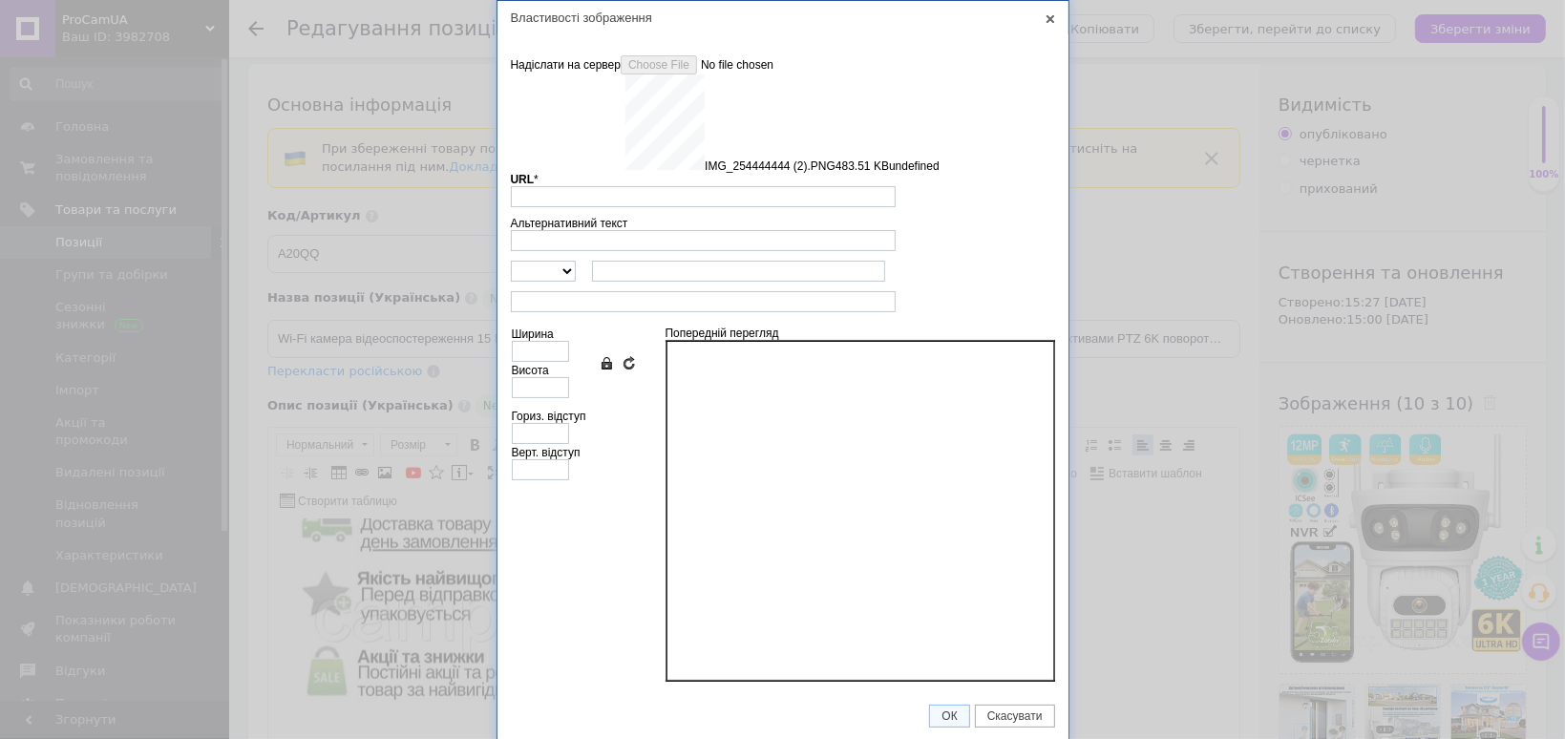
type input "https://images.prom.ua/6546139450_w640_h2048_img_254444444_2.png?fresh=1&PIMAGE…"
type input "640"
type input "771"
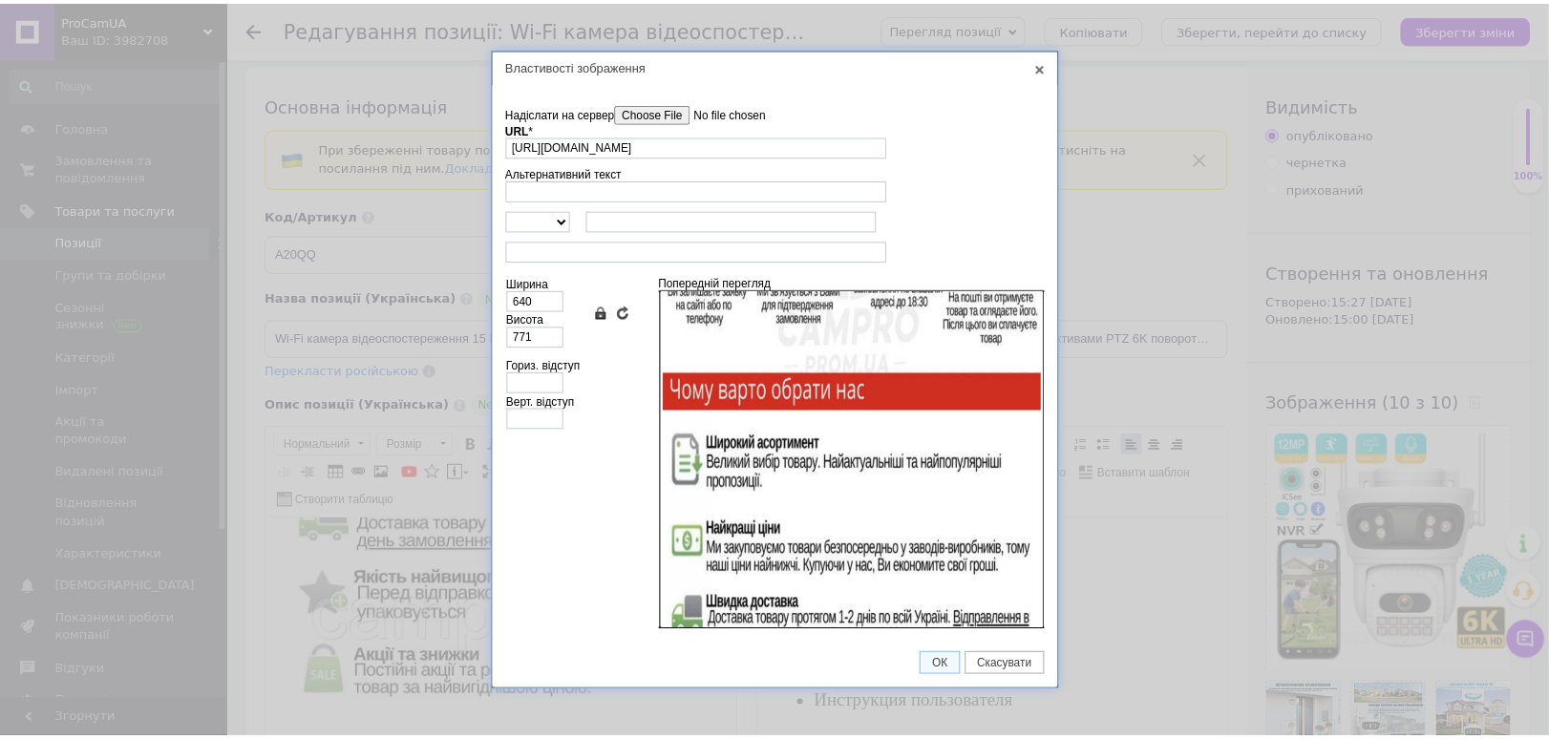
scroll to position [410, 0]
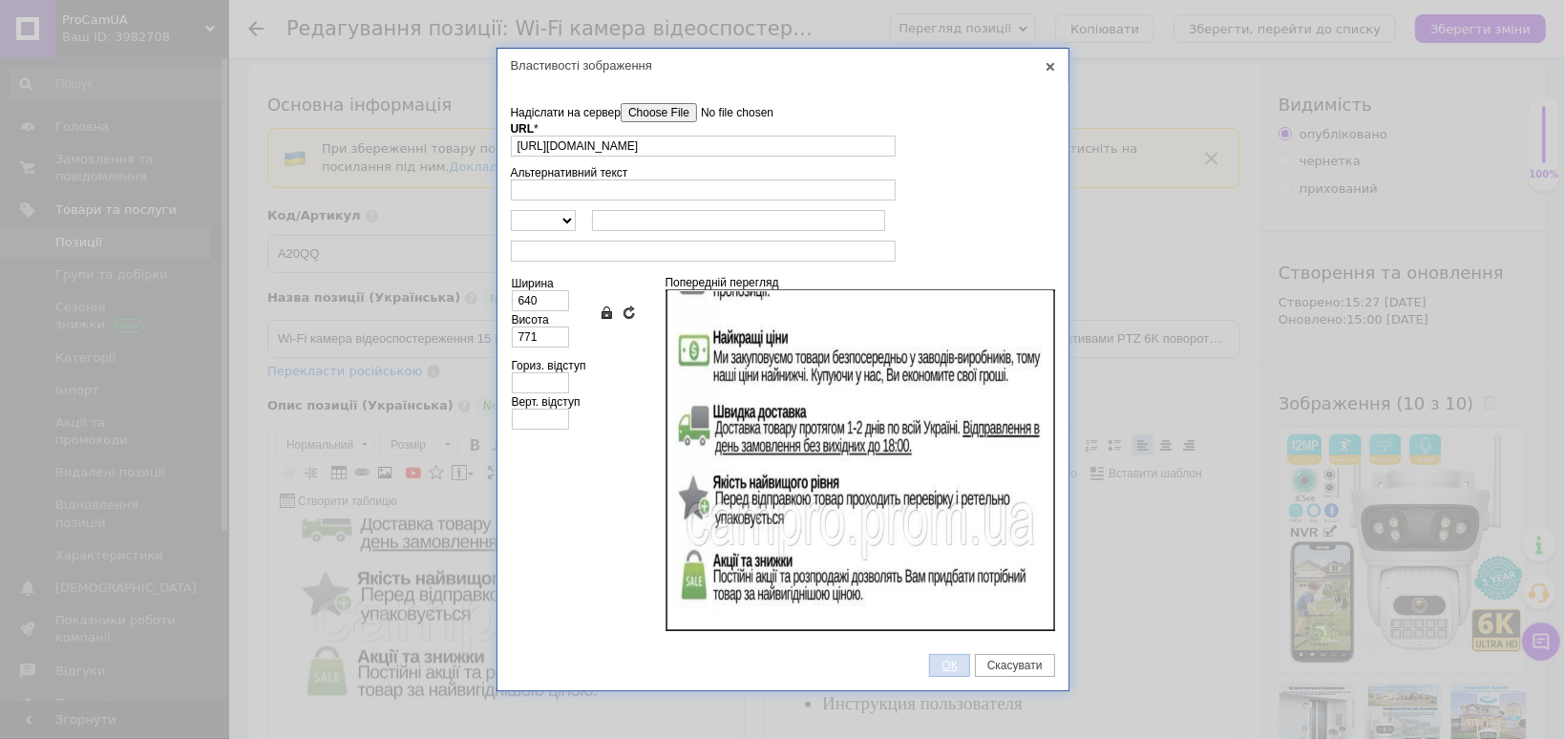
click at [948, 672] on link "ОК" at bounding box center [949, 665] width 40 height 23
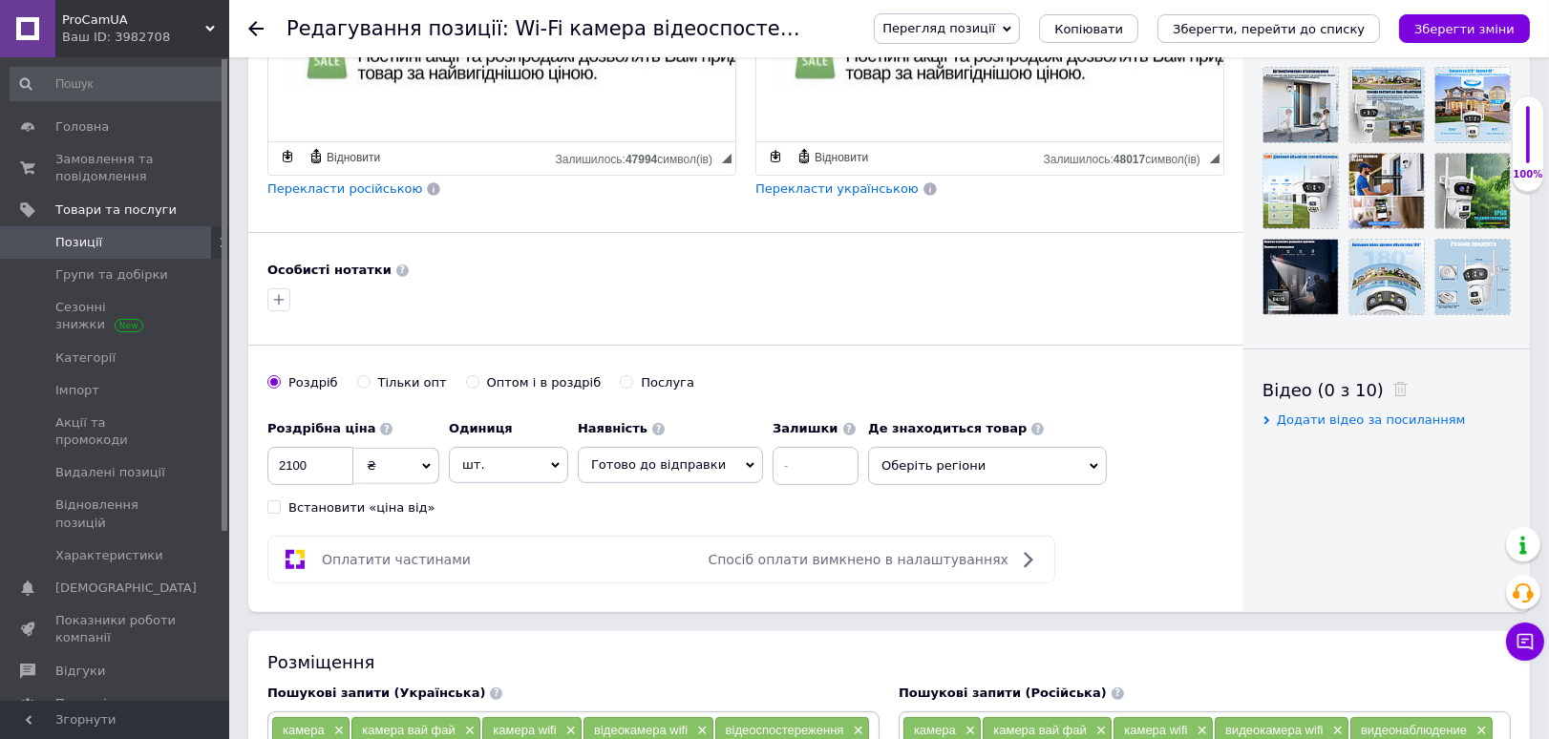
scroll to position [649, 0]
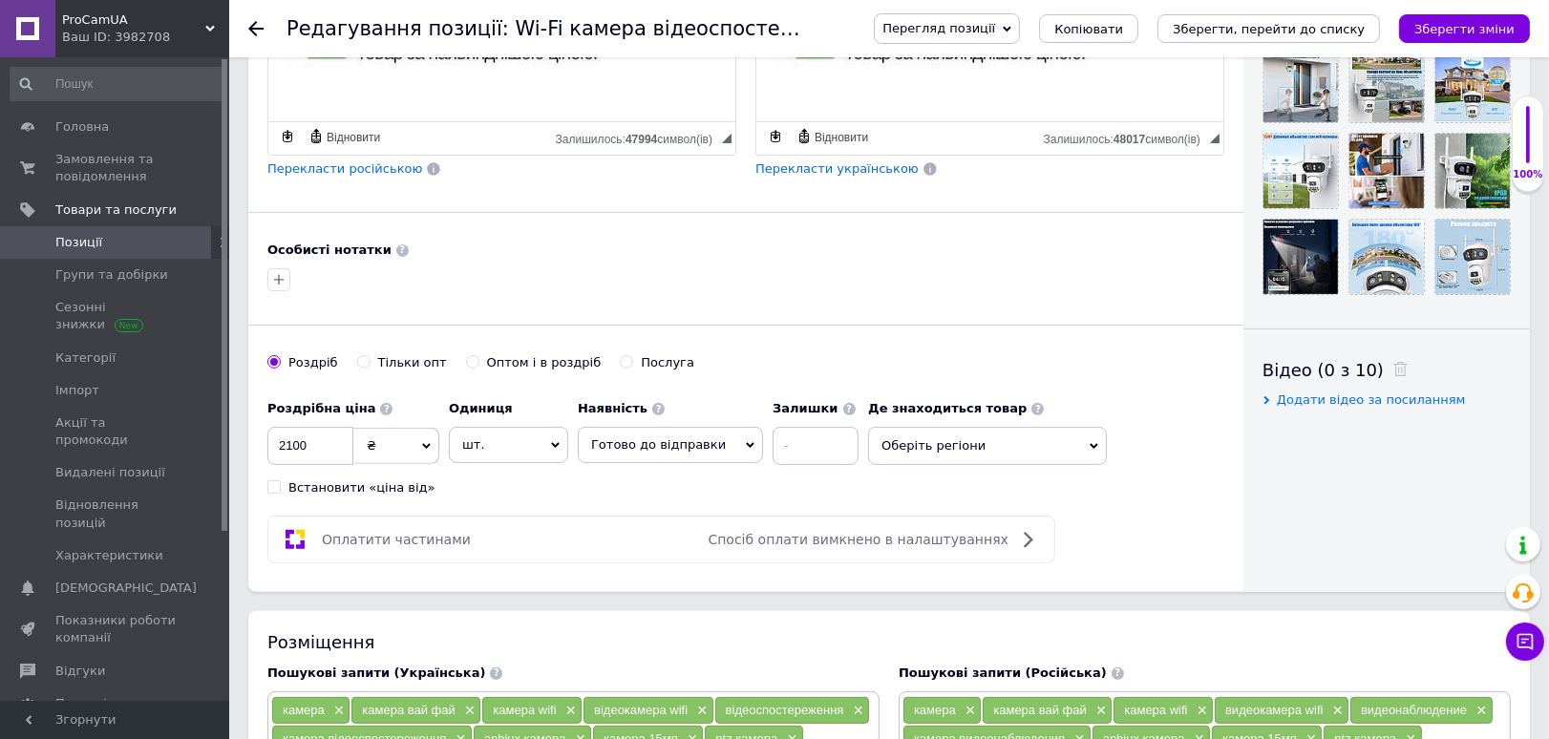
click at [995, 32] on span "Перегляд позиції" at bounding box center [938, 28] width 113 height 14
click at [1036, 90] on li "Зберегти та переглянути на маркетплейсі" at bounding box center [1024, 91] width 299 height 27
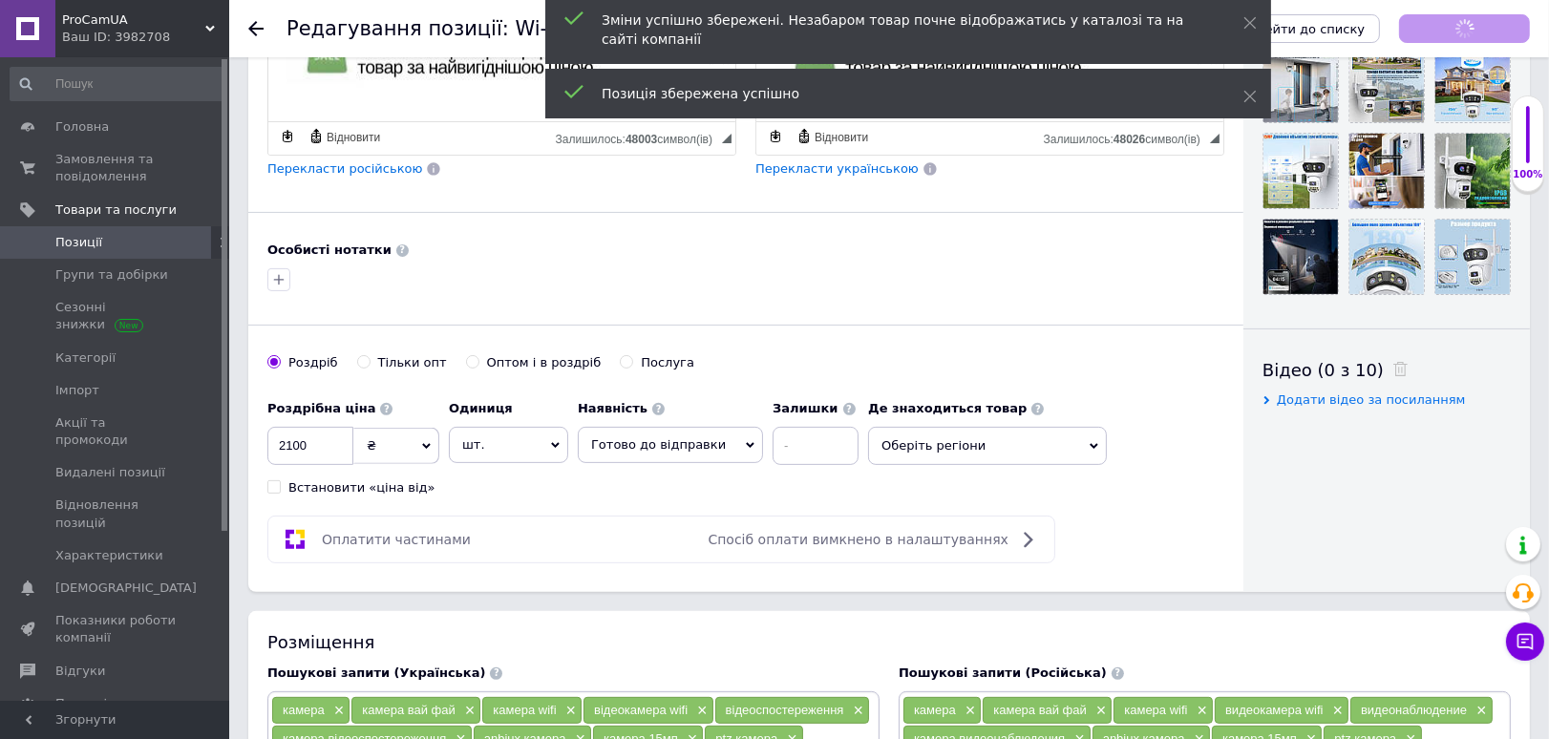
type input "60"
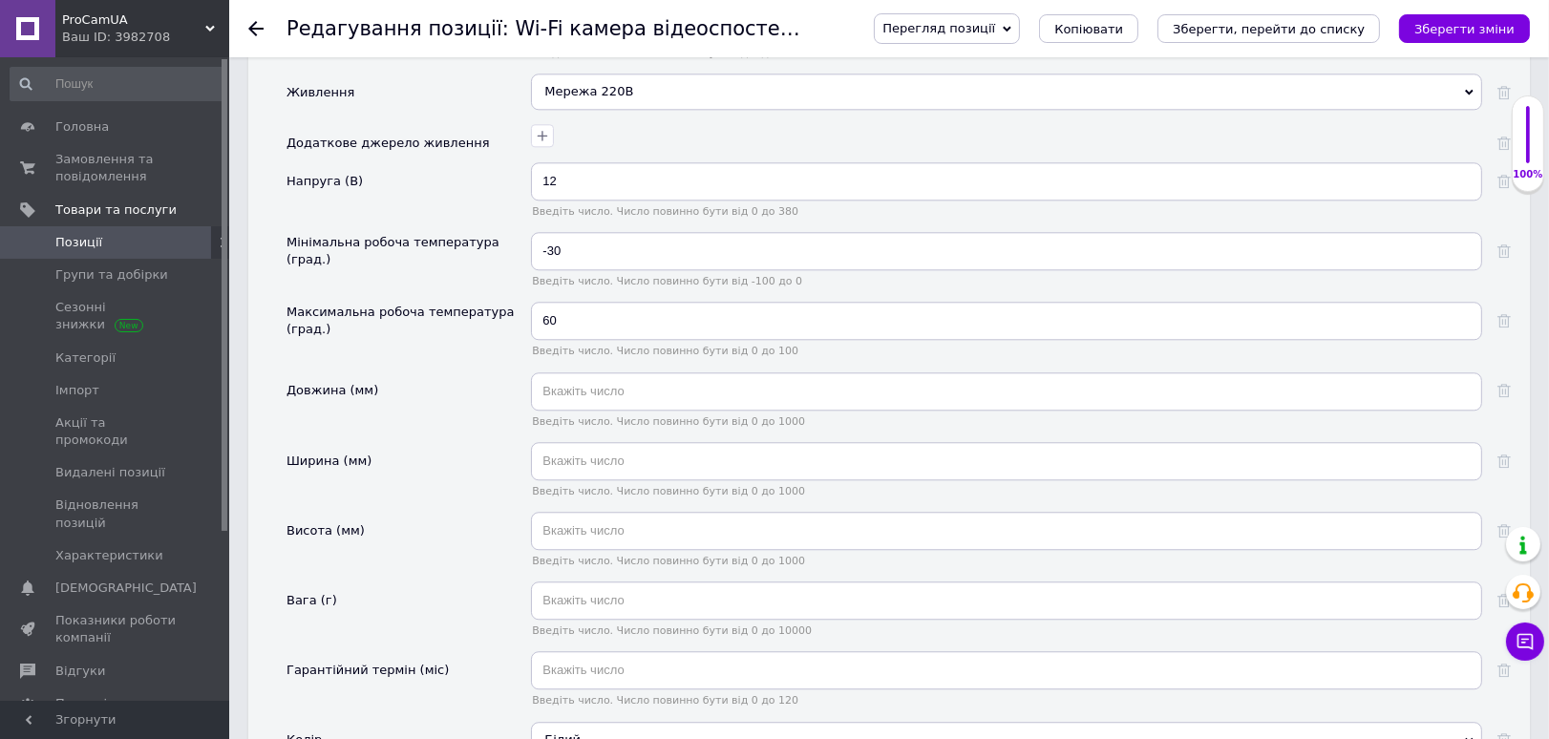
scroll to position [5848, 0]
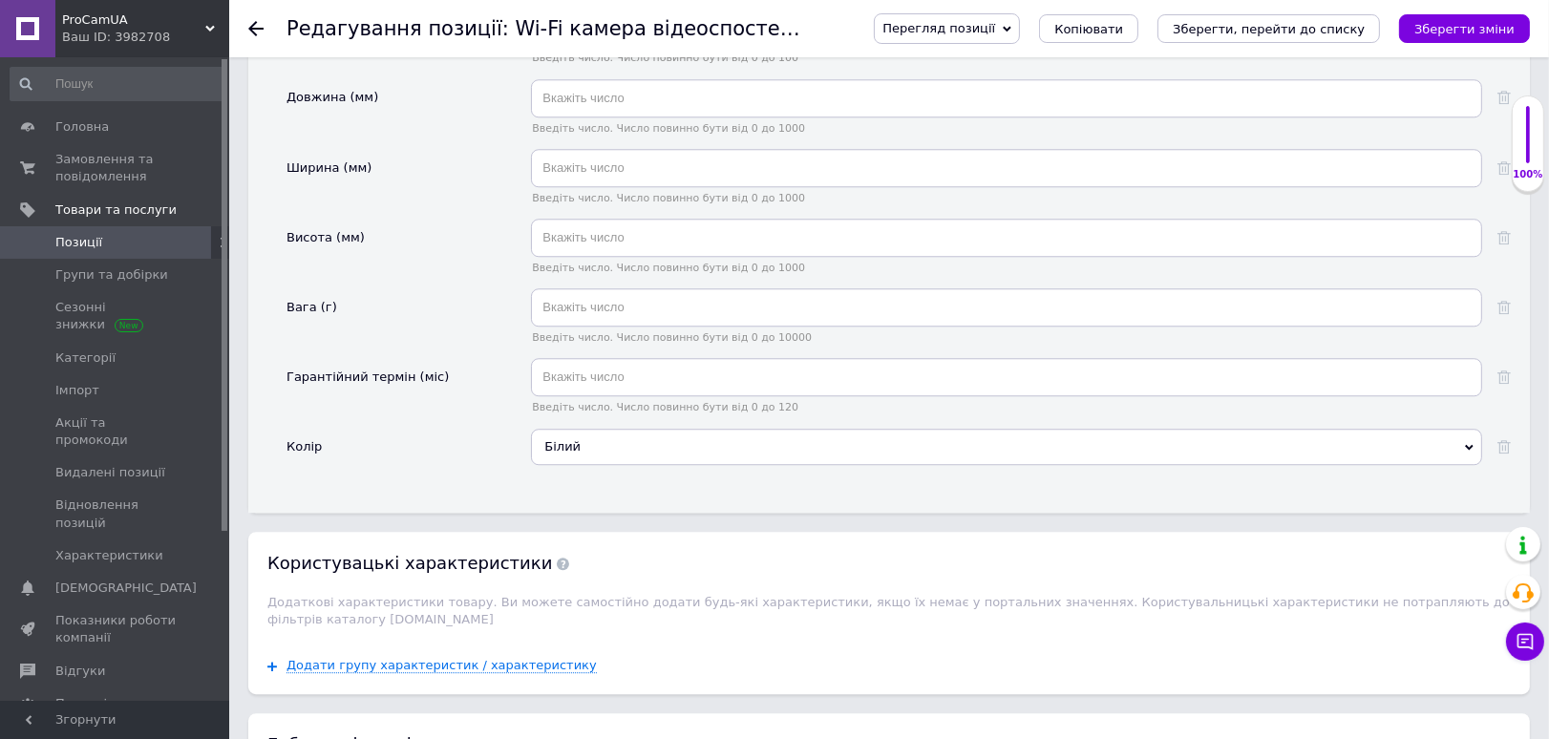
click at [1311, 38] on button "Зберегти, перейти до списку" at bounding box center [1268, 28] width 223 height 29
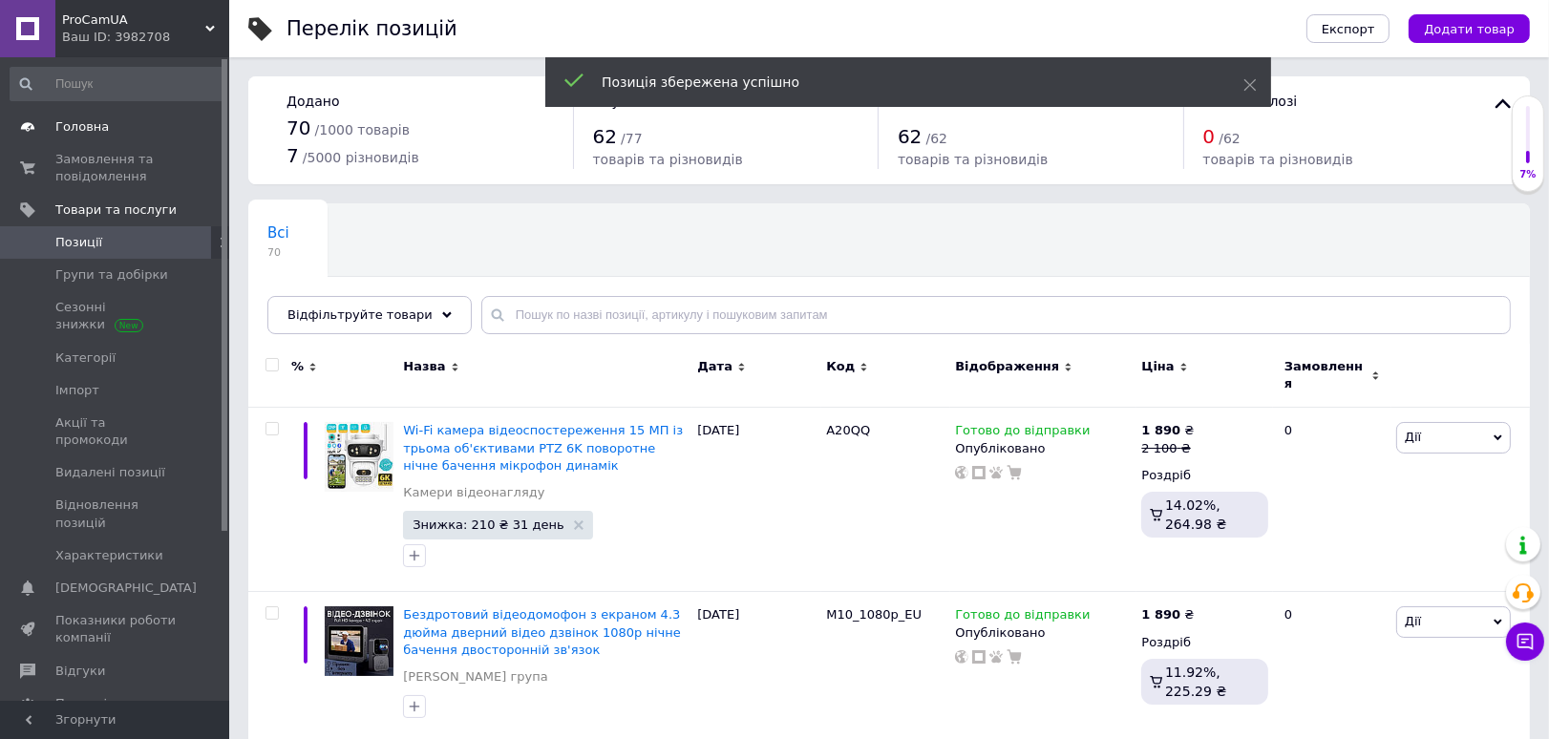
click at [91, 122] on span "Головна" at bounding box center [81, 126] width 53 height 17
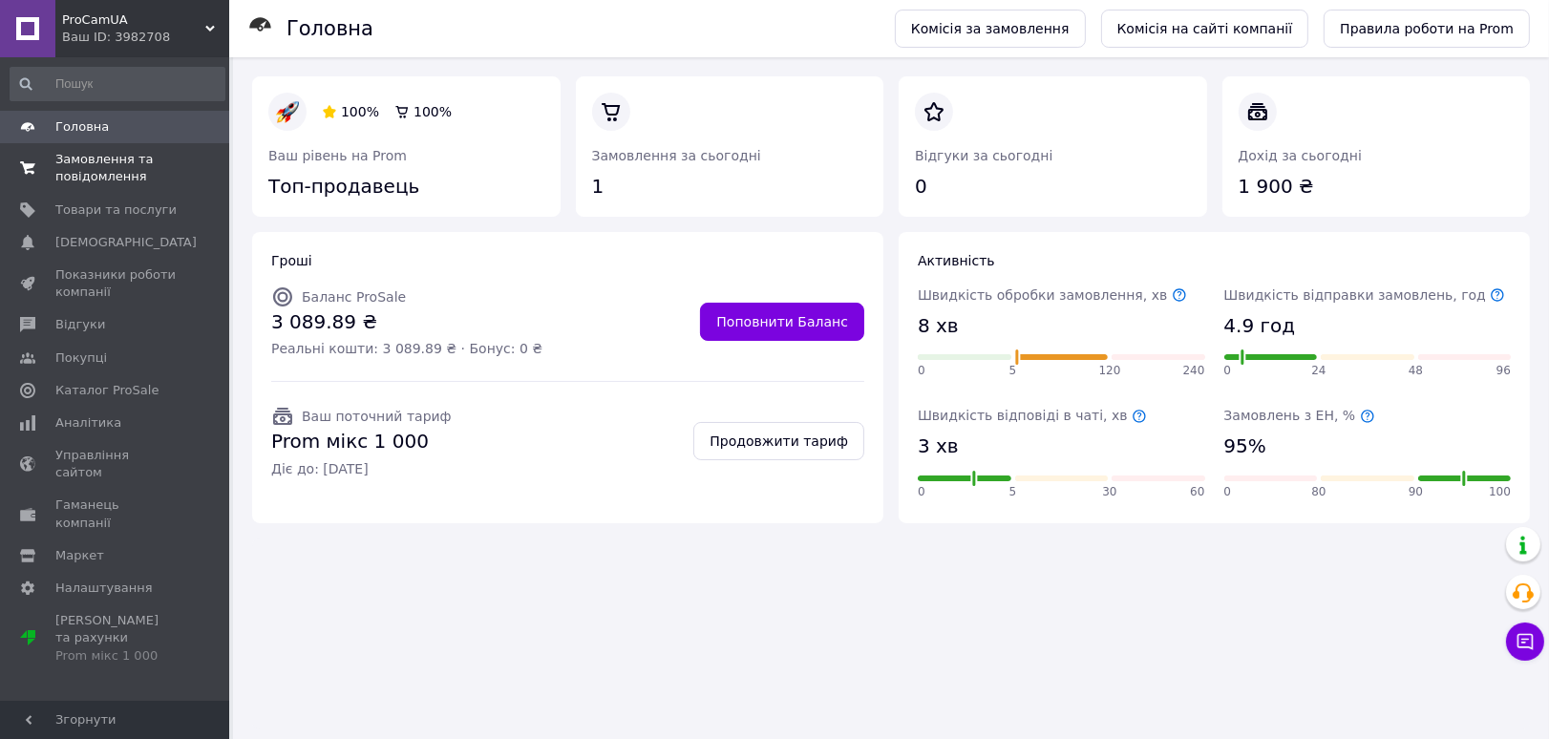
click at [138, 176] on span "Замовлення та повідомлення" at bounding box center [115, 168] width 121 height 34
